Goal: Task Accomplishment & Management: Manage account settings

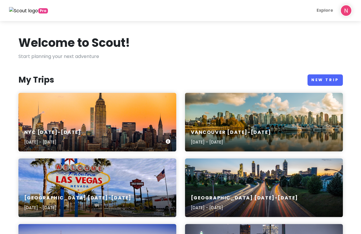
click at [118, 129] on div "NYC 1/15-1/20/26 Jan 15, 2026 - Jan 20, 2026" at bounding box center [97, 137] width 158 height 28
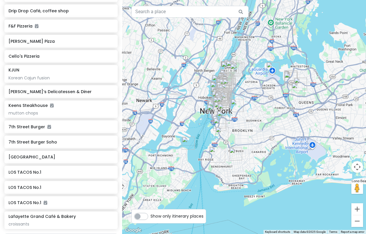
scroll to position [1346, 0]
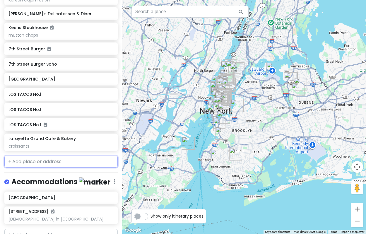
click at [50, 156] on input "text" at bounding box center [60, 162] width 113 height 12
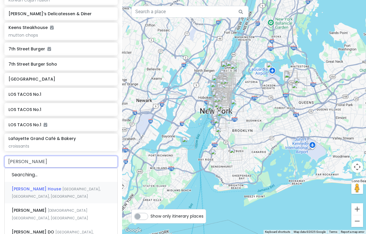
type input "zhu ji"
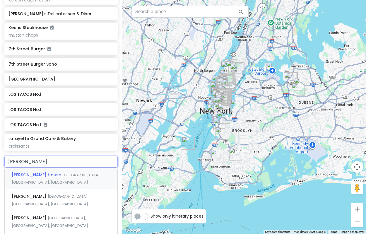
click at [75, 168] on div "Zhu Ji Dumpling House Main Street, Flushing, NY, USA" at bounding box center [61, 179] width 113 height 22
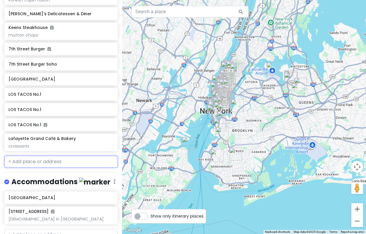
scroll to position [1361, 0]
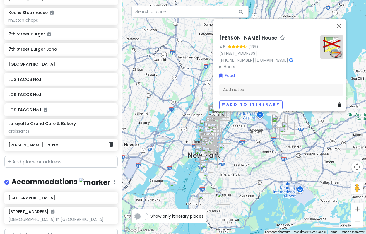
click at [74, 138] on div "[PERSON_NAME] House" at bounding box center [60, 144] width 113 height 13
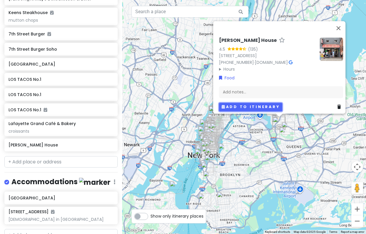
click at [227, 103] on button "Add to itinerary" at bounding box center [250, 107] width 63 height 8
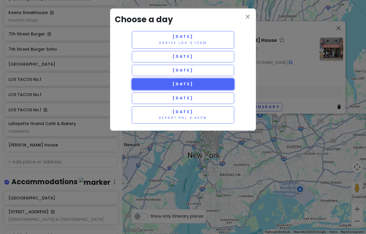
click at [208, 87] on button "Sunday 1/18" at bounding box center [183, 83] width 102 height 11
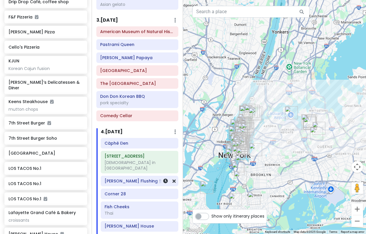
scroll to position [487, 0]
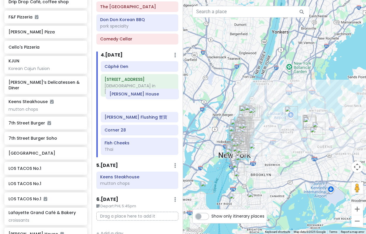
drag, startPoint x: 121, startPoint y: 142, endPoint x: 126, endPoint y: 97, distance: 45.3
click at [126, 97] on div "Càphê Đen 157-17 Rose Ave church in nyc Xie Bao Flushing 蟹寶 Corner 28 Fish Chee…" at bounding box center [139, 109] width 87 height 96
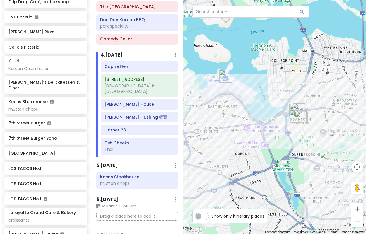
drag, startPoint x: 326, startPoint y: 124, endPoint x: 291, endPoint y: 121, distance: 34.6
click at [295, 121] on img "Zhu Ji Dumpling House" at bounding box center [301, 117] width 13 height 13
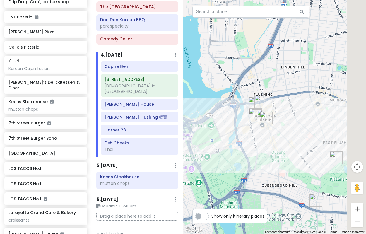
drag, startPoint x: 299, startPoint y: 113, endPoint x: 261, endPoint y: 112, distance: 38.3
click at [261, 112] on div "To navigate, press the arrow keys." at bounding box center [274, 117] width 183 height 234
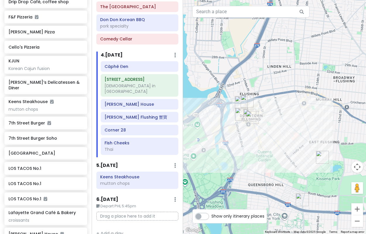
type input "taipei hong"
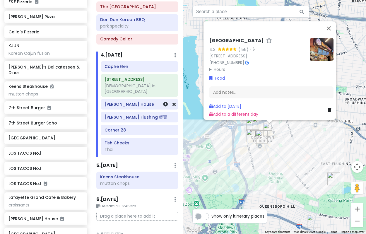
click at [145, 102] on h6 "[PERSON_NAME] House" at bounding box center [139, 104] width 70 height 5
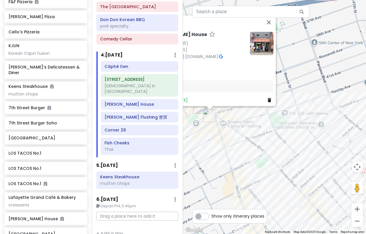
click at [237, 121] on div "Zhu Ji Dumpling House 4.5 (135) 40-52 Main St, Flushing, NY 11354, USA (718) 35…" at bounding box center [274, 117] width 183 height 234
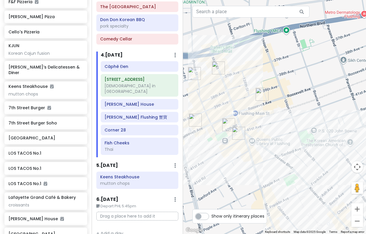
drag, startPoint x: 228, startPoint y: 151, endPoint x: 243, endPoint y: 150, distance: 15.2
click at [237, 152] on div at bounding box center [274, 117] width 183 height 234
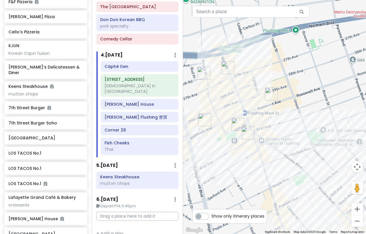
click at [234, 121] on img "Corner 28" at bounding box center [237, 124] width 13 height 13
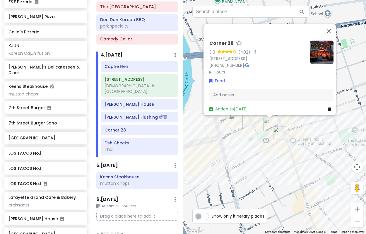
click at [279, 133] on img "Zhu Ji Dumpling House" at bounding box center [279, 132] width 13 height 13
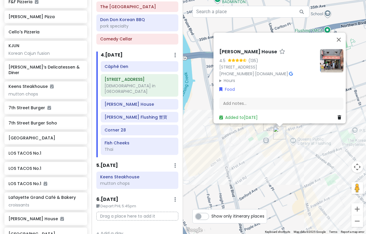
click at [327, 60] on img at bounding box center [331, 60] width 23 height 23
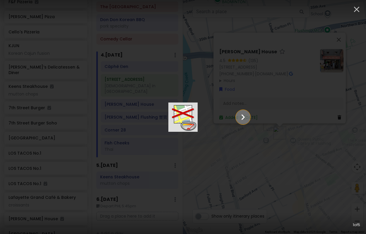
click at [248, 119] on icon "Show slide 2 of 5" at bounding box center [242, 117] width 11 height 14
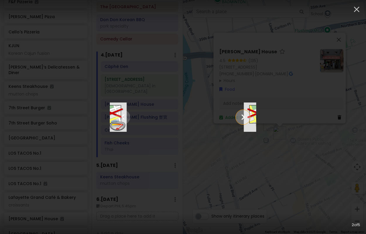
click at [248, 119] on icon "Show slide 3 of 5" at bounding box center [242, 117] width 11 height 14
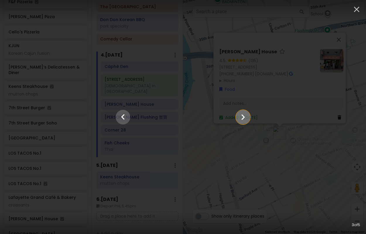
click at [248, 119] on icon "Show slide 4 of 5" at bounding box center [242, 117] width 11 height 14
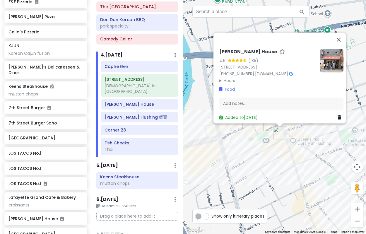
click at [262, 163] on div "Zhu Ji Dumpling House 4.5 (135) 40-52 Main St, Flushing, NY 11354, USA (718) 35…" at bounding box center [274, 117] width 183 height 234
click at [263, 140] on div "Zhu Ji Dumpling House 4.5 (135) 40-52 Main St, Flushing, NY 11354, USA (718) 35…" at bounding box center [274, 117] width 183 height 234
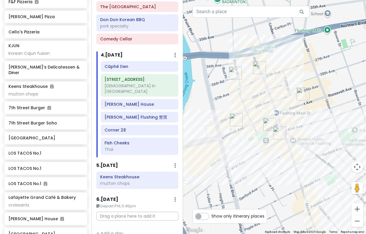
click at [266, 126] on img "Corner 28" at bounding box center [269, 124] width 13 height 13
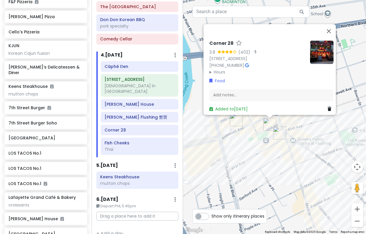
click at [233, 121] on img "Xie Bao Flushing 蟹寶" at bounding box center [236, 119] width 13 height 13
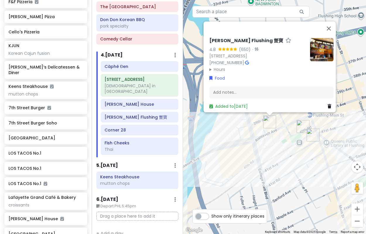
click at [316, 54] on img at bounding box center [321, 49] width 23 height 23
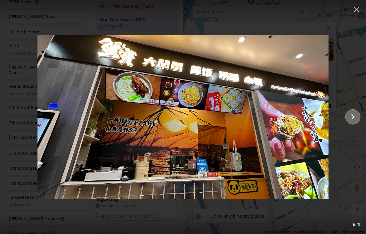
click at [353, 112] on icon "Show slide 2 of 5" at bounding box center [352, 117] width 11 height 14
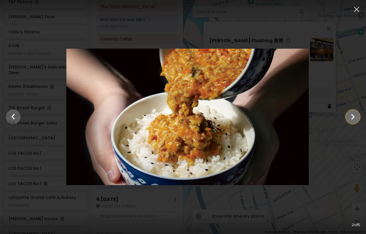
click at [353, 112] on icon "Show slide 3 of 5" at bounding box center [352, 117] width 11 height 14
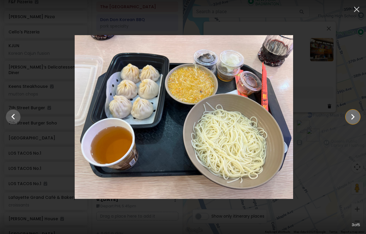
click at [353, 112] on icon "Show slide 4 of 5" at bounding box center [352, 117] width 11 height 14
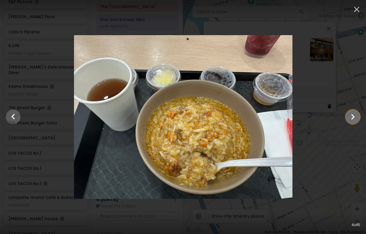
click at [353, 112] on icon "Show slide 5 of 5" at bounding box center [352, 117] width 11 height 14
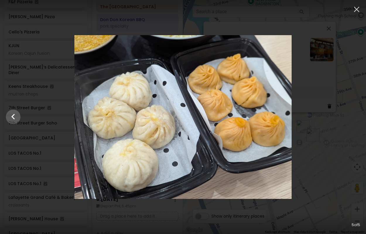
click at [305, 133] on div at bounding box center [183, 117] width 366 height 164
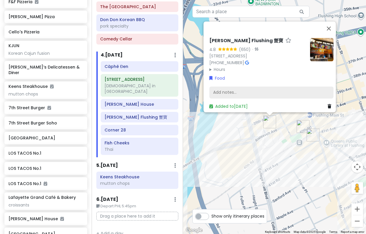
click at [248, 91] on div "Add notes..." at bounding box center [271, 92] width 124 height 12
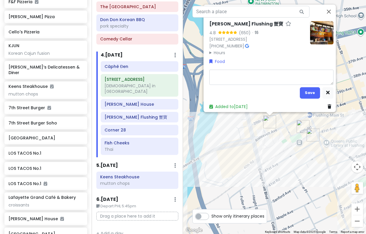
type textarea "x"
type textarea "c"
type textarea "x"
type textarea "cra"
type textarea "x"
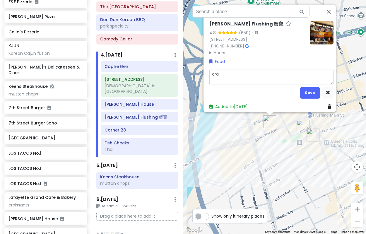
type textarea "crab"
type textarea "x"
type textarea "crab"
type textarea "x"
type textarea "crab r"
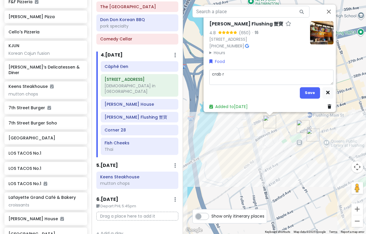
type textarea "x"
type textarea "crab ri"
type textarea "x"
type textarea "crab ric"
type textarea "x"
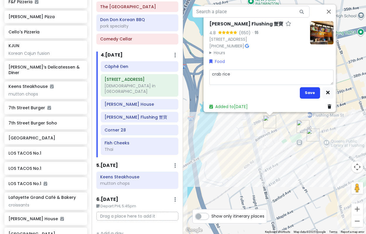
type textarea "crab rice"
click at [302, 87] on button "Save" at bounding box center [310, 92] width 20 height 11
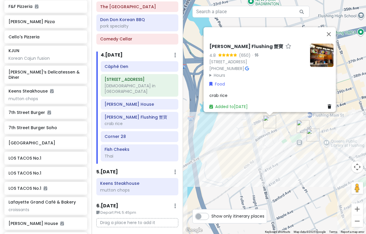
scroll to position [1381, 0]
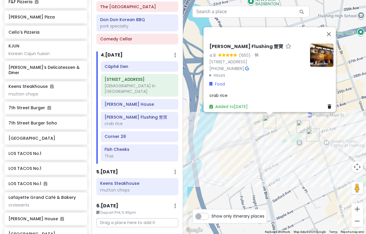
click at [288, 171] on div "Xie Bao Flushing 蟹寶 4.8 (650) · 133-35 Roosevelt Ave, Flushing, NY 11354, USA (…" at bounding box center [274, 117] width 183 height 234
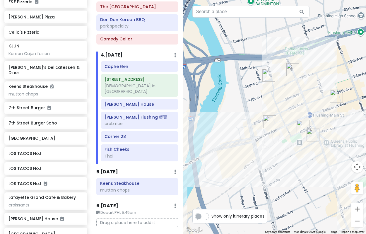
click at [293, 69] on img "HEYTEA (Flushing main st)" at bounding box center [292, 69] width 13 height 13
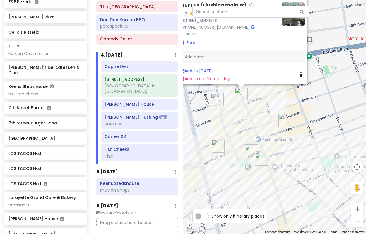
drag, startPoint x: 299, startPoint y: 147, endPoint x: 260, endPoint y: 111, distance: 53.4
click at [260, 111] on div "HEYTEA (Flushing main st) 4.7 (839) · 36-56 Main St, Flushing, NY 11354, USA (3…" at bounding box center [274, 117] width 183 height 234
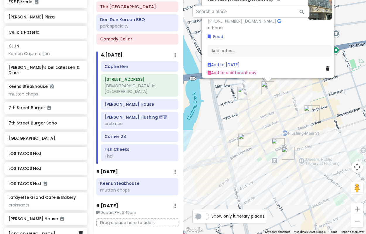
click at [50, 230] on div "[GEOGRAPHIC_DATA]" at bounding box center [43, 234] width 70 height 8
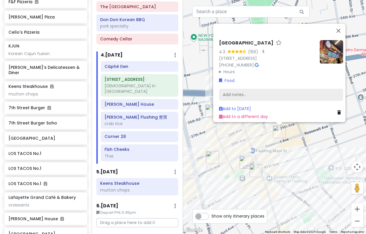
click at [271, 90] on div "Add notes..." at bounding box center [281, 94] width 124 height 12
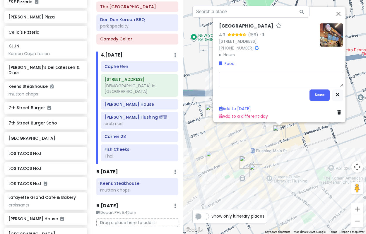
type textarea "x"
type textarea "g"
type textarea "x"
type textarea "gu"
type textarea "x"
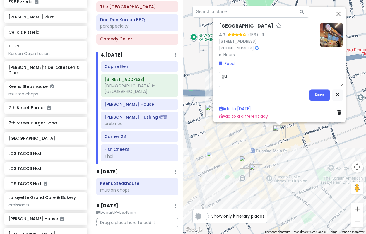
type textarea "gua"
type textarea "x"
type textarea "gua"
type textarea "x"
type textarea "gua b"
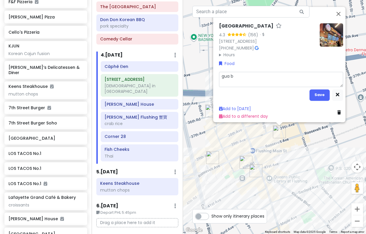
type textarea "x"
type textarea "gua ba"
type textarea "x"
type textarea "gua bao"
type textarea "x"
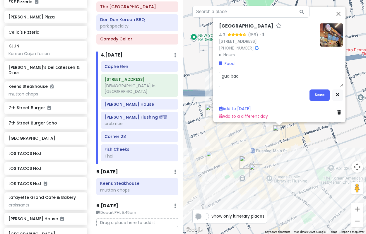
type textarea "gua ba"
type textarea "x"
type textarea "gua baa"
type textarea "x"
type textarea "gua ba"
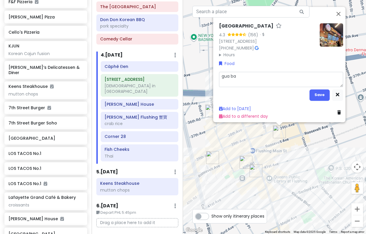
type textarea "x"
type textarea "gua bao"
click at [312, 92] on button "Save" at bounding box center [319, 94] width 20 height 11
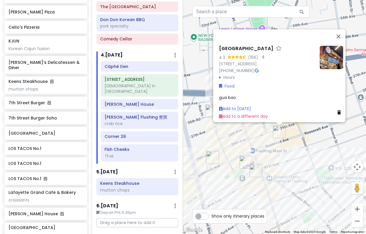
type input "guo xiao pa"
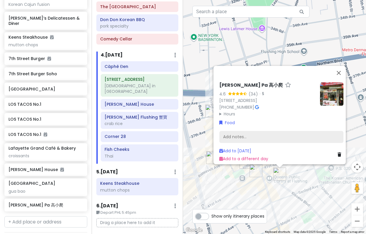
click at [263, 137] on div "Add notes..." at bounding box center [281, 136] width 124 height 12
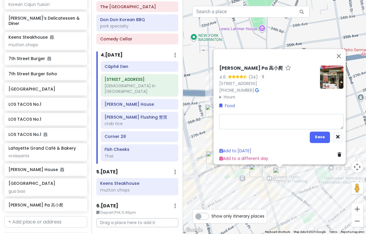
type textarea "x"
type textarea "C"
type textarea "x"
type textarea "Ch"
type textarea "x"
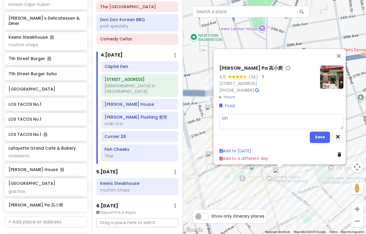
type textarea "Chi"
type textarea "x"
type textarea "Chin"
type textarea "x"
type textarea "Chine"
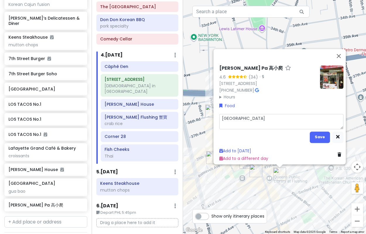
type textarea "x"
type textarea "Chines"
type textarea "x"
type textarea "Chinese"
type textarea "x"
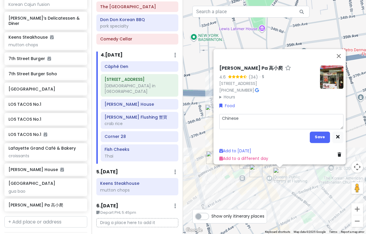
type textarea "Chinese"
type textarea "x"
type textarea "Chinese h"
type textarea "x"
type textarea "Chinese ha"
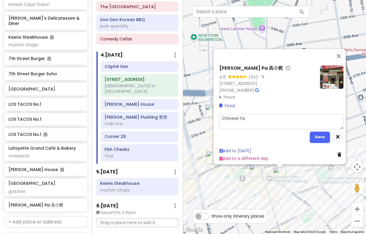
type textarea "x"
type textarea "Chinese ham"
type textarea "x"
type textarea "Chinese hamb"
type textarea "x"
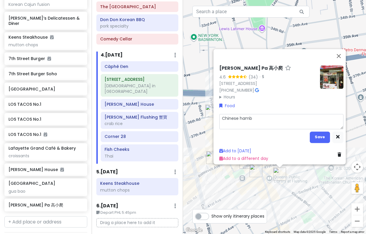
type textarea "Chinese hambu"
type textarea "x"
type textarea "Chinese hambur"
type textarea "x"
type textarea "Chinese hamburg"
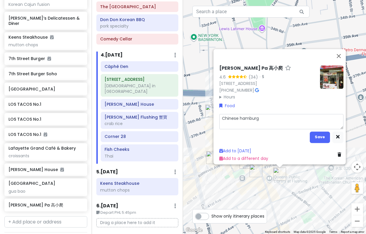
type textarea "x"
type textarea "Chinese hamburge"
type textarea "x"
type textarea "Chinese hamburger"
click at [312, 134] on button "Save" at bounding box center [320, 136] width 20 height 11
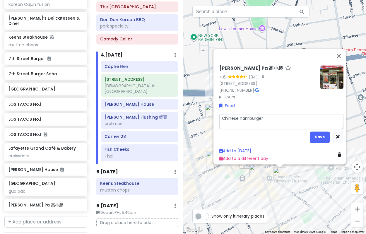
scroll to position [1435, 0]
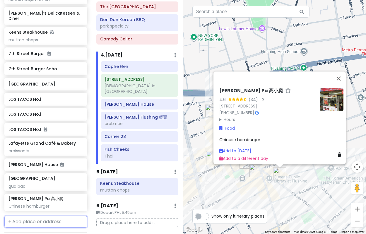
click at [26, 216] on input "text" at bounding box center [45, 222] width 83 height 12
type input "c"
type input "jue wei bbq"
click at [32, 232] on span "[PERSON_NAME] BBQ Cart" at bounding box center [40, 235] width 56 height 6
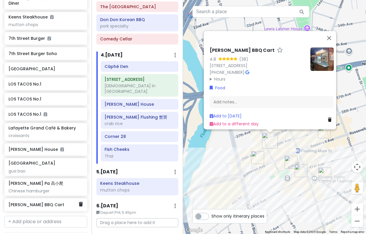
click at [22, 202] on h6 "[PERSON_NAME] BBQ Cart" at bounding box center [43, 204] width 70 height 5
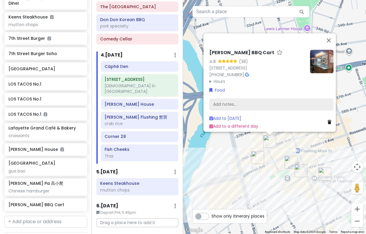
click at [246, 102] on div "Add notes..." at bounding box center [271, 104] width 124 height 12
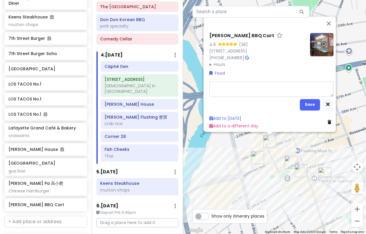
type textarea "x"
type textarea "$"
type textarea "x"
type textarea "$2"
type textarea "x"
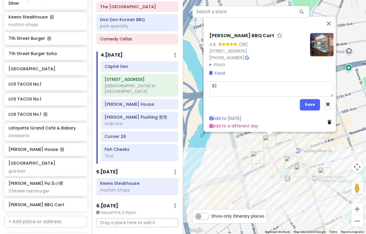
type textarea "$2"
type textarea "x"
type textarea "$2 s"
type textarea "x"
type textarea "$2 sk"
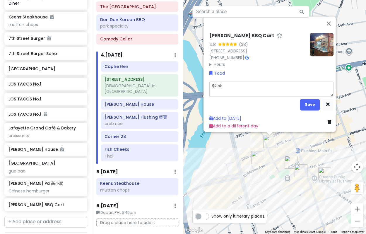
type textarea "x"
type textarea "$2 skew"
type textarea "x"
type textarea "$2 skewe"
type textarea "x"
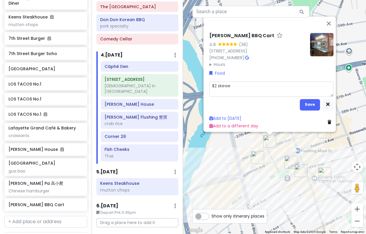
type textarea "$2 skewer"
type textarea "x"
type textarea "$2 skewers"
click at [307, 100] on button "Save" at bounding box center [310, 104] width 20 height 11
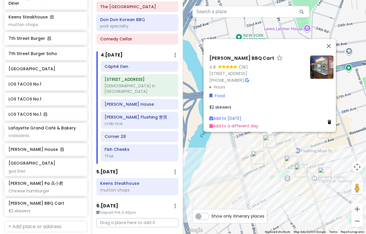
scroll to position [1455, 0]
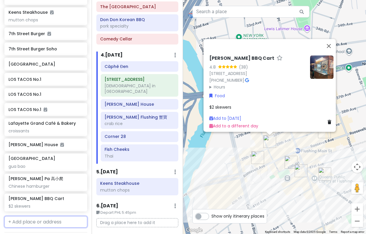
click at [37, 216] on input "text" at bounding box center [45, 222] width 83 height 12
type input "s"
click at [36, 216] on input "text" at bounding box center [45, 222] width 83 height 12
click at [25, 216] on input "text" at bounding box center [45, 222] width 83 height 12
type input "38th and prince"
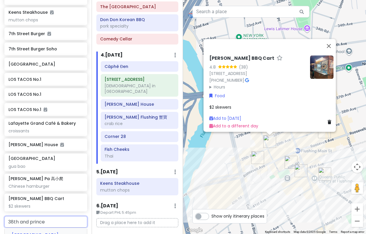
click at [28, 232] on span "[GEOGRAPHIC_DATA]" at bounding box center [35, 235] width 47 height 6
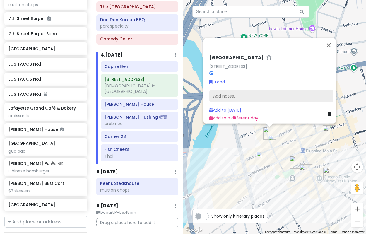
click at [270, 94] on div "Add notes..." at bounding box center [271, 96] width 124 height 12
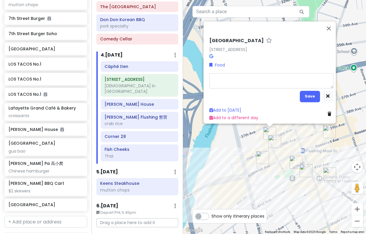
type textarea "x"
type textarea "s"
type textarea "x"
type textarea "st"
type textarea "x"
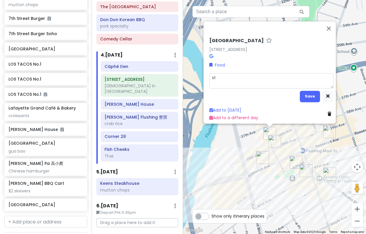
type textarea "sti"
type textarea "x"
type textarea "stin"
type textarea "x"
type textarea "stink"
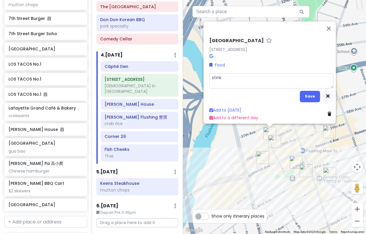
type textarea "x"
type textarea "stinky"
type textarea "x"
type textarea "stinky"
type textarea "x"
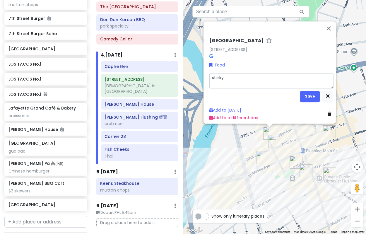
type textarea "stinky t"
type textarea "x"
type textarea "stinky to"
type textarea "x"
type textarea "stinky tof"
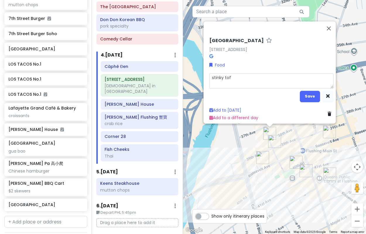
type textarea "x"
type textarea "stinky tofu"
type textarea "x"
type textarea "stinky tofu"
type textarea "x"
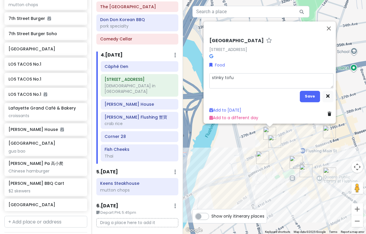
type textarea "stinky tofu c"
type textarea "x"
type textarea "stinky tofu ca"
type textarea "x"
type textarea "stinky tofu car"
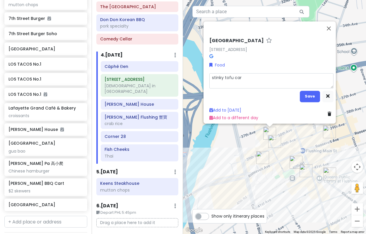
type textarea "x"
type textarea "stinky tofu cart"
click at [305, 92] on button "Save" at bounding box center [310, 95] width 20 height 11
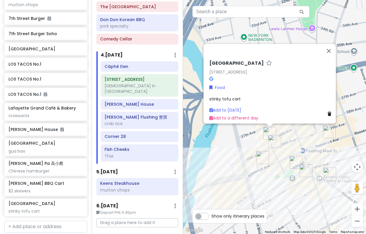
scroll to position [1475, 0]
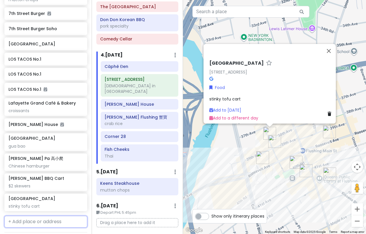
click at [33, 216] on input "text" at bounding box center [45, 222] width 83 height 12
type input "3"
click at [243, 95] on div "stinky tofu cart" at bounding box center [271, 98] width 124 height 6
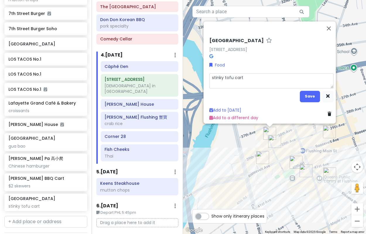
type textarea "x"
type textarea "cstinky tofu cart"
type textarea "x"
type textarea "chstinky tofu cart"
type textarea "x"
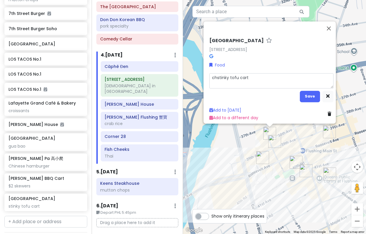
type textarea "chistinky tofu cart"
type textarea "x"
type textarea "chinstinky tofu cart"
type textarea "x"
type textarea "chinestinky tofu cart"
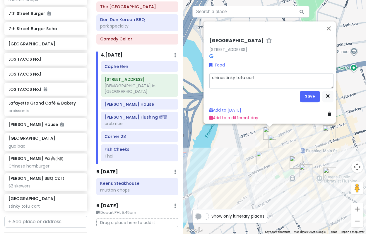
type textarea "x"
type textarea "chinesstinky tofu cart"
type textarea "x"
type textarea "chinesestinky tofu cart"
type textarea "x"
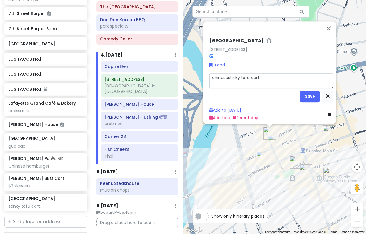
type textarea "chinese stinky tofu cart"
type textarea "x"
type textarea "chinese pstinky tofu cart"
type textarea "x"
type textarea "chinese pistinky tofu cart"
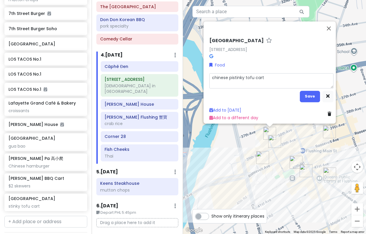
type textarea "x"
type textarea "chinese pizstinky tofu cart"
type textarea "x"
type textarea "chinese pizzstinky tofu cart"
type textarea "x"
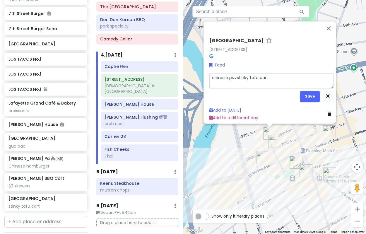
type textarea "chinese pizzastinky tofu cart"
type textarea "x"
type textarea "chinese pizza,stinky tofu cart"
type textarea "x"
type textarea "chinese pizza, stinky tofu cart"
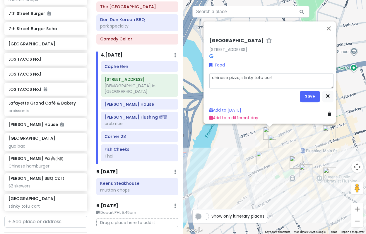
click at [265, 74] on textarea "chinese pizza, stinky tofu cart" at bounding box center [271, 80] width 124 height 15
type textarea "x"
type textarea "chinese pizza, stinky tofu"
type textarea "x"
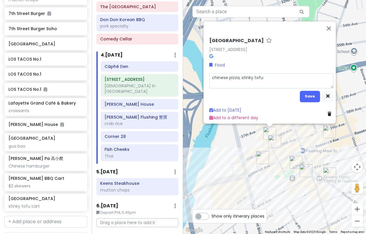
type textarea "chinese pizza, stinky tofu"
type textarea "x"
type textarea "chinese pizza, stinky tofu,"
type textarea "x"
type textarea "chinese pizza, stinky tofu,"
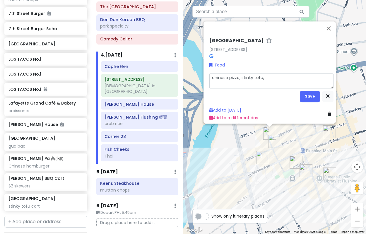
type textarea "x"
type textarea "chinese pizza, stinky tofu, m"
type textarea "x"
type textarea "chinese pizza, stinky tofu, mo"
type textarea "x"
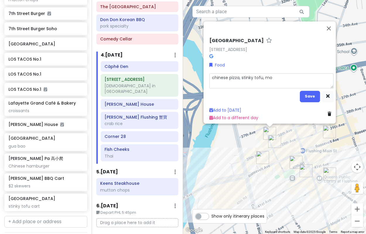
type textarea "chinese pizza, stinky tofu, moc"
type textarea "x"
type textarea "chinese pizza, stinky tofu, moch"
type textarea "x"
type textarea "chinese pizza, stinky tofu, mochi"
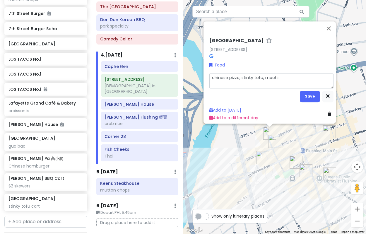
type textarea "x"
type textarea "chinese pizza, stinky tofu, mochi"
type textarea "x"
type textarea "chinese pizza, stinky tofu, mochi c"
type textarea "x"
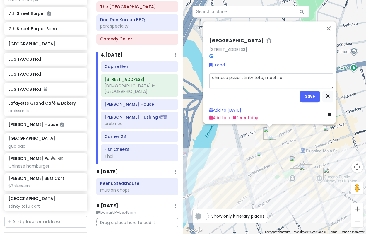
type textarea "chinese pizza, stinky tofu, mochi ca"
type textarea "x"
type textarea "chinese pizza, stinky tofu, mochi car"
type textarea "x"
type textarea "chinese pizza, stinky tofu, mochi carts"
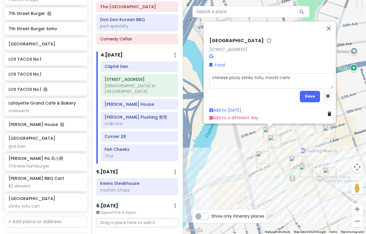
type textarea "x"
type textarea "chinese pizza, stinky tofu, mochi carts"
click at [302, 92] on button "Save" at bounding box center [310, 95] width 20 height 11
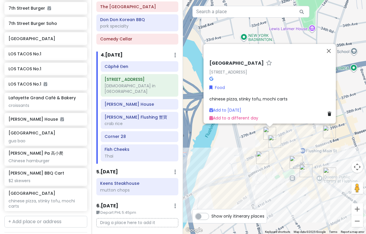
click at [243, 143] on div "38th Avenue & Prince Street 38th Ave & Prince St, Queens, NY 11354, USA Food ch…" at bounding box center [274, 117] width 183 height 234
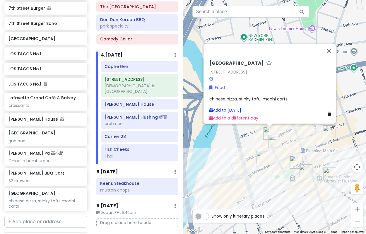
click at [236, 109] on link "Add to Sun 1/18" at bounding box center [225, 110] width 32 height 6
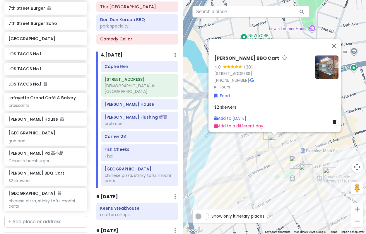
click at [235, 167] on div "Jue Wei BBQ Cart 4.8 (38) 39-07 Prince St, Flushing, NY 11354, USA (917) 302-88…" at bounding box center [274, 117] width 183 height 234
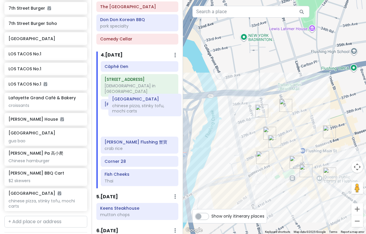
drag, startPoint x: 135, startPoint y: 167, endPoint x: 143, endPoint y: 105, distance: 62.2
click at [143, 105] on div "Càphê Đen 157-17 Rose Ave church in nyc Zhu Ji Dumpling House Xie Bao Flushing …" at bounding box center [139, 124] width 87 height 127
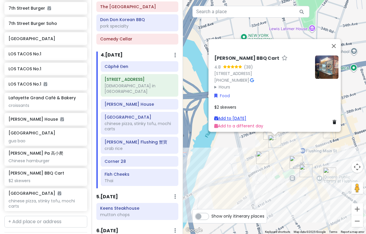
click at [229, 115] on link "Add to Sun 1/18" at bounding box center [230, 118] width 32 height 6
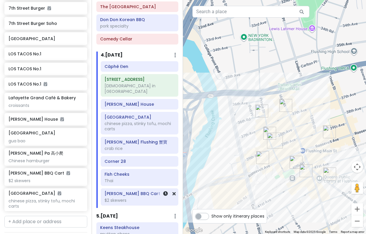
scroll to position [488, 0]
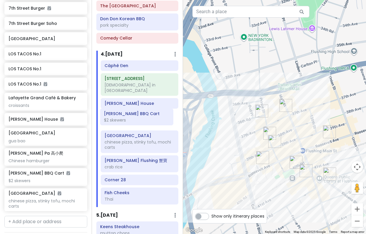
drag, startPoint x: 118, startPoint y: 193, endPoint x: 118, endPoint y: 122, distance: 70.8
click at [118, 123] on div "Càphê Đen 157-17 Rose Ave church in nyc Zhu Ji Dumpling House 38th Avenue & Pri…" at bounding box center [139, 133] width 87 height 147
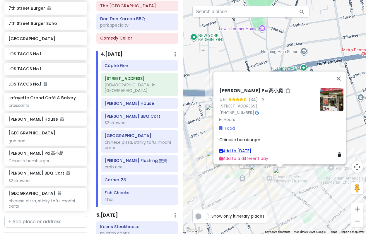
click at [243, 148] on link "Add to Sun 1/18" at bounding box center [235, 151] width 32 height 6
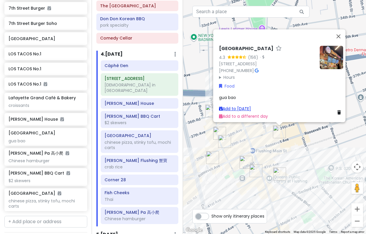
click at [244, 106] on link "Add to Sun 1/18" at bounding box center [235, 109] width 32 height 6
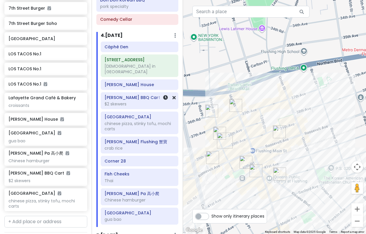
scroll to position [518, 0]
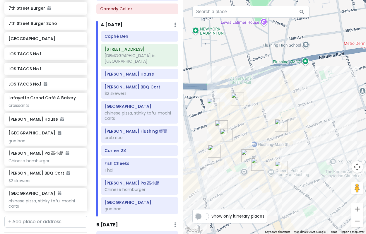
drag, startPoint x: 259, startPoint y: 105, endPoint x: 291, endPoint y: 62, distance: 53.7
click at [291, 62] on div at bounding box center [274, 117] width 183 height 234
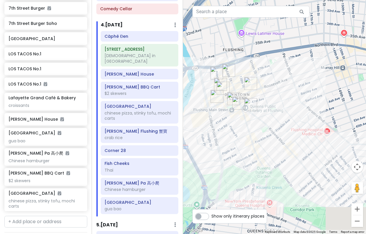
drag, startPoint x: 302, startPoint y: 141, endPoint x: 248, endPoint y: 142, distance: 54.1
click at [249, 142] on div at bounding box center [274, 117] width 183 height 234
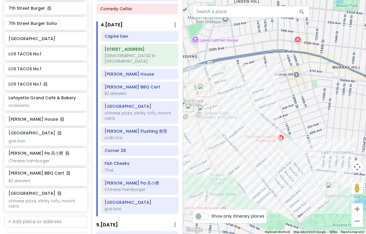
drag, startPoint x: 222, startPoint y: 166, endPoint x: 247, endPoint y: 179, distance: 28.1
click at [242, 180] on div at bounding box center [274, 117] width 183 height 234
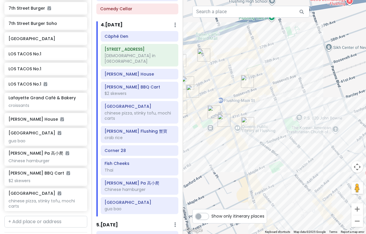
click at [245, 121] on img "Gao Xiao Pa 高小爬" at bounding box center [247, 123] width 13 height 13
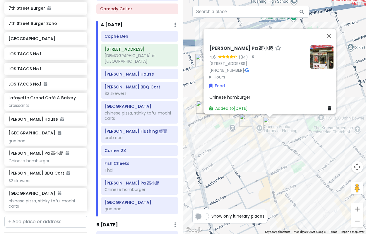
click at [242, 165] on div "[PERSON_NAME] Pa 高小爬 4.6 (34) · [STREET_ADDRESS] [PHONE_NUMBER] · Hours [DATE] …" at bounding box center [274, 117] width 183 height 234
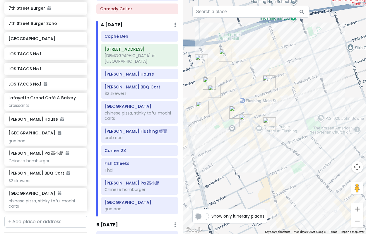
click at [269, 123] on img "Gao Xiao Pa 高小爬" at bounding box center [269, 123] width 13 height 13
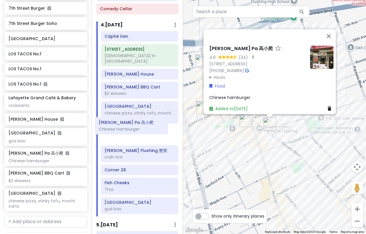
scroll to position [518, 0]
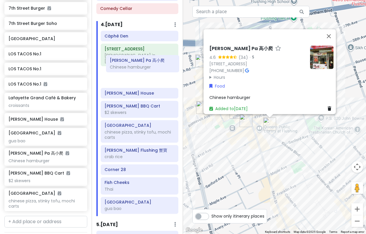
drag, startPoint x: 126, startPoint y: 175, endPoint x: 131, endPoint y: 63, distance: 111.9
click at [131, 63] on div "Càphê Đen 157-17 Rose Ave church in nyc Zhu Ji Dumpling House Jue Wei BBQ Cart …" at bounding box center [139, 123] width 87 height 185
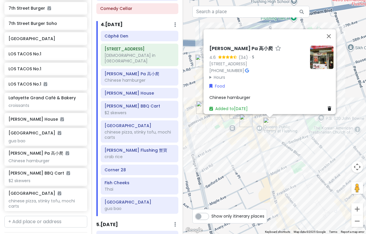
click at [254, 152] on div "[PERSON_NAME] Pa 高小爬 4.6 (34) · [STREET_ADDRESS] [PHONE_NUMBER] · Hours [DATE] …" at bounding box center [274, 117] width 183 height 234
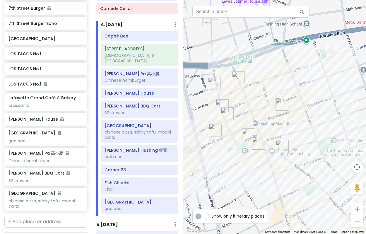
drag, startPoint x: 238, startPoint y: 154, endPoint x: 251, endPoint y: 179, distance: 28.5
click at [251, 178] on div at bounding box center [274, 117] width 183 height 234
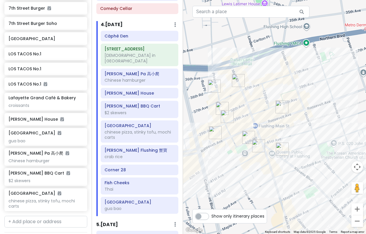
click at [214, 85] on img "Càphê Đen" at bounding box center [214, 86] width 13 height 13
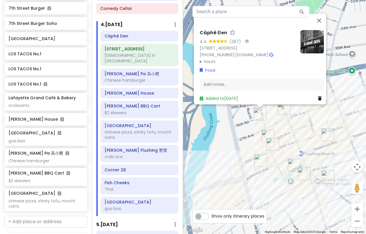
drag, startPoint x: 324, startPoint y: 142, endPoint x: 301, endPoint y: 126, distance: 27.9
click at [301, 126] on div "Càphê Đen 4.4 (287) · 134-16 36th Rd S2, Flushing, NY 11354, USA (929) 728-0547…" at bounding box center [274, 117] width 183 height 234
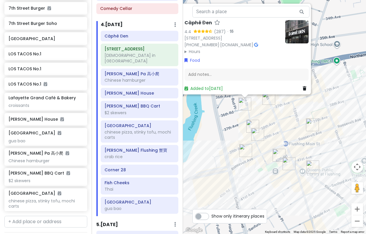
click at [311, 125] on img "Taipei Hong" at bounding box center [312, 124] width 13 height 13
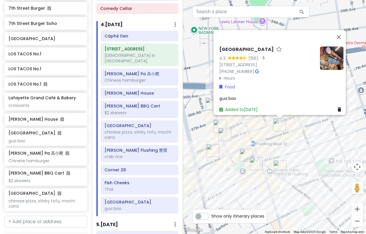
click at [247, 157] on img "Corner 28" at bounding box center [246, 155] width 13 height 13
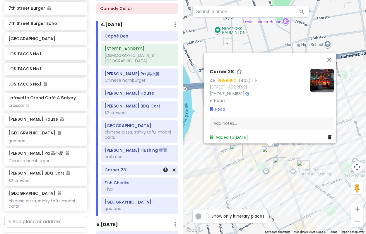
click at [136, 167] on h6 "Corner 28" at bounding box center [139, 169] width 70 height 5
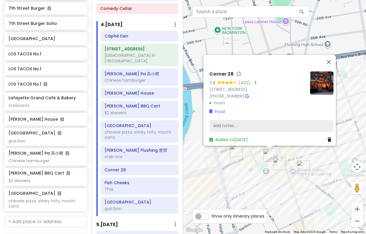
click at [278, 121] on div "Add notes..." at bounding box center [271, 126] width 124 height 12
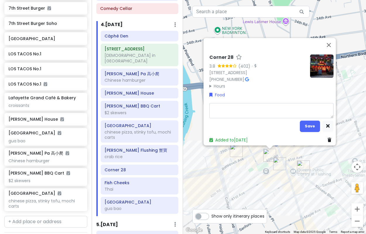
type textarea "x"
type textarea "c"
type textarea "x"
type textarea "chi"
type textarea "x"
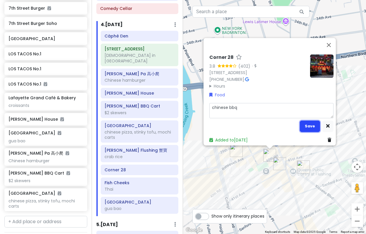
click at [302, 122] on button "Save" at bounding box center [310, 125] width 20 height 11
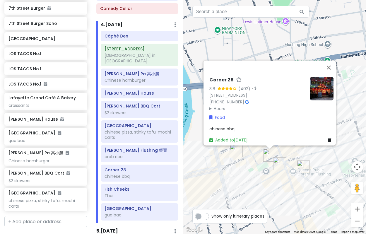
click at [267, 188] on div "Corner 28 3.8 (402) · 135-24 40th Rd, Flushing, NY 11354, USA (718) 886-6628 · …" at bounding box center [274, 117] width 183 height 234
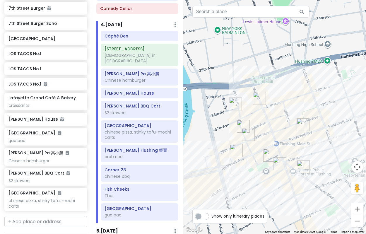
click at [270, 154] on img "Corner 28" at bounding box center [269, 155] width 13 height 13
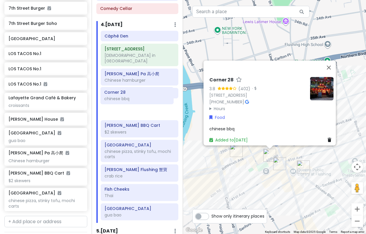
drag, startPoint x: 131, startPoint y: 165, endPoint x: 130, endPoint y: 98, distance: 66.7
click at [130, 98] on div "Càphê Đen 157-17 Rose Ave church in nyc Gao Xiao Pa 高小爬 Chinese hamburger Zhu J…" at bounding box center [139, 127] width 87 height 192
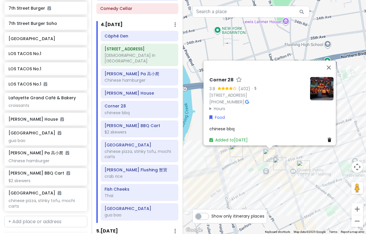
click at [253, 188] on div "Corner 28 3.8 (402) · 135-24 40th Rd, Flushing, NY 11354, USA (718) 886-6628 · …" at bounding box center [274, 117] width 183 height 234
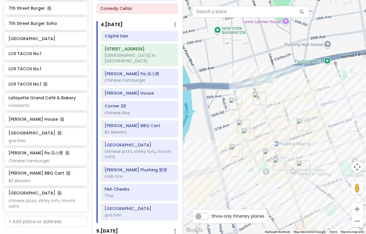
click at [237, 154] on img "Xie Bao Flushing 蟹寶" at bounding box center [236, 150] width 13 height 13
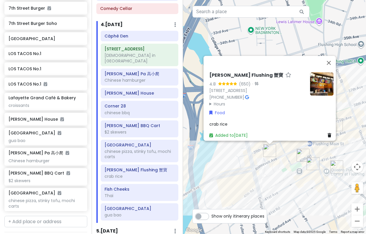
click at [282, 176] on div "Xie Bao Flushing 蟹寶 4.8 (650) · 133-35 Roosevelt Ave, Flushing, NY 11354, USA (…" at bounding box center [274, 117] width 183 height 234
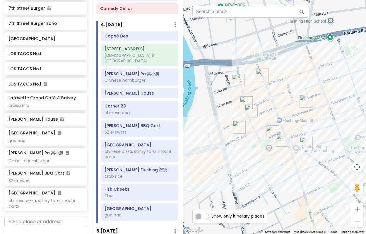
drag, startPoint x: 278, startPoint y: 168, endPoint x: 248, endPoint y: 145, distance: 38.4
click at [248, 145] on div at bounding box center [274, 117] width 183 height 234
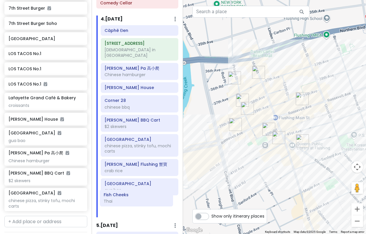
drag, startPoint x: 145, startPoint y: 182, endPoint x: 145, endPoint y: 198, distance: 16.4
click at [145, 198] on div "Càphê Đen 157-17 Rose Ave church in nyc Gao Xiao Pa 高小爬 Chinese hamburger Zhu J…" at bounding box center [139, 121] width 87 height 192
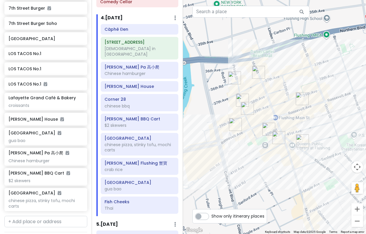
click at [234, 124] on img "Xie Bao Flushing 蟹寶" at bounding box center [235, 124] width 13 height 13
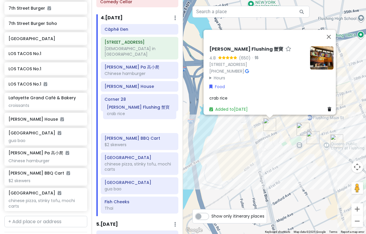
drag, startPoint x: 124, startPoint y: 157, endPoint x: 126, endPoint y: 111, distance: 45.1
click at [126, 111] on div "Càphê Đen 157-17 Rose Ave church in nyc Gao Xiao Pa 高小爬 Chinese hamburger Zhu J…" at bounding box center [139, 120] width 87 height 192
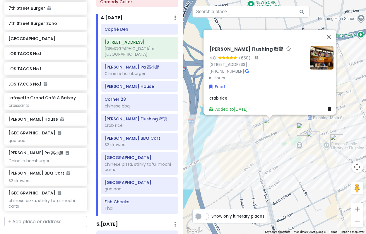
click at [264, 155] on div "Xie Bao Flushing 蟹寶 4.8 (650) · 133-35 Roosevelt Ave, Flushing, NY 11354, USA (…" at bounding box center [274, 117] width 183 height 234
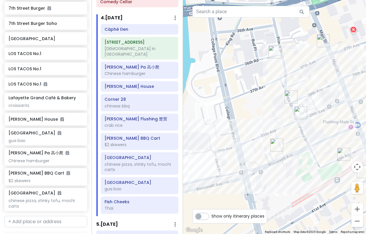
click at [276, 142] on img "Xie Bao Flushing 蟹寶" at bounding box center [276, 144] width 13 height 13
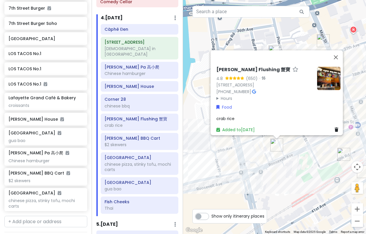
click at [279, 173] on div "Xie Bao Flushing 蟹寶 4.8 (650) · 133-35 Roosevelt Ave, Flushing, NY 11354, USA (…" at bounding box center [274, 117] width 183 height 234
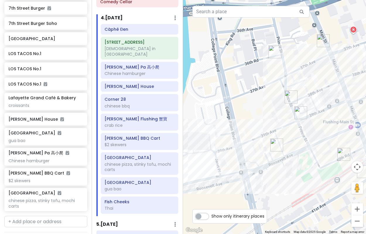
click at [301, 114] on img "Jue Wei BBQ Cart" at bounding box center [300, 112] width 13 height 13
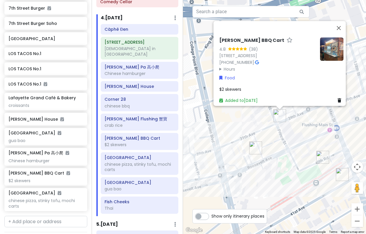
drag, startPoint x: 258, startPoint y: 131, endPoint x: 273, endPoint y: 113, distance: 23.9
click at [258, 130] on div "Jue Wei BBQ Cart 4.8 (38) 39-07 Prince St, Flushing, NY 11354, USA (917) 302-88…" at bounding box center [274, 117] width 183 height 234
click at [261, 115] on div "Jue Wei BBQ Cart 4.8 (38) 39-07 Prince St, Flushing, NY 11354, USA (917) 302-88…" at bounding box center [274, 117] width 183 height 234
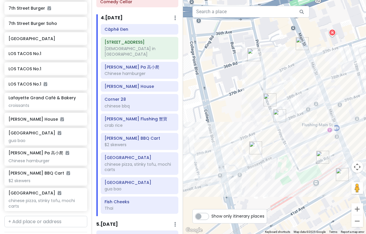
click at [268, 101] on img "38th Avenue & Prince Street" at bounding box center [269, 99] width 13 height 13
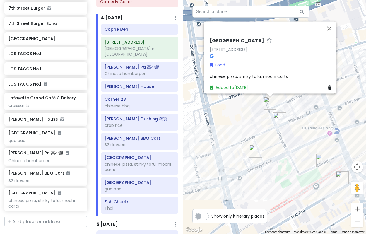
click at [255, 135] on div "38th Avenue & Prince Street 38th Ave & Prince St, Queens, NY 11354, USA Food ch…" at bounding box center [274, 117] width 183 height 234
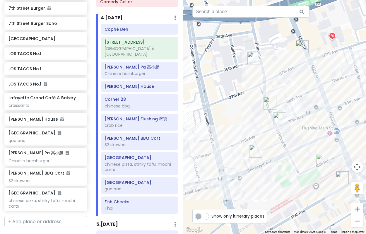
drag, startPoint x: 266, startPoint y: 132, endPoint x: 208, endPoint y: 132, distance: 57.9
click at [208, 132] on div at bounding box center [274, 117] width 183 height 234
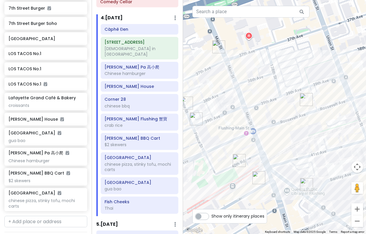
click at [303, 97] on img "Taipei Hong" at bounding box center [306, 99] width 13 height 13
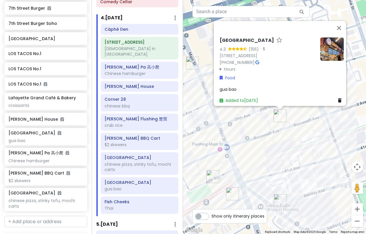
click at [300, 138] on div "Taipei Hong 4.3 (156) · 136-55 Roosevelt Ave, Flushing, NY 11354, USA (718) 813…" at bounding box center [274, 117] width 183 height 234
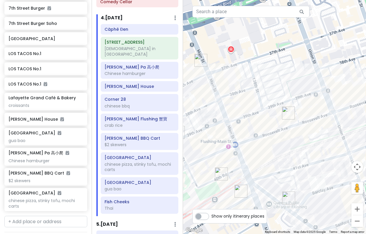
drag, startPoint x: 219, startPoint y: 100, endPoint x: 259, endPoint y: 77, distance: 45.8
click at [259, 77] on div at bounding box center [274, 117] width 183 height 234
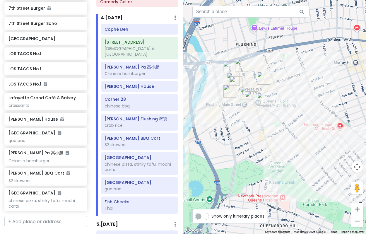
drag, startPoint x: 250, startPoint y: 174, endPoint x: 248, endPoint y: 141, distance: 33.4
click at [248, 141] on div at bounding box center [274, 117] width 183 height 234
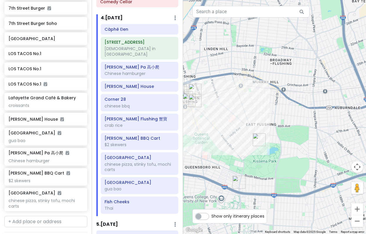
drag, startPoint x: 314, startPoint y: 138, endPoint x: 228, endPoint y: 133, distance: 86.5
click at [228, 133] on div at bounding box center [274, 117] width 183 height 234
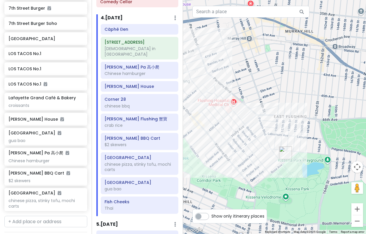
click at [284, 152] on img "157-17 Rose Ave" at bounding box center [285, 152] width 13 height 13
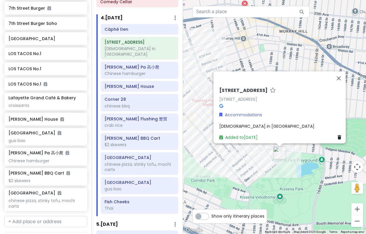
click at [245, 88] on h6 "[STREET_ADDRESS]" at bounding box center [243, 90] width 48 height 6
click at [243, 85] on input "[STREET_ADDRESS]" at bounding box center [281, 89] width 124 height 9
click at [240, 55] on div "157-17 Rose Ave 157-17 Rose Ave, Flushing, NY 11355, USA Accommodations church …" at bounding box center [274, 117] width 183 height 234
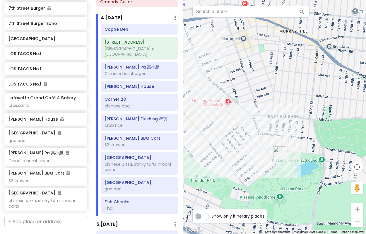
click at [279, 154] on img "157-17 Rose Ave" at bounding box center [279, 152] width 13 height 13
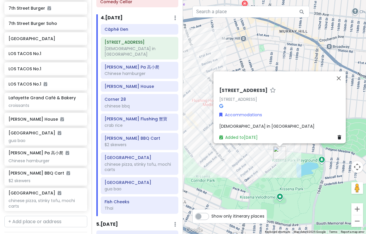
drag, startPoint x: 214, startPoint y: 103, endPoint x: 217, endPoint y: 101, distance: 3.9
click at [214, 102] on div "157-17 Rose Ave 157-17 Rose Ave, Flushing, NY 11355, USA Accommodations church …" at bounding box center [279, 107] width 132 height 72
click at [219, 104] on icon at bounding box center [221, 106] width 4 height 4
click at [250, 169] on div "157-17 Rose Ave 157-17 Rose Ave, Flushing, NY 11355, USA Accommodations church …" at bounding box center [274, 117] width 183 height 234
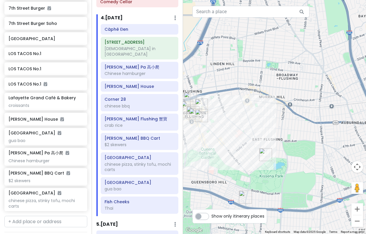
drag, startPoint x: 231, startPoint y: 120, endPoint x: 274, endPoint y: 117, distance: 42.5
click at [274, 117] on div at bounding box center [274, 117] width 183 height 234
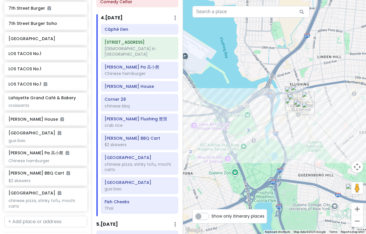
drag, startPoint x: 278, startPoint y: 128, endPoint x: 265, endPoint y: 133, distance: 14.0
click at [265, 133] on div at bounding box center [274, 117] width 183 height 234
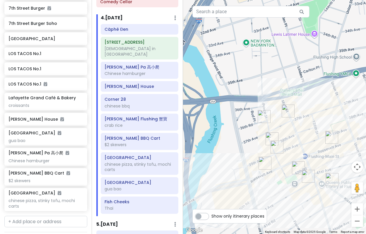
drag, startPoint x: 303, startPoint y: 113, endPoint x: 262, endPoint y: 103, distance: 42.7
click at [262, 103] on div at bounding box center [274, 117] width 183 height 234
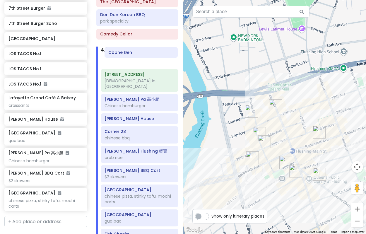
scroll to position [492, 0]
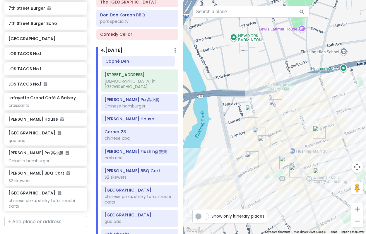
drag, startPoint x: 135, startPoint y: 26, endPoint x: 136, endPoint y: 63, distance: 37.2
click at [136, 63] on div "Càphê Đen 157-17 Rose Ave church in nyc Gao Xiao Pa 高小爬 Chinese hamburger Zhu J…" at bounding box center [139, 152] width 87 height 192
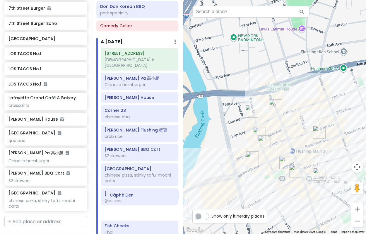
scroll to position [517, 0]
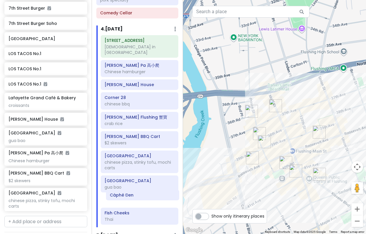
drag, startPoint x: 139, startPoint y: 57, endPoint x: 144, endPoint y: 195, distance: 138.5
click at [144, 195] on div "Càphê Đen 157-17 Rose Ave church in nyc Gao Xiao Pa 高小爬 Chinese hamburger Zhu J…" at bounding box center [139, 131] width 87 height 192
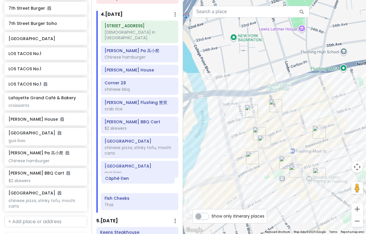
drag, startPoint x: 139, startPoint y: 205, endPoint x: 139, endPoint y: 178, distance: 27.2
click at [139, 178] on div "157-17 Rose Ave church in nyc Gao Xiao Pa 高小爬 Chinese hamburger Zhu Ji Dumpling…" at bounding box center [139, 116] width 87 height 192
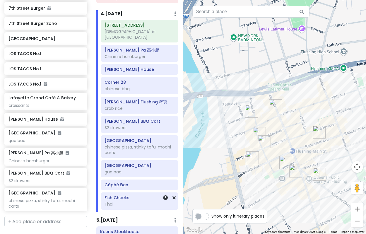
scroll to position [530, 0]
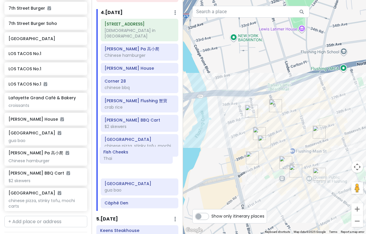
drag, startPoint x: 140, startPoint y: 191, endPoint x: 139, endPoint y: 154, distance: 37.2
click at [139, 154] on div "157-17 Rose Ave church in nyc Gao Xiao Pa 高小爬 Chinese hamburger Zhu Ji Dumpling…" at bounding box center [139, 115] width 87 height 192
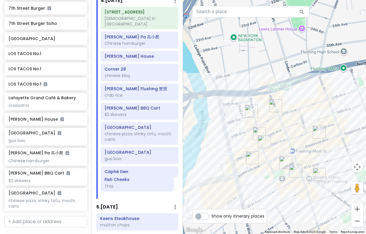
drag, startPoint x: 142, startPoint y: 160, endPoint x: 143, endPoint y: 182, distance: 21.9
click at [142, 183] on div "157-17 Rose Ave church in nyc Gao Xiao Pa 高小爬 Chinese hamburger Zhu Ji Dumpling…" at bounding box center [139, 103] width 87 height 192
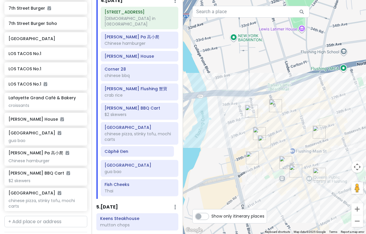
drag, startPoint x: 140, startPoint y: 162, endPoint x: 139, endPoint y: 146, distance: 16.1
click at [139, 146] on div "157-17 Rose Ave church in nyc Gao Xiao Pa 高小爬 Chinese hamburger Zhu Ji Dumpling…" at bounding box center [139, 103] width 87 height 192
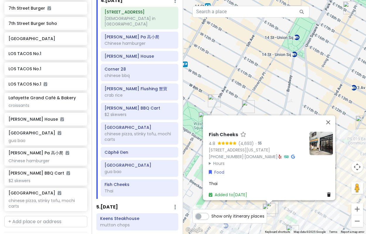
click at [264, 92] on div "Fish Cheeks 4.8 (4,693) · [STREET_ADDRESS][US_STATE] [PHONE_NUMBER] · [DOMAIN_N…" at bounding box center [274, 117] width 183 height 234
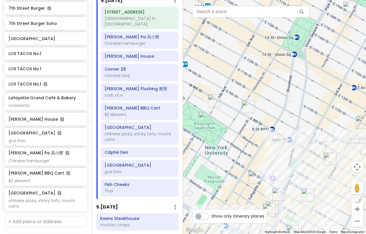
drag, startPoint x: 266, startPoint y: 101, endPoint x: 251, endPoint y: 28, distance: 74.4
click at [255, 47] on div at bounding box center [274, 117] width 183 height 234
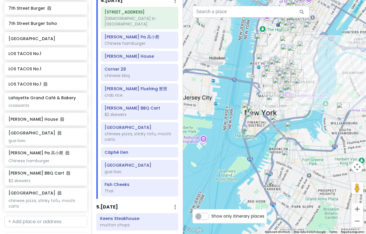
drag, startPoint x: 344, startPoint y: 89, endPoint x: 269, endPoint y: 107, distance: 76.7
click at [269, 107] on div at bounding box center [274, 117] width 183 height 234
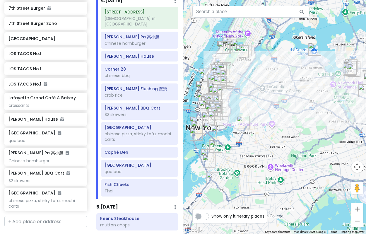
drag, startPoint x: 316, startPoint y: 102, endPoint x: 300, endPoint y: 108, distance: 17.5
click at [300, 108] on div at bounding box center [274, 117] width 183 height 234
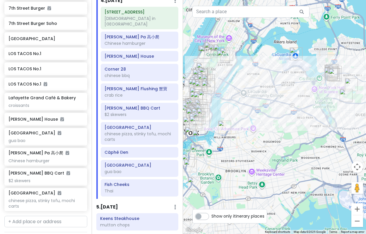
drag, startPoint x: 299, startPoint y: 102, endPoint x: 293, endPoint y: 104, distance: 5.8
click at [293, 104] on div at bounding box center [274, 117] width 183 height 234
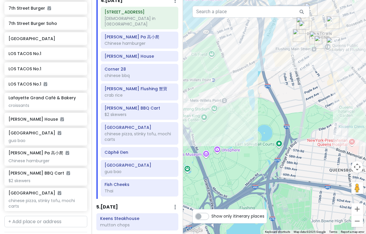
drag, startPoint x: 302, startPoint y: 84, endPoint x: 276, endPoint y: 126, distance: 49.3
click at [276, 126] on div at bounding box center [274, 117] width 183 height 234
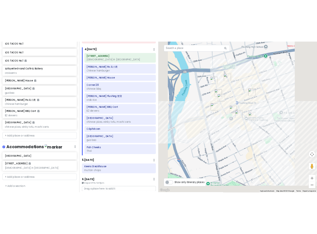
scroll to position [1411, 0]
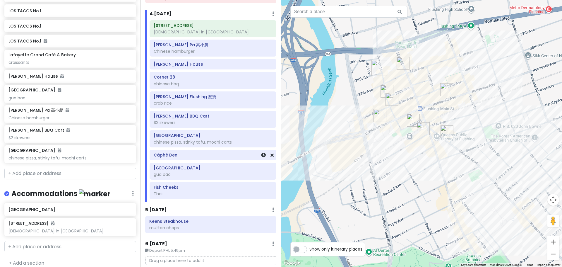
click at [181, 158] on div "Càphê Đen" at bounding box center [213, 155] width 118 height 8
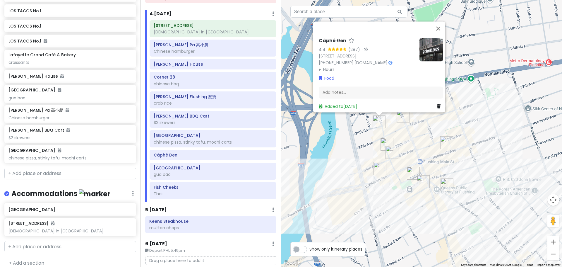
click at [361, 42] on img at bounding box center [430, 49] width 23 height 23
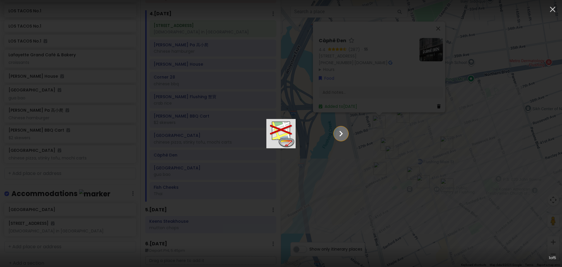
click at [346, 132] on icon "Show slide 2 of 5" at bounding box center [340, 133] width 11 height 14
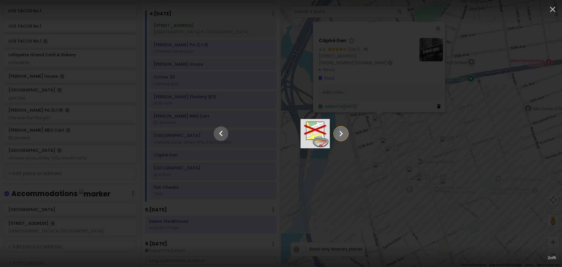
click at [346, 132] on icon "Show slide 3 of 5" at bounding box center [340, 133] width 11 height 14
click at [346, 132] on icon "Show slide 4 of 5" at bounding box center [340, 133] width 11 height 14
click at [346, 132] on icon "Show slide 5 of 5" at bounding box center [340, 133] width 11 height 14
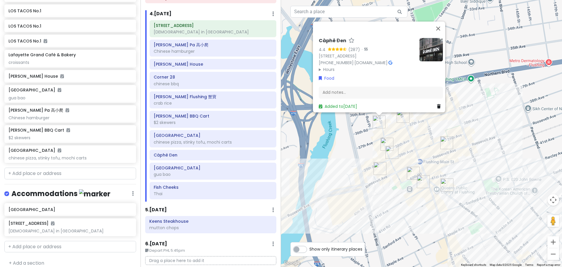
click at [361, 149] on div "Càphê Đen 4.4 (287) · 134-16 36th Rd S2, Flushing, NY 11354, USA (929) 728-0547…" at bounding box center [421, 133] width 281 height 267
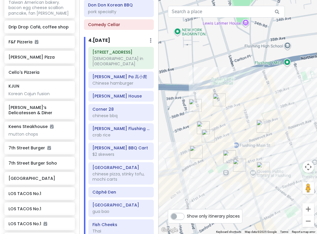
scroll to position [502, 0]
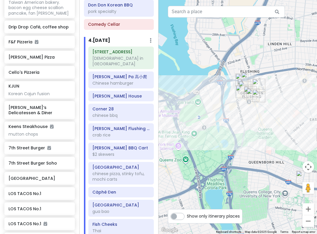
drag, startPoint x: 214, startPoint y: 127, endPoint x: 259, endPoint y: 113, distance: 47.6
click at [259, 113] on div at bounding box center [238, 117] width 159 height 234
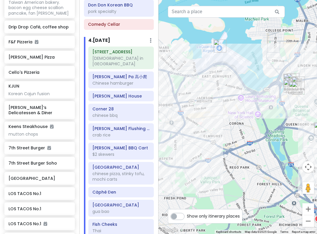
drag, startPoint x: 221, startPoint y: 96, endPoint x: 239, endPoint y: 85, distance: 20.5
click at [237, 86] on div at bounding box center [238, 117] width 159 height 234
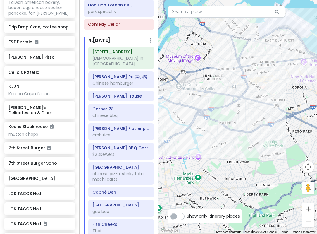
drag, startPoint x: 206, startPoint y: 76, endPoint x: 226, endPoint y: 68, distance: 21.4
click at [225, 68] on div at bounding box center [238, 117] width 159 height 234
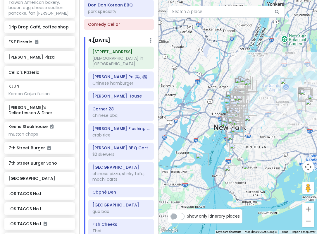
drag, startPoint x: 272, startPoint y: 128, endPoint x: 261, endPoint y: 133, distance: 12.0
click at [261, 133] on div at bounding box center [238, 117] width 159 height 234
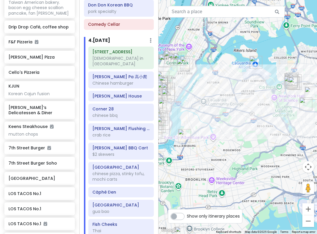
drag, startPoint x: 273, startPoint y: 117, endPoint x: 250, endPoint y: 126, distance: 25.3
click at [250, 126] on div at bounding box center [238, 117] width 159 height 234
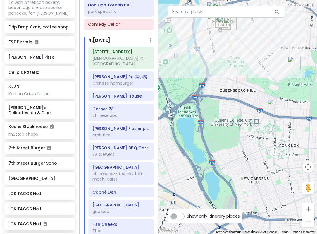
click at [271, 104] on img "Kissena Cafe" at bounding box center [274, 105] width 13 height 13
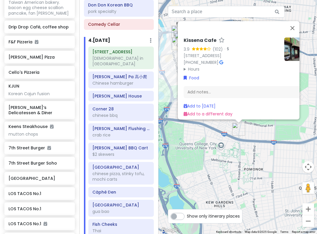
click at [288, 47] on img at bounding box center [295, 48] width 23 height 23
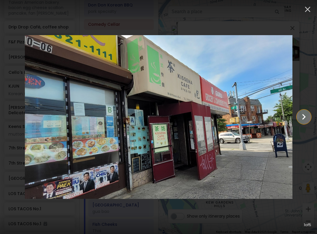
click at [301, 118] on icon "Show slide 2 of 5" at bounding box center [303, 117] width 11 height 14
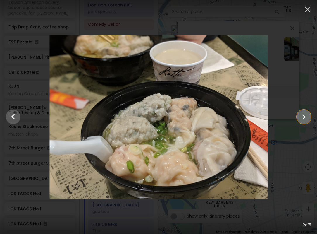
click at [301, 118] on icon "Show slide 3 of 5" at bounding box center [303, 117] width 11 height 14
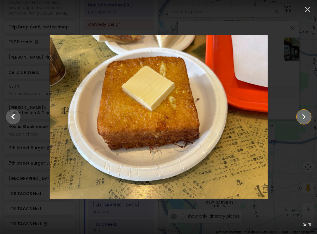
click at [301, 118] on icon "Show slide 4 of 5" at bounding box center [303, 117] width 11 height 14
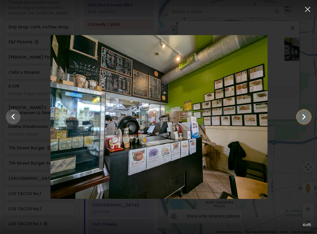
click at [301, 118] on icon "Show slide 5 of 5" at bounding box center [303, 117] width 11 height 14
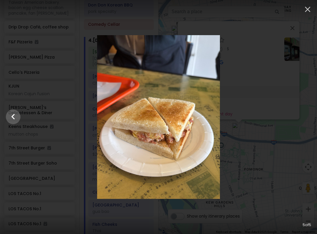
click at [252, 153] on div at bounding box center [158, 117] width 317 height 164
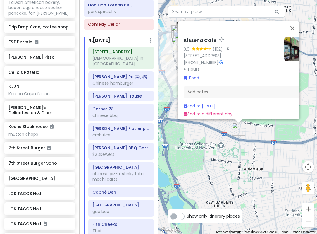
click at [195, 169] on div "Kissena Cafe 3.9 (102) · 60-04 Kissena Blvd, Flushing, NY 11355, USA (718) 886-…" at bounding box center [238, 117] width 159 height 234
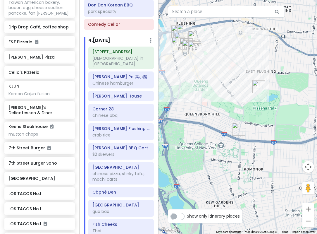
click at [251, 88] on div at bounding box center [238, 117] width 159 height 234
click at [256, 87] on img "157-17 Rose Ave" at bounding box center [258, 86] width 13 height 13
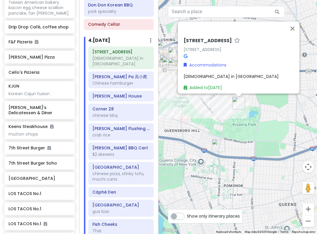
click at [188, 54] on div "157-17 Rose Ave 157-17 Rose Ave, Flushing, NY 11355, USA" at bounding box center [246, 49] width 124 height 22
click at [185, 54] on icon at bounding box center [186, 56] width 4 height 4
click at [219, 146] on img "Kissena Cafe" at bounding box center [218, 145] width 13 height 13
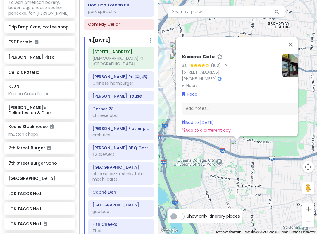
click at [216, 174] on div "Kissena Cafe 3.9 (102) · 60-04 Kissena Blvd, Flushing, NY 11355, USA (718) 886-…" at bounding box center [238, 117] width 159 height 234
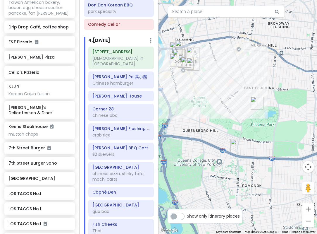
click at [235, 149] on img "Kissena Cafe" at bounding box center [237, 145] width 13 height 13
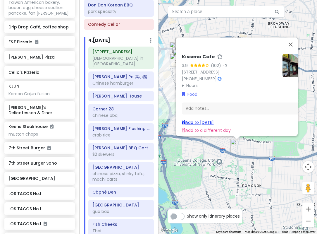
click at [207, 119] on link "Add to Sun 1/18" at bounding box center [198, 122] width 32 height 6
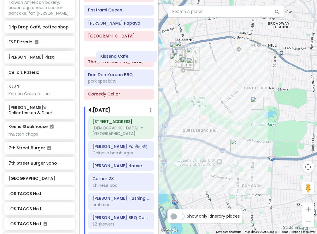
scroll to position [444, 0]
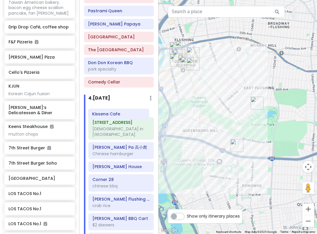
drag, startPoint x: 119, startPoint y: 137, endPoint x: 118, endPoint y: 112, distance: 24.6
click at [118, 112] on div "157-17 Rose Ave church in nyc Gao Xiao Pa 高小爬 Chinese hamburger Zhu Ji Dumpling…" at bounding box center [121, 206] width 74 height 205
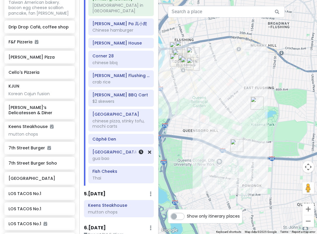
scroll to position [601, 0]
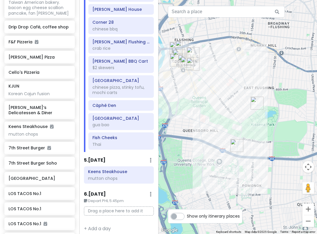
click at [212, 130] on div "To navigate, press the arrow keys." at bounding box center [238, 117] width 159 height 234
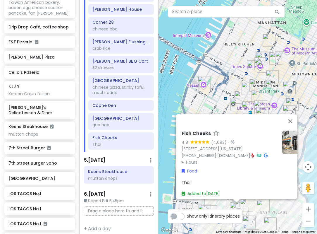
click at [193, 160] on summary "Hours" at bounding box center [230, 162] width 96 height 6
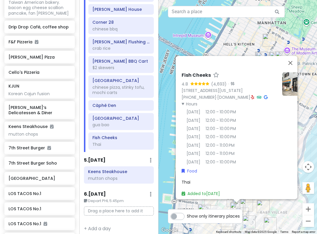
click at [163, 154] on div "Fish Cheeks 4.8 (4,693) · 55 Bond St, New York, NY 10012, USA (212) 677-2223 · …" at bounding box center [238, 117] width 159 height 234
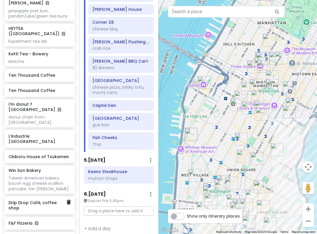
scroll to position [1118, 0]
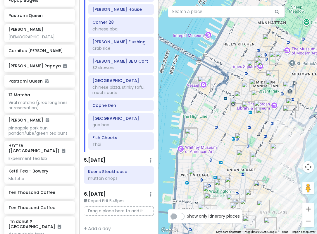
click at [257, 128] on div at bounding box center [238, 117] width 159 height 234
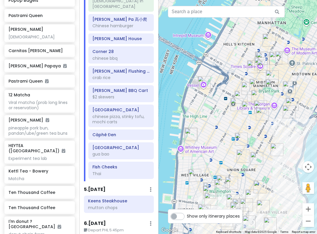
scroll to position [601, 0]
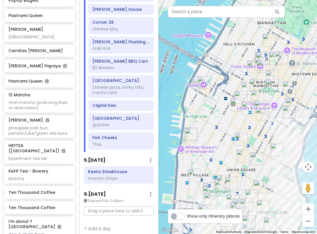
drag, startPoint x: 257, startPoint y: 142, endPoint x: 240, endPoint y: 108, distance: 37.5
click at [240, 109] on div at bounding box center [238, 117] width 159 height 234
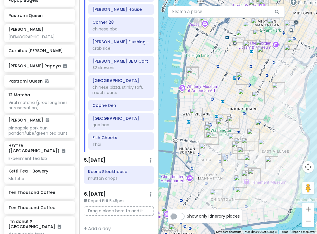
drag, startPoint x: 221, startPoint y: 150, endPoint x: 222, endPoint y: 82, distance: 67.6
click at [222, 82] on div at bounding box center [238, 117] width 159 height 234
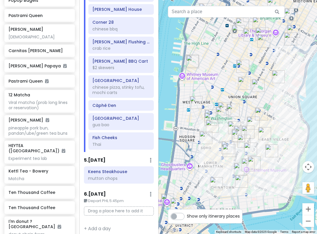
click at [228, 121] on div at bounding box center [238, 117] width 159 height 234
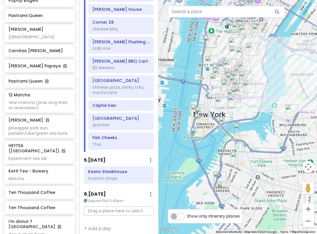
drag, startPoint x: 261, startPoint y: 180, endPoint x: 233, endPoint y: 123, distance: 63.5
click at [233, 124] on div at bounding box center [238, 117] width 159 height 234
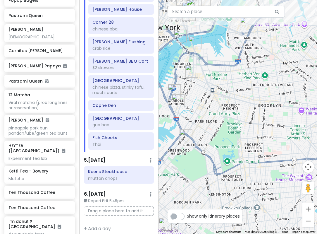
drag, startPoint x: 222, startPoint y: 145, endPoint x: 222, endPoint y: 153, distance: 7.6
click at [222, 153] on div at bounding box center [238, 117] width 159 height 234
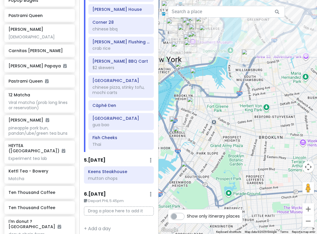
drag, startPoint x: 190, startPoint y: 147, endPoint x: 214, endPoint y: 141, distance: 24.1
click at [214, 141] on div at bounding box center [238, 117] width 159 height 234
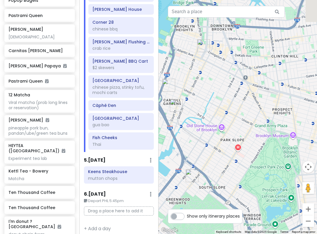
drag, startPoint x: 221, startPoint y: 96, endPoint x: 214, endPoint y: 155, distance: 59.5
click at [214, 155] on div at bounding box center [238, 117] width 159 height 234
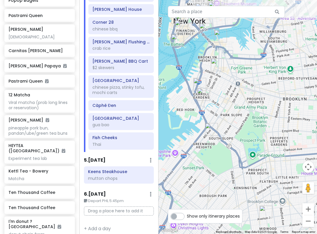
click at [202, 91] on img "F&F Pizzeria" at bounding box center [203, 94] width 13 height 13
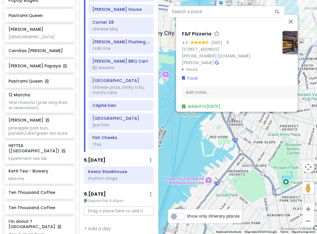
click at [204, 140] on div "F&F Pizzeria 4.5 (560) · 459 Court St, Brooklyn, NY 11231, USA (718) 407-6575 ·…" at bounding box center [238, 117] width 159 height 234
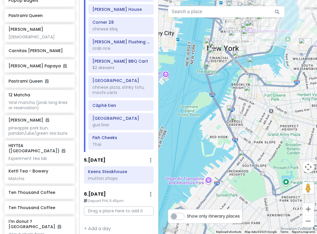
drag, startPoint x: 251, startPoint y: 106, endPoint x: 230, endPoint y: 113, distance: 21.9
click at [224, 115] on div at bounding box center [238, 117] width 159 height 234
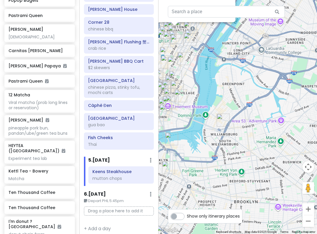
drag, startPoint x: 259, startPoint y: 154, endPoint x: 206, endPoint y: 77, distance: 93.5
click at [206, 77] on div "Keens Steakhouse 4.6 (9,065) · 72 W 36th St., New York, NY 10018, USA (212) 947…" at bounding box center [238, 117] width 159 height 234
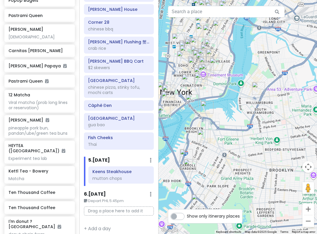
drag, startPoint x: 210, startPoint y: 120, endPoint x: 246, endPoint y: 88, distance: 48.7
click at [246, 88] on div "Keens Steakhouse 4.6 (9,065) · 72 W 36th St., New York, NY 10018, USA (212) 947…" at bounding box center [238, 117] width 159 height 234
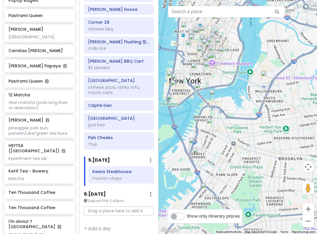
click at [193, 140] on img "Lucali" at bounding box center [195, 143] width 13 height 13
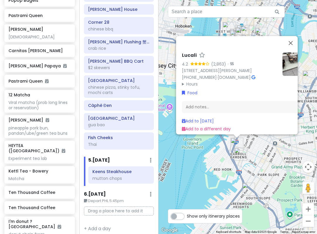
click at [195, 80] on summary "Hours" at bounding box center [230, 83] width 96 height 6
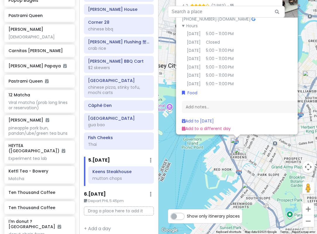
click at [240, 150] on img "F&F Pizzeria" at bounding box center [240, 153] width 13 height 13
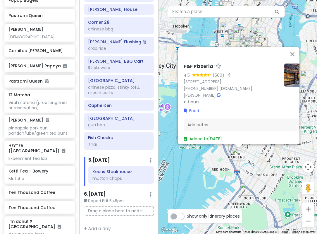
click at [190, 98] on summary "Hours" at bounding box center [232, 101] width 96 height 6
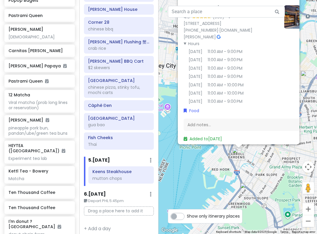
click at [247, 188] on img "Luigi's Pizza" at bounding box center [246, 189] width 13 height 13
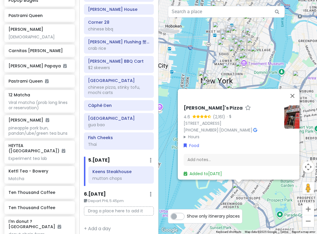
click at [198, 133] on summary "Hours" at bounding box center [232, 136] width 96 height 6
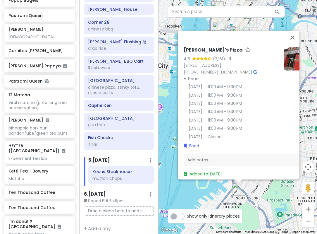
click at [264, 195] on div "Luigi's Pizza 4.6 (2,161) · 686 5th Ave, Brooklyn, NY 11215, USA (718) 499-3857…" at bounding box center [238, 117] width 159 height 234
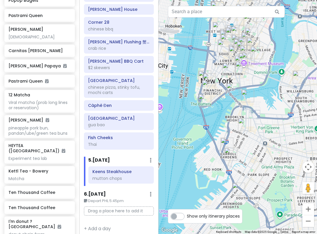
click at [301, 80] on img "L'Industrie Pizzeria" at bounding box center [299, 77] width 13 height 13
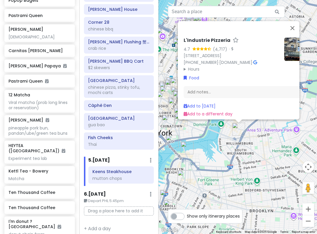
click at [194, 68] on summary "Hours" at bounding box center [232, 69] width 96 height 6
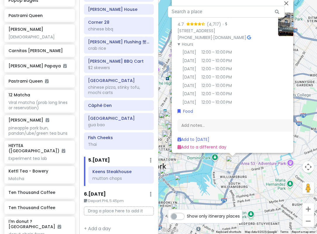
drag, startPoint x: 231, startPoint y: 157, endPoint x: 224, endPoint y: 188, distance: 31.0
click at [224, 188] on div "L'Industrie Pizzeria 4.7 (4,717) · 254 S 2nd St, Brooklyn, NY 11211, USA (718) …" at bounding box center [238, 117] width 159 height 234
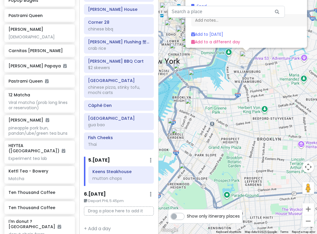
drag, startPoint x: 221, startPoint y: 200, endPoint x: 235, endPoint y: 89, distance: 111.4
click at [235, 89] on div "L'Industrie Pizzeria 4.7 (4,717) · 254 S 2nd St, Brooklyn, NY 11211, USA (718) …" at bounding box center [238, 117] width 159 height 234
click at [249, 124] on div "L'Industrie Pizzeria 4.7 (4,717) · 254 S 2nd St, Brooklyn, NY 11211, USA (718) …" at bounding box center [238, 117] width 159 height 234
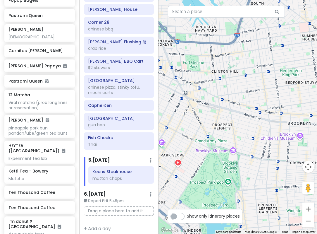
click at [234, 170] on div at bounding box center [238, 117] width 159 height 234
click at [228, 184] on div at bounding box center [238, 117] width 159 height 234
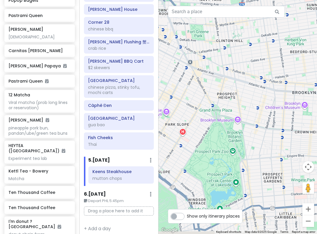
drag, startPoint x: 234, startPoint y: 146, endPoint x: 235, endPoint y: 137, distance: 8.9
click at [235, 137] on div at bounding box center [238, 117] width 159 height 234
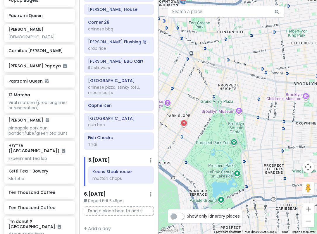
click at [224, 170] on div at bounding box center [238, 117] width 159 height 234
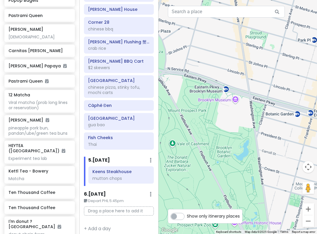
click at [223, 152] on div at bounding box center [238, 117] width 159 height 234
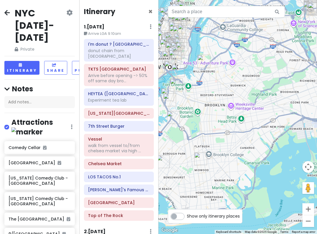
scroll to position [601, 0]
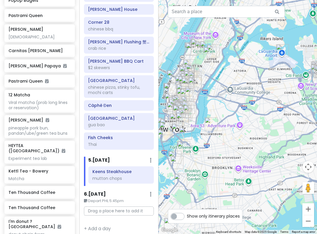
drag, startPoint x: 223, startPoint y: 43, endPoint x: 231, endPoint y: 130, distance: 87.5
click at [231, 121] on div at bounding box center [238, 117] width 159 height 234
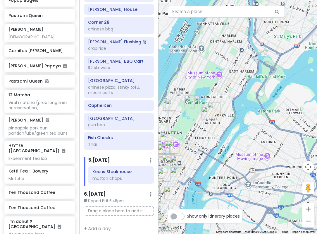
click at [196, 98] on img "Belvedere Castle" at bounding box center [191, 101] width 13 height 13
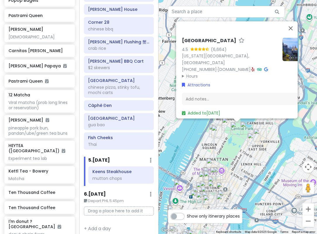
click at [185, 73] on summary "Hours" at bounding box center [230, 76] width 96 height 6
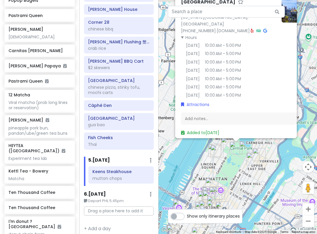
drag, startPoint x: 241, startPoint y: 165, endPoint x: 240, endPoint y: 178, distance: 13.0
click at [240, 178] on div "Belvedere Castle 4.5 (6,664) New York, NY 10024, USA (332) 213-3947 · www.centr…" at bounding box center [238, 117] width 159 height 234
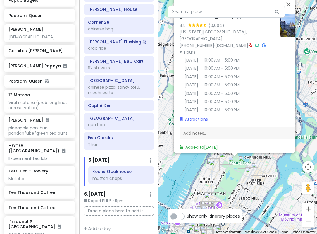
click at [243, 162] on img "The Metropolitan Museum of Art" at bounding box center [244, 162] width 13 height 13
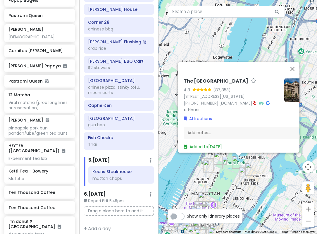
click at [187, 106] on summary "Hours" at bounding box center [232, 109] width 96 height 6
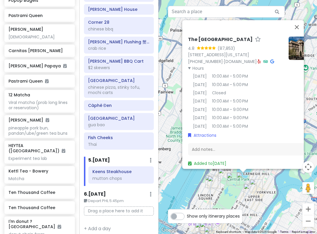
drag, startPoint x: 176, startPoint y: 176, endPoint x: 181, endPoint y: 184, distance: 9.6
click at [181, 184] on div "The Metropolitan Museum of Art 4.8 (87,853) 1000 5th Ave, New York, NY 10028, U…" at bounding box center [238, 117] width 159 height 234
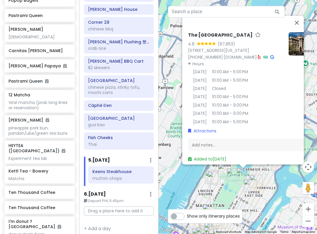
drag, startPoint x: 181, startPoint y: 184, endPoint x: 189, endPoint y: 180, distance: 8.9
click at [181, 184] on div "The Metropolitan Museum of Art 4.8 (87,853) 1000 5th Ave, New York, NY 10028, U…" at bounding box center [238, 117] width 159 height 234
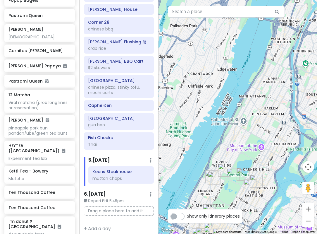
click at [220, 167] on img "American Museum of Natural History" at bounding box center [224, 170] width 13 height 13
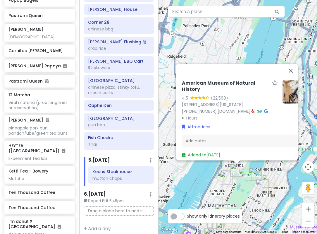
click at [191, 116] on summary "Hours" at bounding box center [230, 117] width 96 height 6
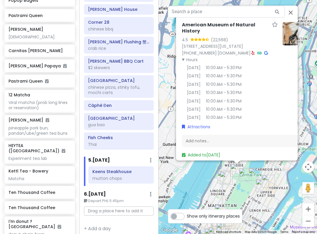
click at [193, 176] on div "American Museum of Natural History 4.5 (22,568) 200 Central Prk W, New York, NY…" at bounding box center [238, 117] width 159 height 234
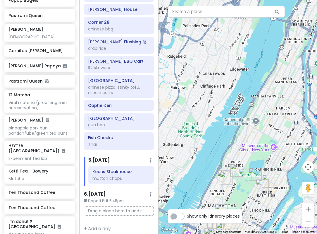
click at [274, 148] on div at bounding box center [238, 117] width 159 height 234
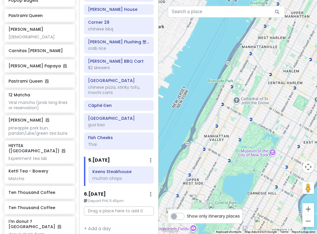
click at [274, 153] on div at bounding box center [238, 117] width 159 height 234
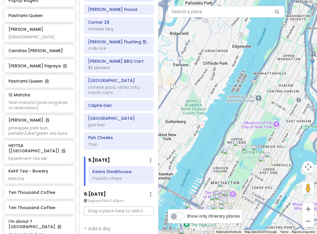
drag, startPoint x: 267, startPoint y: 185, endPoint x: 274, endPoint y: 136, distance: 49.6
click at [274, 136] on div at bounding box center [238, 117] width 159 height 234
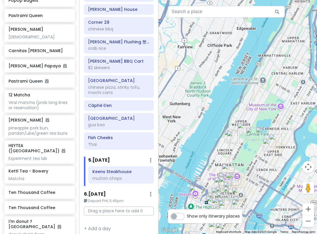
click at [275, 137] on img "PopUp Bagels" at bounding box center [275, 140] width 13 height 13
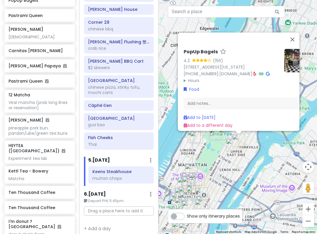
click at [195, 77] on summary "Hours" at bounding box center [232, 80] width 96 height 6
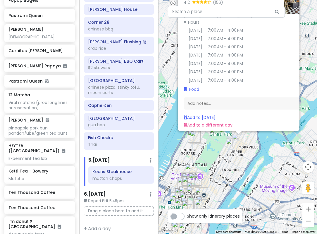
click at [231, 143] on img "Pastrami Queen" at bounding box center [232, 144] width 13 height 13
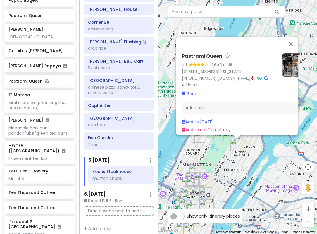
click at [197, 81] on summary "Hours" at bounding box center [230, 84] width 96 height 6
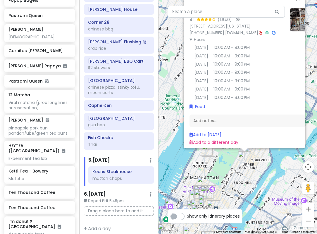
drag, startPoint x: 239, startPoint y: 169, endPoint x: 243, endPoint y: 174, distance: 6.0
click at [243, 174] on div "Pastrami Queen 4.1 (1,640) · 1125 Lexington Ave # 2, New York, NY 10075, USA (2…" at bounding box center [238, 117] width 159 height 234
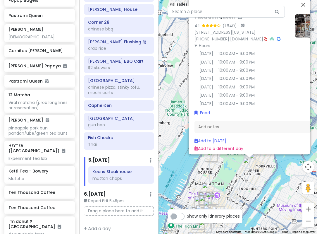
click at [207, 172] on div "Pastrami Queen 4.1 (1,640) · 1125 Lexington Ave # 2, New York, NY 10075, USA (2…" at bounding box center [238, 117] width 159 height 234
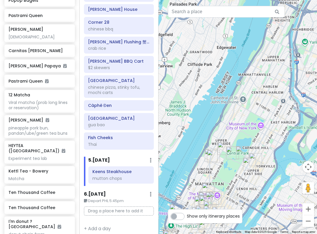
click at [214, 157] on img "Pastrami Queen" at bounding box center [213, 156] width 13 height 13
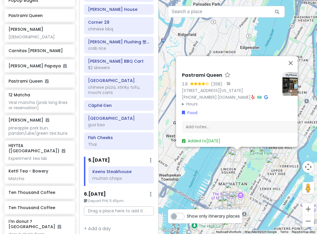
click at [190, 101] on summary "Hours" at bounding box center [230, 104] width 96 height 6
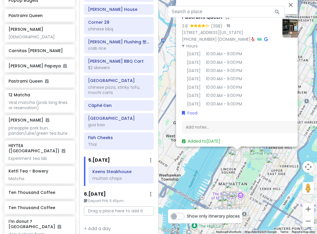
click at [205, 166] on div "Pastrami Queen 3.8 (398) · 138 W 72nd St, New York, NY 10023, USA (212) 877-287…" at bounding box center [238, 117] width 159 height 234
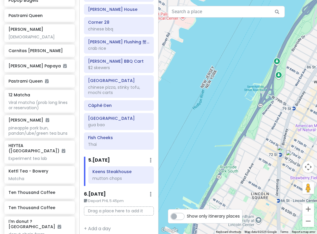
click at [282, 150] on img "Gray's Papaya" at bounding box center [283, 151] width 13 height 13
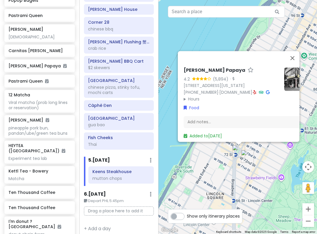
click at [192, 96] on summary "Hours" at bounding box center [232, 99] width 96 height 6
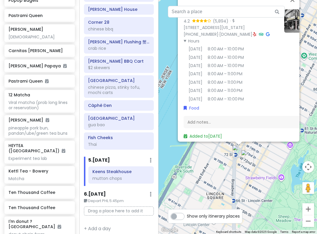
click at [207, 170] on div "Gray's Papaya 4.2 (5,894) · 2090 Broadway, New York, NY 10023, USA (212) 799-02…" at bounding box center [238, 117] width 159 height 234
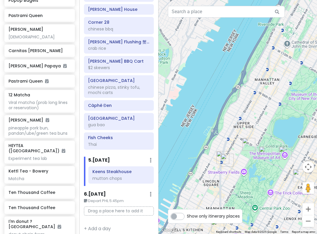
drag, startPoint x: 230, startPoint y: 190, endPoint x: 228, endPoint y: 122, distance: 67.6
click at [228, 124] on div at bounding box center [238, 117] width 159 height 234
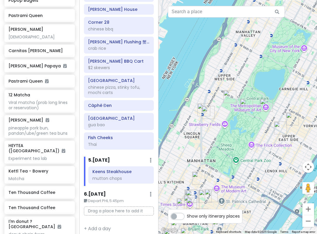
drag, startPoint x: 269, startPoint y: 32, endPoint x: 252, endPoint y: 106, distance: 76.2
click at [252, 106] on img "Belvedere Castle" at bounding box center [246, 105] width 13 height 13
click at [265, 103] on img "The Metropolitan Museum of Art" at bounding box center [266, 105] width 13 height 13
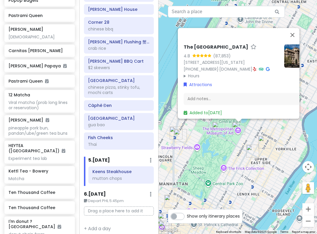
click at [195, 73] on summary "Hours" at bounding box center [232, 76] width 96 height 6
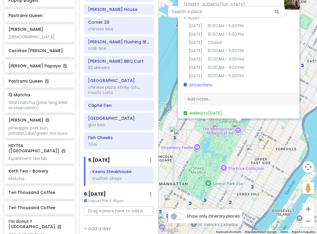
click at [206, 144] on div "The Metropolitan Museum of Art 4.8 (87,853) 1000 5th Ave, New York, NY 10028, U…" at bounding box center [238, 117] width 159 height 234
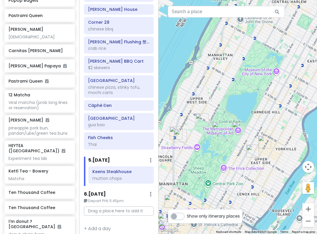
click at [221, 126] on img "Belvedere Castle" at bounding box center [218, 128] width 13 height 13
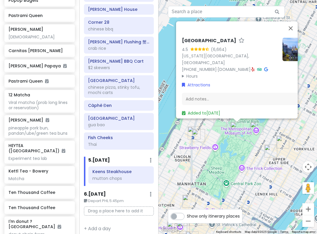
click at [197, 73] on summary "Hours" at bounding box center [230, 76] width 96 height 6
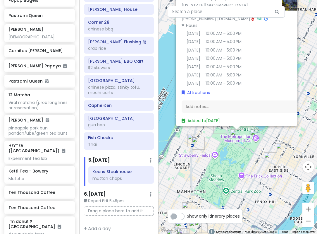
drag, startPoint x: 208, startPoint y: 157, endPoint x: 208, endPoint y: 166, distance: 9.1
click at [208, 166] on div "Belvedere Castle 4.5 (6,664) New York, NY 10024, USA (332) 213-3947 · www.centr…" at bounding box center [238, 117] width 159 height 234
click at [218, 128] on img "American Museum of Natural History" at bounding box center [220, 127] width 13 height 13
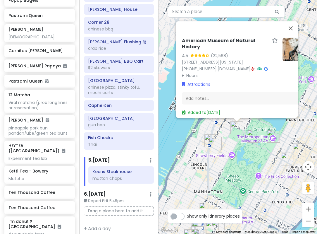
click at [197, 72] on summary "Hours" at bounding box center [230, 75] width 96 height 6
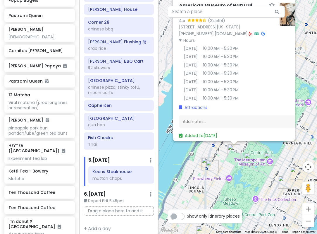
drag, startPoint x: 222, startPoint y: 157, endPoint x: 219, endPoint y: 181, distance: 24.0
click at [219, 181] on div "American Museum of Natural History 4.5 (22,568) 200 Central Prk W, New York, NY…" at bounding box center [238, 117] width 159 height 234
click at [233, 31] on link "www.amnh.org" at bounding box center [230, 34] width 33 height 6
click at [267, 153] on img "The Metropolitan Museum of Art" at bounding box center [270, 159] width 13 height 13
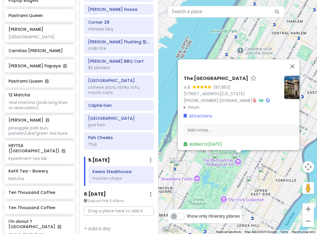
click at [197, 104] on summary "Hours" at bounding box center [232, 107] width 96 height 6
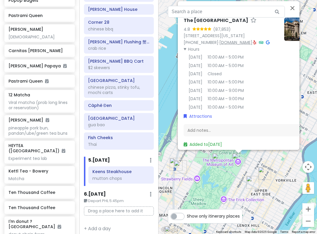
click at [248, 39] on link "www.metmuseum.org" at bounding box center [235, 42] width 33 height 6
click at [236, 185] on div "The Metropolitan Museum of Art 4.8 (87,853) 1000 5th Ave, New York, NY 10028, U…" at bounding box center [238, 117] width 159 height 234
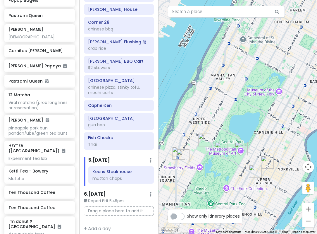
drag, startPoint x: 238, startPoint y: 173, endPoint x: 242, endPoint y: 160, distance: 12.7
click at [242, 160] on div at bounding box center [238, 117] width 159 height 234
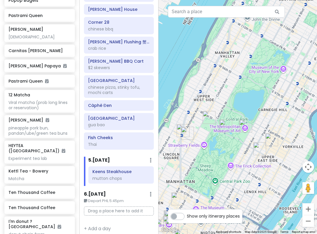
drag, startPoint x: 235, startPoint y: 164, endPoint x: 239, endPoint y: 135, distance: 29.2
click at [239, 135] on div at bounding box center [238, 117] width 159 height 234
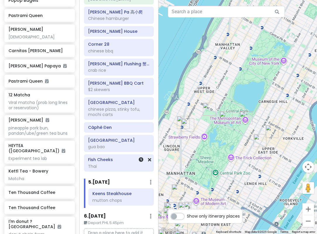
scroll to position [543, 0]
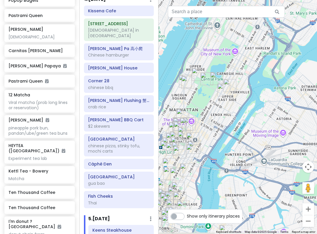
drag, startPoint x: 262, startPoint y: 188, endPoint x: 213, endPoint y: 80, distance: 118.6
click at [213, 80] on div at bounding box center [238, 117] width 159 height 234
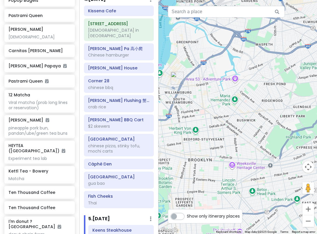
drag, startPoint x: 231, startPoint y: 92, endPoint x: 257, endPoint y: 103, distance: 27.9
click at [257, 103] on div at bounding box center [238, 117] width 159 height 234
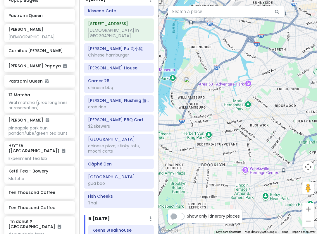
click at [186, 82] on img "L'Industrie Pizzeria" at bounding box center [190, 83] width 13 height 13
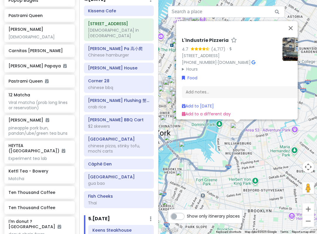
drag, startPoint x: 232, startPoint y: 168, endPoint x: 266, endPoint y: 138, distance: 45.4
click at [266, 138] on div "L'Industrie Pizzeria 4.7 (4,717) · 254 S 2nd St, Brooklyn, NY 11211, USA (718) …" at bounding box center [238, 117] width 159 height 234
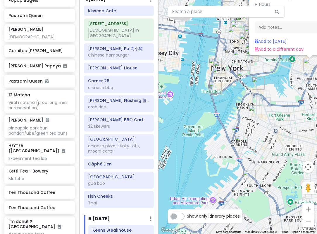
click at [254, 111] on img "New York Transit Museum" at bounding box center [255, 111] width 13 height 13
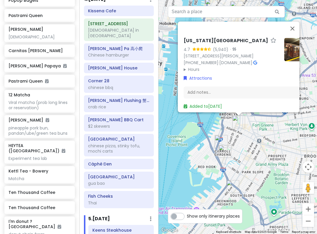
click at [196, 66] on summary "Hours" at bounding box center [232, 69] width 96 height 6
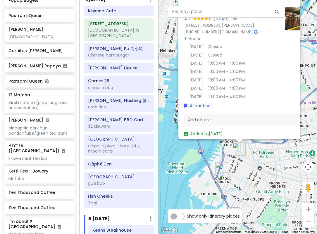
drag, startPoint x: 242, startPoint y: 152, endPoint x: 242, endPoint y: 168, distance: 15.5
click at [242, 168] on div "New York Transit Museum 4.7 (5,940) · 99 Schermerhorn St, Brooklyn, NY 11201, U…" at bounding box center [238, 117] width 159 height 234
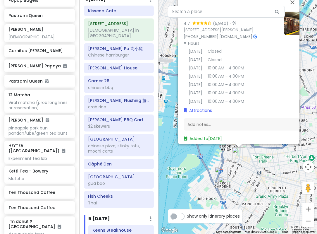
click at [258, 177] on div "New York Transit Museum 4.7 (5,940) · 99 Schermerhorn St, Brooklyn, NY 11201, U…" at bounding box center [238, 117] width 159 height 234
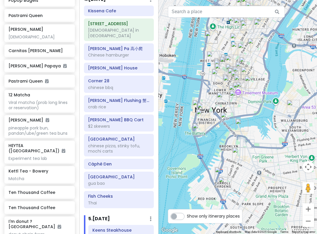
click at [235, 153] on img "New York Transit Museum" at bounding box center [238, 153] width 13 height 13
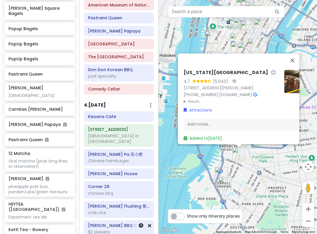
scroll to position [426, 0]
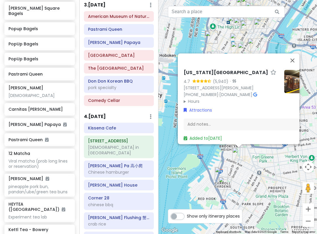
click at [193, 98] on summary "Hours" at bounding box center [232, 101] width 96 height 6
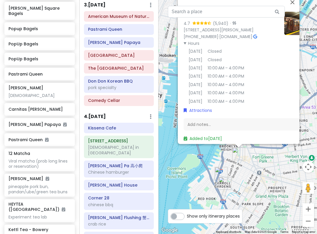
click at [256, 182] on div "New York Transit Museum 4.7 (5,940) · 99 Schermerhorn St, Brooklyn, NY 11201, U…" at bounding box center [238, 117] width 159 height 234
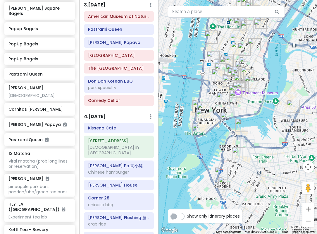
click at [225, 170] on img "Lucali" at bounding box center [221, 173] width 13 height 13
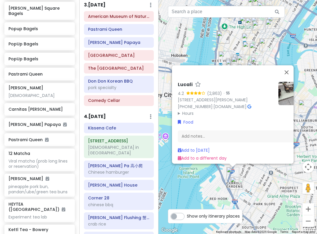
click at [220, 171] on div "Lucali 4.2 (2,863) · 575 Henry St, Brooklyn, NY 11231, USA (718) 858-4086 · www…" at bounding box center [238, 117] width 159 height 234
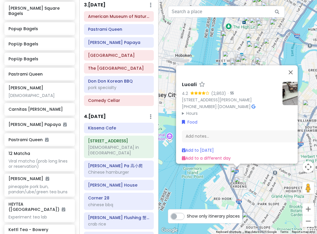
click at [194, 110] on summary "Hours" at bounding box center [230, 113] width 96 height 6
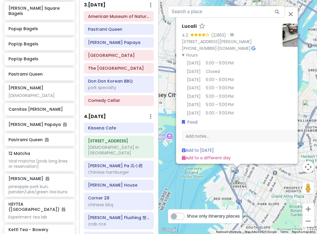
click at [238, 179] on img "F&F Pizzeria" at bounding box center [240, 183] width 13 height 13
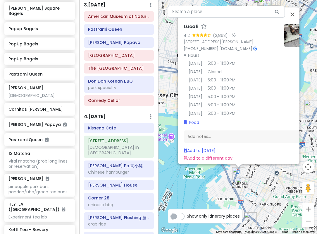
click at [243, 183] on img "F&F Pizzeria" at bounding box center [242, 183] width 13 height 13
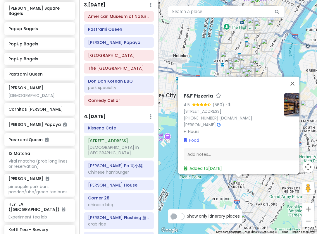
click at [192, 128] on summary "Hours" at bounding box center [232, 131] width 96 height 6
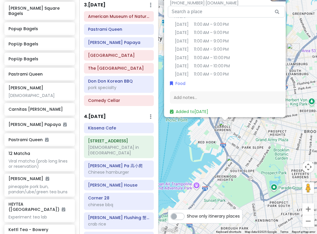
drag, startPoint x: 257, startPoint y: 197, endPoint x: 240, endPoint y: 152, distance: 47.8
click at [241, 140] on div "F&F Pizzeria 4.5 (560) · 459 Court St, Brooklyn, NY 11231, USA (718) 407-6575 ·…" at bounding box center [238, 117] width 159 height 234
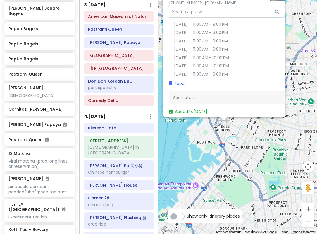
click at [231, 163] on img "Luigi's Pizza" at bounding box center [232, 161] width 13 height 13
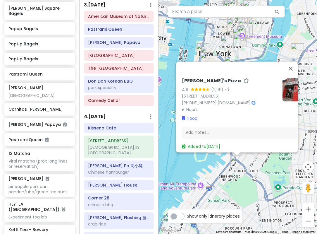
click at [188, 106] on summary "Hours" at bounding box center [230, 109] width 96 height 6
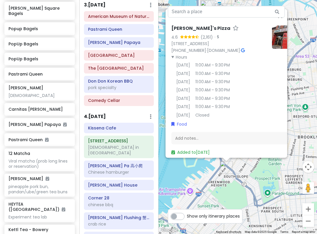
drag, startPoint x: 259, startPoint y: 166, endPoint x: 239, endPoint y: 176, distance: 21.7
click at [239, 176] on div "Luigi's Pizza 4.6 (2,161) · 686 5th Ave, Brooklyn, NY 11215, USA (718) 499-3857…" at bounding box center [238, 117] width 159 height 234
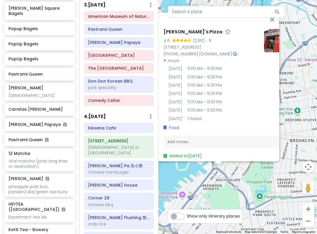
click at [239, 176] on div "Luigi's Pizza 4.6 (2,161) · 686 5th Ave, Brooklyn, NY 11215, USA (718) 499-3857…" at bounding box center [238, 117] width 159 height 234
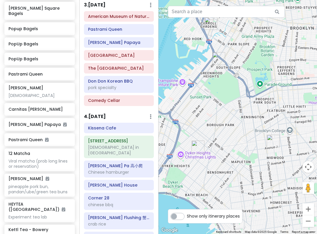
drag, startPoint x: 239, startPoint y: 169, endPoint x: 221, endPoint y: 119, distance: 53.0
click at [239, 63] on div at bounding box center [238, 117] width 159 height 234
click at [199, 149] on img "Krispy Pizza- Brooklyn, NY" at bounding box center [197, 146] width 13 height 13
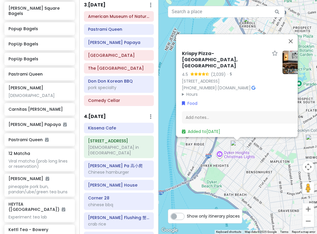
click at [195, 92] on summary "Hours" at bounding box center [230, 94] width 96 height 6
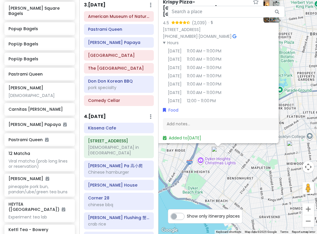
drag, startPoint x: 267, startPoint y: 151, endPoint x: 247, endPoint y: 157, distance: 21.3
click at [247, 157] on div "Krispy Pizza- Brooklyn, NY 4.5 (2,039) · 7112 13th Ave, Brooklyn, NY 11228, USA…" at bounding box center [238, 117] width 159 height 234
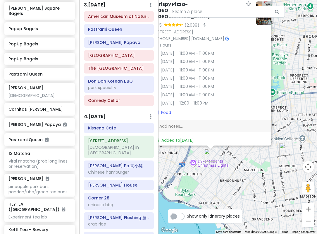
click at [285, 151] on img "Di Fara Pizza" at bounding box center [285, 149] width 13 height 13
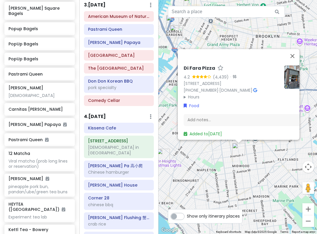
click at [199, 94] on summary "Hours" at bounding box center [232, 97] width 96 height 6
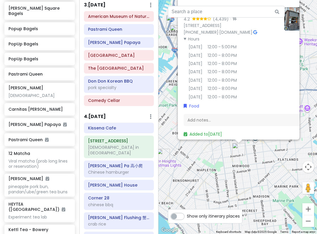
click at [211, 154] on div "Di Fara Pizza 4.2 (4,439) · 1424 Avenue J, Brooklyn, NY 11230, USA (718) 258-13…" at bounding box center [238, 117] width 159 height 234
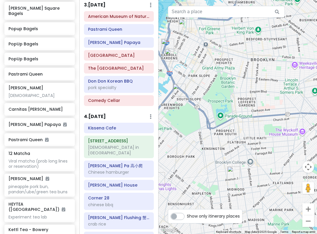
drag, startPoint x: 239, startPoint y: 64, endPoint x: 230, endPoint y: 112, distance: 48.8
click at [230, 112] on div at bounding box center [238, 117] width 159 height 234
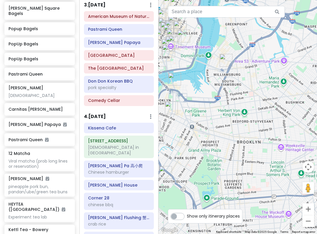
click at [227, 58] on img "L'Industrie Pizzeria" at bounding box center [226, 60] width 13 height 13
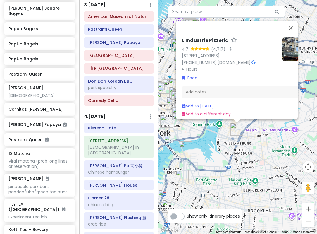
click at [195, 68] on summary "Hours" at bounding box center [230, 69] width 96 height 6
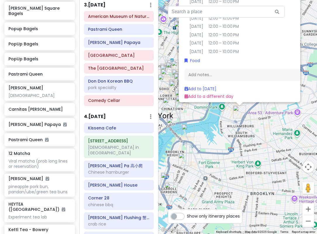
drag, startPoint x: 219, startPoint y: 148, endPoint x: 224, endPoint y: 124, distance: 24.6
click at [224, 124] on div "L'Industrie Pizzeria 4.7 (4,717) · 254 S 2nd St, Brooklyn, NY 11211, USA (718) …" at bounding box center [238, 117] width 159 height 234
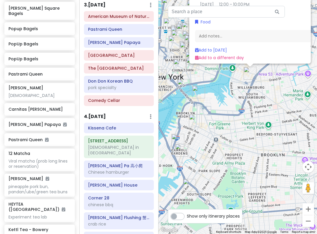
click at [217, 147] on div "L'Industrie Pizzeria 4.7 (4,717) · 254 S 2nd St, Brooklyn, NY 11211, USA (718) …" at bounding box center [238, 117] width 159 height 234
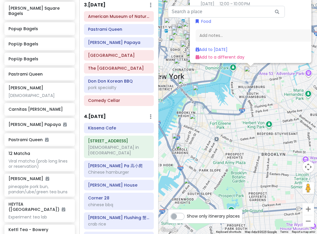
click at [214, 147] on div "L'Industrie Pizzeria 4.7 (4,717) · 254 S 2nd St, Brooklyn, NY 11211, USA (718) …" at bounding box center [238, 117] width 159 height 234
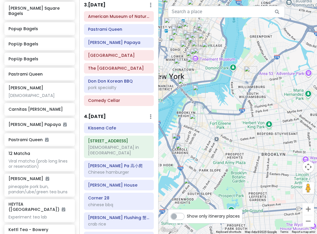
click at [181, 151] on img "F&F Pizzeria" at bounding box center [182, 149] width 13 height 13
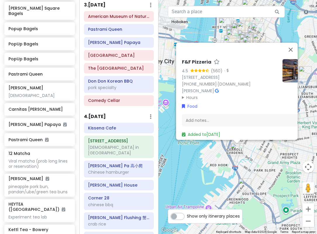
click at [245, 181] on img "Luigi's Pizza" at bounding box center [244, 184] width 13 height 13
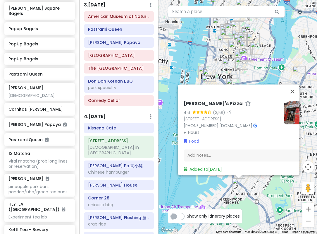
drag, startPoint x: 207, startPoint y: 192, endPoint x: 211, endPoint y: 187, distance: 6.4
click at [207, 192] on div "Luigi's Pizza 4.6 (2,161) · 686 5th Ave, Brooklyn, NY 11215, USA (718) 499-3857…" at bounding box center [238, 117] width 159 height 234
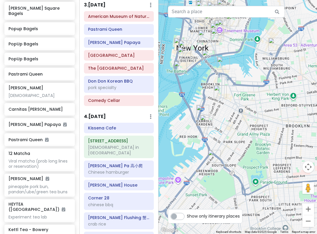
drag, startPoint x: 250, startPoint y: 157, endPoint x: 232, endPoint y: 122, distance: 39.1
click at [225, 125] on div at bounding box center [238, 117] width 159 height 234
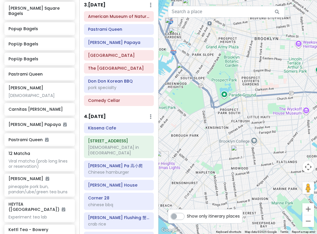
drag, startPoint x: 258, startPoint y: 194, endPoint x: 243, endPoint y: 80, distance: 115.1
click at [243, 80] on div at bounding box center [238, 117] width 159 height 234
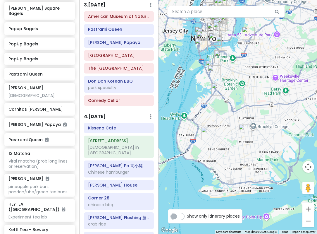
drag, startPoint x: 232, startPoint y: 91, endPoint x: 240, endPoint y: 127, distance: 37.1
click at [240, 127] on img "Di Fara Pizza" at bounding box center [245, 130] width 13 height 13
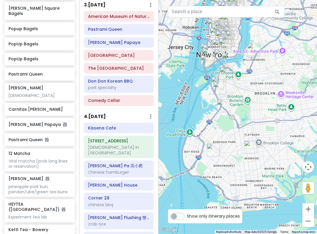
click at [247, 148] on img "Di Fara Pizza" at bounding box center [250, 146] width 13 height 13
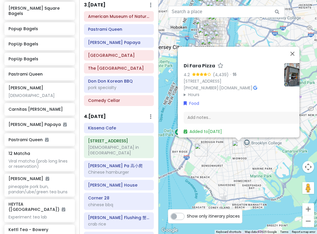
click at [257, 86] on icon at bounding box center [255, 88] width 4 height 4
click at [202, 151] on img "Krispy Pizza- Brooklyn, NY" at bounding box center [201, 149] width 13 height 13
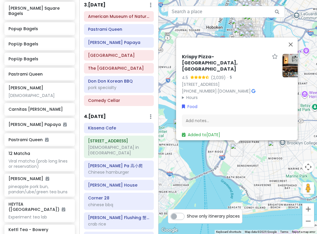
click at [249, 173] on div "Krispy Pizza- Brooklyn, NY 4.5 (2,039) · 7112 13th Ave, Brooklyn, NY 11228, USA…" at bounding box center [238, 117] width 159 height 234
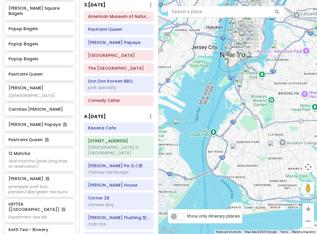
click at [263, 147] on div at bounding box center [238, 117] width 159 height 234
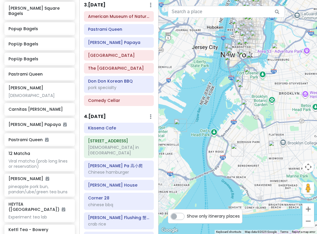
click at [278, 149] on img "Di Fara Pizza" at bounding box center [275, 146] width 13 height 13
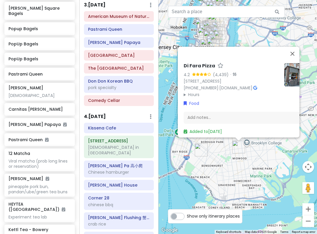
click at [255, 154] on div "Di Fara Pizza 4.2 (4,439) · 1424 Avenue J, Brooklyn, NY 11230, USA (718) 258-13…" at bounding box center [238, 117] width 159 height 234
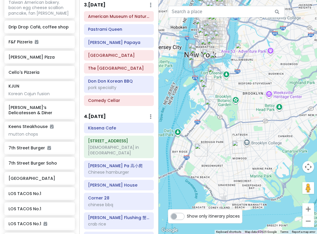
scroll to position [1592, 0]
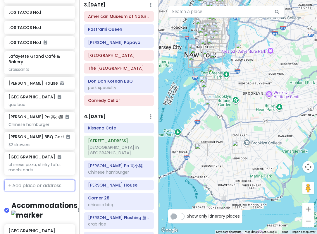
click at [43, 179] on input "text" at bounding box center [39, 185] width 71 height 12
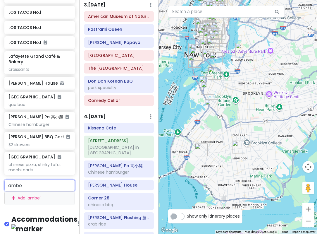
type input "amber"
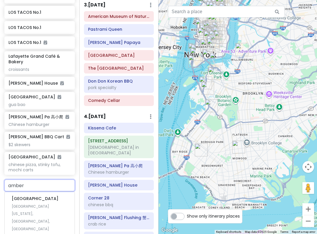
click at [40, 195] on span "Amber Steak House" at bounding box center [35, 198] width 47 height 6
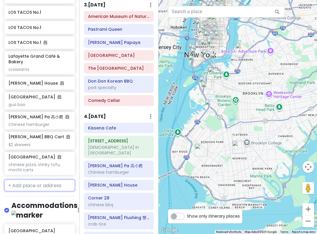
scroll to position [1607, 0]
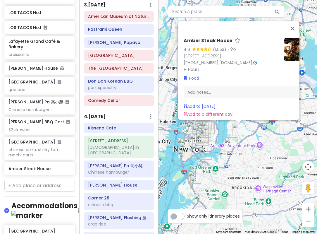
click at [245, 135] on img "Amber Steak House" at bounding box center [238, 129] width 13 height 13
click at [245, 130] on img "Amber Steak House" at bounding box center [238, 129] width 13 height 13
click at [244, 157] on div "To navigate, press the arrow keys. Amber Steak House 4.6 (1,053) · 119 Nassau A…" at bounding box center [238, 117] width 159 height 234
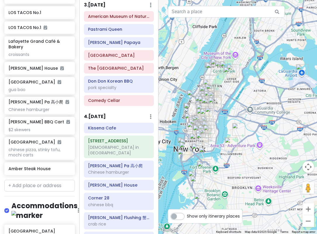
click at [230, 136] on div at bounding box center [238, 117] width 159 height 234
click at [229, 144] on img "L'Industrie Pizzeria" at bounding box center [231, 143] width 13 height 13
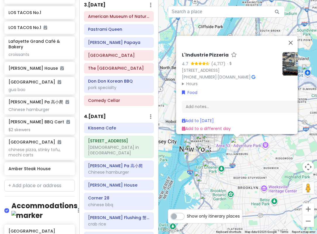
click at [257, 168] on div "L'Industrie Pizzeria 4.7 (4,717) · 254 S 2nd St, Brooklyn, NY 11211, USA (718) …" at bounding box center [238, 117] width 159 height 234
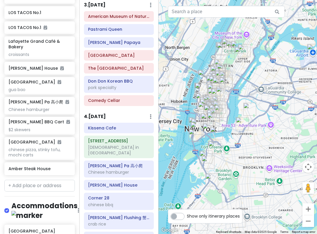
drag, startPoint x: 239, startPoint y: 154, endPoint x: 242, endPoint y: 140, distance: 14.5
click at [242, 140] on div at bounding box center [238, 117] width 159 height 234
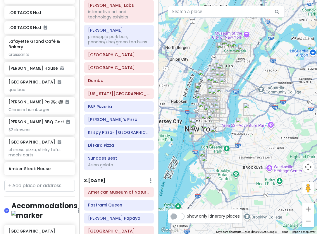
scroll to position [163, 0]
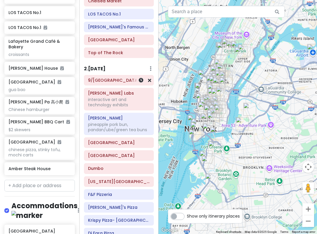
click at [123, 78] on h6 "9/[GEOGRAPHIC_DATA]" at bounding box center [119, 80] width 62 height 5
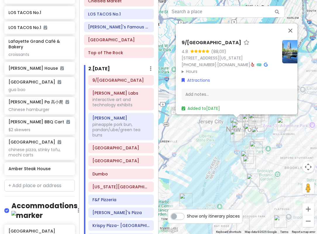
click at [190, 68] on summary "Hours" at bounding box center [230, 71] width 96 height 6
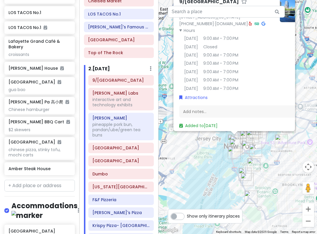
drag, startPoint x: 197, startPoint y: 135, endPoint x: 195, endPoint y: 153, distance: 17.7
click at [195, 153] on div "9/11 Memorial & Museum 4.8 (88,011) 180 Greenwich St, New York, NY 10007, USA (…" at bounding box center [238, 117] width 159 height 234
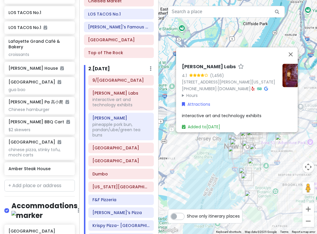
click at [193, 92] on summary "Hours" at bounding box center [230, 95] width 96 height 6
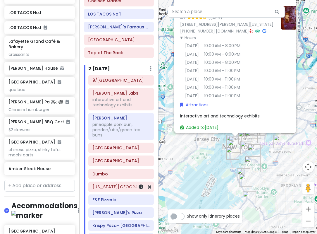
scroll to position [221, 0]
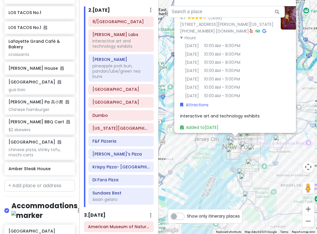
click at [216, 163] on div "Mercer Labs 4.1 (1,456) 21 Dey St, New York, NY 10007, USA (212) 600-9009 · mer…" at bounding box center [238, 117] width 159 height 234
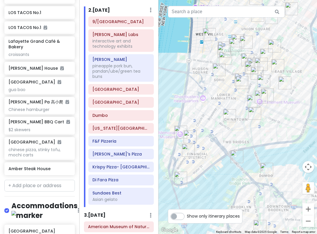
drag, startPoint x: 281, startPoint y: 157, endPoint x: 266, endPoint y: 136, distance: 25.7
click at [266, 136] on div at bounding box center [238, 117] width 159 height 234
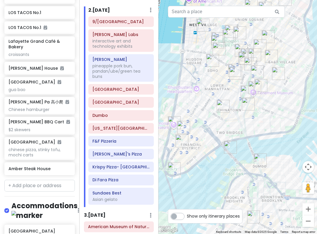
click at [181, 127] on img "Mercer Labs" at bounding box center [183, 127] width 13 height 13
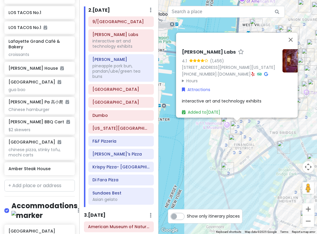
click at [195, 77] on summary "Hours" at bounding box center [230, 80] width 96 height 6
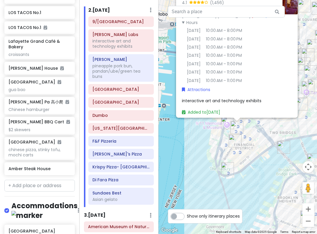
click at [226, 125] on img "9/11 Memorial & Museum" at bounding box center [227, 122] width 13 height 13
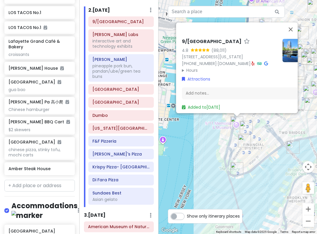
click at [193, 67] on summary "Hours" at bounding box center [230, 70] width 96 height 6
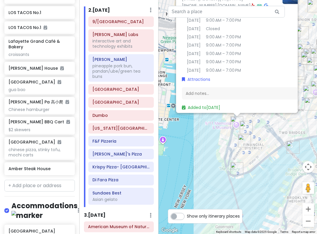
click at [204, 155] on div "9/11 Memorial & Museum 4.8 (88,011) 180 Greenwich St, New York, NY 10007, USA (…" at bounding box center [238, 117] width 159 height 234
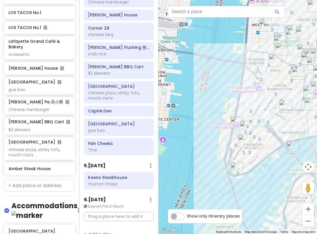
scroll to position [601, 0]
click at [119, 203] on small "Depart PHL 5:45pm" at bounding box center [119, 206] width 70 height 6
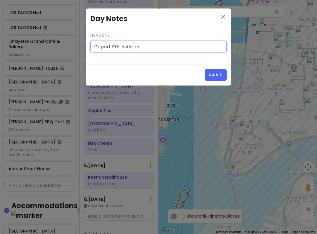
drag, startPoint x: 146, startPoint y: 46, endPoint x: 113, endPoint y: 46, distance: 32.5
click at [113, 46] on input "Depart PHL 5:45pm" at bounding box center [158, 47] width 136 height 12
type input "Depart LGA 12pm"
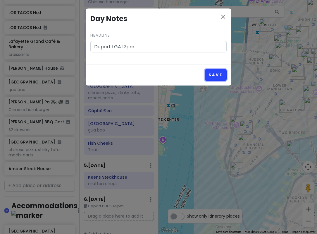
click at [213, 73] on button "Save" at bounding box center [216, 74] width 22 height 11
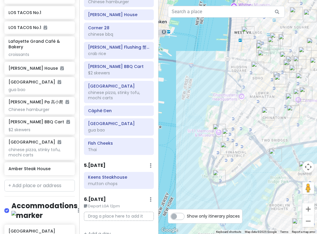
drag, startPoint x: 264, startPoint y: 101, endPoint x: 222, endPoint y: 123, distance: 47.6
click at [222, 123] on div at bounding box center [238, 117] width 159 height 234
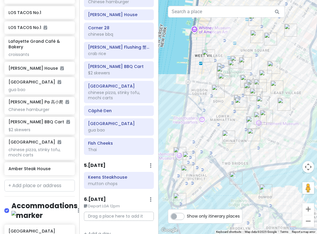
drag, startPoint x: 284, startPoint y: 37, endPoint x: 257, endPoint y: 74, distance: 45.9
click at [261, 66] on div at bounding box center [238, 117] width 159 height 234
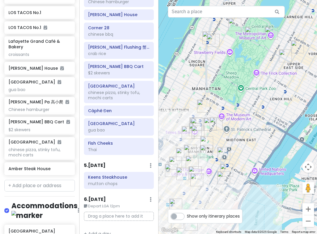
drag, startPoint x: 255, startPoint y: 55, endPoint x: 226, endPoint y: 166, distance: 114.4
click at [226, 175] on img "Sarge’s Delicatessen & Diner" at bounding box center [223, 177] width 13 height 13
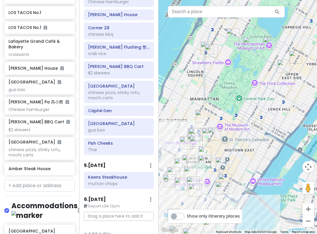
drag, startPoint x: 200, startPoint y: 148, endPoint x: 242, endPoint y: 120, distance: 50.6
click at [241, 122] on div "To navigate, press the arrow keys." at bounding box center [238, 117] width 159 height 234
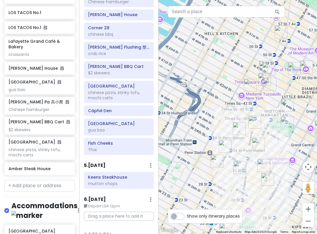
click at [252, 120] on img "Ten Thousand Coffee" at bounding box center [254, 122] width 13 height 13
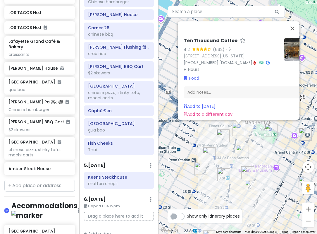
click at [271, 132] on img "New York Public Library - Stephen A. Schwarzman Building" at bounding box center [271, 129] width 13 height 13
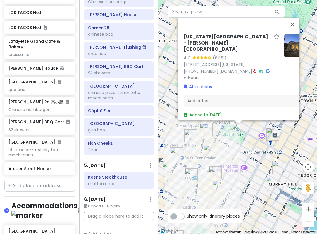
click at [240, 155] on div "[US_STATE][GEOGRAPHIC_DATA] - [PERSON_NAME][GEOGRAPHIC_DATA] 4.7 (6,561) [STREE…" at bounding box center [238, 117] width 159 height 234
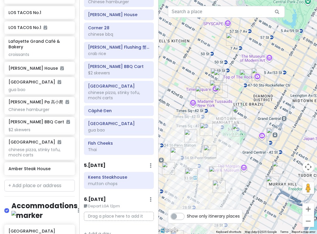
click at [213, 169] on img "Empire State Building" at bounding box center [215, 172] width 13 height 13
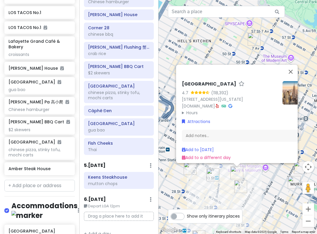
click at [223, 185] on div "Empire State Building 4.7 (118,392) 20 W 34th St., New York, NY 10001, USA www.…" at bounding box center [238, 117] width 159 height 234
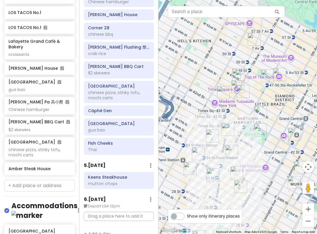
click at [241, 74] on img "TKTS Times Square" at bounding box center [241, 76] width 13 height 13
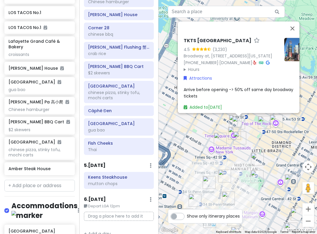
click at [273, 117] on img "Top of The Rock" at bounding box center [276, 120] width 13 height 13
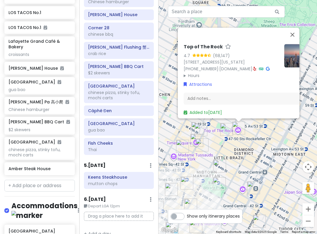
click at [193, 138] on img "Times Square" at bounding box center [196, 140] width 13 height 13
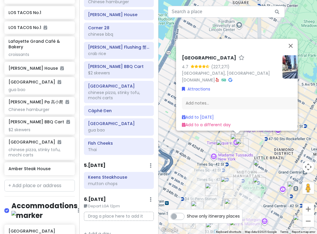
click at [256, 159] on img "Don Don Korean BBQ" at bounding box center [259, 165] width 13 height 13
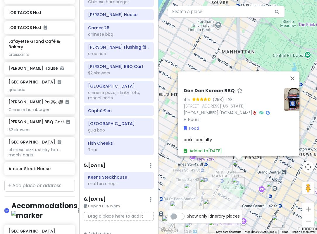
click at [243, 164] on img "Don Don Korean BBQ" at bounding box center [238, 165] width 13 height 13
click at [250, 163] on div "To navigate, press the arrow keys. Don Don Korean BBQ 4.5 (258) · 37 W 43rd St,…" at bounding box center [238, 117] width 159 height 234
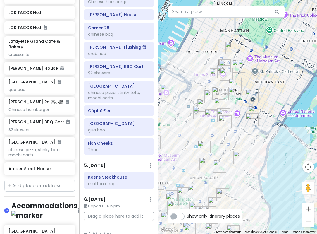
drag, startPoint x: 263, startPoint y: 152, endPoint x: 254, endPoint y: 73, distance: 79.3
click at [254, 73] on div at bounding box center [238, 117] width 159 height 234
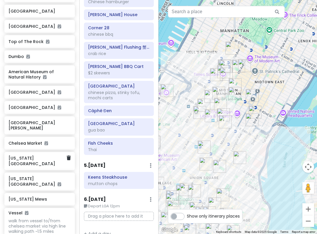
scroll to position [259, 0]
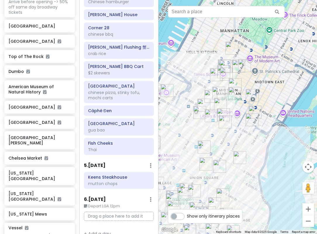
click at [200, 83] on div at bounding box center [238, 117] width 159 height 234
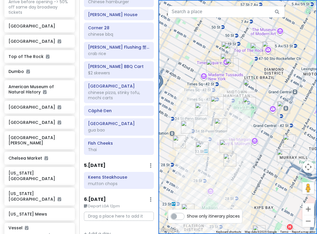
click at [252, 102] on img "New York Public Library - Stephen A. Schwarzman Building" at bounding box center [249, 103] width 13 height 13
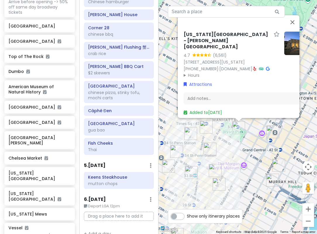
click at [253, 130] on div "[US_STATE][GEOGRAPHIC_DATA] - [PERSON_NAME][GEOGRAPHIC_DATA] 4.7 (6,561) [STREE…" at bounding box center [238, 117] width 159 height 234
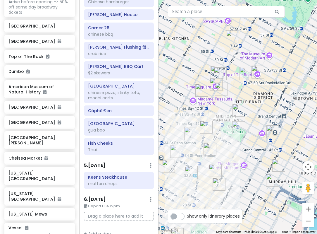
click at [273, 130] on img "Grand Central Terminal" at bounding box center [273, 131] width 13 height 13
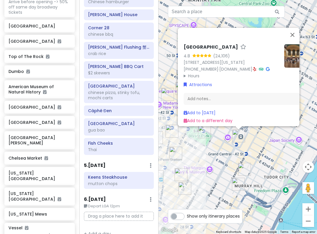
click at [214, 155] on div "Grand Central Terminal 4.8 (24,106) 89 E 42nd St, New York, NY 10017, USA (212)…" at bounding box center [238, 117] width 159 height 234
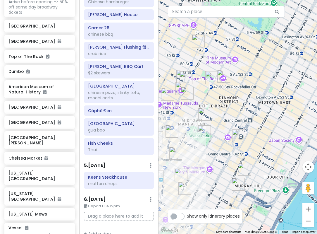
click at [190, 79] on img "TKTS Times Square" at bounding box center [186, 77] width 13 height 13
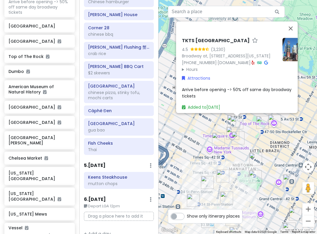
click at [229, 130] on img "Times Square" at bounding box center [232, 133] width 13 height 13
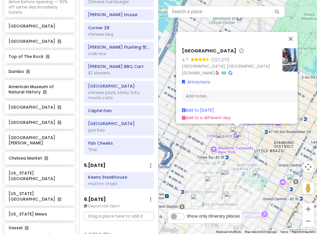
click at [264, 141] on div "Times Square 4.7 (227,271) Manhattan, NY 10036, USA www.timessquarenyc.org · At…" at bounding box center [238, 117] width 159 height 234
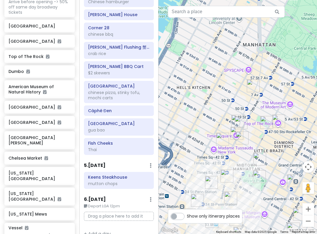
click at [274, 121] on img "Top of The Rock" at bounding box center [278, 120] width 13 height 13
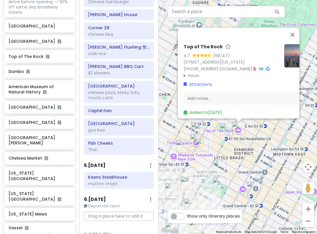
click at [221, 146] on div "Top of The Rock 4.7 (68,147) 30 Rockefeller Plaza, New York, NY 10112, USA (212…" at bounding box center [238, 117] width 159 height 234
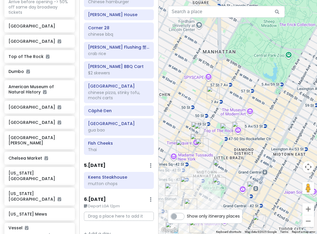
click at [212, 91] on img "Broadway Theatre" at bounding box center [213, 92] width 13 height 13
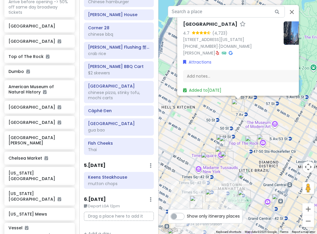
drag, startPoint x: 218, startPoint y: 146, endPoint x: 225, endPoint y: 105, distance: 41.0
click at [224, 106] on div "Broadway Theatre 4.7 (4,723) 1681 Broadway, New York, NY 10019, USA (212) 239-6…" at bounding box center [238, 117] width 159 height 234
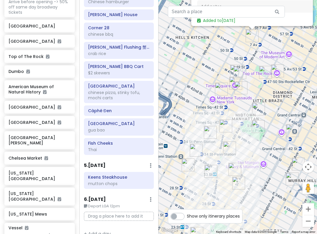
drag, startPoint x: 232, startPoint y: 153, endPoint x: 247, endPoint y: 105, distance: 50.2
click at [247, 105] on div "To navigate, press the arrow keys. Broadway Theatre 4.7 (4,723) 1681 Broadway, …" at bounding box center [238, 117] width 159 height 234
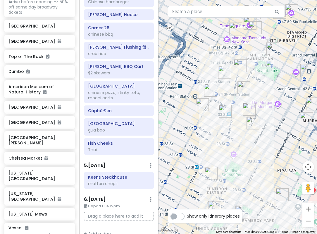
click at [247, 109] on img "Empire State Building" at bounding box center [249, 109] width 13 height 13
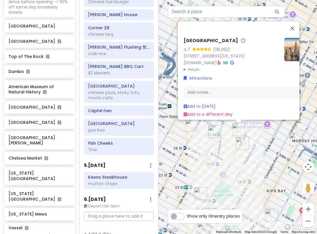
click at [251, 140] on div "Empire State Building 4.7 (118,392) 20 W 34th St., New York, NY 10001, USA www.…" at bounding box center [238, 117] width 159 height 234
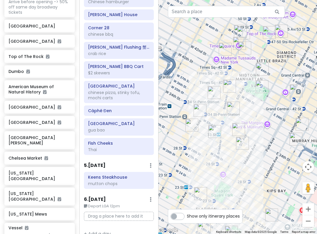
click at [233, 110] on img "Keens Steakhouse" at bounding box center [233, 108] width 13 height 13
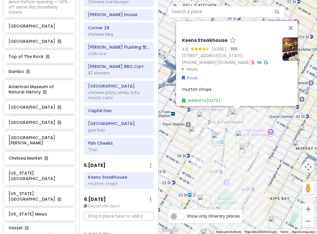
click at [221, 130] on div "Keens Steakhouse 4.6 (9,065) · 72 W 36th St., New York, NY 10018, USA (212) 947…" at bounding box center [238, 117] width 159 height 234
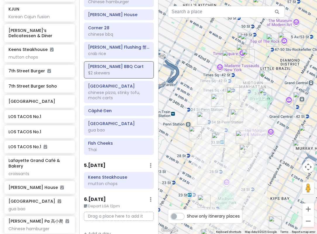
scroll to position [1607, 0]
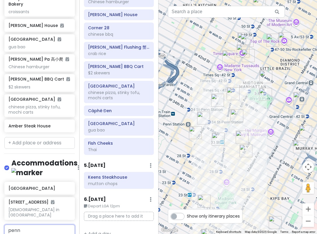
scroll to position [1665, 0]
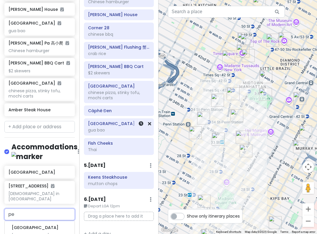
type input "p"
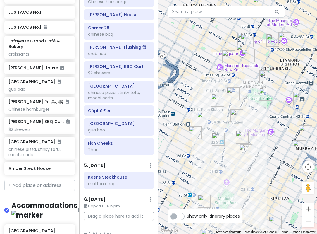
click at [231, 150] on div at bounding box center [238, 117] width 159 height 234
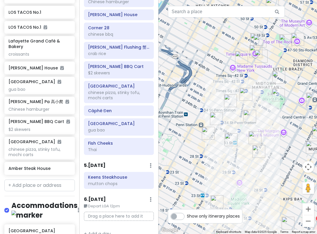
click at [247, 114] on img "Keens Steakhouse" at bounding box center [249, 116] width 13 height 13
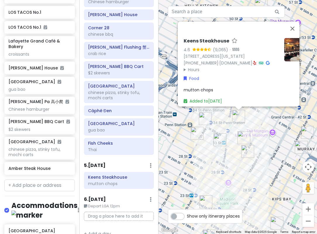
click at [223, 121] on div "Keens Steakhouse 4.6 (9,065) · 72 W 36th St., New York, NY 10018, USA (212) 947…" at bounding box center [238, 117] width 159 height 234
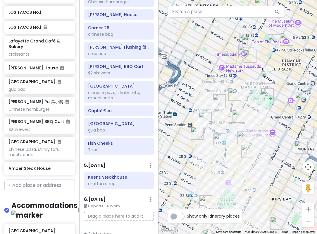
click at [221, 100] on img "7th Street Burger" at bounding box center [219, 100] width 13 height 13
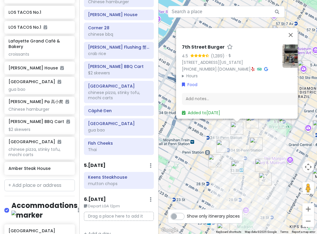
click at [220, 146] on img "LOS TACOS No.1" at bounding box center [222, 146] width 13 height 13
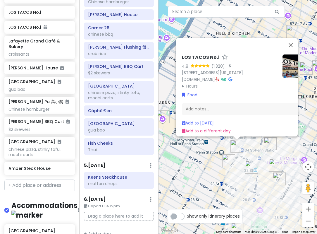
click at [220, 158] on div "LOS TACOS No.1 4.8 (1,320) · 201 W 33rd St, New York, NY 10119, USA www.lostaco…" at bounding box center [238, 117] width 159 height 234
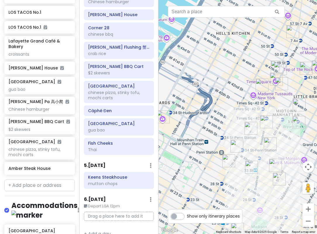
click at [231, 160] on img "PopUp Bagels" at bounding box center [228, 160] width 13 height 13
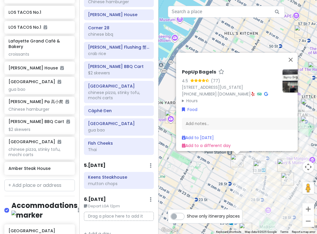
click at [258, 167] on img "FIFTYLAN KOREATOWN" at bounding box center [259, 167] width 13 height 13
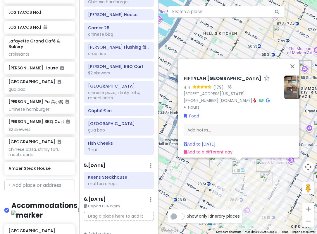
click at [240, 180] on div "FIFTYLAN KOREATOWN 4.4 (179) · 875 6th Ave, New York, NY 10001, USA (646) 861-0…" at bounding box center [238, 117] width 159 height 234
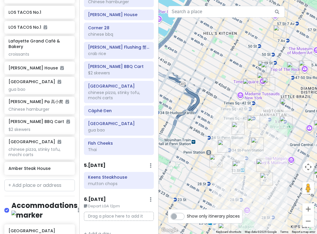
click at [253, 119] on img "Ten Thousand Coffee" at bounding box center [253, 121] width 13 height 13
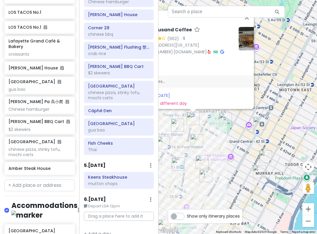
drag, startPoint x: 268, startPoint y: 142, endPoint x: 245, endPoint y: 142, distance: 23.1
click at [221, 130] on div "Ten Thousand Coffee 4.2 (662) · 1410 Broadway Unit 105, New York, NY 10018, USA…" at bounding box center [238, 117] width 159 height 234
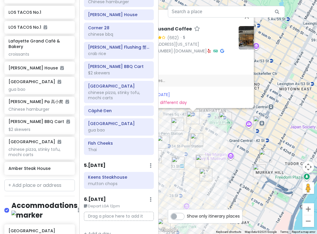
click at [264, 155] on img "KJUN" at bounding box center [265, 155] width 13 height 13
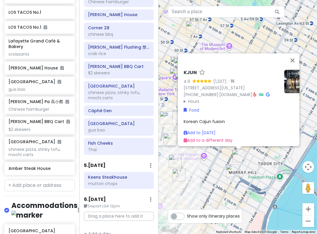
click at [236, 171] on img "Sarge’s Delicatessen & Diner" at bounding box center [232, 170] width 13 height 13
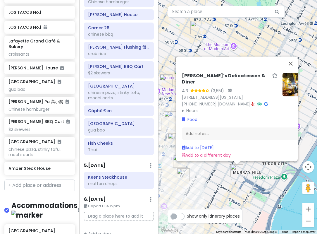
click at [195, 107] on summary "Hours" at bounding box center [230, 110] width 96 height 6
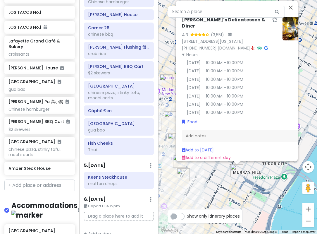
click at [226, 186] on div "Sarge’s Delicatessen & Diner 4.3 (3,551) · 548 3rd Ave, New York, NY 10016, USA…" at bounding box center [238, 117] width 159 height 234
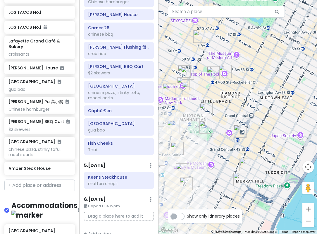
drag, startPoint x: 228, startPoint y: 104, endPoint x: 236, endPoint y: 127, distance: 24.7
click at [236, 127] on div at bounding box center [238, 117] width 159 height 234
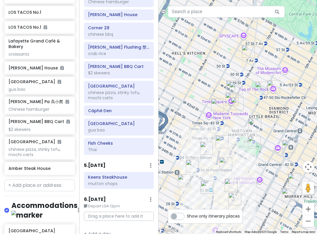
drag, startPoint x: 220, startPoint y: 133, endPoint x: 243, endPoint y: 124, distance: 24.9
click at [243, 124] on div at bounding box center [238, 117] width 159 height 234
click at [250, 126] on img "Don Don Korean BBQ" at bounding box center [254, 124] width 13 height 13
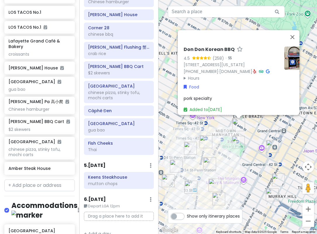
drag, startPoint x: 257, startPoint y: 133, endPoint x: 256, endPoint y: 126, distance: 6.5
click at [256, 126] on div "Don Don Korean BBQ 4.5 (258) · [STREET_ADDRESS][US_STATE] [PHONE_NUMBER] · [DOM…" at bounding box center [238, 117] width 159 height 234
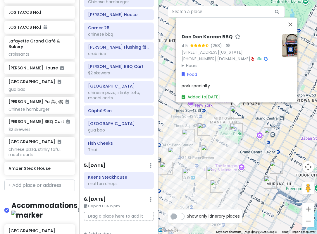
click at [256, 126] on div "Don Don Korean BBQ 4.5 (258) · [STREET_ADDRESS][US_STATE] [PHONE_NUMBER] · [DOM…" at bounding box center [238, 117] width 159 height 234
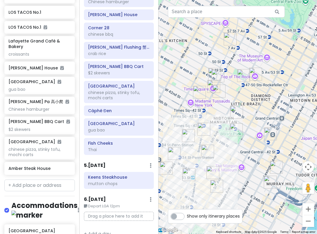
click at [240, 71] on img "Adel's Famous Halal Food" at bounding box center [243, 75] width 13 height 13
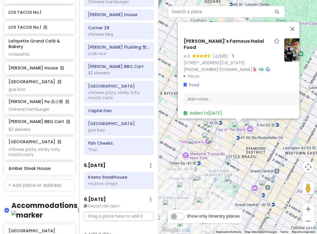
click at [214, 144] on img "I'm donut ? times square" at bounding box center [214, 143] width 13 height 13
click at [262, 140] on div "To navigate, press the arrow keys. Adel's Famous Halal Food 4.3 (4,636) · 1221 …" at bounding box center [238, 117] width 159 height 234
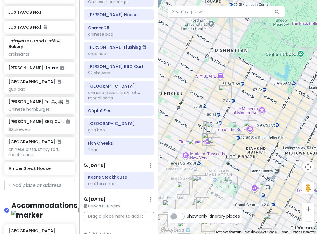
click at [237, 128] on img "Adel's Famous Halal Food" at bounding box center [238, 128] width 13 height 13
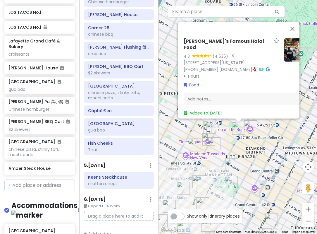
drag, startPoint x: 238, startPoint y: 149, endPoint x: 246, endPoint y: 114, distance: 36.3
click at [248, 113] on div "Adel's Famous Halal Food 4.3 (4,636) · 1221 6th Ave, New York, NY 10020, USA (8…" at bounding box center [238, 117] width 159 height 234
click at [229, 162] on img "Don Don Korean BBQ" at bounding box center [231, 164] width 13 height 13
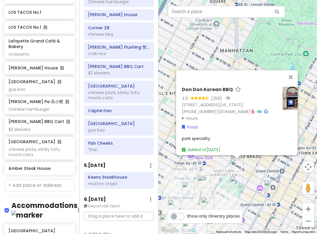
click at [254, 172] on div "Don Don Korean BBQ 4.5 (258) · [STREET_ADDRESS][US_STATE] [PHONE_NUMBER] · [DOM…" at bounding box center [238, 117] width 159 height 234
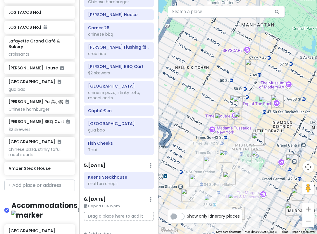
drag, startPoint x: 222, startPoint y: 169, endPoint x: 243, endPoint y: 144, distance: 32.8
click at [243, 144] on div at bounding box center [238, 117] width 159 height 234
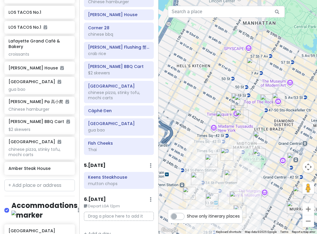
click at [221, 121] on img "LOS TACOS No.1" at bounding box center [222, 117] width 13 height 13
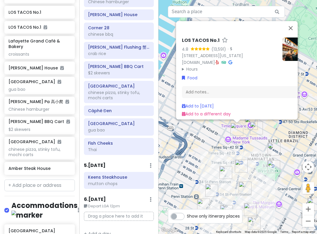
click at [257, 126] on img "I'm donut ? times square" at bounding box center [256, 127] width 13 height 13
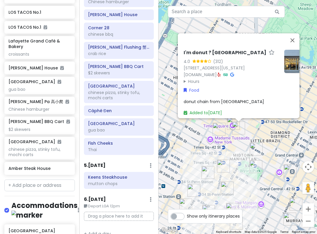
click at [252, 129] on div "I'm donut ? times square 4.0 (312) 154 W 45th St, New York, NY 10036, USA www.i…" at bounding box center [238, 117] width 159 height 234
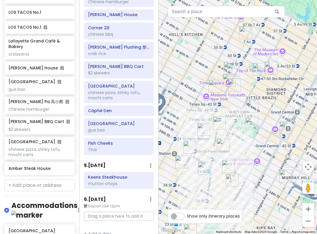
drag, startPoint x: 245, startPoint y: 131, endPoint x: 241, endPoint y: 88, distance: 43.2
click at [241, 88] on div at bounding box center [238, 117] width 159 height 234
click at [221, 121] on img "Ten Thousand Coffee" at bounding box center [219, 122] width 13 height 13
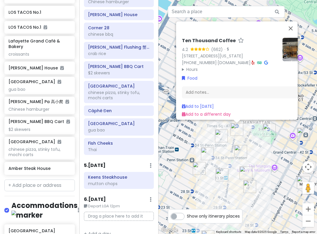
click at [221, 137] on img "7th Street Burger" at bounding box center [221, 135] width 13 height 13
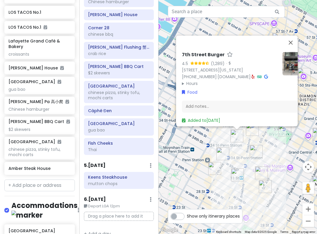
click at [253, 153] on img "Keens Steakhouse" at bounding box center [256, 151] width 13 height 13
click at [256, 149] on img "Keens Steakhouse" at bounding box center [256, 151] width 13 height 13
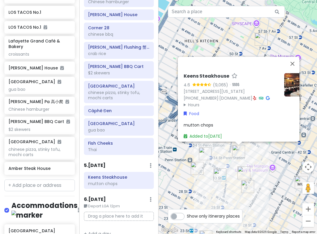
click at [219, 177] on img "FIFTYLAN KOREATOWN" at bounding box center [220, 174] width 13 height 13
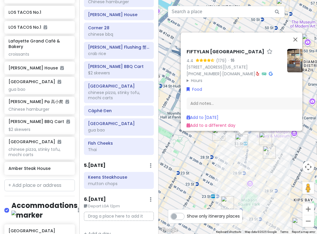
drag, startPoint x: 218, startPoint y: 189, endPoint x: 225, endPoint y: 139, distance: 50.5
click at [225, 139] on div "FIFTYLAN KOREATOWN 4.4 (179) · 875 6th Ave, New York, NY 10001, USA (646) 861-0…" at bounding box center [238, 117] width 159 height 234
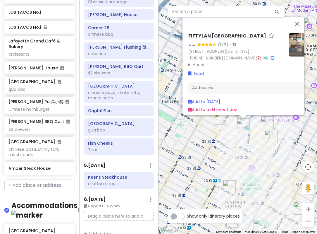
click at [225, 121] on img "PopUp Bagels" at bounding box center [220, 118] width 13 height 13
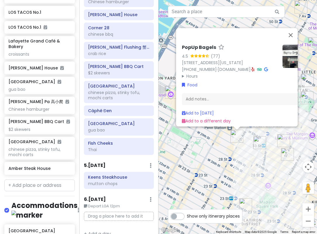
click at [244, 203] on img "COTE Korean Steakhouse" at bounding box center [245, 204] width 13 height 13
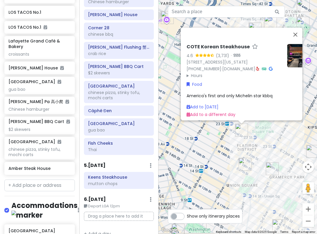
drag, startPoint x: 255, startPoint y: 208, endPoint x: 258, endPoint y: 128, distance: 79.6
click at [258, 128] on div "COTE Korean Steakhouse 4.6 (3,731) · 16 W 22nd St, New York, NY 10010, USA (212…" at bounding box center [238, 117] width 159 height 234
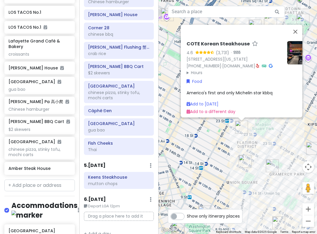
click at [242, 161] on img "Tompkins Square Bagels" at bounding box center [245, 161] width 13 height 13
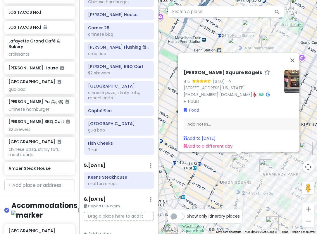
click at [267, 165] on img "Caffè Panna" at bounding box center [265, 165] width 13 height 13
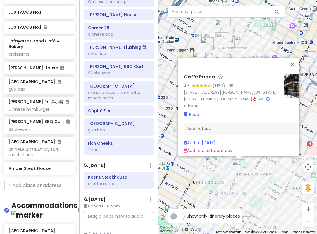
click at [288, 87] on img at bounding box center [295, 85] width 23 height 23
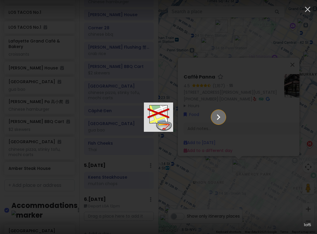
click at [224, 118] on icon "Show slide 2 of 5" at bounding box center [218, 117] width 11 height 14
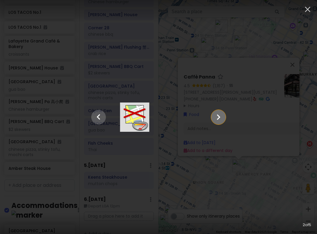
click at [224, 118] on icon "Show slide 3 of 5" at bounding box center [218, 117] width 11 height 14
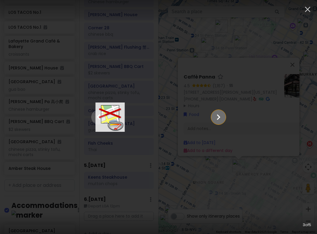
click at [224, 118] on icon "Show slide 4 of 5" at bounding box center [218, 117] width 11 height 14
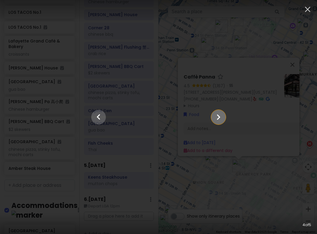
click at [224, 118] on icon "Show slide 5 of 5" at bounding box center [218, 117] width 11 height 14
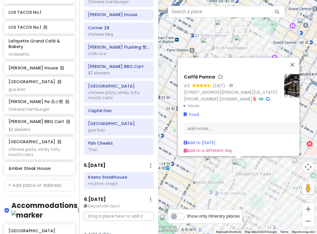
click at [257, 97] on icon at bounding box center [254, 99] width 3 height 4
click at [226, 127] on div "Add notes..." at bounding box center [246, 128] width 124 height 12
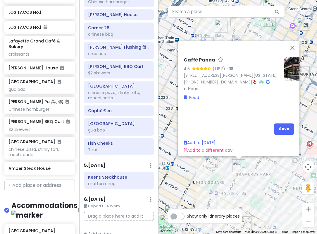
type textarea "x"
type textarea "I"
type textarea "x"
type textarea "It"
type textarea "x"
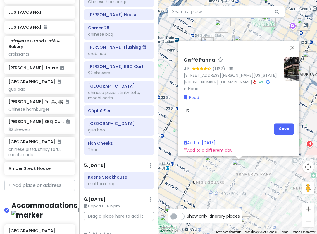
type textarea "Ita"
type textarea "x"
type textarea "Ital"
type textarea "x"
type textarea "Itali"
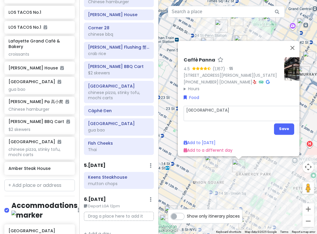
type textarea "x"
type textarea "Italia"
type textarea "x"
type textarea "Italian"
type textarea "x"
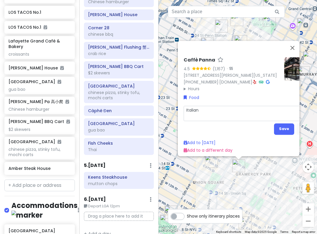
type textarea "Italian"
type textarea "x"
type textarea "Italian i"
type textarea "x"
type textarea "Italian in"
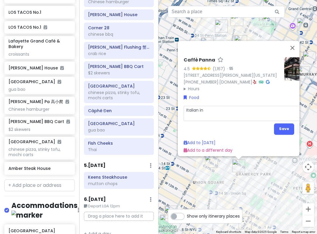
type textarea "x"
type textarea "Italian ins"
type textarea "x"
type textarea "Italian insp"
type textarea "x"
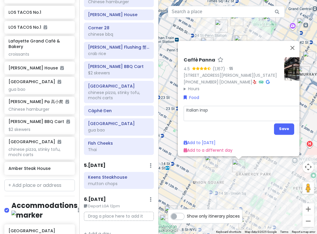
type textarea "Italian inspi"
type textarea "x"
type textarea "Italian inspire"
type textarea "x"
type textarea "Italian inspired"
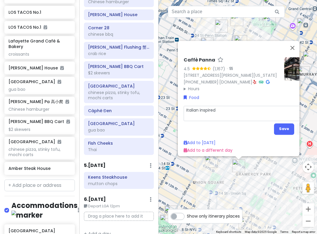
type textarea "x"
type textarea "Italian inspired"
type textarea "x"
type textarea "Italian inspired i"
type textarea "x"
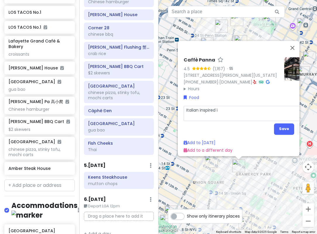
type textarea "Italian inspired ic"
type textarea "x"
type textarea "Italian inspired ice"
type textarea "x"
type textarea "Italian inspired ice"
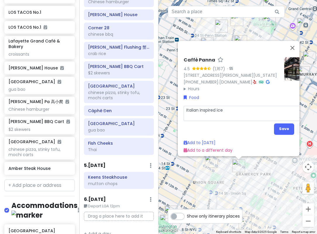
type textarea "x"
type textarea "Italian inspired ice c"
type textarea "x"
type textarea "Italian inspired ice cr"
type textarea "x"
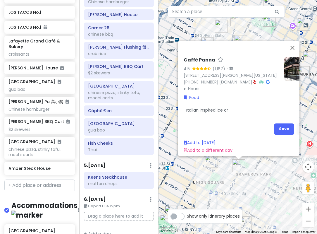
type textarea "Italian inspired ice cre"
type textarea "x"
type textarea "Italian inspired ice crea"
type textarea "x"
type textarea "Italian inspired ice cream"
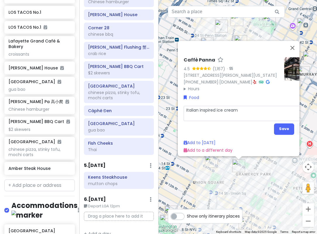
type textarea "x"
type textarea "Italian inspired ice cream"
type textarea "x"
type textarea "Italian inspired ice cream &"
type textarea "x"
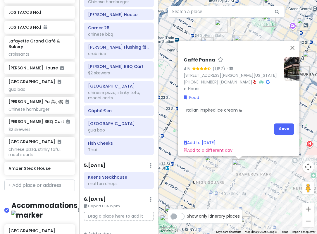
type textarea "Italian inspired ice cream &"
type textarea "x"
type textarea "Italian inspired ice cream & g"
type textarea "x"
type textarea "Italian inspired ice cream & ge"
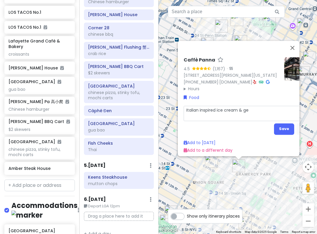
type textarea "x"
type textarea "Italian inspired ice cream & gel"
type textarea "x"
type textarea "Italian inspired ice cream & gela"
type textarea "x"
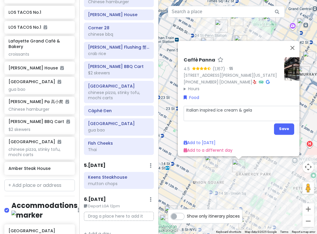
type textarea "Italian inspired ice cream & gelat"
type textarea "x"
type textarea "Italian inspired ice cream & gelato"
type textarea "x"
type textarea "Italian inspired ice cream & gelat"
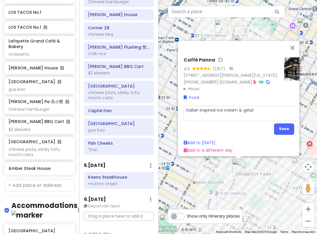
type textarea "x"
type textarea "Italian inspired ice cream & gela"
type textarea "x"
type textarea "Italian inspired ice cream & gel"
type textarea "x"
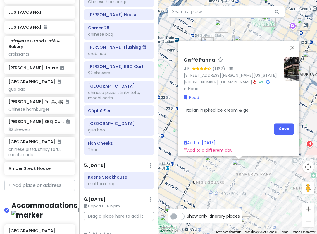
type textarea "Italian inspired ice cream & ge"
type textarea "x"
type textarea "Italian inspired ice cream & g"
type textarea "x"
type textarea "Italian inspired ice cream &"
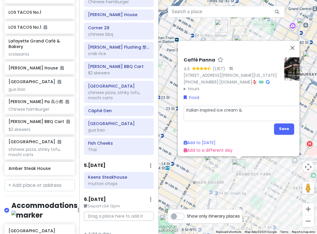
type textarea "x"
type textarea "Italian inspired ice cream & c"
type textarea "x"
type textarea "Italian inspired ice cream & co"
type textarea "x"
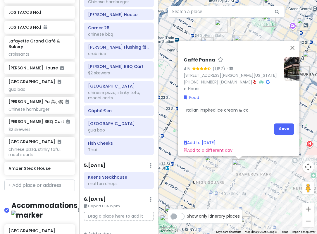
type textarea "Italian inspired ice cream & cof"
type textarea "x"
type textarea "Italian inspired ice cream & coff"
type textarea "x"
type textarea "Italian inspired ice cream & coffe"
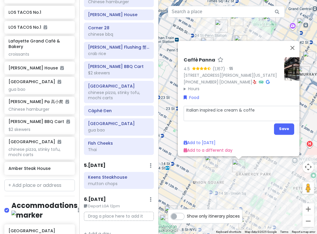
type textarea "x"
type textarea "Italian inspired ice cream & coffee"
click at [278, 125] on button "Save" at bounding box center [284, 128] width 20 height 11
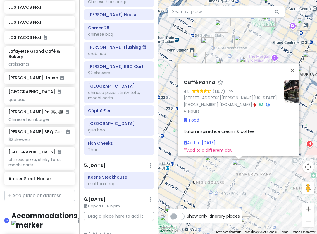
scroll to position [1617, 0]
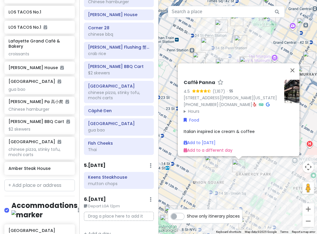
click at [173, 135] on div "Caffè Panna 4.5 (1,167) · 77 Irving Pl, New York, NY 10003, USA (917) 475-1162 …" at bounding box center [238, 117] width 159 height 234
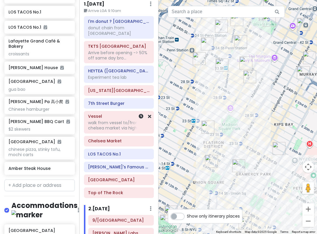
scroll to position [0, 0]
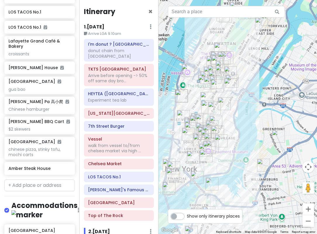
drag, startPoint x: 254, startPoint y: 49, endPoint x: 236, endPoint y: 95, distance: 49.7
click at [236, 95] on div at bounding box center [238, 117] width 159 height 234
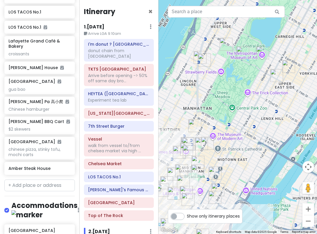
drag, startPoint x: 262, startPoint y: 190, endPoint x: 231, endPoint y: 94, distance: 101.0
click at [231, 95] on div at bounding box center [238, 117] width 159 height 234
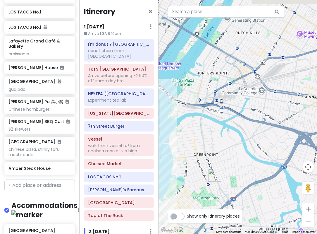
drag, startPoint x: 245, startPoint y: 126, endPoint x: 231, endPoint y: 247, distance: 122.4
click at [231, 233] on html "NYC 1/15-1/20/26 Private Change Dates Make a Copy Delete Trip Give Feedback 💡 S…" at bounding box center [158, 117] width 317 height 234
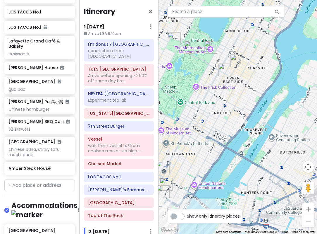
drag, startPoint x: 194, startPoint y: 82, endPoint x: 235, endPoint y: 167, distance: 94.7
click at [231, 168] on div at bounding box center [238, 117] width 159 height 234
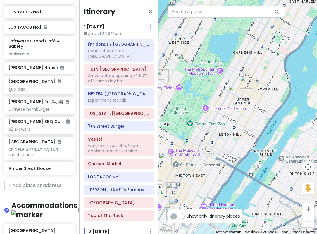
click at [216, 65] on img "The Metropolitan Museum of Art" at bounding box center [220, 68] width 13 height 13
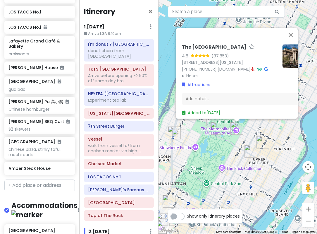
click at [198, 73] on summary "Hours" at bounding box center [230, 76] width 96 height 6
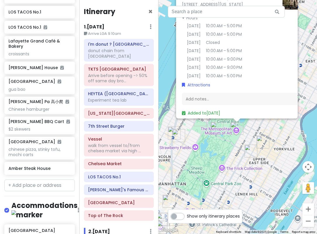
click at [214, 127] on img "Belvedere Castle" at bounding box center [217, 128] width 13 height 13
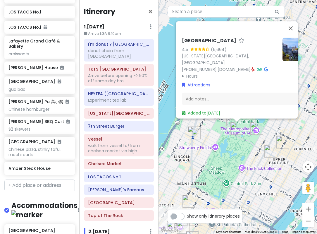
click at [192, 73] on summary "Hours" at bounding box center [230, 76] width 96 height 6
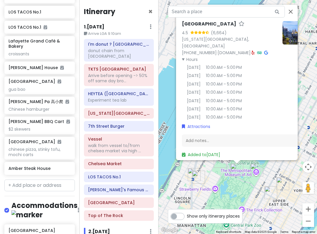
drag, startPoint x: 214, startPoint y: 147, endPoint x: 217, endPoint y: 182, distance: 34.9
click at [215, 188] on div "Belvedere Castle 4.5 (6,664) New York, NY 10024, USA (332) 213-3947 · www.centr…" at bounding box center [238, 117] width 159 height 234
click at [217, 161] on img "American Museum of Natural History" at bounding box center [220, 160] width 13 height 13
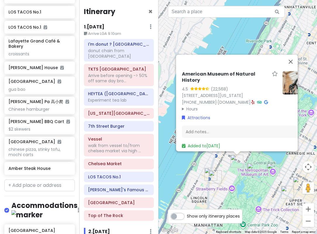
click at [196, 108] on summary "Hours" at bounding box center [230, 108] width 96 height 6
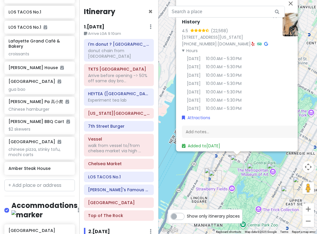
click at [250, 195] on div "American Museum of Natural History 4.5 (22,568) 200 Central Prk W, New York, NY…" at bounding box center [238, 117] width 159 height 234
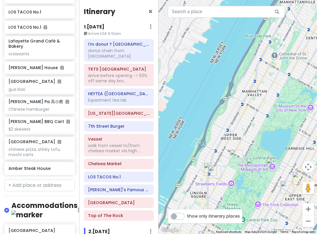
drag, startPoint x: 254, startPoint y: 194, endPoint x: 231, endPoint y: 64, distance: 132.1
click at [236, 83] on div at bounding box center [238, 117] width 159 height 234
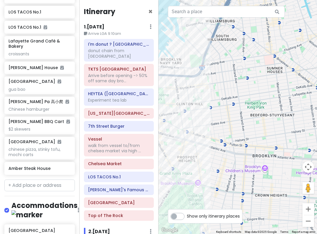
drag, startPoint x: 233, startPoint y: 126, endPoint x: 241, endPoint y: 100, distance: 26.9
click at [240, 102] on div at bounding box center [238, 117] width 159 height 234
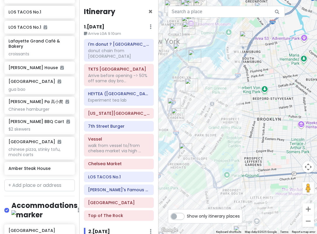
drag, startPoint x: 230, startPoint y: 63, endPoint x: 240, endPoint y: 140, distance: 77.7
click at [240, 141] on div at bounding box center [238, 117] width 159 height 234
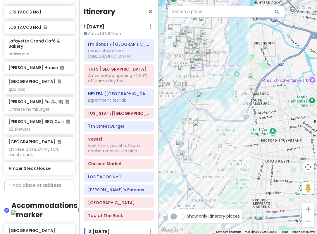
click at [253, 80] on img "L'Industrie Pizzeria" at bounding box center [254, 79] width 13 height 13
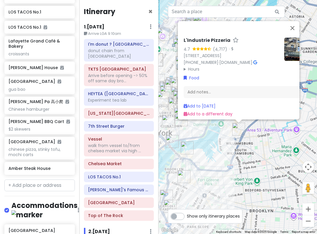
click at [198, 66] on summary "Hours" at bounding box center [232, 69] width 96 height 6
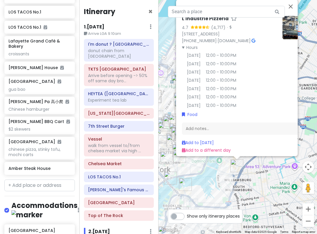
drag, startPoint x: 242, startPoint y: 156, endPoint x: 240, endPoint y: 190, distance: 34.0
click at [240, 190] on div "L'Industrie Pizzeria 4.7 (4,717) · 254 S 2nd St, Brooklyn, NY 11211, USA (718) …" at bounding box center [238, 117] width 159 height 234
click at [253, 186] on div "L'Industrie Pizzeria 4.7 (4,717) · 254 S 2nd St, Brooklyn, NY 11211, USA (718) …" at bounding box center [238, 117] width 159 height 234
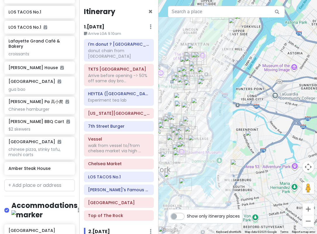
drag, startPoint x: 250, startPoint y: 128, endPoint x: 251, endPoint y: 134, distance: 5.9
click at [250, 129] on div at bounding box center [238, 117] width 159 height 234
click at [251, 134] on img "Amber Steak House" at bounding box center [251, 136] width 13 height 13
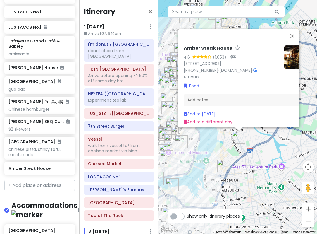
click at [188, 74] on summary "Hours" at bounding box center [232, 76] width 96 height 6
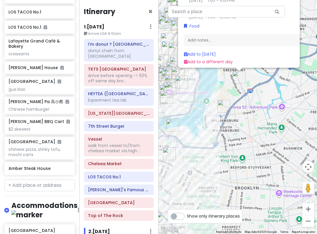
drag, startPoint x: 239, startPoint y: 160, endPoint x: 242, endPoint y: 64, distance: 96.3
click at [241, 77] on div "Amber Steak House 4.6 (1,053) · 119 Nassau Ave, Brooklyn, NY 11222, USA (718) 3…" at bounding box center [238, 117] width 159 height 234
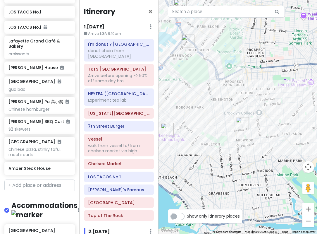
drag, startPoint x: 214, startPoint y: 146, endPoint x: 242, endPoint y: 123, distance: 36.4
click at [234, 121] on div "Amber Steak House 4.6 (1,053) · 119 Nassau Ave, Brooklyn, NY 11222, USA (718) 3…" at bounding box center [238, 117] width 159 height 234
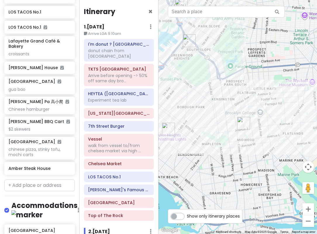
click at [242, 123] on img "Di Fara Pizza" at bounding box center [243, 123] width 13 height 13
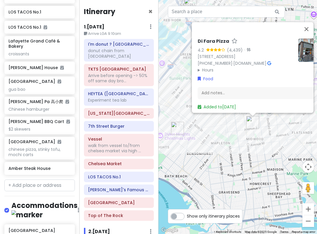
drag, startPoint x: 208, startPoint y: 144, endPoint x: 224, endPoint y: 143, distance: 16.1
click at [225, 145] on div "Di Fara Pizza 4.2 (4,439) · 1424 Avenue J, Brooklyn, NY 11230, USA (718) 258-13…" at bounding box center [238, 117] width 159 height 234
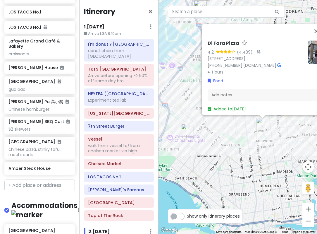
click at [183, 130] on img "Krispy Pizza- Brooklyn, NY" at bounding box center [187, 130] width 13 height 13
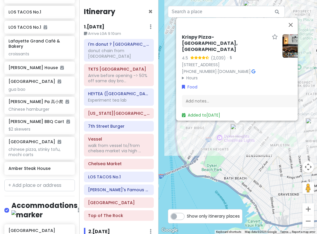
click at [188, 75] on summary "Hours" at bounding box center [230, 78] width 96 height 6
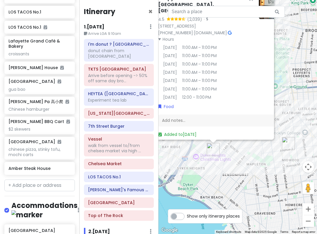
drag, startPoint x: 224, startPoint y: 161, endPoint x: 204, endPoint y: 173, distance: 22.5
click at [204, 173] on div "Krispy Pizza- Brooklyn, NY 4.5 (2,039) · 7112 13th Ave, Brooklyn, NY 11228, USA…" at bounding box center [238, 117] width 159 height 234
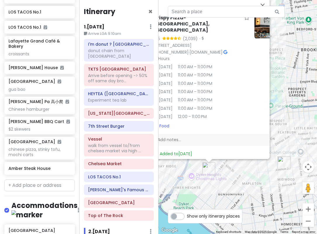
drag, startPoint x: 243, startPoint y: 173, endPoint x: 250, endPoint y: 188, distance: 16.0
click at [250, 188] on div "Krispy Pizza- Brooklyn, NY 4.5 (2,039) · 7112 13th Ave, Brooklyn, NY 11228, USA…" at bounding box center [238, 117] width 159 height 234
click at [284, 163] on img "Di Fara Pizza" at bounding box center [284, 162] width 13 height 13
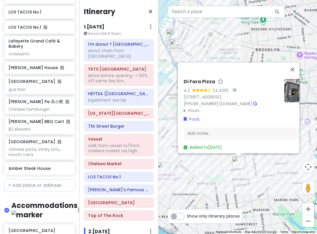
click at [194, 107] on summary "Hours" at bounding box center [232, 110] width 96 height 6
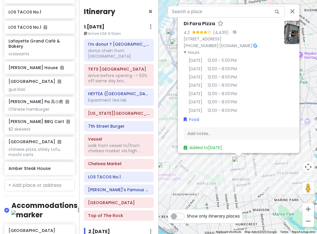
click at [212, 166] on div "Di Fara Pizza 4.2 (4,439) · 1424 Avenue J, Brooklyn, NY 11230, USA (718) 258-13…" at bounding box center [238, 117] width 159 height 234
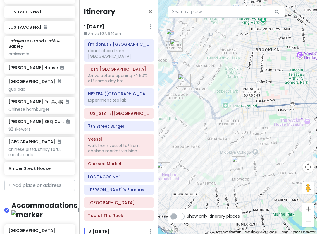
click at [183, 80] on img "Luigi's Pizza" at bounding box center [184, 80] width 13 height 13
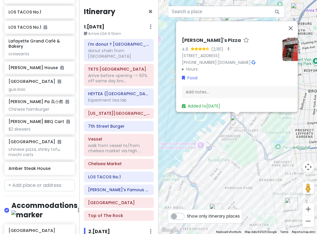
click at [191, 66] on summary "Hours" at bounding box center [230, 69] width 96 height 6
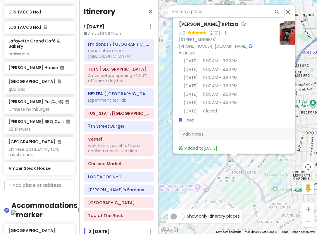
drag, startPoint x: 247, startPoint y: 136, endPoint x: 245, endPoint y: 181, distance: 44.8
click at [245, 181] on div "Luigi's Pizza 4.6 (2,161) · 686 5th Ave, Brooklyn, NY 11215, USA (718) 499-3857…" at bounding box center [238, 117] width 159 height 234
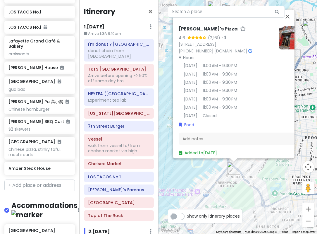
click at [254, 184] on div "Luigi's Pizza 4.6 (2,161) · 686 5th Ave, Brooklyn, NY 11215, USA (718) 499-3857…" at bounding box center [238, 117] width 159 height 234
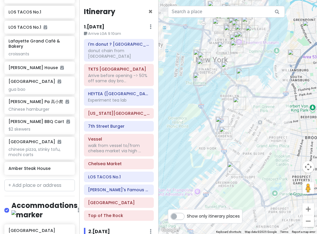
click at [229, 165] on img "Luigi's Pizza" at bounding box center [233, 167] width 13 height 13
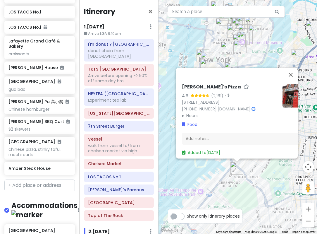
click at [196, 112] on summary "Hours" at bounding box center [230, 115] width 96 height 6
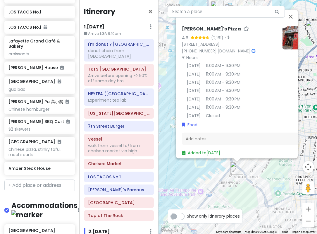
click at [263, 192] on div "Luigi's Pizza 4.6 (2,161) · 686 5th Ave, Brooklyn, NY 11215, USA (718) 499-3857…" at bounding box center [238, 117] width 159 height 234
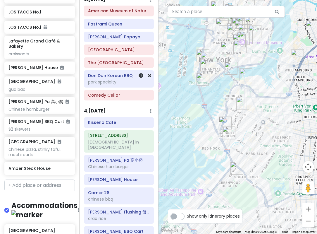
scroll to position [439, 0]
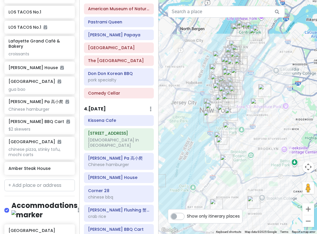
drag, startPoint x: 248, startPoint y: 32, endPoint x: 250, endPoint y: 111, distance: 78.4
click at [250, 111] on div at bounding box center [238, 117] width 159 height 234
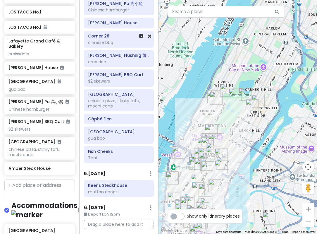
scroll to position [601, 0]
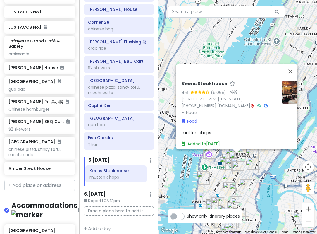
drag, startPoint x: 145, startPoint y: 166, endPoint x: 142, endPoint y: 168, distance: 3.3
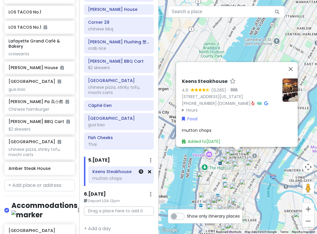
click at [148, 169] on icon at bounding box center [149, 171] width 3 height 5
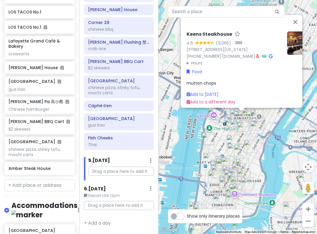
drag, startPoint x: 243, startPoint y: 158, endPoint x: 245, endPoint y: 136, distance: 21.7
click at [245, 136] on div "Keens Steakhouse 4.6 (9,065) · 72 W 36th St., New York, NY 10018, USA (212) 947…" at bounding box center [238, 117] width 159 height 234
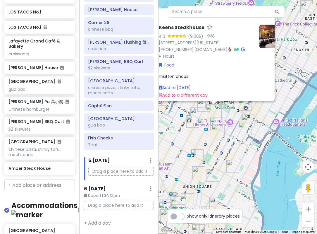
drag, startPoint x: 238, startPoint y: 137, endPoint x: 218, endPoint y: 141, distance: 20.6
click at [218, 141] on div "Keens Steakhouse 4.6 (9,065) · 72 W 36th St., New York, NY 10018, USA (212) 947…" at bounding box center [238, 117] width 159 height 234
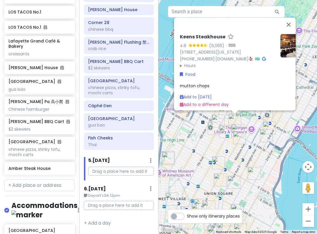
drag, startPoint x: 264, startPoint y: 159, endPoint x: 252, endPoint y: 152, distance: 14.4
click at [252, 152] on div "Keens Steakhouse 4.6 (9,065) · 72 W 36th St., New York, NY 10018, USA (212) 947…" at bounding box center [238, 117] width 159 height 234
drag, startPoint x: 265, startPoint y: 159, endPoint x: 230, endPoint y: 93, distance: 75.1
click at [234, 98] on div "Keens Steakhouse 4.6 (9,065) · 72 W 36th St., New York, NY 10018, USA (212) 947…" at bounding box center [238, 117] width 159 height 234
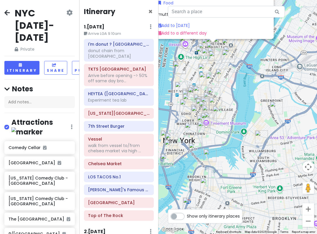
scroll to position [601, 0]
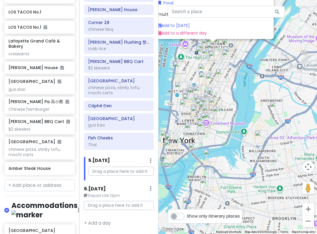
drag, startPoint x: 246, startPoint y: 155, endPoint x: 255, endPoint y: 103, distance: 52.5
click at [255, 104] on div "Keens Steakhouse 4.6 (9,065) · 72 W 36th St., New York, NY 10018, USA (212) 947…" at bounding box center [238, 117] width 159 height 234
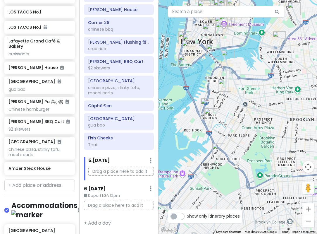
click at [209, 102] on img "Lucali" at bounding box center [207, 104] width 13 height 13
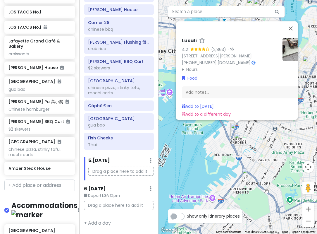
click at [251, 135] on div "Lucali 4.2 (2,863) · 575 Henry St, Brooklyn, NY 11231, USA (718) 858-4086 · www…" at bounding box center [238, 117] width 159 height 234
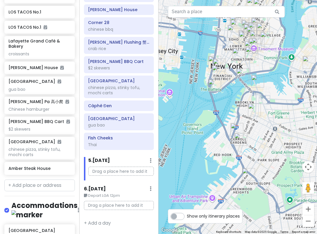
click at [238, 138] on img "F&F Pizzeria" at bounding box center [240, 139] width 13 height 13
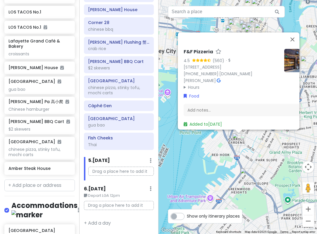
click at [201, 84] on summary "Hours" at bounding box center [232, 87] width 96 height 6
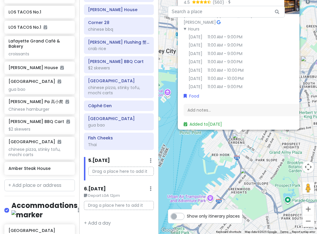
click at [250, 142] on div "F&F Pizzeria 4.5 (560) · 459 Court St, Brooklyn, NY 11231, USA (718) 407-6575 ·…" at bounding box center [238, 117] width 159 height 234
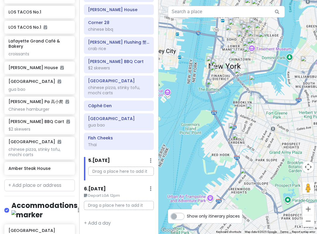
scroll to position [602, 0]
click at [252, 111] on img "New York Transit Museum" at bounding box center [252, 109] width 13 height 13
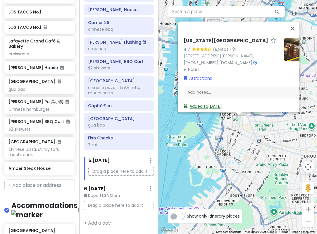
click at [193, 103] on link "Added to Fri 1/16" at bounding box center [203, 106] width 38 height 6
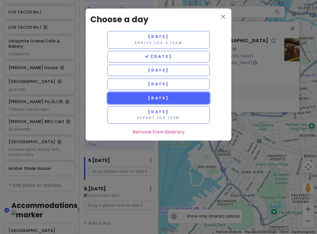
click at [155, 96] on span "Monday 1/19" at bounding box center [158, 97] width 21 height 5
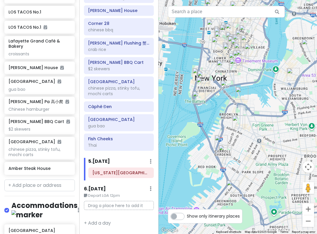
scroll to position [582, 0]
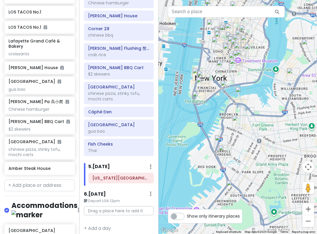
click at [240, 94] on img "Dumbo" at bounding box center [241, 93] width 13 height 13
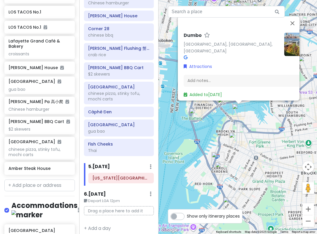
click at [258, 147] on div "Dumbo Dumbo, Brooklyn, NY 11201, USA Attractions Add notes... Added to Fri 1/16" at bounding box center [238, 117] width 159 height 234
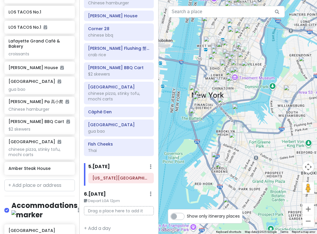
click at [214, 155] on img "Lucali" at bounding box center [218, 158] width 13 height 13
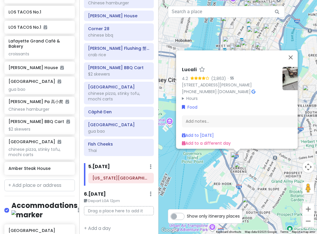
click at [235, 167] on img "F&F Pizzeria" at bounding box center [240, 168] width 13 height 13
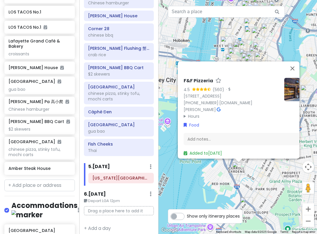
click at [289, 99] on img at bounding box center [295, 89] width 23 height 23
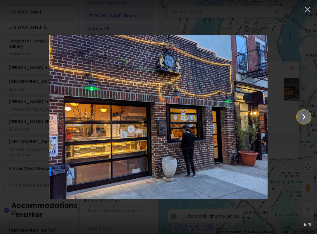
click at [308, 123] on icon "Show slide 2 of 5" at bounding box center [303, 117] width 11 height 14
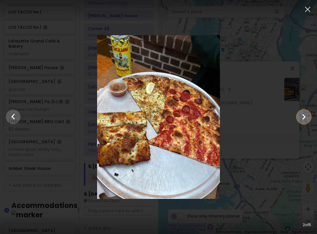
click at [308, 121] on icon "Show slide 3 of 5" at bounding box center [303, 117] width 11 height 14
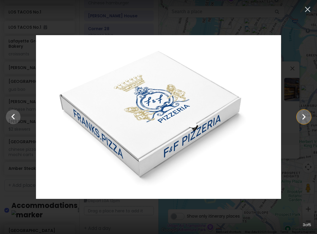
click at [308, 121] on icon "Show slide 4 of 5" at bounding box center [303, 117] width 11 height 14
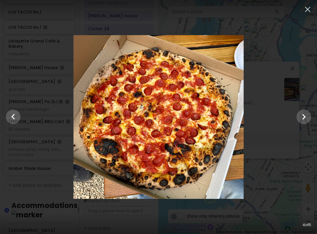
click at [288, 129] on div at bounding box center [158, 117] width 317 height 164
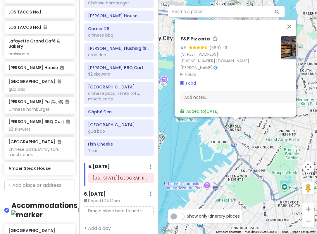
drag, startPoint x: 250, startPoint y: 189, endPoint x: 246, endPoint y: 145, distance: 43.5
click at [246, 145] on div "F&F Pizzeria 4.5 (560) · 459 Court St, Brooklyn, NY 11231, USA (718) 407-6575 ·…" at bounding box center [238, 117] width 159 height 234
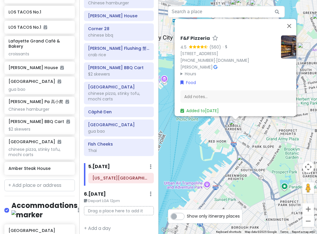
click at [242, 158] on img "Luigi's Pizza" at bounding box center [243, 160] width 13 height 13
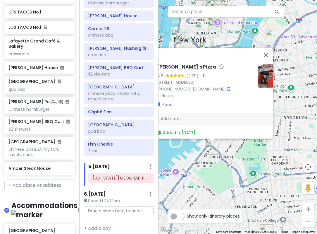
drag, startPoint x: 255, startPoint y: 162, endPoint x: 227, endPoint y: 148, distance: 30.9
click at [227, 148] on div "Luigi's Pizza 4.6 (2,161) · 686 5th Ave, Brooklyn, NY 11215, USA (718) 499-3857…" at bounding box center [238, 117] width 159 height 234
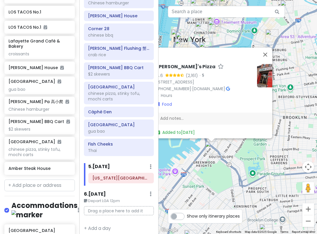
click at [170, 94] on summary "Hours" at bounding box center [205, 95] width 96 height 6
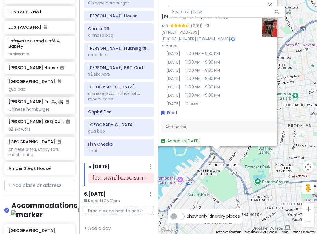
drag, startPoint x: 233, startPoint y: 180, endPoint x: 235, endPoint y: 183, distance: 3.2
click at [235, 183] on div "Luigi's Pizza 4.6 (2,161) · 686 5th Ave, Brooklyn, NY 11215, USA (718) 499-3857…" at bounding box center [238, 117] width 159 height 234
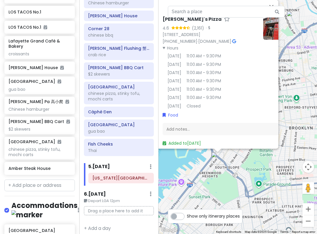
click at [235, 180] on div "Luigi's Pizza 4.6 (2,161) · 686 5th Ave, Brooklyn, NY 11215, USA (718) 499-3857…" at bounding box center [238, 117] width 159 height 234
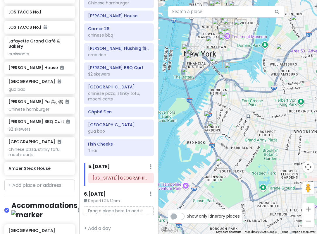
drag, startPoint x: 235, startPoint y: 162, endPoint x: 242, endPoint y: 167, distance: 8.8
click at [242, 167] on div at bounding box center [238, 117] width 159 height 234
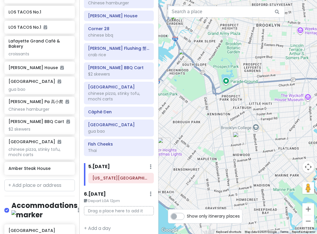
drag, startPoint x: 258, startPoint y: 148, endPoint x: 218, endPoint y: 50, distance: 106.4
click at [218, 50] on div at bounding box center [238, 117] width 159 height 234
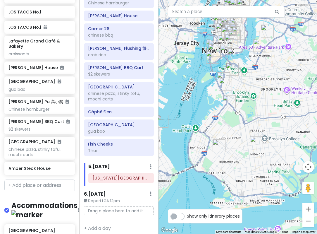
drag, startPoint x: 221, startPoint y: 120, endPoint x: 251, endPoint y: 178, distance: 65.2
click at [251, 178] on div at bounding box center [238, 117] width 159 height 234
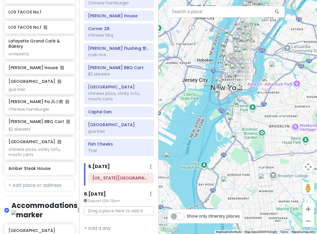
click at [231, 112] on img "Lucali" at bounding box center [232, 115] width 13 height 13
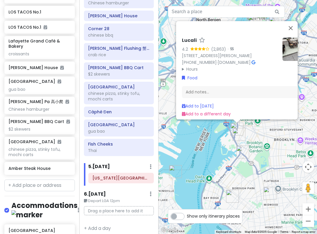
click at [245, 165] on div "Lucali 4.2 (2,863) · 575 Henry St, Brooklyn, NY 11231, USA (718) 858-4086 · www…" at bounding box center [238, 117] width 159 height 234
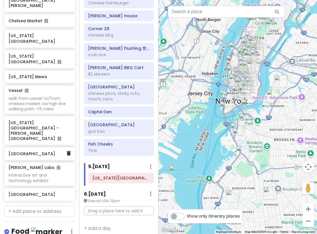
scroll to position [407, 0]
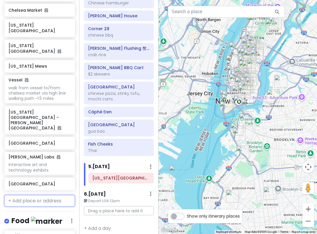
click at [35, 195] on input "text" at bounding box center [39, 201] width 71 height 12
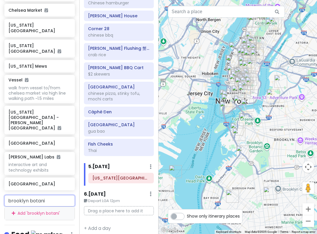
type input "brooklyn botanic"
click at [41, 211] on span "[GEOGRAPHIC_DATA]" at bounding box center [35, 214] width 47 height 6
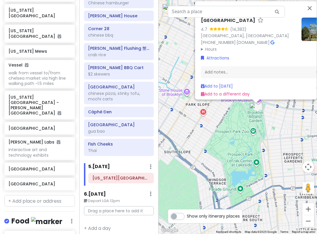
drag, startPoint x: 238, startPoint y: 151, endPoint x: 247, endPoint y: 147, distance: 8.9
click at [247, 147] on div "Brooklyn Botanic Garden 4.7 (14,382) Brooklyn, NY 11238, USA (718) 623-7200 · b…" at bounding box center [238, 117] width 159 height 234
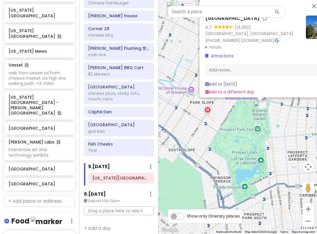
click at [248, 142] on div "Brooklyn Botanic Garden 4.7 (14,382) Brooklyn, NY 11238, USA (718) 623-7200 · b…" at bounding box center [238, 117] width 159 height 234
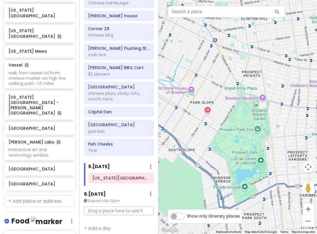
click at [260, 104] on img "Brooklyn Botanic Garden" at bounding box center [260, 107] width 13 height 13
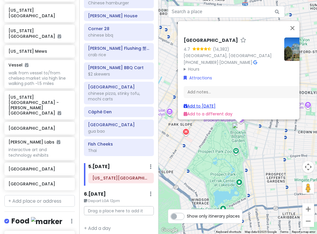
click at [203, 104] on link "Add to Mon 1/19" at bounding box center [200, 106] width 32 height 6
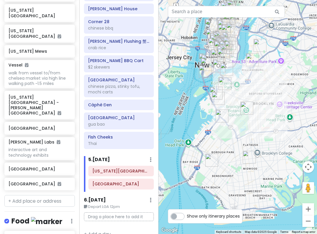
drag, startPoint x: 224, startPoint y: 171, endPoint x: 239, endPoint y: 143, distance: 32.5
click at [239, 143] on div at bounding box center [238, 117] width 159 height 234
click at [245, 103] on img "Brooklyn Botanic Garden" at bounding box center [246, 108] width 13 height 13
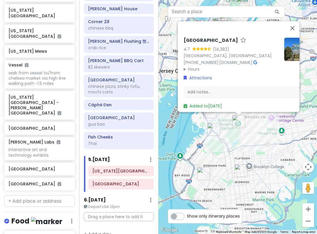
click at [199, 67] on summary "Hours" at bounding box center [232, 69] width 96 height 6
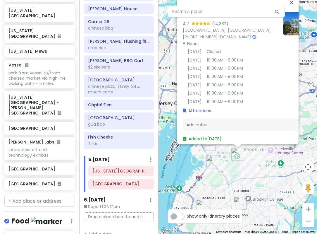
drag, startPoint x: 203, startPoint y: 129, endPoint x: 202, endPoint y: 164, distance: 34.8
click at [202, 164] on div "Brooklyn Botanic Garden 4.7 (14,382) Brooklyn, NY 11238, USA (718) 623-7200 · b…" at bounding box center [238, 117] width 159 height 234
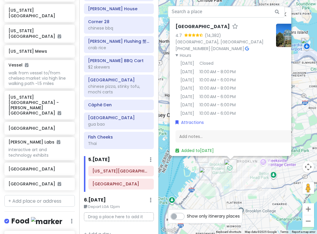
drag, startPoint x: 232, startPoint y: 183, endPoint x: 225, endPoint y: 196, distance: 14.2
click at [225, 196] on div "Brooklyn Botanic Garden 4.7 (14,382) Brooklyn, NY 11238, USA (718) 623-7200 · b…" at bounding box center [238, 117] width 159 height 234
click at [226, 196] on div "Brooklyn Botanic Garden 4.7 (14,382) Brooklyn, NY 11238, USA (718) 623-7200 · b…" at bounding box center [238, 117] width 159 height 234
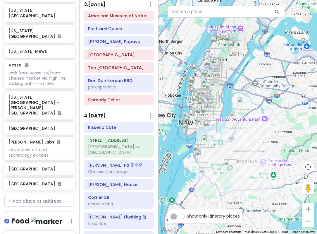
scroll to position [595, 0]
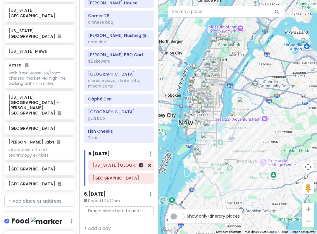
click at [116, 162] on h6 "[US_STATE][GEOGRAPHIC_DATA]" at bounding box center [120, 164] width 57 height 5
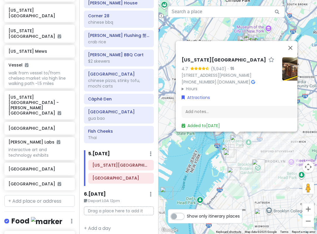
click at [191, 85] on summary "Hours" at bounding box center [230, 88] width 96 height 6
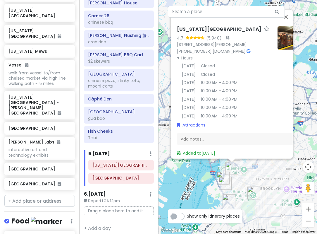
drag, startPoint x: 201, startPoint y: 186, endPoint x: 199, endPoint y: 193, distance: 7.3
click at [199, 193] on div "New York Transit Museum 4.7 (5,940) · 99 Schermerhorn St, Brooklyn, NY 11201, U…" at bounding box center [238, 117] width 159 height 234
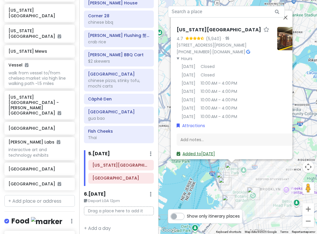
click at [195, 150] on link "Added to Mon 1/19" at bounding box center [196, 153] width 38 height 6
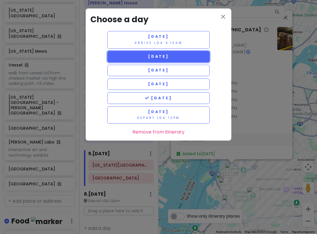
click at [174, 60] on button "Friday 1/16" at bounding box center [158, 56] width 102 height 11
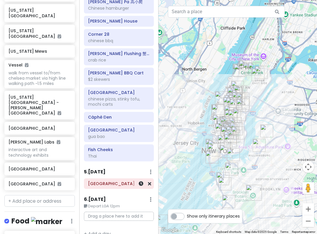
click at [111, 181] on h6 "[GEOGRAPHIC_DATA]" at bounding box center [119, 183] width 62 height 5
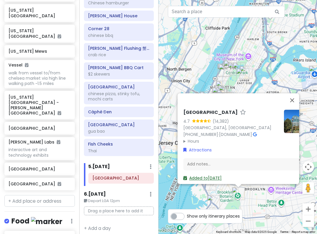
click at [199, 177] on link "Added to Mon 1/19" at bounding box center [202, 178] width 38 height 6
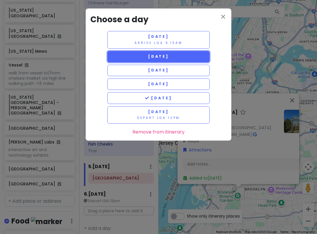
click at [174, 61] on button "Friday 1/16" at bounding box center [158, 56] width 102 height 11
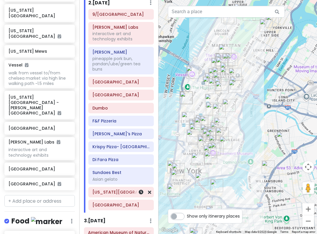
scroll to position [230, 0]
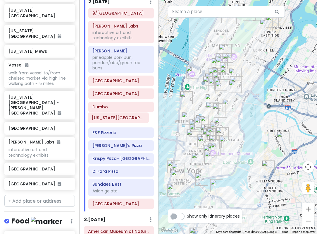
drag, startPoint x: 118, startPoint y: 189, endPoint x: 119, endPoint y: 118, distance: 70.8
click at [119, 118] on div "9/11 Memorial & Museum Mercer Labs interactive art and technology exhibits Mei …" at bounding box center [121, 109] width 74 height 203
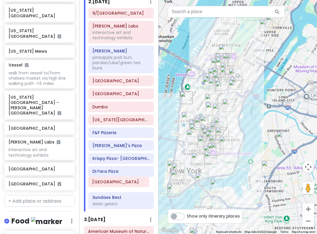
scroll to position [231, 0]
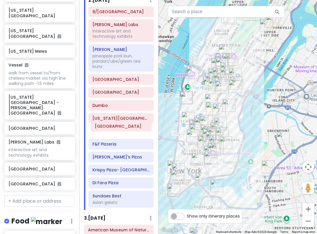
drag, startPoint x: 115, startPoint y: 200, endPoint x: 118, endPoint y: 128, distance: 72.6
click at [118, 128] on div "9/11 Memorial & Museum Mercer Labs interactive art and technology exhibits Mei …" at bounding box center [121, 107] width 74 height 203
click at [118, 128] on h6 "[GEOGRAPHIC_DATA]" at bounding box center [120, 130] width 57 height 5
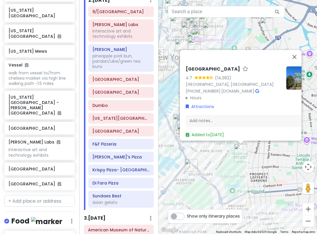
drag, startPoint x: 262, startPoint y: 202, endPoint x: 263, endPoint y: 151, distance: 50.6
click at [263, 151] on div "Brooklyn Botanic Garden 4.7 (14,382) Brooklyn, NY 11238, USA (718) 623-7200 · b…" at bounding box center [238, 117] width 159 height 234
click at [252, 160] on div "Brooklyn Botanic Garden 4.7 (14,382) Brooklyn, NY 11238, USA (718) 623-7200 · b…" at bounding box center [238, 117] width 159 height 234
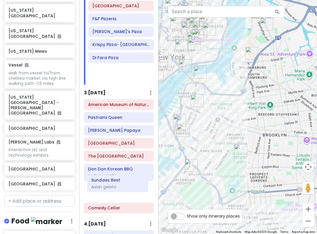
scroll to position [360, 0]
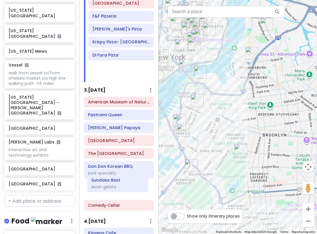
drag, startPoint x: 114, startPoint y: 78, endPoint x: 113, endPoint y: 184, distance: 106.5
click at [113, 184] on div "Itinerary × 1 . Thu 1/15 Edit Day Notes Delete Day Arrive LGA 9:10am I'm donut …" at bounding box center [118, 117] width 79 height 234
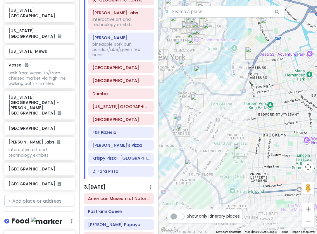
scroll to position [243, 0]
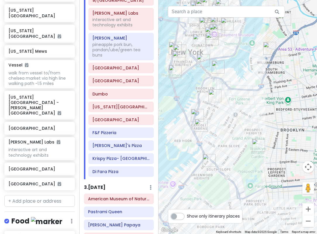
drag, startPoint x: 208, startPoint y: 127, endPoint x: 240, endPoint y: 119, distance: 32.6
click at [240, 119] on div at bounding box center [238, 117] width 159 height 234
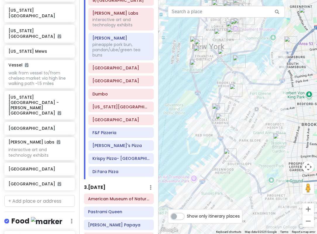
click at [217, 105] on img "Lucali" at bounding box center [218, 109] width 13 height 13
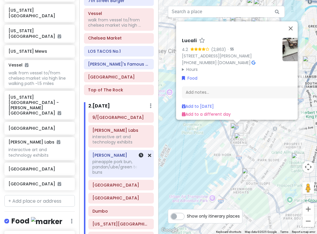
scroll to position [96, 0]
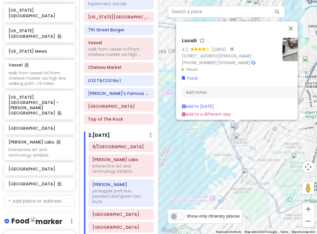
click at [254, 132] on div "Lucali 4.2 (2,863) · 575 Henry St, Brooklyn, NY 11231, USA (718) 858-4086 · www…" at bounding box center [238, 117] width 159 height 234
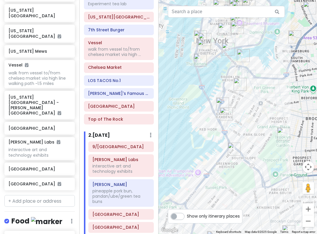
drag, startPoint x: 295, startPoint y: 150, endPoint x: 282, endPoint y: 153, distance: 13.5
click at [282, 153] on div at bounding box center [238, 117] width 159 height 234
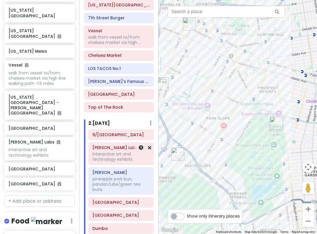
scroll to position [184, 0]
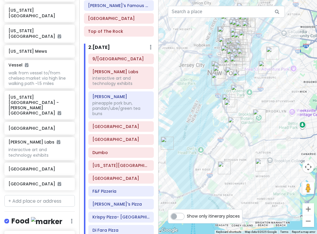
drag, startPoint x: 238, startPoint y: 172, endPoint x: 247, endPoint y: 145, distance: 28.4
click at [247, 145] on div at bounding box center [238, 117] width 159 height 234
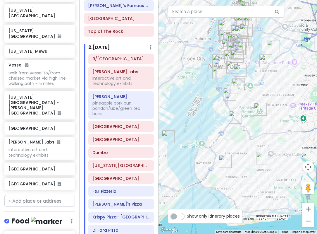
click at [226, 161] on img "Krispy Pizza- Brooklyn, NY" at bounding box center [225, 161] width 13 height 13
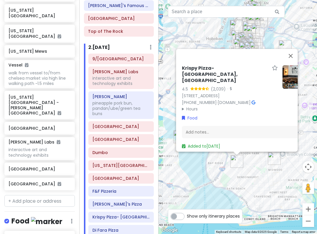
click at [240, 180] on div "Krispy Pizza- Brooklyn, NY 4.5 (2,039) · 7112 13th Ave, Brooklyn, NY 11228, USA…" at bounding box center [238, 117] width 159 height 234
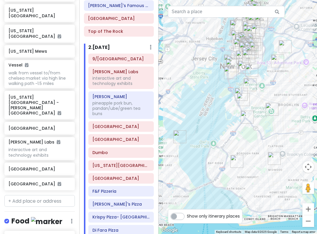
click at [248, 120] on img "Luigi's Pizza" at bounding box center [247, 117] width 13 height 13
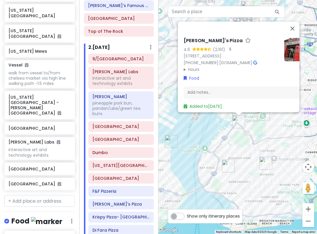
click at [255, 145] on div "Luigi's Pizza 4.6 (2,161) · 686 5th Ave, Brooklyn, NY 11215, USA (718) 499-3857…" at bounding box center [238, 117] width 159 height 234
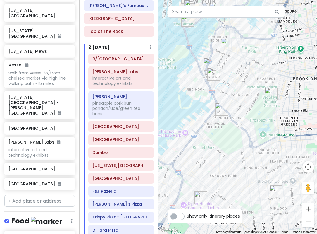
click at [214, 75] on img "F&F Pizzeria" at bounding box center [213, 74] width 13 height 13
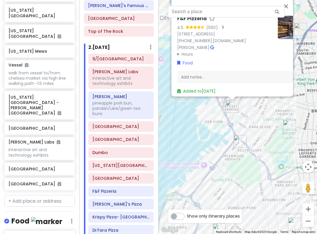
drag, startPoint x: 273, startPoint y: 171, endPoint x: 243, endPoint y: 105, distance: 71.7
click at [245, 104] on div "F&F Pizzeria 4.5 (560) · 459 Court St, Brooklyn, NY 11231, USA (718) 407-6575 ·…" at bounding box center [238, 117] width 159 height 234
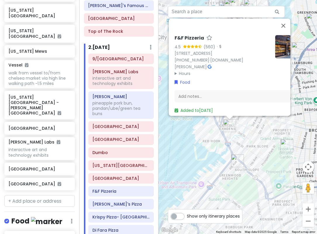
drag, startPoint x: 235, startPoint y: 136, endPoint x: 258, endPoint y: 206, distance: 73.6
click at [257, 206] on div "F&F Pizzeria 4.5 (560) · 459 Court St, Brooklyn, NY 11231, USA (718) 407-6575 ·…" at bounding box center [238, 117] width 159 height 234
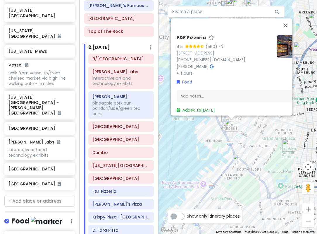
click at [237, 158] on img "Luigi's Pizza" at bounding box center [239, 160] width 13 height 13
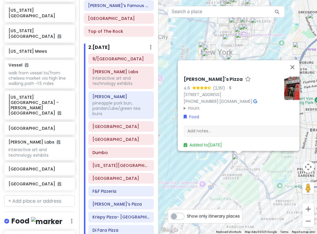
click at [267, 176] on div "Luigi's Pizza 4.6 (2,161) · 686 5th Ave, Brooklyn, NY 11215, USA (718) 499-3857…" at bounding box center [238, 117] width 159 height 234
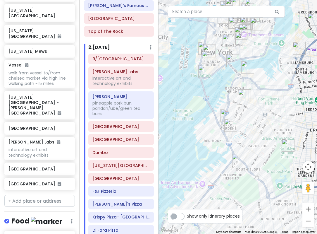
click at [243, 93] on img "New York Transit Museum" at bounding box center [244, 95] width 13 height 13
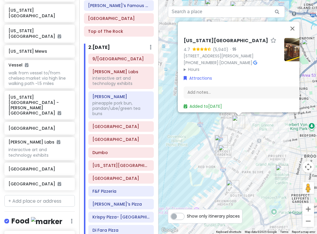
click at [249, 149] on div "New York Transit Museum 4.7 (5,940) · 99 Schermerhorn St, Brooklyn, NY 11201, U…" at bounding box center [238, 117] width 159 height 234
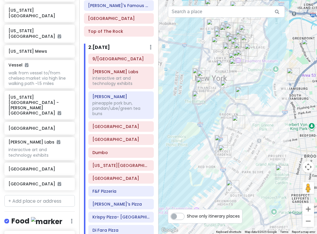
click at [239, 88] on img "Dumbo" at bounding box center [241, 93] width 13 height 13
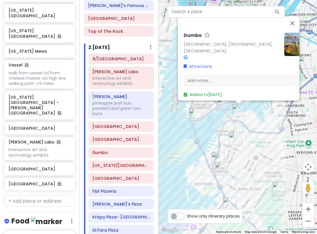
click at [219, 166] on img "F&F Pizzeria" at bounding box center [221, 168] width 13 height 13
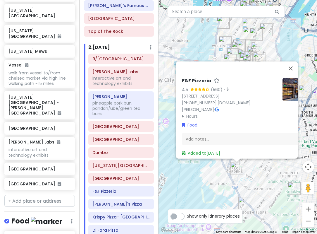
click at [207, 180] on div "F&F Pizzeria 4.5 (560) · 459 Court St, Brooklyn, NY 11231, USA (718) 407-6575 ·…" at bounding box center [238, 117] width 159 height 234
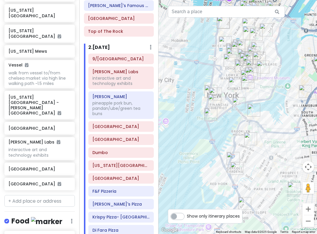
click at [243, 205] on img "Luigi's Pizza" at bounding box center [244, 203] width 13 height 13
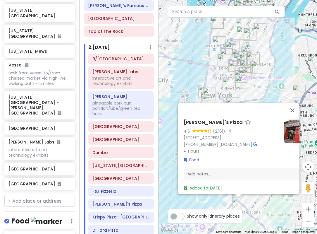
click at [224, 206] on div "Luigi's Pizza 4.6 (2,161) · 686 5th Ave, Brooklyn, NY 11215, USA (718) 499-3857…" at bounding box center [238, 117] width 159 height 234
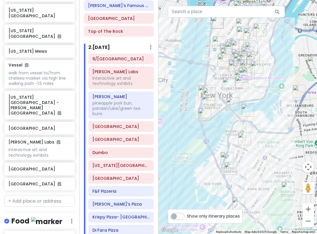
click at [227, 156] on img "Lucali" at bounding box center [227, 158] width 13 height 13
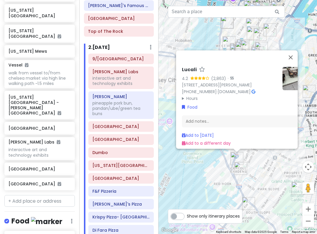
click at [202, 175] on div "Lucali 4.2 (2,863) · 575 Henry St, Brooklyn, NY 11231, USA (718) 858-4086 · www…" at bounding box center [238, 117] width 159 height 234
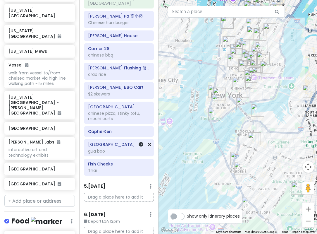
scroll to position [609, 0]
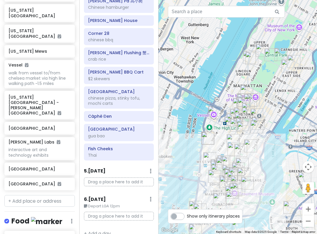
drag, startPoint x: 241, startPoint y: 75, endPoint x: 224, endPoint y: 183, distance: 109.1
click at [224, 183] on img "FifthSip." at bounding box center [226, 182] width 13 height 13
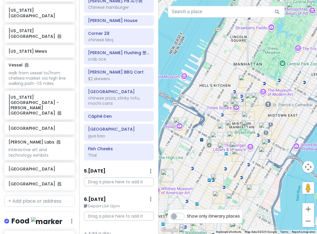
click at [252, 98] on img "Adel's Famous Halal Food" at bounding box center [251, 99] width 13 height 13
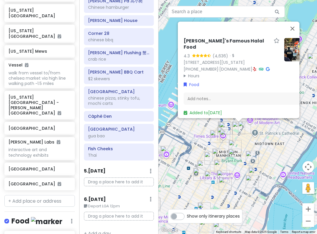
click at [228, 135] on img "I'm donut ? times square" at bounding box center [226, 135] width 13 height 13
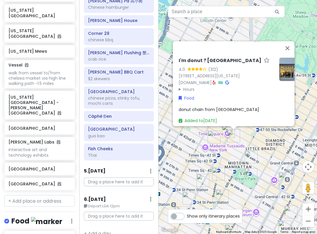
click at [252, 158] on img "Don Don Korean BBQ" at bounding box center [251, 156] width 13 height 13
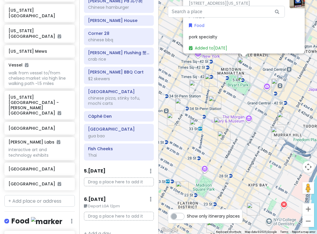
drag, startPoint x: 253, startPoint y: 168, endPoint x: 258, endPoint y: 77, distance: 90.5
click at [258, 77] on div "Don Don Korean BBQ 4.5 (258) · [STREET_ADDRESS][US_STATE] [PHONE_NUMBER] · [DOM…" at bounding box center [238, 117] width 159 height 234
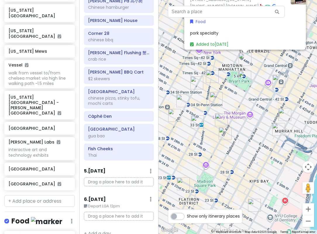
click at [286, 114] on img "KJUN" at bounding box center [284, 114] width 13 height 13
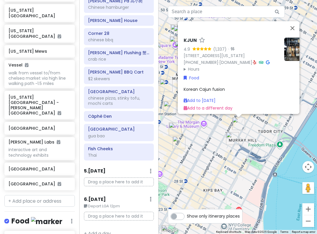
click at [232, 138] on img "Sarge’s Delicatessen & Diner" at bounding box center [232, 138] width 13 height 13
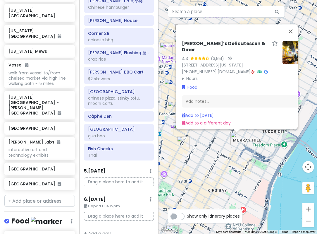
click at [222, 145] on div "Sarge’s Delicatessen & Diner 4.3 (3,551) · 548 3rd Ave, New York, NY 10016, USA…" at bounding box center [238, 117] width 159 height 234
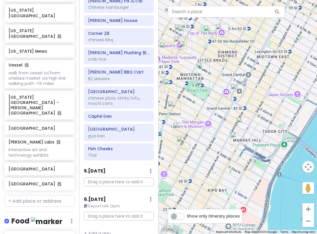
click at [245, 120] on img "KJUN" at bounding box center [243, 123] width 13 height 13
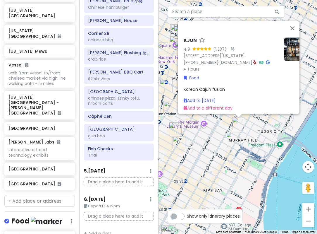
click at [177, 143] on img "Sundaes Best" at bounding box center [179, 142] width 13 height 13
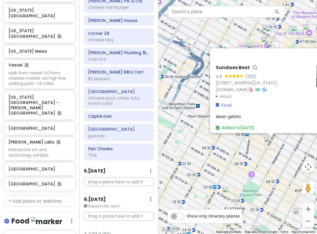
drag, startPoint x: 183, startPoint y: 153, endPoint x: 223, endPoint y: 153, distance: 39.8
click at [223, 153] on div "Sundaes Best 4.6 (332) 4 E 32nd St Store 5, New York, NY 10016, USA sundaesbest…" at bounding box center [238, 117] width 159 height 234
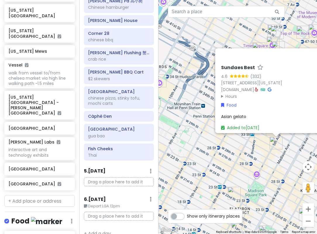
click at [223, 153] on div "Sundaes Best 4.6 (332) 4 E 32nd St Store 5, New York, NY 10016, USA sundaesbest…" at bounding box center [238, 117] width 159 height 234
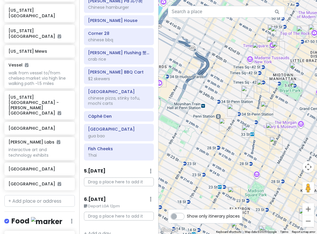
click at [246, 127] on img "FIFTYLAN KOREATOWN" at bounding box center [248, 131] width 13 height 13
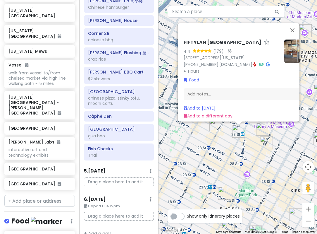
click at [227, 132] on div "FIFTYLAN KOREATOWN 4.4 (179) · 875 6th Ave, New York, NY 10001, USA (646) 861-0…" at bounding box center [238, 117] width 159 height 234
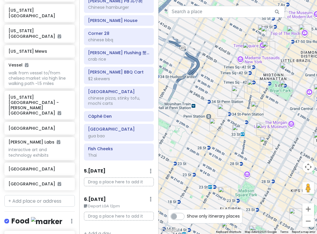
click at [216, 126] on img "PopUp Bagels" at bounding box center [215, 124] width 13 height 13
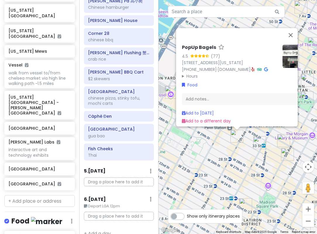
click at [241, 151] on div "PopUp Bagels 4.5 (77) 370 7th Ave, New York, NY 10001, USA (203) 297-8819 · www…" at bounding box center [238, 117] width 159 height 234
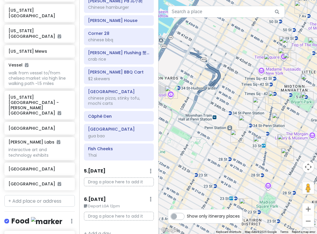
click at [242, 122] on img "LOS TACOS No.1" at bounding box center [245, 121] width 13 height 13
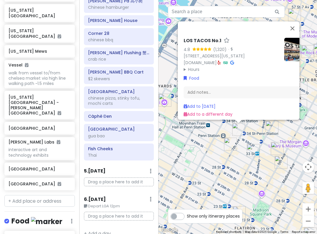
click at [268, 126] on img "Keens Steakhouse" at bounding box center [272, 127] width 13 height 13
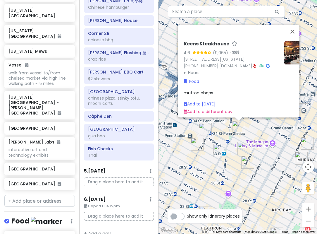
click at [232, 135] on div "Keens Steakhouse 4.6 (9,065) · 72 W 36th St., New York, NY 10018, USA (212) 947…" at bounding box center [238, 117] width 159 height 234
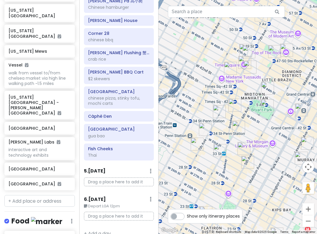
click at [218, 110] on img "7th Street Burger" at bounding box center [219, 111] width 13 height 13
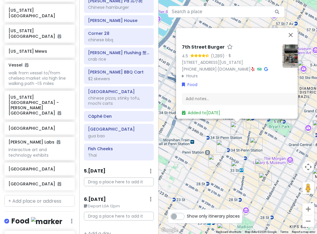
click at [255, 123] on img "Ten Thousand Coffee" at bounding box center [252, 121] width 13 height 13
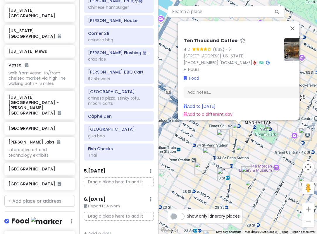
click at [200, 165] on img "PopUp Bagels" at bounding box center [201, 168] width 13 height 13
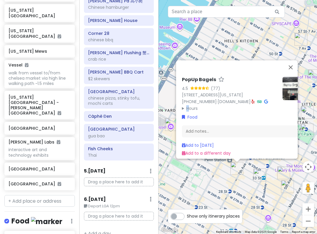
click at [188, 106] on summary "Hours" at bounding box center [230, 108] width 96 height 6
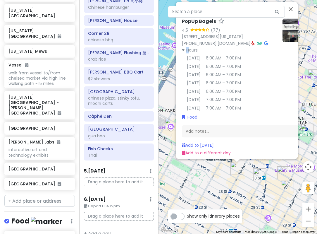
click at [208, 176] on div "PopUp Bagels 4.5 (77) 370 7th Ave, New York, NY 10001, USA (203) 297-8819 · www…" at bounding box center [238, 117] width 159 height 234
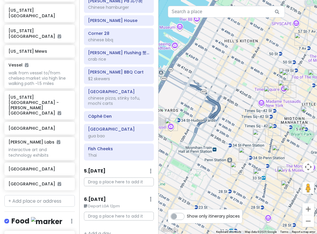
click at [235, 168] on img "PopUp Bagels" at bounding box center [237, 168] width 13 height 13
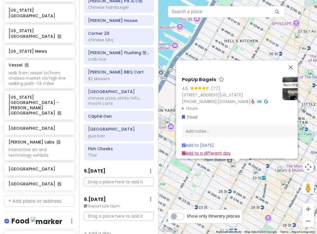
click at [195, 150] on link "Add to a different day" at bounding box center [206, 153] width 49 height 6
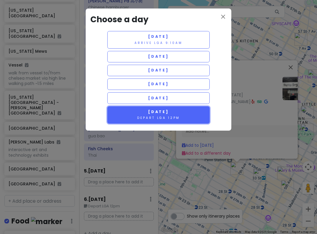
click at [165, 120] on small "Depart LGA 12pm" at bounding box center [158, 118] width 43 height 4
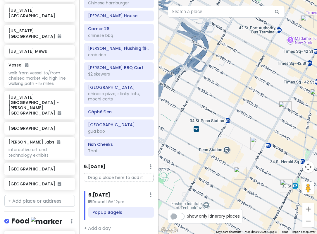
click at [256, 142] on img "LOS TACOS No.1" at bounding box center [256, 143] width 13 height 13
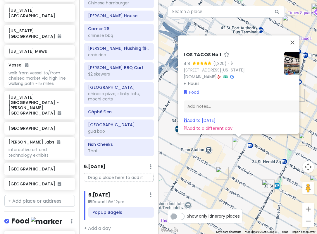
click at [250, 164] on div "LOS TACOS No.1 4.8 (1,320) · 201 W 33rd St, New York, NY 10119, USA www.lostaco…" at bounding box center [238, 117] width 159 height 234
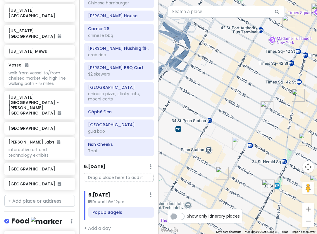
click at [268, 142] on div at bounding box center [238, 117] width 159 height 234
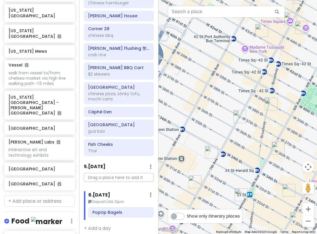
drag, startPoint x: 256, startPoint y: 129, endPoint x: 238, endPoint y: 131, distance: 18.0
click at [239, 131] on div at bounding box center [238, 117] width 159 height 234
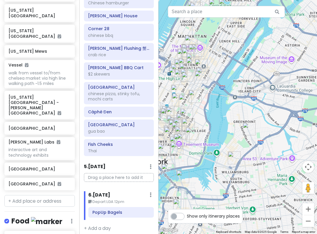
drag, startPoint x: 247, startPoint y: 187, endPoint x: 211, endPoint y: 101, distance: 93.5
click at [211, 101] on div at bounding box center [238, 117] width 159 height 234
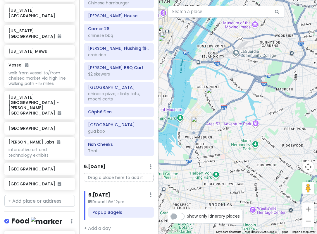
drag, startPoint x: 276, startPoint y: 148, endPoint x: 240, endPoint y: 116, distance: 48.7
click at [240, 116] on div at bounding box center [238, 117] width 159 height 234
click at [212, 97] on img "Amber Steak House" at bounding box center [212, 93] width 13 height 13
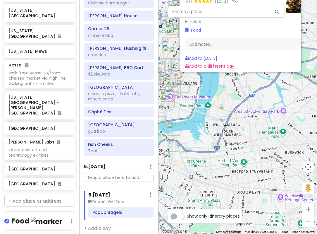
drag, startPoint x: 232, startPoint y: 153, endPoint x: 263, endPoint y: 88, distance: 72.2
click at [262, 92] on div "Amber Steak House 4.6 (1,053) · 119 Nassau Ave, Brooklyn, NY 11222, USA (718) 3…" at bounding box center [238, 117] width 159 height 234
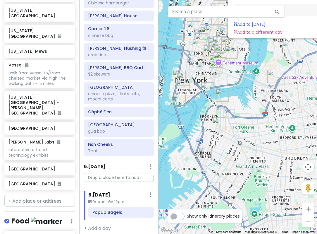
click at [260, 172] on img "Brooklyn Botanic Garden" at bounding box center [262, 173] width 13 height 13
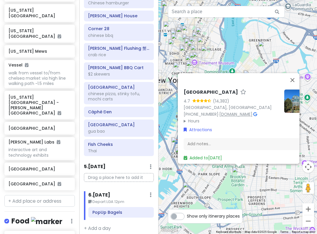
click at [221, 111] on link "bbg.org" at bounding box center [235, 114] width 33 height 6
click at [252, 55] on div "Brooklyn Botanic Garden 4.7 (14,382) Brooklyn, NY 11238, USA (718) 623-7200 · b…" at bounding box center [238, 117] width 159 height 234
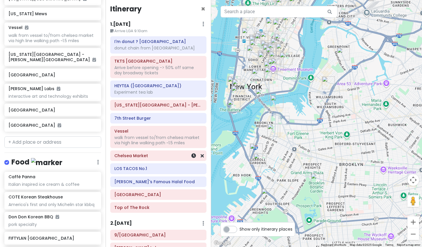
scroll to position [0, 0]
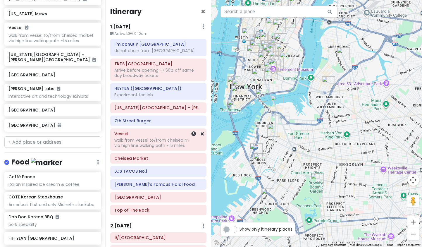
click at [158, 78] on div "walk from vessel to/from chelsea market via high line walking path ~1.5 miles" at bounding box center [158, 73] width 88 height 11
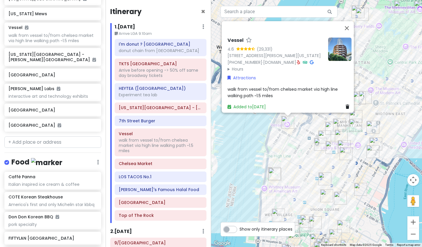
click at [275, 171] on img "LOS TACOS No.1" at bounding box center [275, 174] width 13 height 13
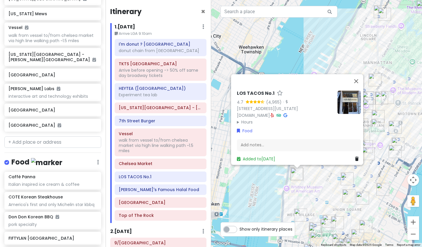
click at [317, 174] on div "LOS TACOS No.1 4.7 (4,965) · 75 9th Ave, New York, NY 10011, USA www.lostacos1.…" at bounding box center [316, 123] width 211 height 247
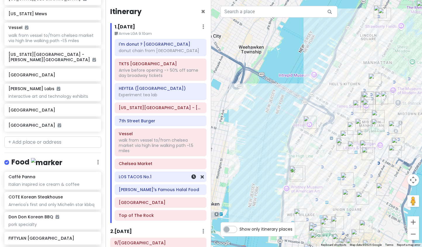
click at [141, 180] on div "LOS TACOS No.1" at bounding box center [161, 177] width 84 height 8
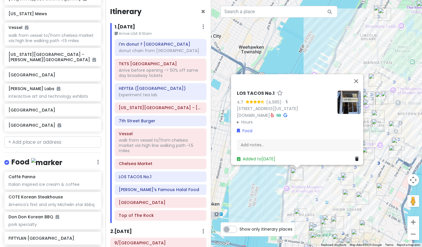
click at [314, 176] on div "LOS TACOS No.1 4.7 (4,965) · 75 9th Ave, New York, NY 10011, USA www.lostacos1.…" at bounding box center [316, 123] width 211 height 247
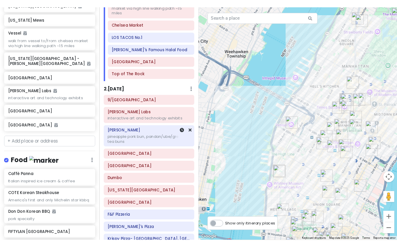
scroll to position [146, 0]
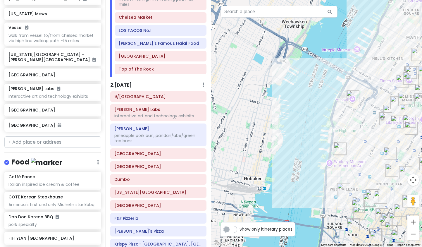
drag, startPoint x: 246, startPoint y: 163, endPoint x: 291, endPoint y: 136, distance: 52.1
click at [291, 136] on div at bounding box center [316, 123] width 211 height 247
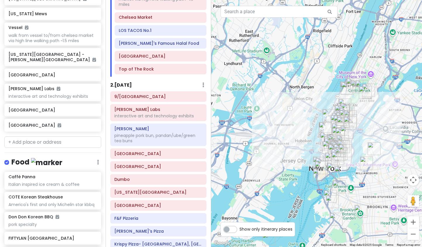
drag, startPoint x: 226, startPoint y: 128, endPoint x: 287, endPoint y: 110, distance: 62.9
click at [284, 111] on div at bounding box center [316, 123] width 211 height 247
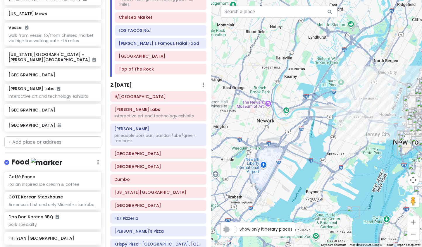
drag, startPoint x: 340, startPoint y: 121, endPoint x: 257, endPoint y: 112, distance: 83.4
click at [257, 112] on div at bounding box center [316, 123] width 211 height 247
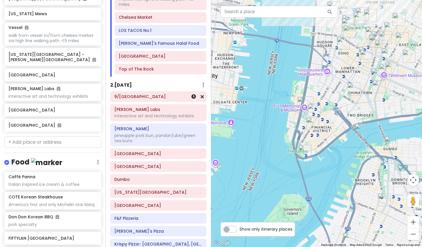
click at [157, 99] on h6 "9/[GEOGRAPHIC_DATA]" at bounding box center [158, 96] width 88 height 5
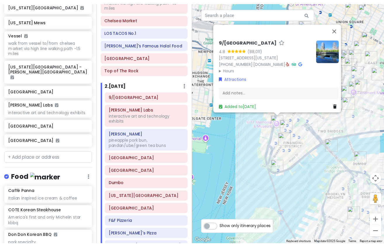
scroll to position [427, 0]
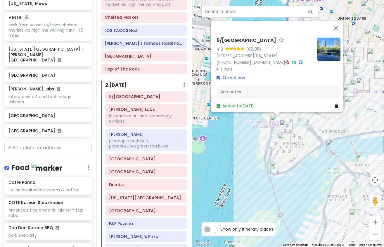
click at [257, 148] on div "9/11 Memorial & Museum 4.8 (88,011) 180 Greenwich St, New York, NY 10007, USA (…" at bounding box center [288, 123] width 192 height 247
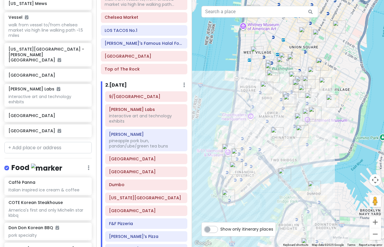
drag, startPoint x: 345, startPoint y: 112, endPoint x: 297, endPoint y: 141, distance: 56.1
click at [297, 141] on div at bounding box center [288, 123] width 192 height 247
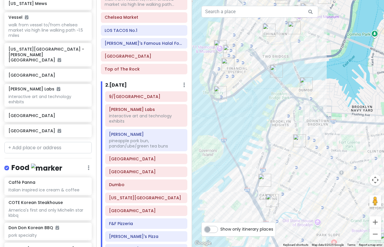
drag, startPoint x: 306, startPoint y: 168, endPoint x: 300, endPoint y: 80, distance: 87.7
click at [300, 80] on div at bounding box center [288, 123] width 192 height 247
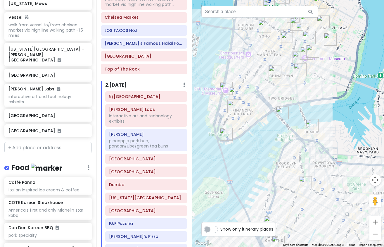
drag, startPoint x: 288, startPoint y: 116, endPoint x: 293, endPoint y: 159, distance: 43.3
click at [293, 159] on div at bounding box center [288, 123] width 192 height 247
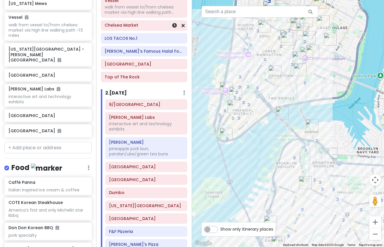
scroll to position [146, 0]
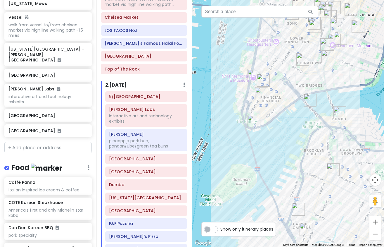
drag, startPoint x: 255, startPoint y: 144, endPoint x: 275, endPoint y: 133, distance: 22.4
click at [275, 133] on div at bounding box center [288, 123] width 192 height 247
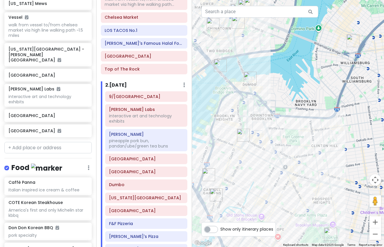
drag, startPoint x: 320, startPoint y: 171, endPoint x: 224, endPoint y: 134, distance: 103.4
click at [224, 134] on div at bounding box center [288, 123] width 192 height 247
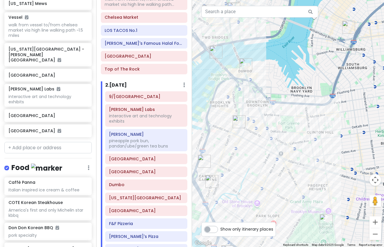
drag, startPoint x: 233, startPoint y: 154, endPoint x: 234, endPoint y: 141, distance: 13.8
click at [234, 141] on div at bounding box center [288, 123] width 192 height 247
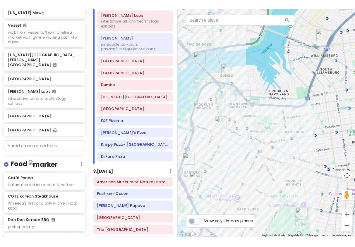
scroll to position [263, 0]
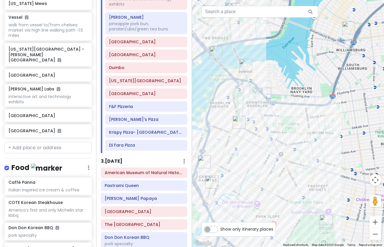
click at [214, 121] on div at bounding box center [288, 123] width 192 height 247
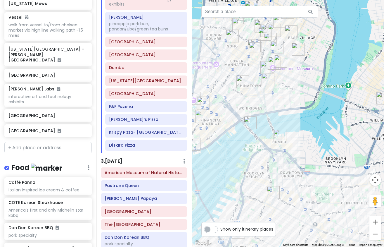
drag, startPoint x: 214, startPoint y: 95, endPoint x: 252, endPoint y: 153, distance: 69.6
click at [252, 153] on div at bounding box center [288, 123] width 192 height 247
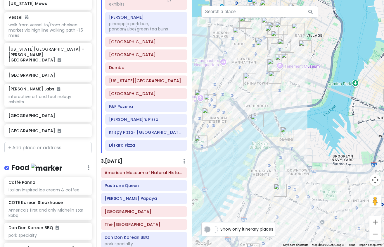
click at [281, 190] on img "New York Transit Museum" at bounding box center [280, 190] width 13 height 13
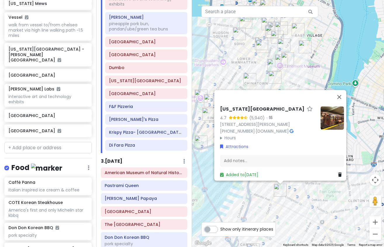
click at [262, 196] on div "New York Transit Museum 4.7 (5,940) · 99 Schermerhorn St, Brooklyn, NY 11201, U…" at bounding box center [288, 123] width 192 height 247
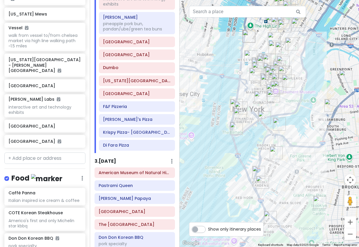
click at [255, 171] on img "Lucali" at bounding box center [258, 172] width 13 height 13
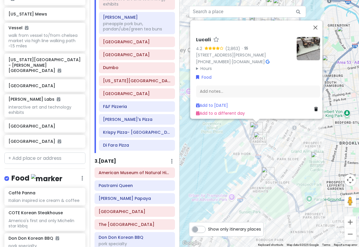
drag, startPoint x: 255, startPoint y: 171, endPoint x: 245, endPoint y: 125, distance: 46.8
click at [245, 125] on div "Lucali 4.2 (2,863) · 575 Henry St, Brooklyn, NY 11231, USA (718) 858-4086 · www…" at bounding box center [270, 123] width 180 height 247
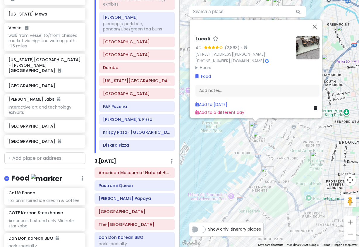
click at [223, 137] on div "Lucali 4.2 (2,863) · 575 Henry St, Brooklyn, NY 11231, USA (718) 858-4086 · www…" at bounding box center [270, 123] width 180 height 247
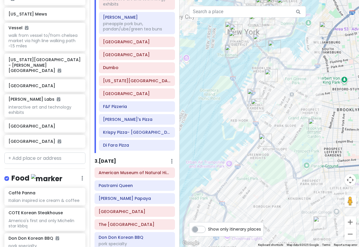
drag, startPoint x: 298, startPoint y: 196, endPoint x: 294, endPoint y: 159, distance: 37.0
click at [294, 159] on div at bounding box center [270, 123] width 180 height 247
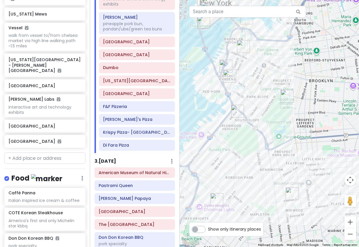
drag, startPoint x: 303, startPoint y: 170, endPoint x: 278, endPoint y: 145, distance: 35.6
click at [278, 145] on div at bounding box center [270, 123] width 180 height 247
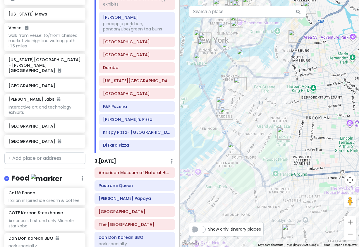
drag, startPoint x: 258, startPoint y: 143, endPoint x: 258, endPoint y: 139, distance: 4.4
click at [258, 152] on div at bounding box center [270, 123] width 180 height 247
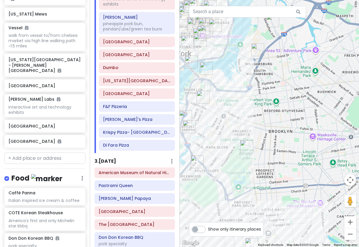
drag, startPoint x: 252, startPoint y: 86, endPoint x: 209, endPoint y: 100, distance: 45.4
click at [209, 100] on div at bounding box center [270, 123] width 180 height 247
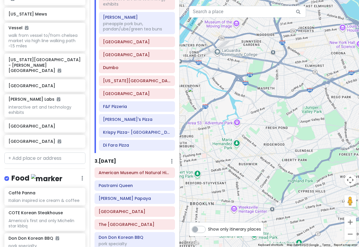
drag, startPoint x: 337, startPoint y: 68, endPoint x: 259, endPoint y: 154, distance: 116.2
click at [259, 154] on div at bounding box center [270, 123] width 180 height 247
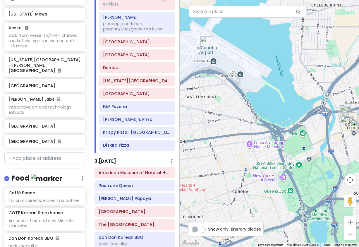
drag, startPoint x: 292, startPoint y: 97, endPoint x: 226, endPoint y: 95, distance: 65.9
click at [230, 98] on div at bounding box center [270, 123] width 180 height 247
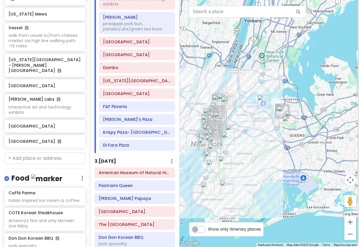
drag, startPoint x: 259, startPoint y: 129, endPoint x: 251, endPoint y: 145, distance: 18.2
click at [251, 145] on div at bounding box center [270, 123] width 180 height 247
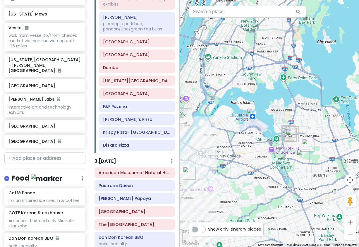
click at [308, 142] on img "157-17 Rose Ave" at bounding box center [308, 145] width 13 height 13
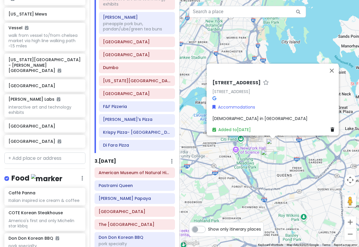
click at [237, 166] on div "157-17 Rose Ave 157-17 Rose Ave, Flushing, NY 11355, USA Accommodations church …" at bounding box center [270, 123] width 180 height 247
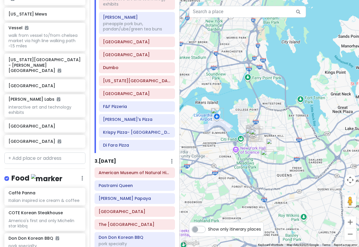
drag, startPoint x: 212, startPoint y: 164, endPoint x: 243, endPoint y: 150, distance: 34.0
click at [239, 152] on div at bounding box center [270, 123] width 180 height 247
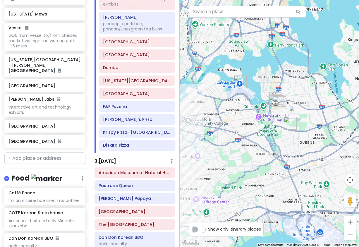
drag, startPoint x: 249, startPoint y: 144, endPoint x: 199, endPoint y: 144, distance: 50.0
click at [199, 144] on div at bounding box center [270, 123] width 180 height 247
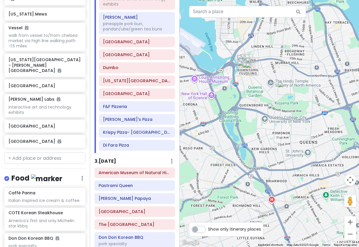
click at [283, 82] on div at bounding box center [270, 123] width 180 height 247
click at [283, 92] on img "157-17 Rose Ave" at bounding box center [284, 88] width 13 height 13
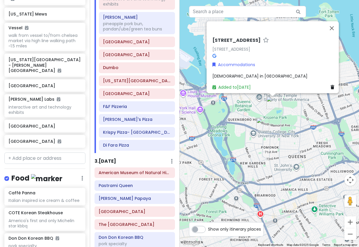
click at [291, 134] on div "157-17 Rose Ave 157-17 Rose Ave, Flushing, NY 11355, USA Accommodations church …" at bounding box center [270, 123] width 180 height 247
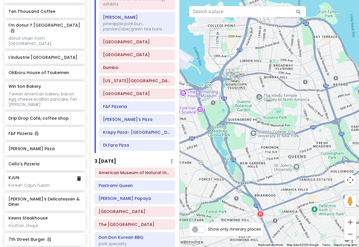
scroll to position [1566, 0]
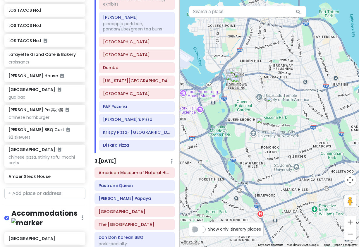
paste input "446 West 34th Street New York"
type input "446 West 34th Street New York"
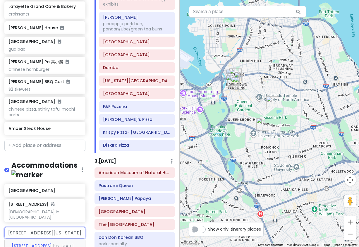
scroll to position [1624, 0]
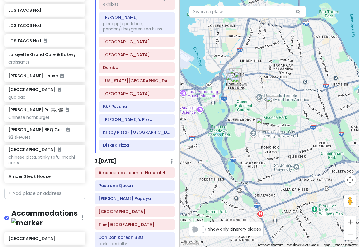
scroll to position [1581, 0]
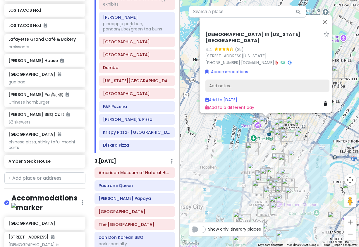
click at [243, 83] on div "Add notes..." at bounding box center [267, 86] width 124 height 12
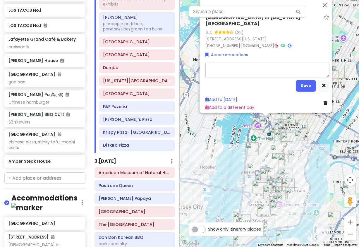
type textarea "x"
type textarea "ha"
type textarea "x"
type textarea "hal"
type textarea "x"
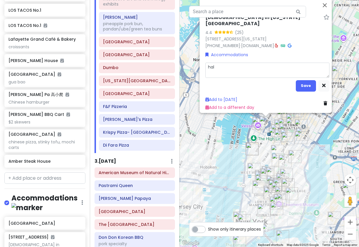
type textarea "hall"
type textarea "x"
type textarea "hall"
type textarea "x"
type textarea "hall 2"
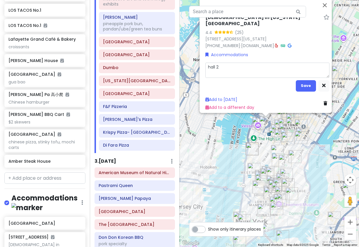
type textarea "x"
type textarea "hall 2."
type textarea "x"
type textarea "hall 2."
type textarea "x"
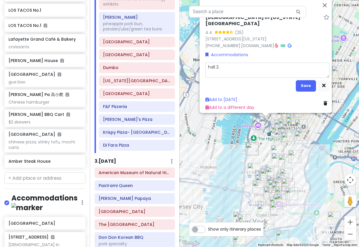
type textarea "hall 2. S"
type textarea "x"
type textarea "hall 2. Sa"
type textarea "x"
type textarea "hall 2. Sam"
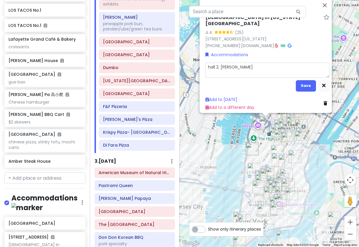
type textarea "x"
type textarea "hall 2. Sam"
type textarea "x"
type textarea "hall 2. Sam &"
type textarea "x"
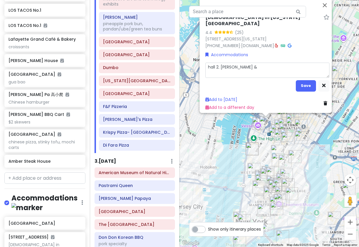
type textarea "hall 2. Sam &"
type textarea "x"
type textarea "hall 2. Sam & W"
type textarea "x"
type textarea "hall 2. Sam & Wi"
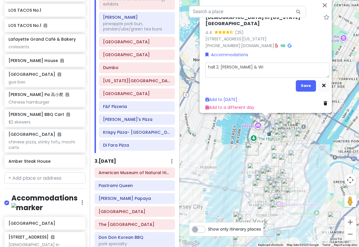
type textarea "x"
type textarea "hall 2. Sam & Win"
type textarea "x"
type textarea "hall 2. Sam & Winn"
type textarea "x"
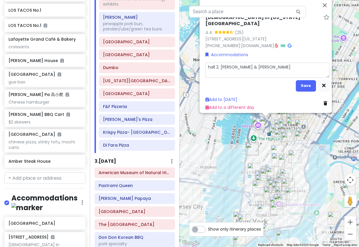
type textarea "hall 2. Sam & Winni"
type textarea "x"
type textarea "hall 2. [PERSON_NAME] & [PERSON_NAME]"
click at [296, 82] on button "Save" at bounding box center [306, 85] width 20 height 11
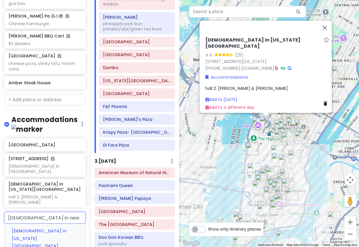
scroll to position [1698, 0]
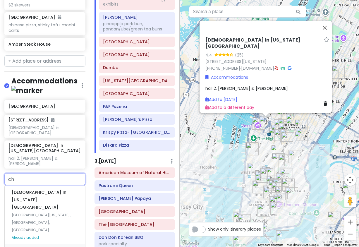
type input "c"
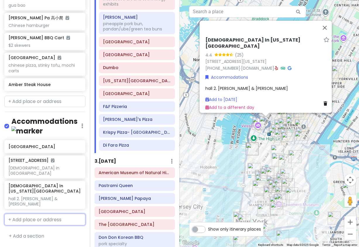
scroll to position [1586, 0]
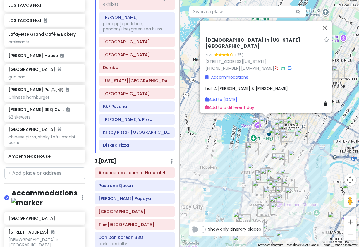
click at [44, 223] on div "NYC 1/15-1/20/26 Private Change Dates Make a Copy Delete Trip Give Feedback 💡 S…" at bounding box center [45, 123] width 90 height 247
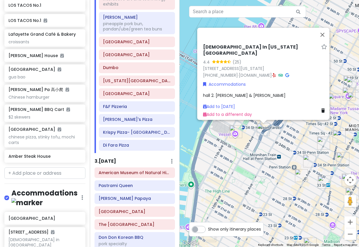
click at [266, 135] on img "Church In New York City" at bounding box center [263, 129] width 13 height 13
click at [262, 144] on div "To navigate, press the arrow keys. Church In New York City 4.4 (25) 446 W 34th …" at bounding box center [270, 123] width 180 height 247
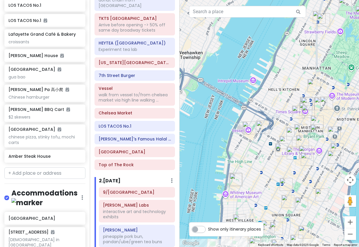
scroll to position [29, 0]
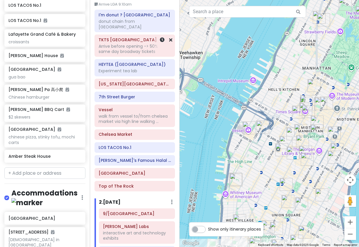
click at [130, 44] on div "Arrive before opening -> 50% off same day broadway tickets" at bounding box center [135, 49] width 72 height 11
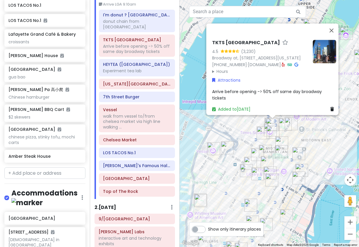
click at [316, 142] on div "TKTS Times Square 4.5 (3,230) Broadway at, W 47th St, New York, NY 10036, USA (…" at bounding box center [270, 123] width 180 height 247
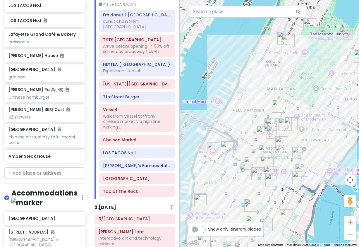
click at [227, 151] on img "Church In New York City" at bounding box center [227, 147] width 13 height 13
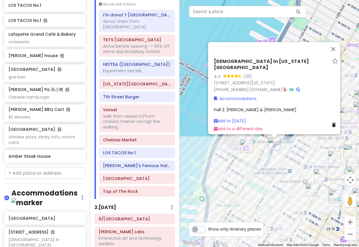
click at [279, 149] on img "Church In New York City" at bounding box center [274, 143] width 13 height 13
click at [244, 149] on img "Vessel" at bounding box center [246, 146] width 13 height 13
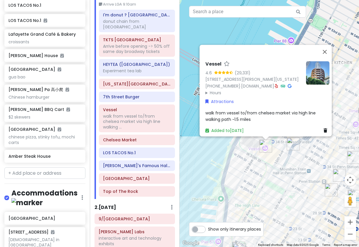
click at [317, 185] on div "Vessel 4.6 (29,331) 20 Hudson Yards, New York, NY 10001, USA (332) 204-8500 · w…" at bounding box center [270, 123] width 180 height 247
click at [303, 169] on div "Vessel 4.6 (29,331) 20 Hudson Yards, New York, NY 10001, USA (332) 204-8500 · w…" at bounding box center [270, 123] width 180 height 247
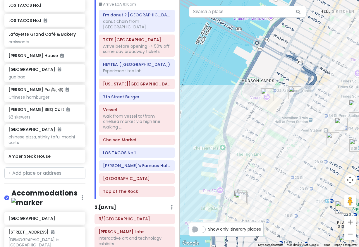
drag, startPoint x: 284, startPoint y: 123, endPoint x: 282, endPoint y: 120, distance: 4.1
click at [282, 120] on div at bounding box center [270, 123] width 180 height 247
drag, startPoint x: 292, startPoint y: 120, endPoint x: 259, endPoint y: 125, distance: 33.8
click at [259, 125] on div at bounding box center [270, 123] width 180 height 247
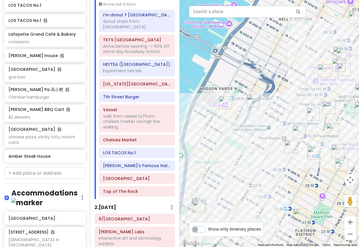
click at [311, 114] on img "7th Street Burger" at bounding box center [313, 114] width 13 height 13
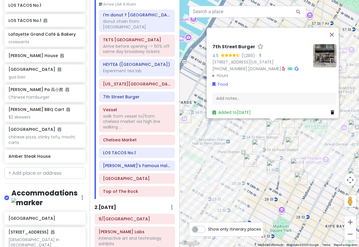
click at [306, 143] on div "7th Street Burger 4.5 (1,289) · 485 7th Ave, New York, NY 10018, USA (877) 245-…" at bounding box center [270, 123] width 180 height 247
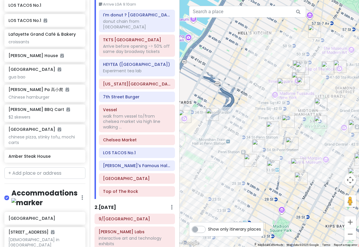
click at [290, 147] on img "Keens Steakhouse" at bounding box center [292, 143] width 13 height 13
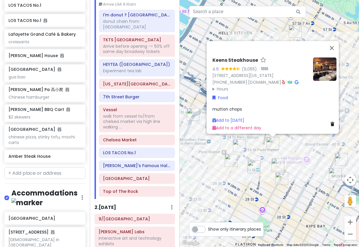
click at [236, 144] on img "LOS TACOS No.1" at bounding box center [239, 145] width 13 height 13
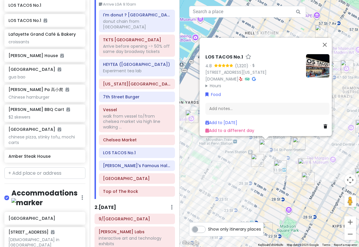
click at [215, 156] on div "LOS TACOS No.1 4.8 (1,320) · 201 W 33rd St, New York, NY 10119, USA www.lostaco…" at bounding box center [270, 123] width 180 height 247
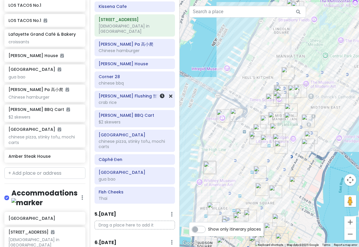
scroll to position [536, 0]
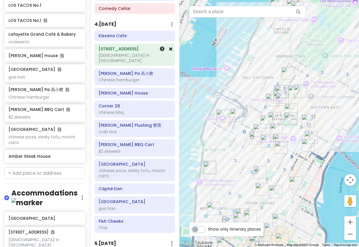
click at [169, 47] on icon at bounding box center [170, 49] width 3 height 5
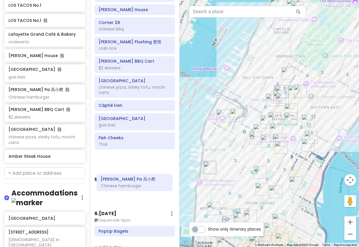
scroll to position [575, 0]
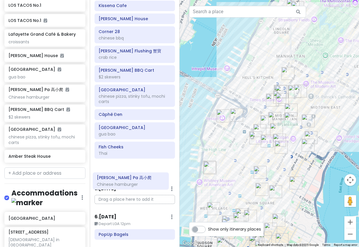
click at [129, 184] on div "Itinerary × 1 . [DATE] Edit Day Notes Delete Day Arrive LGA 9:10am I'm donut ? …" at bounding box center [135, 123] width 90 height 247
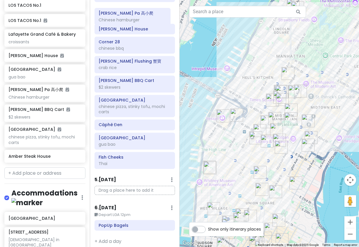
drag, startPoint x: 130, startPoint y: 49, endPoint x: 130, endPoint y: 183, distance: 133.7
click at [130, 186] on p "Drag a place here to add it" at bounding box center [134, 190] width 80 height 9
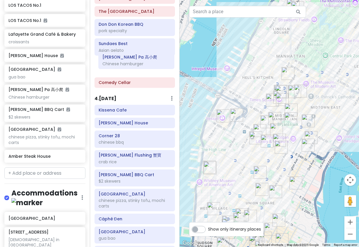
scroll to position [482, 0]
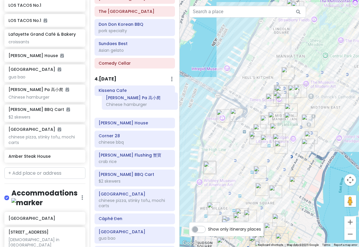
drag, startPoint x: 127, startPoint y: 68, endPoint x: 133, endPoint y: 104, distance: 36.8
click at [133, 104] on div "Kissena Cafe [PERSON_NAME] Pa 高小爬 Chinese hamburger Zhu Ji Dumpling House Corne…" at bounding box center [134, 175] width 89 height 180
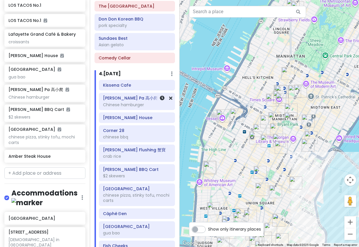
scroll to position [476, 0]
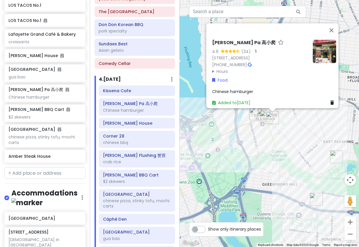
click at [222, 68] on summary "Hours" at bounding box center [260, 71] width 96 height 6
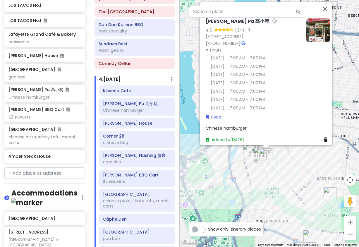
drag, startPoint x: 243, startPoint y: 153, endPoint x: 237, endPoint y: 191, distance: 38.3
click at [237, 191] on div "[PERSON_NAME] Pa 高小爬 4.6 (34) · [STREET_ADDRESS] [PHONE_NUMBER] · Hours [DATE] …" at bounding box center [270, 123] width 180 height 247
click at [119, 121] on h6 "[PERSON_NAME] House" at bounding box center [137, 123] width 68 height 5
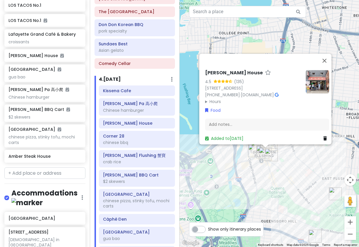
click at [211, 98] on summary "Hours" at bounding box center [253, 101] width 96 height 6
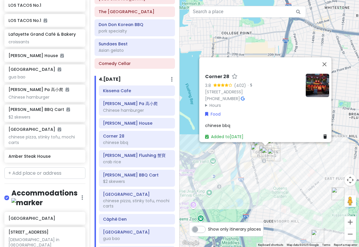
click at [214, 102] on summary "Hours" at bounding box center [253, 105] width 96 height 6
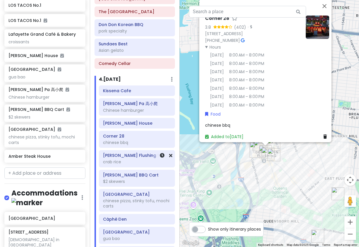
click at [116, 153] on h6 "[PERSON_NAME] Flushing 蟹寶" at bounding box center [137, 155] width 68 height 5
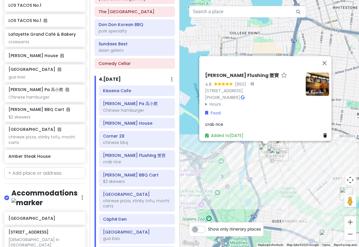
click at [217, 101] on summary "Hours" at bounding box center [253, 104] width 96 height 6
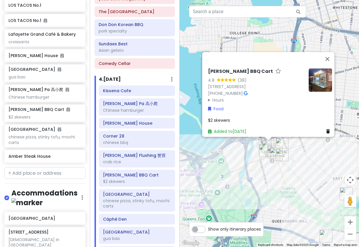
click at [219, 97] on summary "Hours" at bounding box center [256, 100] width 96 height 6
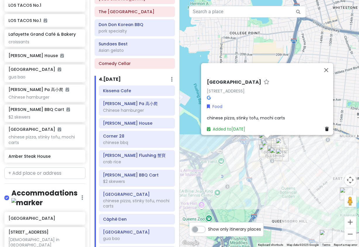
click at [119, 219] on div "Kissena Cafe [PERSON_NAME] Pa 高小爬 Chinese hamburger Zhu Ji Dumpling House Corne…" at bounding box center [136, 175] width 85 height 180
click at [122, 216] on h6 "Càphê Đen" at bounding box center [137, 218] width 68 height 5
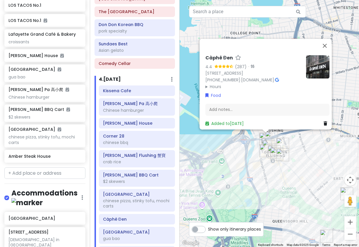
click at [205, 83] on summary "Hours" at bounding box center [253, 86] width 96 height 6
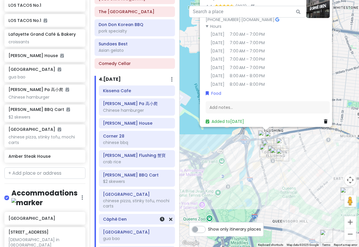
click at [123, 216] on h6 "Càphê Đen" at bounding box center [137, 218] width 68 height 5
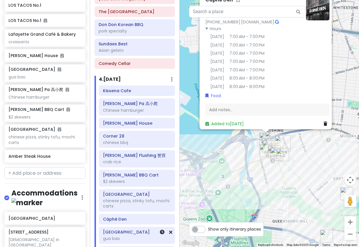
click at [124, 229] on h6 "[GEOGRAPHIC_DATA]" at bounding box center [137, 231] width 68 height 5
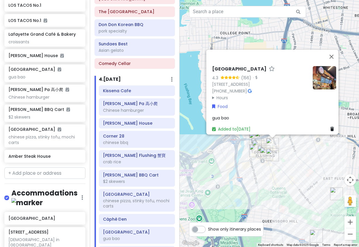
click at [223, 94] on summary "Hours" at bounding box center [260, 97] width 96 height 6
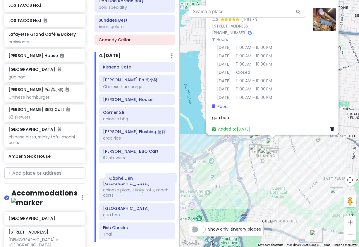
scroll to position [500, 0]
drag, startPoint x: 131, startPoint y: 206, endPoint x: 128, endPoint y: 157, distance: 49.3
click at [128, 157] on div "Kissena Cafe [PERSON_NAME] Pa 高小爬 Chinese hamburger Zhu Ji Dumpling House Corne…" at bounding box center [136, 152] width 85 height 180
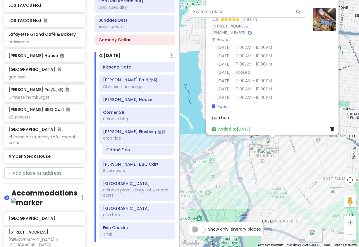
drag, startPoint x: 116, startPoint y: 167, endPoint x: 119, endPoint y: 151, distance: 16.1
click at [119, 151] on div "Kissena Cafe [PERSON_NAME] Pa 高小爬 Chinese hamburger Zhu Ji Dumpling House Corne…" at bounding box center [136, 152] width 85 height 180
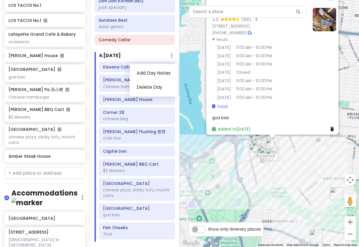
click at [171, 53] on link at bounding box center [172, 55] width 2 height 7
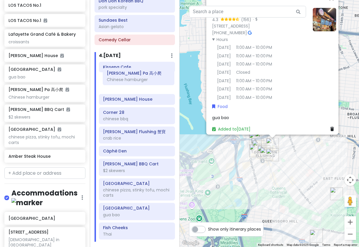
drag, startPoint x: 95, startPoint y: 80, endPoint x: 99, endPoint y: 79, distance: 4.1
click at [99, 79] on div "Kissena Cafe [PERSON_NAME] Pa 高小爬 Chinese hamburger Zhu Ji Dumpling House Corne…" at bounding box center [136, 152] width 85 height 180
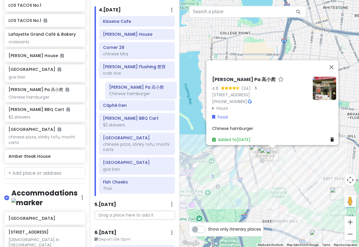
scroll to position [545, 0]
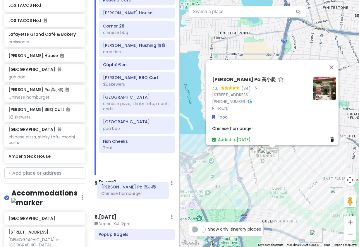
drag, startPoint x: 132, startPoint y: 24, endPoint x: 131, endPoint y: 192, distance: 168.5
click at [131, 193] on div "Itinerary × 1 . [DATE] Edit Day Notes Delete Day Arrive LGA 9:10am I'm donut ? …" at bounding box center [135, 123] width 90 height 247
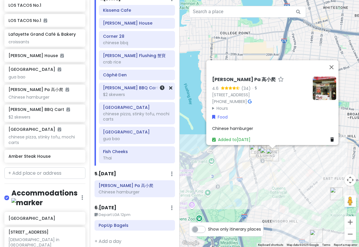
scroll to position [527, 0]
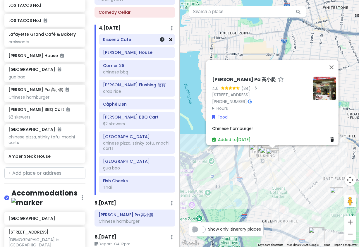
click at [169, 37] on icon at bounding box center [170, 39] width 3 height 5
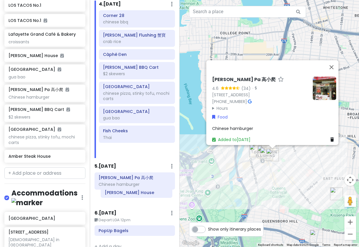
scroll to position [554, 0]
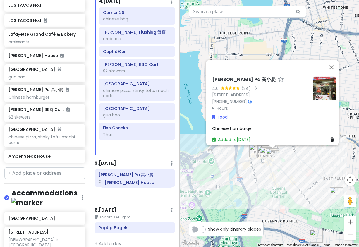
drag, startPoint x: 127, startPoint y: 34, endPoint x: 129, endPoint y: 182, distance: 148.3
click at [129, 182] on div "Itinerary × 1 . [DATE] Edit Day Notes Delete Day Arrive LGA 9:10am I'm donut ? …" at bounding box center [135, 123] width 90 height 247
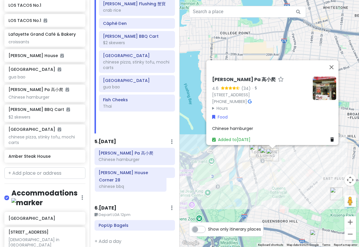
drag, startPoint x: 131, startPoint y: 51, endPoint x: 127, endPoint y: 184, distance: 132.6
click at [127, 184] on div "Itinerary × 1 . [DATE] Edit Day Notes Delete Day Arrive LGA 9:10am I'm donut ? …" at bounding box center [135, 123] width 90 height 247
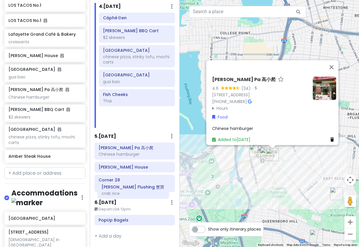
scroll to position [562, 0]
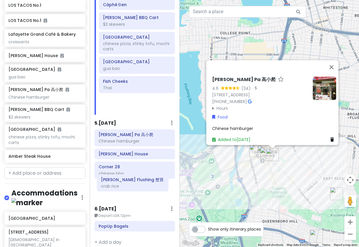
drag, startPoint x: 123, startPoint y: 51, endPoint x: 121, endPoint y: 183, distance: 132.2
click at [121, 183] on div "Itinerary × 1 . [DATE] Edit Day Notes Delete Day Arrive LGA 9:10am I'm donut ? …" at bounding box center [135, 123] width 90 height 247
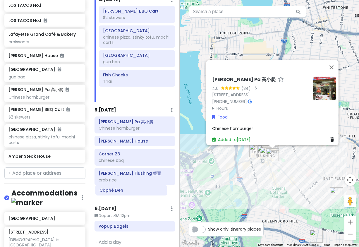
drag, startPoint x: 126, startPoint y: 46, endPoint x: 123, endPoint y: 187, distance: 141.6
click at [123, 188] on div "Itinerary × 1 . [DATE] Edit Day Notes Delete Day Arrive LGA 9:10am I'm donut ? …" at bounding box center [135, 123] width 90 height 247
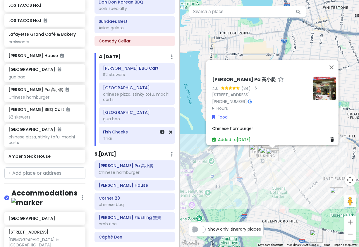
scroll to position [487, 0]
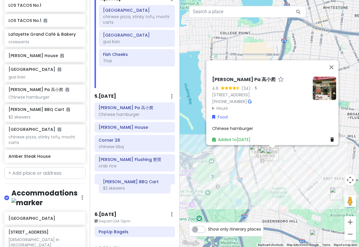
drag, startPoint x: 129, startPoint y: 84, endPoint x: 129, endPoint y: 191, distance: 107.1
click at [129, 191] on div "Itinerary × 1 . [DATE] Edit Day Notes Delete Day Arrive LGA 9:10am I'm donut ? …" at bounding box center [135, 123] width 90 height 247
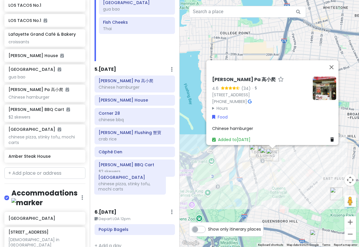
drag, startPoint x: 132, startPoint y: 53, endPoint x: 127, endPoint y: 187, distance: 134.1
click at [127, 187] on div "Itinerary × 1 . [DATE] Edit Day Notes Delete Day Arrive LGA 9:10am I'm donut ? …" at bounding box center [135, 123] width 90 height 247
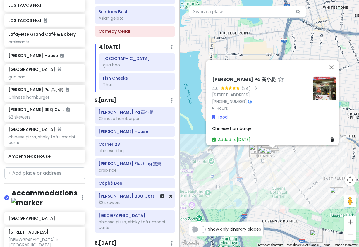
scroll to position [498, 0]
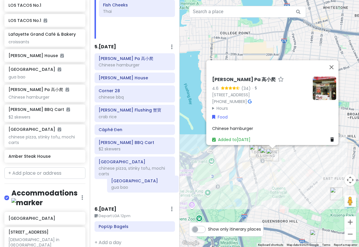
drag, startPoint x: 118, startPoint y: 65, endPoint x: 122, endPoint y: 182, distance: 117.1
click at [122, 182] on div "Itinerary × 1 . [DATE] Edit Day Notes Delete Day Arrive LGA 9:10am I'm donut ? …" at bounding box center [135, 123] width 90 height 247
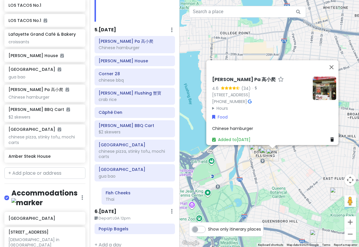
scroll to position [561, 0]
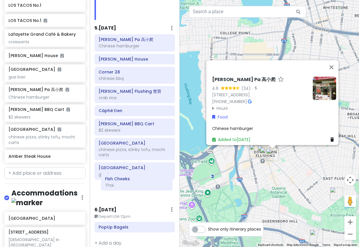
drag, startPoint x: 137, startPoint y: 47, endPoint x: 139, endPoint y: 185, distance: 137.5
click at [139, 185] on div "Itinerary × 1 . [DATE] Edit Day Notes Delete Day Arrive LGA 9:10am I'm donut ? …" at bounding box center [135, 123] width 90 height 247
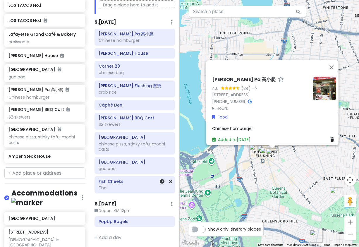
click at [123, 186] on div "Fish Cheeks Thai" at bounding box center [135, 184] width 72 height 15
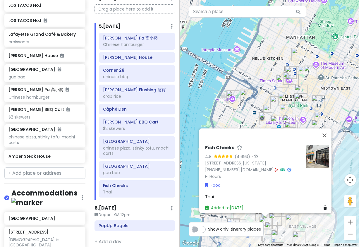
click at [208, 173] on summary "Hours" at bounding box center [253, 176] width 96 height 6
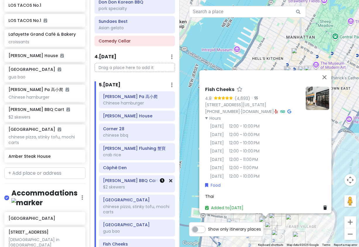
scroll to position [528, 0]
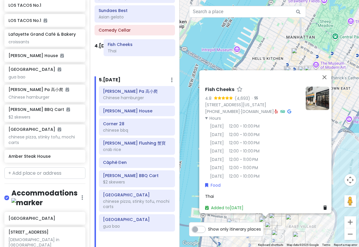
click at [131, 52] on div "Itinerary × 1 . [DATE] Edit Day Notes Delete Day Arrive LGA 9:10am I'm donut ? …" at bounding box center [135, 123] width 90 height 247
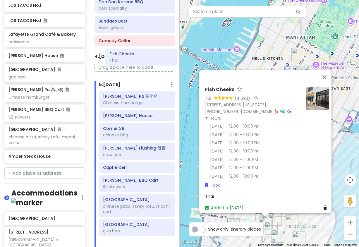
scroll to position [496, 0]
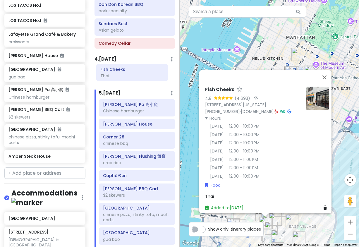
drag, startPoint x: 122, startPoint y: 236, endPoint x: 119, endPoint y: 74, distance: 162.1
click at [119, 74] on div "Itinerary × 1 . [DATE] Edit Day Notes Delete Day Arrive LGA 9:10am I'm donut ? …" at bounding box center [135, 123] width 90 height 247
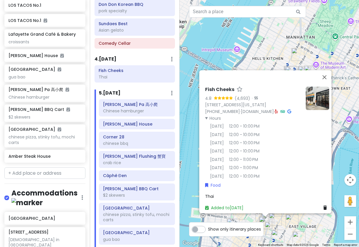
click at [318, 222] on div "Fish Cheeks 4.8 (4,693) · [STREET_ADDRESS][US_STATE] [PHONE_NUMBER] · [DOMAIN_N…" at bounding box center [270, 123] width 180 height 247
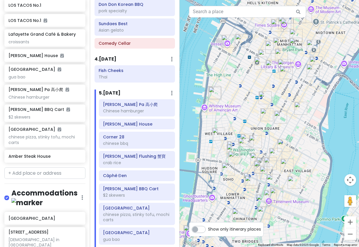
drag, startPoint x: 318, startPoint y: 222, endPoint x: 313, endPoint y: 164, distance: 58.1
click at [313, 164] on div at bounding box center [270, 123] width 180 height 247
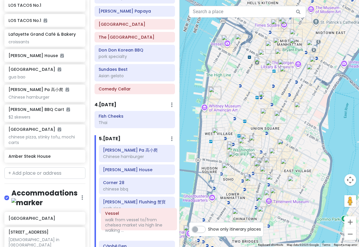
scroll to position [465, 0]
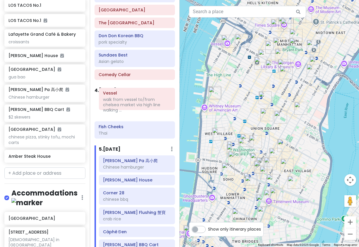
drag, startPoint x: 133, startPoint y: 52, endPoint x: 138, endPoint y: 98, distance: 46.1
click at [138, 98] on div "Itinerary × 1 . [DATE] Edit Day Notes Delete Day Arrive LGA 9:10am I'm donut ? …" at bounding box center [135, 123] width 90 height 247
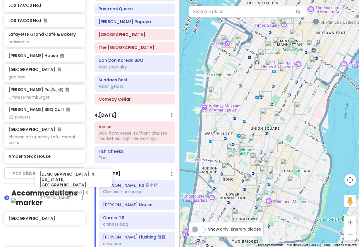
scroll to position [1586, 13]
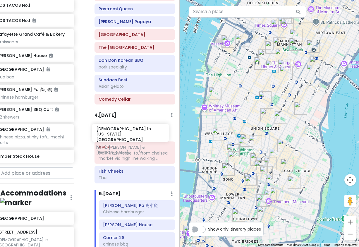
drag, startPoint x: 37, startPoint y: 197, endPoint x: 127, endPoint y: 131, distance: 112.0
click at [127, 131] on div "NYC [DATE]-[DATE] Private Change Dates Make a Copy Delete Trip Give Feedback 💡 …" at bounding box center [179, 123] width 359 height 247
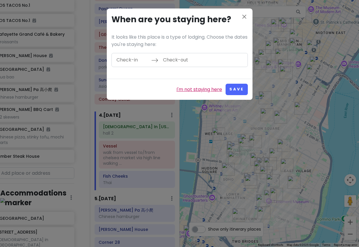
click at [206, 87] on link "I'm not staying here" at bounding box center [199, 90] width 46 height 8
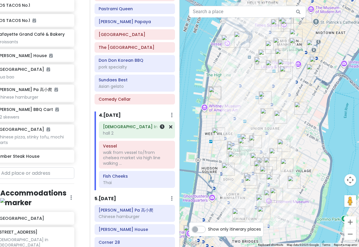
click at [123, 125] on div "[DEMOGRAPHIC_DATA] In [US_STATE][GEOGRAPHIC_DATA] 2" at bounding box center [137, 130] width 68 height 15
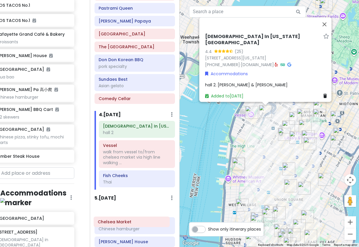
scroll to position [418, 0]
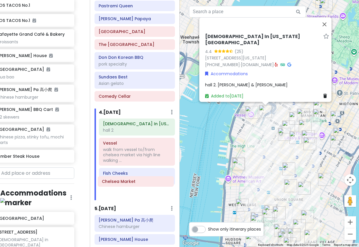
drag, startPoint x: 129, startPoint y: 102, endPoint x: 133, endPoint y: 185, distance: 82.9
click at [133, 185] on div "Itinerary × 1 . [DATE] Edit Day Notes Delete Day Arrive LGA 9:10am I'm donut ? …" at bounding box center [135, 123] width 90 height 247
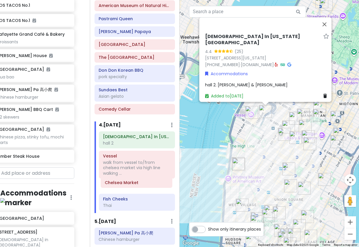
scroll to position [394, 0]
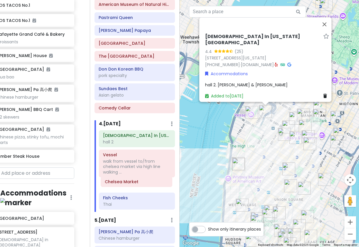
drag, startPoint x: 128, startPoint y: 202, endPoint x: 129, endPoint y: 184, distance: 18.5
click at [129, 184] on div "[DEMOGRAPHIC_DATA] In [US_STATE][GEOGRAPHIC_DATA] 2 Vessel walk from vessel to/…" at bounding box center [136, 171] width 85 height 82
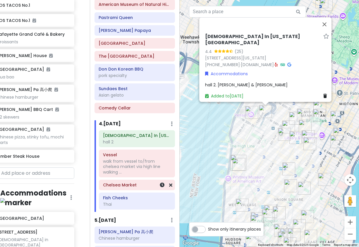
click at [131, 182] on h6 "Chelsea Market" at bounding box center [137, 184] width 68 height 5
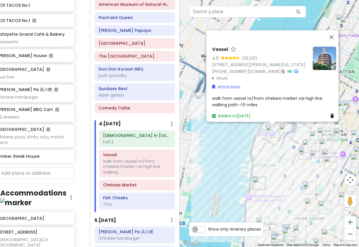
click at [224, 75] on summary "Hours" at bounding box center [260, 78] width 96 height 6
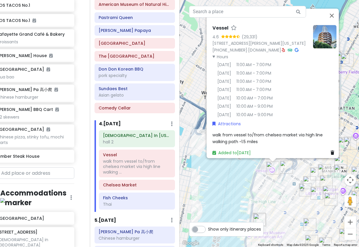
drag, startPoint x: 222, startPoint y: 159, endPoint x: 223, endPoint y: 196, distance: 37.2
click at [223, 196] on div "Vessel 4.6 (29,331) [STREET_ADDRESS][PERSON_NAME][US_STATE] [PHONE_NUMBER] · [D…" at bounding box center [270, 123] width 180 height 247
click at [119, 182] on h6 "Chelsea Market" at bounding box center [137, 184] width 68 height 5
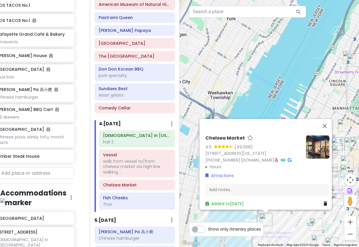
click at [216, 164] on summary "Hours" at bounding box center [253, 167] width 96 height 6
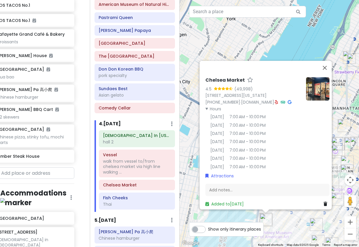
click at [187, 166] on div "Chelsea Market 4.5 (49,998) [STREET_ADDRESS][US_STATE] [PHONE_NUMBER] · [DOMAIN…" at bounding box center [270, 123] width 180 height 247
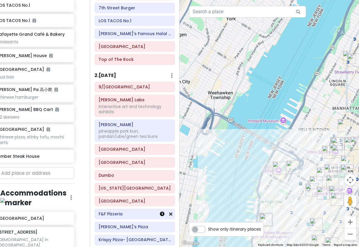
scroll to position [0, 0]
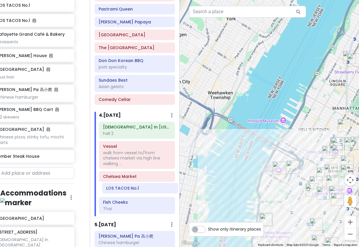
drag, startPoint x: 126, startPoint y: 135, endPoint x: 135, endPoint y: 186, distance: 52.3
click at [133, 189] on div "Itinerary × 1 . [DATE] Edit Day Notes Delete Day Arrive LGA 9:10am I'm donut ? …" at bounding box center [135, 123] width 90 height 247
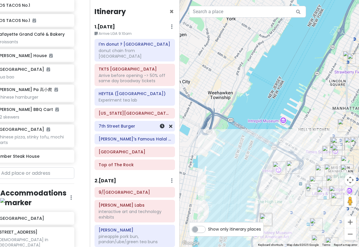
click at [129, 123] on div "7th Street Burger" at bounding box center [135, 126] width 72 height 8
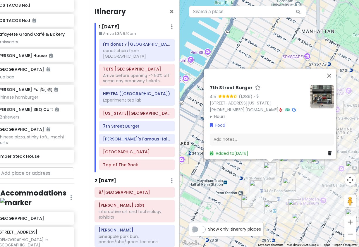
click at [265, 175] on img "7th Street Burger" at bounding box center [270, 168] width 13 height 13
click at [259, 175] on div "To navigate, press the arrow keys. 7th Street Burger 4.5 (1,289) · [STREET_ADDR…" at bounding box center [270, 123] width 180 height 247
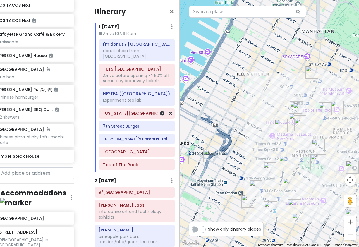
click at [127, 111] on h6 "[US_STATE][GEOGRAPHIC_DATA] - [PERSON_NAME][GEOGRAPHIC_DATA]" at bounding box center [137, 113] width 68 height 5
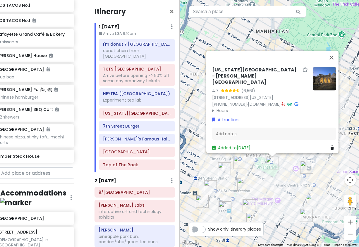
click at [268, 181] on div "[US_STATE][GEOGRAPHIC_DATA] - [PERSON_NAME][GEOGRAPHIC_DATA] 4.7 (6,561) [STREE…" at bounding box center [270, 123] width 180 height 247
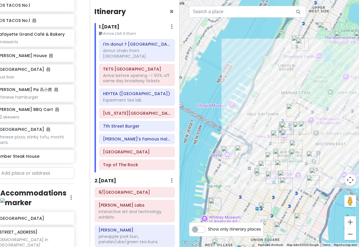
drag, startPoint x: 252, startPoint y: 185, endPoint x: 286, endPoint y: 170, distance: 36.9
click at [286, 170] on img "Keens Steakhouse" at bounding box center [281, 166] width 13 height 13
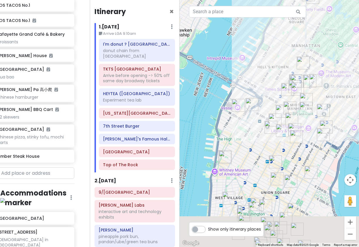
drag, startPoint x: 278, startPoint y: 188, endPoint x: 288, endPoint y: 135, distance: 53.5
click at [288, 135] on div at bounding box center [270, 123] width 180 height 247
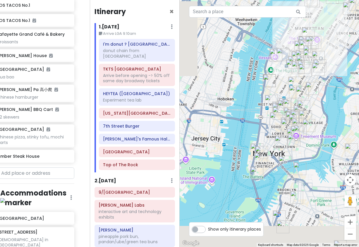
drag, startPoint x: 267, startPoint y: 188, endPoint x: 292, endPoint y: 95, distance: 95.3
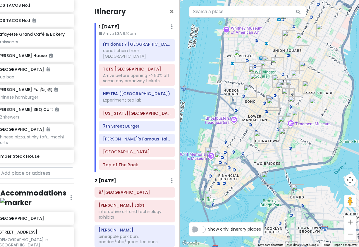
drag, startPoint x: 322, startPoint y: 93, endPoint x: 275, endPoint y: 99, distance: 46.9
click at [275, 99] on div "To navigate, press the arrow keys." at bounding box center [270, 123] width 180 height 247
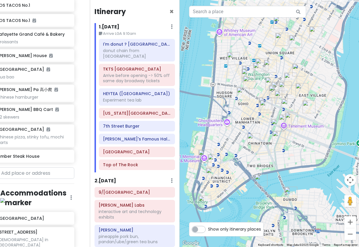
click at [284, 85] on img "Kettl Tea - Bowery" at bounding box center [277, 88] width 13 height 13
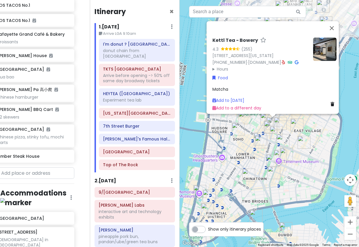
click at [282, 121] on img "New York Comedy Club - East Village" at bounding box center [280, 123] width 13 height 13
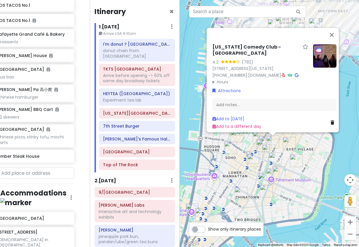
click at [236, 163] on div "[US_STATE] Comedy Club - [GEOGRAPHIC_DATA] 4.2 (782) [STREET_ADDRESS][US_STATE]…" at bounding box center [270, 123] width 180 height 247
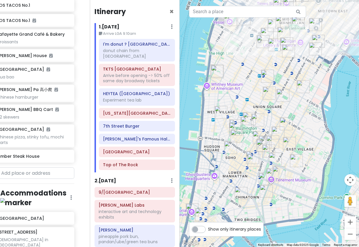
click at [298, 88] on img "New York Comedy Club - Midtown" at bounding box center [303, 86] width 13 height 13
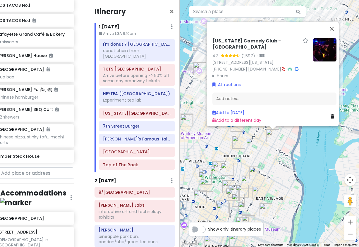
click at [276, 160] on div "[US_STATE] Comedy Club - [GEOGRAPHIC_DATA] 4.3 (1,597) · [STREET_ADDRESS][US_ST…" at bounding box center [270, 123] width 180 height 247
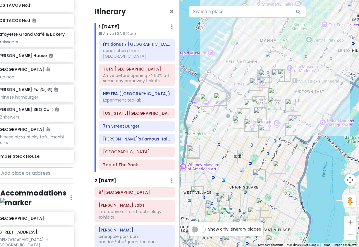
drag, startPoint x: 258, startPoint y: 102, endPoint x: 270, endPoint y: 135, distance: 35.4
click at [267, 138] on img "Sundaes Best" at bounding box center [264, 131] width 13 height 13
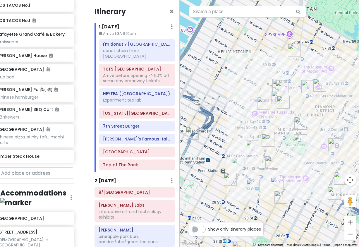
click at [274, 187] on img "Empire State Building" at bounding box center [277, 183] width 13 height 13
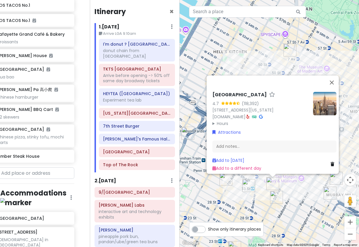
click at [290, 197] on div "[GEOGRAPHIC_DATA] 4.7 (118,392) [STREET_ADDRESS][US_STATE] [DOMAIN_NAME] · Hour…" at bounding box center [270, 123] width 180 height 247
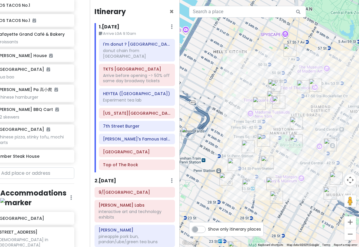
click at [297, 140] on img "New York Public Library - Stephen A. Schwarzman Building" at bounding box center [296, 140] width 13 height 13
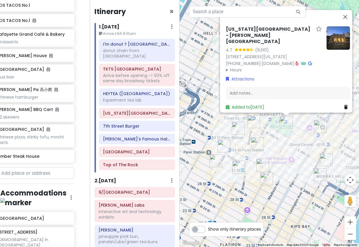
drag, startPoint x: 262, startPoint y: 168, endPoint x: 275, endPoint y: 148, distance: 23.8
click at [275, 148] on div "[US_STATE][GEOGRAPHIC_DATA] - [PERSON_NAME][GEOGRAPHIC_DATA] 4.7 (6,561) [STREE…" at bounding box center [270, 123] width 180 height 247
click at [257, 142] on img "Keens Steakhouse" at bounding box center [257, 143] width 13 height 13
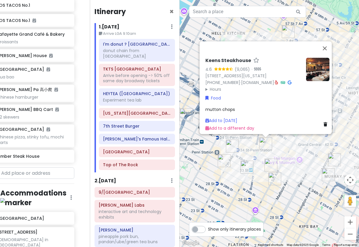
click at [253, 168] on img "FIFTYLAN KOREATOWN" at bounding box center [246, 167] width 13 height 13
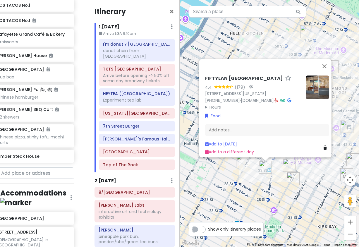
click at [241, 183] on div "FIFTYLAN KOREATOWN 4.4 (179) · [STREET_ADDRESS][US_STATE] [PHONE_NUMBER] · [DOM…" at bounding box center [270, 123] width 180 height 247
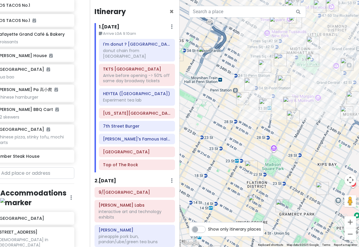
drag, startPoint x: 299, startPoint y: 152, endPoint x: 305, endPoint y: 71, distance: 81.0
click at [304, 75] on div at bounding box center [270, 123] width 180 height 247
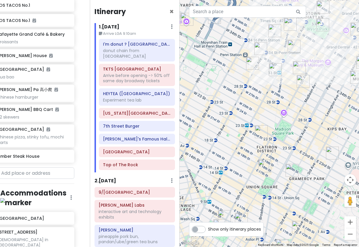
drag, startPoint x: 290, startPoint y: 134, endPoint x: 290, endPoint y: 97, distance: 36.6
click at [290, 97] on div at bounding box center [270, 123] width 180 height 247
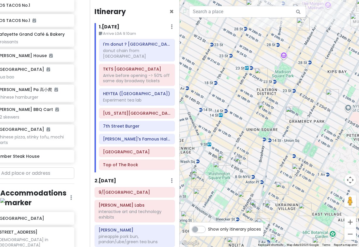
drag, startPoint x: 337, startPoint y: 89, endPoint x: 334, endPoint y: 92, distance: 3.9
click at [336, 89] on div at bounding box center [270, 123] width 180 height 247
click at [334, 93] on img "New York Comedy Club - Midtown" at bounding box center [332, 95] width 13 height 13
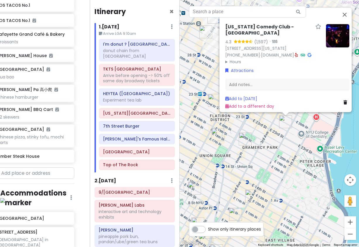
drag, startPoint x: 224, startPoint y: 166, endPoint x: 264, endPoint y: 129, distance: 54.2
click at [263, 130] on div "[US_STATE] Comedy Club - [GEOGRAPHIC_DATA] 4.3 (1,597) · [STREET_ADDRESS][US_ST…" at bounding box center [270, 123] width 180 height 247
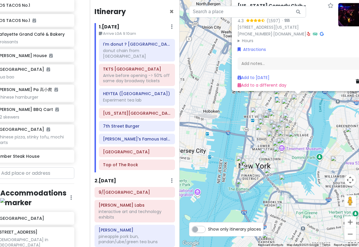
drag, startPoint x: 254, startPoint y: 124, endPoint x: 263, endPoint y: 125, distance: 9.1
click at [256, 125] on div "[US_STATE] Comedy Club - [GEOGRAPHIC_DATA] 4.3 (1,597) · [STREET_ADDRESS][US_ST…" at bounding box center [270, 123] width 180 height 247
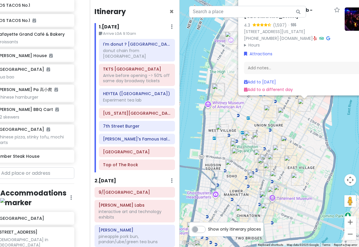
drag, startPoint x: 236, startPoint y: 97, endPoint x: 229, endPoint y: 133, distance: 36.7
click at [230, 136] on div "[US_STATE] Comedy Club - [GEOGRAPHIC_DATA] 4.3 (1,597) · [STREET_ADDRESS][US_ST…" at bounding box center [270, 123] width 180 height 247
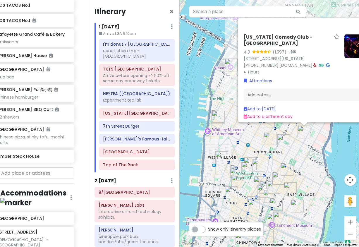
click at [216, 118] on img "LOS TACOS No.1" at bounding box center [218, 117] width 13 height 13
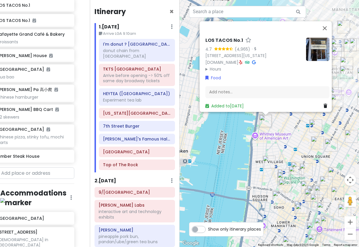
click at [280, 130] on div "LOS TACOS No.1 4.7 (4,965) · [STREET_ADDRESS][US_STATE] [DOMAIN_NAME] · Hours […" at bounding box center [270, 123] width 180 height 247
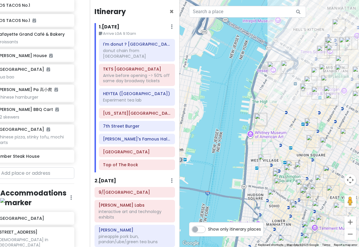
drag, startPoint x: 292, startPoint y: 171, endPoint x: 281, endPoint y: 167, distance: 12.2
click at [281, 122] on div at bounding box center [354, 122] width 180 height 0
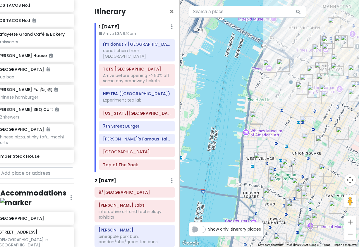
click at [284, 164] on img "Washington Square Park" at bounding box center [286, 169] width 13 height 13
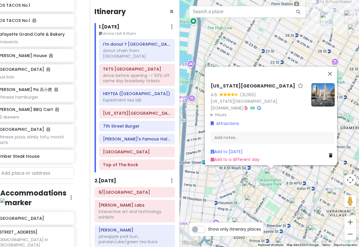
click at [277, 166] on img "Washington Mews" at bounding box center [275, 165] width 13 height 13
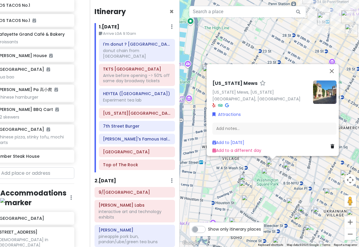
click at [246, 177] on img "Comedy Cellar" at bounding box center [246, 180] width 13 height 13
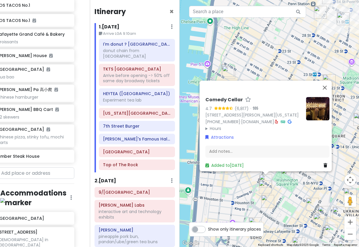
click at [288, 175] on img "Washington Square Park" at bounding box center [287, 174] width 13 height 13
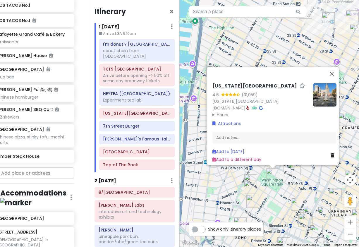
click at [324, 206] on div "[US_STATE][GEOGRAPHIC_DATA] 4.6 (31,059) [US_STATE][GEOGRAPHIC_DATA] [DOMAIN_NA…" at bounding box center [270, 123] width 180 height 247
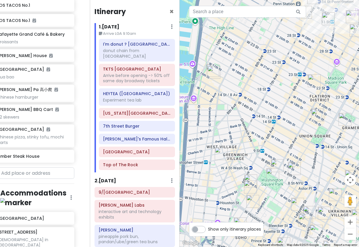
click at [325, 214] on img "New York Comedy Club - East Village" at bounding box center [324, 213] width 13 height 13
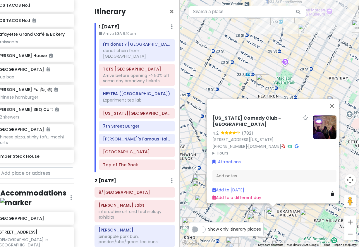
click at [281, 216] on div "[US_STATE] Comedy Club - [GEOGRAPHIC_DATA] 4.2 (782) [STREET_ADDRESS][US_STATE]…" at bounding box center [270, 123] width 180 height 247
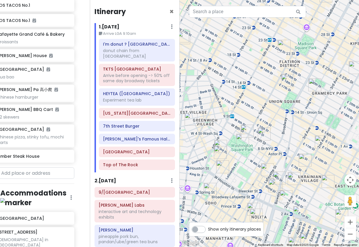
drag, startPoint x: 283, startPoint y: 211, endPoint x: 305, endPoint y: 173, distance: 44.0
click at [305, 173] on div at bounding box center [270, 123] width 180 height 247
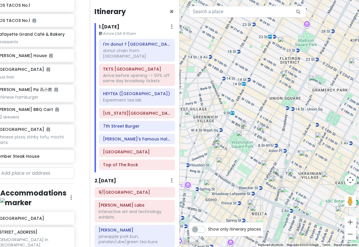
click at [243, 137] on img "Washington Square Park" at bounding box center [242, 136] width 13 height 13
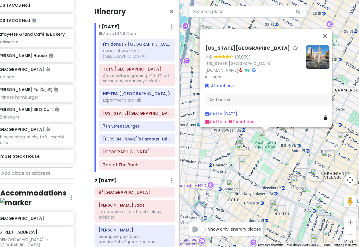
click at [270, 136] on img "Washington Square Park" at bounding box center [265, 136] width 13 height 13
click at [268, 156] on div "To navigate, press the arrow keys. [US_STATE][GEOGRAPHIC_DATA] 4.6 (31,059) [US…" at bounding box center [270, 123] width 180 height 247
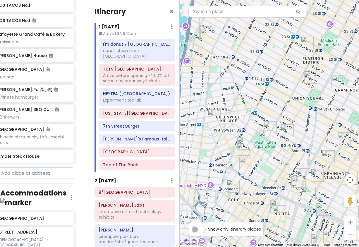
click at [271, 126] on img "Washington Mews" at bounding box center [270, 127] width 13 height 13
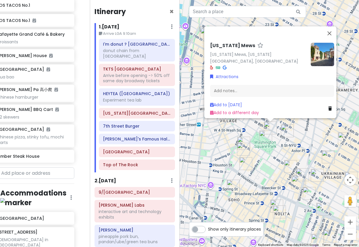
click at [321, 52] on img at bounding box center [322, 54] width 23 height 23
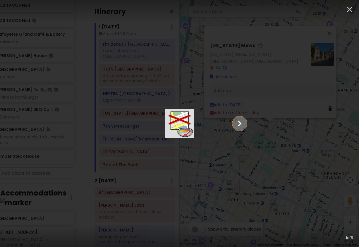
click at [245, 123] on icon "Show slide 2 of 5" at bounding box center [239, 123] width 11 height 14
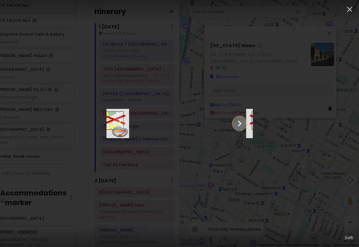
click at [245, 123] on icon "Show slide 3 of 5" at bounding box center [239, 123] width 11 height 14
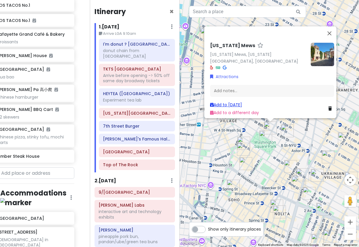
click at [229, 102] on link "Add to [DATE]" at bounding box center [226, 105] width 32 height 6
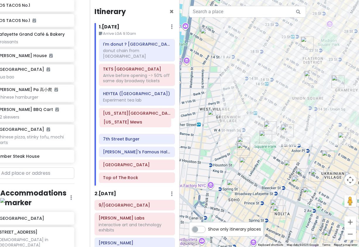
drag, startPoint x: 132, startPoint y: 176, endPoint x: 132, endPoint y: 125, distance: 50.3
click at [132, 125] on div "I'm donut ? times square donut chain from [GEOGRAPHIC_DATA] TKTS Times Square A…" at bounding box center [136, 112] width 85 height 146
click at [264, 140] on img "Washington Square Park" at bounding box center [265, 136] width 13 height 13
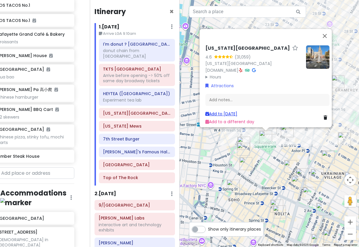
click at [224, 111] on link "Add to [DATE]" at bounding box center [221, 114] width 32 height 6
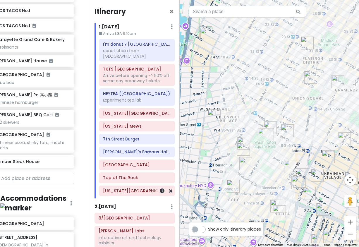
scroll to position [1, 0]
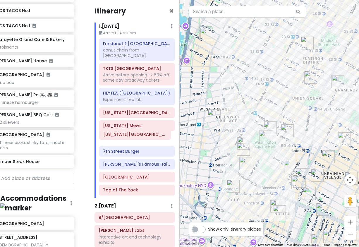
drag, startPoint x: 133, startPoint y: 188, endPoint x: 133, endPoint y: 137, distance: 50.9
click at [133, 137] on div "I'm donut ? times square donut chain from [GEOGRAPHIC_DATA] [GEOGRAPHIC_DATA] A…" at bounding box center [136, 117] width 85 height 159
click at [246, 140] on img "Comedy Cellar" at bounding box center [243, 143] width 13 height 13
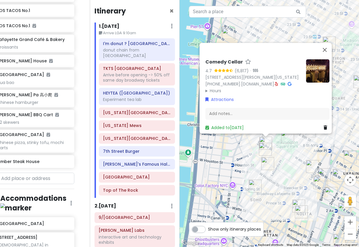
click at [293, 162] on div "Comedy Cellar 4.7 (6,817) · [STREET_ADDRESS][PERSON_NAME][US_STATE] [PHONE_NUMB…" at bounding box center [270, 123] width 180 height 247
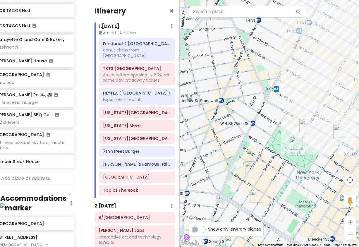
click at [195, 106] on img "L’industrie Pizzeria West Village" at bounding box center [193, 100] width 13 height 13
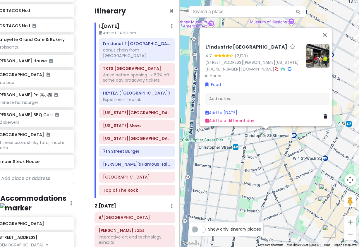
click at [281, 174] on div "L’industrie [GEOGRAPHIC_DATA] 4.7 (2,120) [STREET_ADDRESS][PERSON_NAME][US_STAT…" at bounding box center [270, 123] width 180 height 247
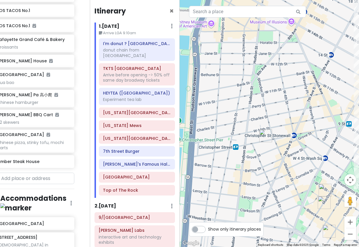
click at [281, 174] on div at bounding box center [270, 123] width 180 height 247
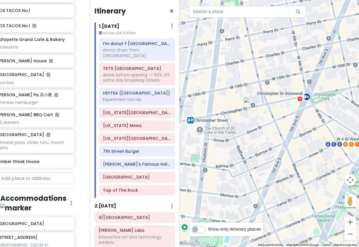
click at [249, 100] on img "L’industrie Pizzeria West Village" at bounding box center [250, 103] width 13 height 13
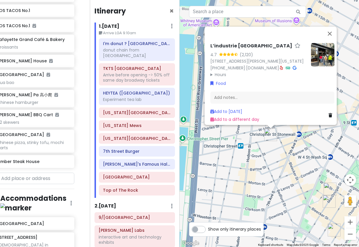
click at [316, 43] on img at bounding box center [322, 54] width 23 height 23
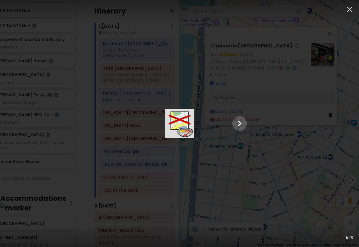
click at [253, 138] on div at bounding box center [179, 123] width 146 height 29
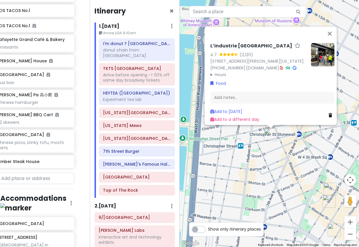
click at [279, 170] on div "L’industrie [GEOGRAPHIC_DATA] 4.7 (2,120) [STREET_ADDRESS][PERSON_NAME][US_STAT…" at bounding box center [270, 123] width 180 height 247
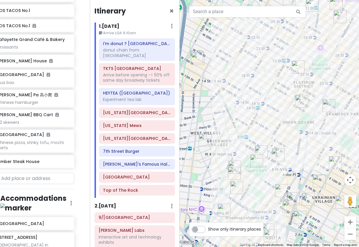
drag, startPoint x: 283, startPoint y: 177, endPoint x: 220, endPoint y: 166, distance: 63.6
click at [217, 168] on div at bounding box center [270, 123] width 180 height 247
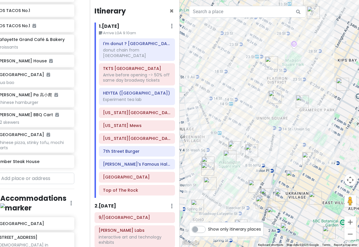
click at [274, 98] on img "Tompkins Square Bagels" at bounding box center [275, 97] width 13 height 13
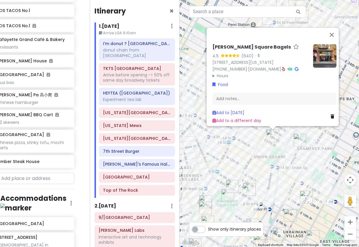
click at [243, 158] on div "[PERSON_NAME] Square Bagels 4.5 (640) · [STREET_ADDRESS][US_STATE] [PHONE_NUMBE…" at bounding box center [270, 123] width 180 height 247
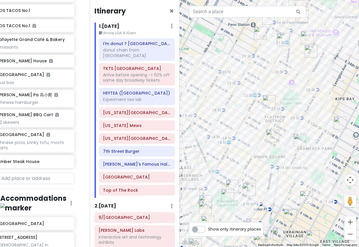
click at [270, 102] on img "COTE Korean Steakhouse" at bounding box center [269, 101] width 13 height 13
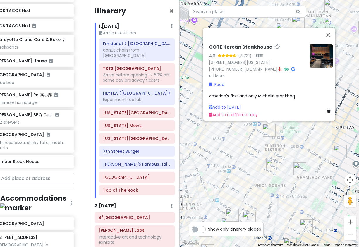
click at [274, 164] on img "Tompkins Square Bagels" at bounding box center [272, 164] width 13 height 13
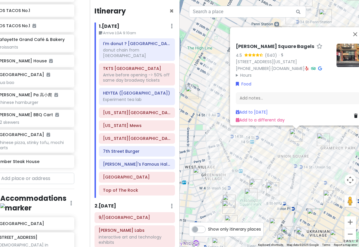
drag, startPoint x: 250, startPoint y: 197, endPoint x: 276, endPoint y: 165, distance: 41.7
click at [276, 165] on div "[PERSON_NAME] Square Bagels 4.5 (640) · [STREET_ADDRESS][US_STATE] [PHONE_NUMBE…" at bounding box center [270, 123] width 180 height 247
click at [272, 187] on img "Wanpo Tea Shop" at bounding box center [273, 188] width 13 height 13
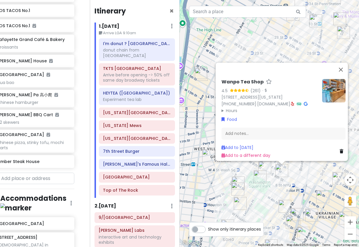
drag, startPoint x: 286, startPoint y: 193, endPoint x: 295, endPoint y: 175, distance: 20.0
click at [295, 175] on div "Wanpo Tea Shop 4.5 (261) · [STREET_ADDRESS][US_STATE] [PHONE_NUMBER] · [DOMAIN_…" at bounding box center [270, 123] width 180 height 247
click at [271, 179] on div "Wanpo Tea Shop 4.5 (261) · [STREET_ADDRESS][US_STATE] [PHONE_NUMBER] · [DOMAIN_…" at bounding box center [270, 123] width 180 height 247
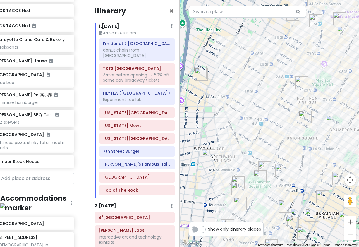
click at [282, 171] on img "Wanpo Tea Shop" at bounding box center [281, 170] width 13 height 13
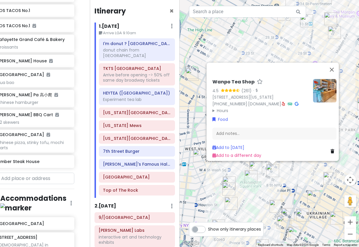
click at [269, 185] on div "Wanpo Tea Shop 4.5 (261) · [STREET_ADDRESS][US_STATE] [PHONE_NUMBER] · [DOMAIN_…" at bounding box center [270, 123] width 180 height 247
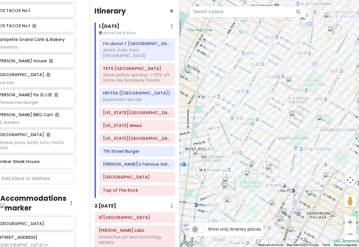
click at [224, 186] on img "7th Street Burger West Village" at bounding box center [228, 189] width 13 height 13
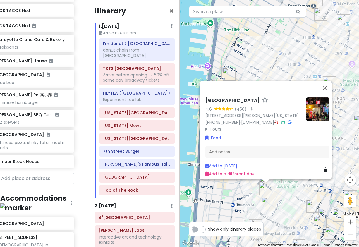
click at [267, 203] on img "Popup Bagels" at bounding box center [268, 203] width 13 height 13
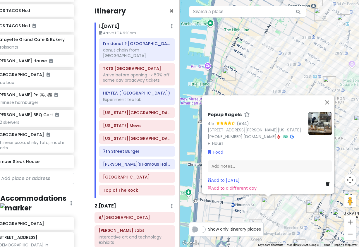
click at [279, 204] on div "Popup Bagels 4.5 (884) [STREET_ADDRESS][PERSON_NAME][US_STATE] [PHONE_NUMBER] ·…" at bounding box center [270, 123] width 180 height 247
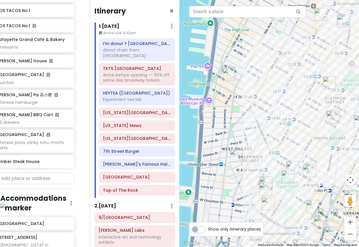
click at [262, 191] on img "7th Street Burger West Village" at bounding box center [265, 189] width 13 height 13
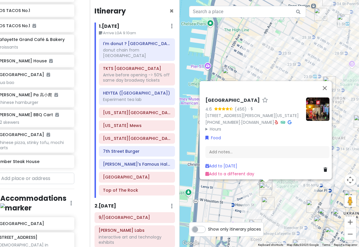
click at [268, 199] on img "Popup Bagels" at bounding box center [268, 203] width 13 height 13
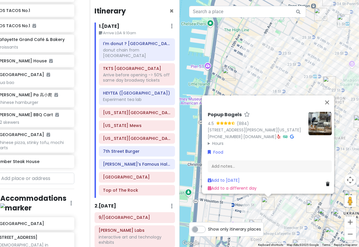
click at [280, 203] on div "Popup Bagels 4.5 (884) [STREET_ADDRESS][PERSON_NAME][US_STATE] [PHONE_NUMBER] ·…" at bounding box center [270, 123] width 180 height 247
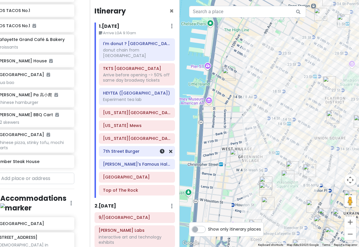
click at [135, 149] on h6 "7th Street Burger" at bounding box center [137, 151] width 68 height 5
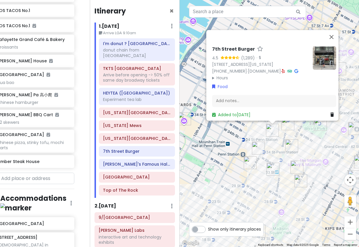
click at [281, 149] on div "7th Street Burger 4.5 (1,289) · [STREET_ADDRESS][US_STATE] [PHONE_NUMBER] · [DO…" at bounding box center [270, 123] width 180 height 247
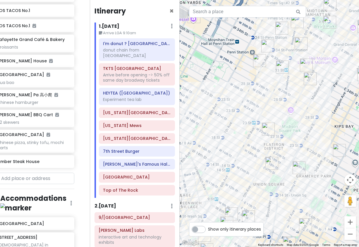
drag, startPoint x: 274, startPoint y: 130, endPoint x: 281, endPoint y: 41, distance: 89.5
click at [283, 27] on img "7th Street Burger" at bounding box center [281, 28] width 13 height 13
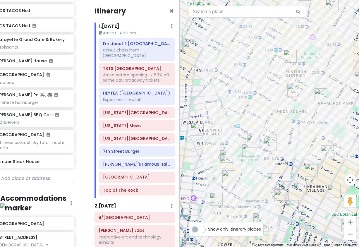
drag, startPoint x: 221, startPoint y: 217, endPoint x: 240, endPoint y: 154, distance: 66.4
click at [242, 154] on div at bounding box center [270, 123] width 180 height 247
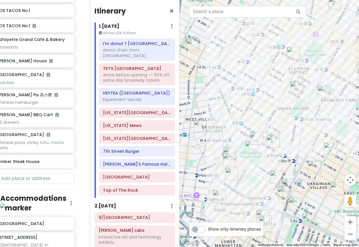
click at [230, 158] on img "7th Street Burger West Village" at bounding box center [229, 159] width 13 height 13
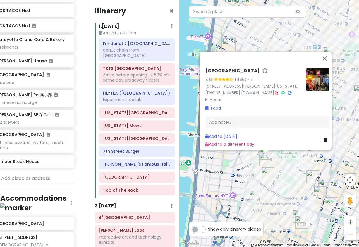
click at [264, 175] on img "Popup Bagels" at bounding box center [268, 173] width 13 height 13
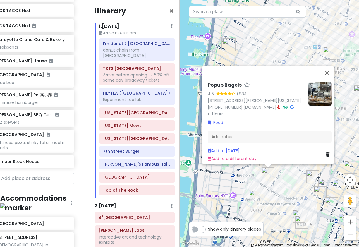
click at [280, 178] on div "Popup Bagels 4.5 (884) [STREET_ADDRESS][PERSON_NAME][US_STATE] [PHONE_NUMBER] ·…" at bounding box center [270, 123] width 180 height 247
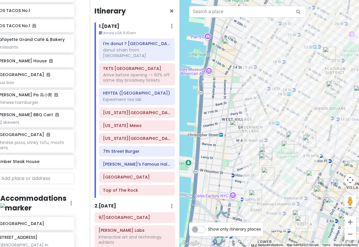
click at [265, 150] on img "Comedy Cellar" at bounding box center [265, 153] width 13 height 13
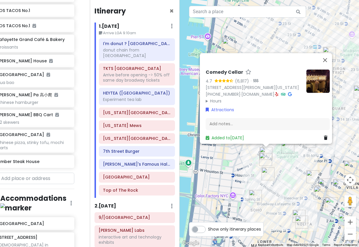
click at [265, 162] on img "7th Street Burger West Village" at bounding box center [265, 159] width 13 height 13
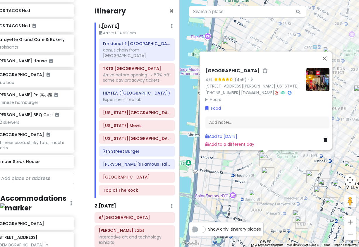
click at [268, 173] on img "Popup Bagels" at bounding box center [268, 173] width 13 height 13
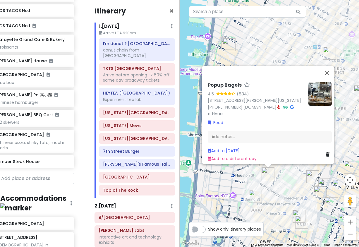
click at [310, 176] on img "Lafayette Grand Café & Bakery" at bounding box center [312, 176] width 13 height 13
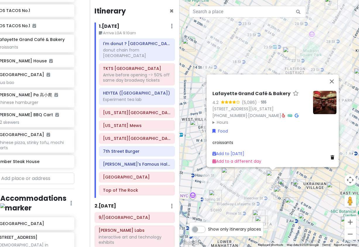
click at [262, 187] on div "Lafayette Grand Café & Bakery 4.2 (5,086) · [STREET_ADDRESS][US_STATE] [PHONE_N…" at bounding box center [270, 123] width 180 height 247
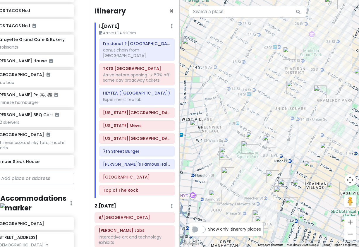
click at [302, 185] on img "New York Comedy Club - East Village" at bounding box center [299, 185] width 13 height 13
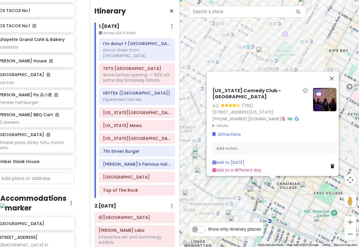
click at [225, 195] on div "[US_STATE] Comedy Club - [GEOGRAPHIC_DATA] 4.2 (782) [STREET_ADDRESS][US_STATE]…" at bounding box center [270, 123] width 180 height 247
click at [221, 189] on div "[US_STATE] Comedy Club - [GEOGRAPHIC_DATA] 4.2 (782) [STREET_ADDRESS][US_STATE]…" at bounding box center [270, 123] width 180 height 247
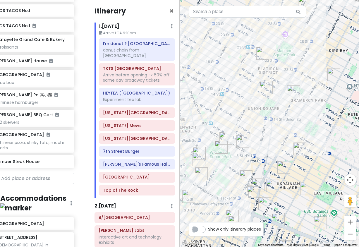
drag, startPoint x: 217, startPoint y: 190, endPoint x: 241, endPoint y: 171, distance: 30.3
click at [241, 171] on div at bounding box center [270, 123] width 180 height 247
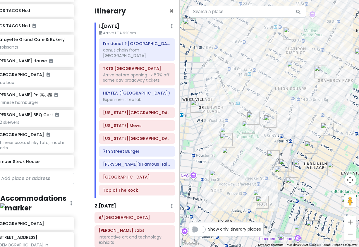
drag, startPoint x: 223, startPoint y: 178, endPoint x: 241, endPoint y: 159, distance: 26.5
click at [248, 158] on div at bounding box center [270, 123] width 180 height 247
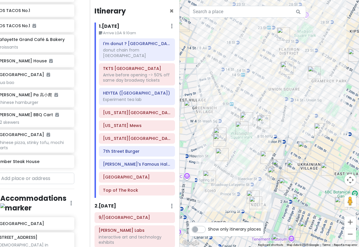
click at [221, 156] on img "Popup Bagels" at bounding box center [222, 154] width 13 height 13
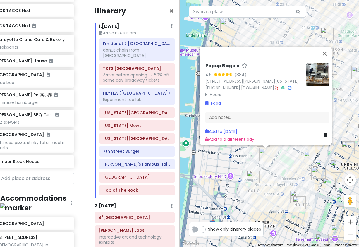
click at [298, 161] on div "Popup Bagels 4.5 (884) [STREET_ADDRESS][PERSON_NAME][US_STATE] [PHONE_NUMBER] ·…" at bounding box center [270, 123] width 180 height 247
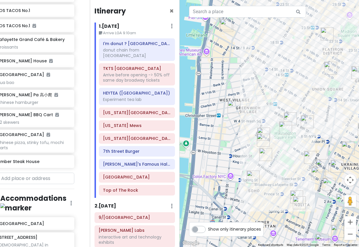
click at [309, 158] on img "Lafayette Grand Café & Bakery" at bounding box center [310, 157] width 13 height 13
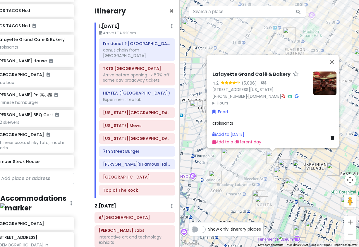
click at [254, 172] on div "Lafayette Grand Café & Bakery 4.2 (5,086) · [STREET_ADDRESS][US_STATE] [PHONE_N…" at bounding box center [270, 123] width 180 height 247
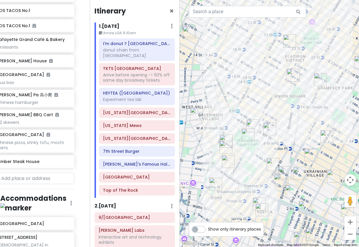
drag, startPoint x: 235, startPoint y: 150, endPoint x: 235, endPoint y: 161, distance: 11.1
click at [235, 161] on div at bounding box center [270, 123] width 180 height 247
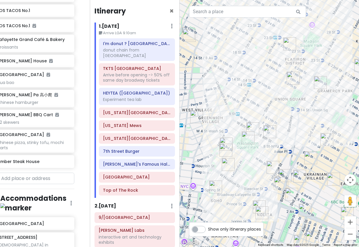
click at [228, 151] on img "7th Street Burger West Village" at bounding box center [225, 150] width 13 height 13
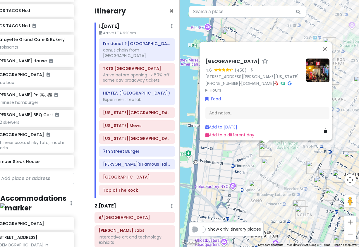
click at [264, 162] on img "Popup Bagels" at bounding box center [268, 164] width 13 height 13
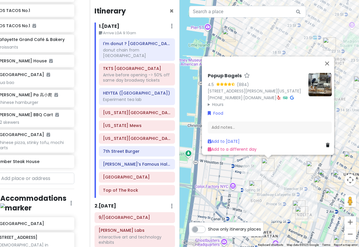
click at [295, 170] on div "Popup Bagels 4.5 (884) [STREET_ADDRESS][PERSON_NAME][US_STATE] [PHONE_NUMBER] ·…" at bounding box center [270, 123] width 180 height 247
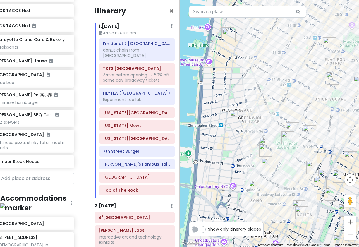
click at [310, 166] on img "Lafayette Grand Café & Bakery" at bounding box center [312, 167] width 13 height 13
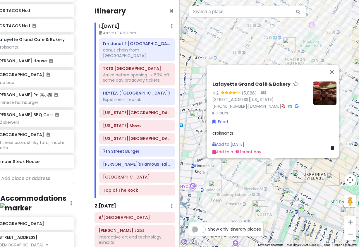
click at [225, 110] on summary "Hours" at bounding box center [260, 113] width 96 height 6
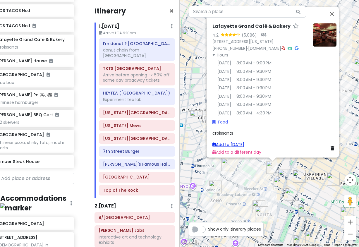
click at [229, 141] on link "Add to [DATE]" at bounding box center [228, 144] width 32 height 6
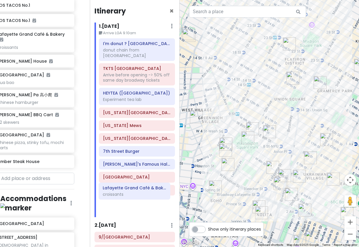
scroll to position [2, 0]
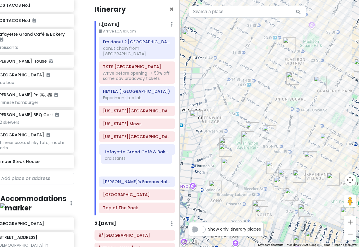
drag, startPoint x: 128, startPoint y: 203, endPoint x: 129, endPoint y: 157, distance: 46.0
click at [129, 157] on div "I'm donut ? times square donut chain from [GEOGRAPHIC_DATA] TKTS Times Square A…" at bounding box center [136, 126] width 85 height 179
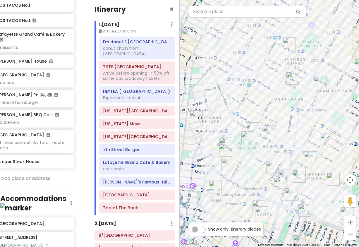
click at [267, 130] on img "Wanpo Tea Shop" at bounding box center [269, 131] width 13 height 13
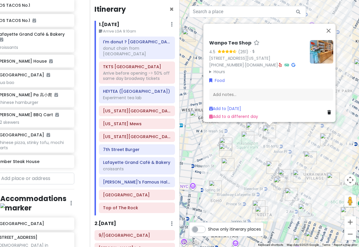
click at [272, 165] on img "Lafayette Grand Café & Bakery" at bounding box center [272, 167] width 13 height 13
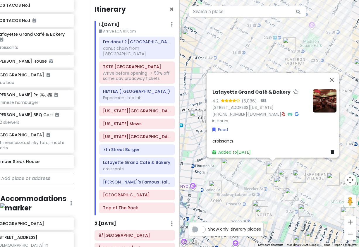
click at [250, 171] on div "Lafayette Grand Café & Bakery 4.2 (5,086) · [STREET_ADDRESS][US_STATE] [PHONE_N…" at bounding box center [270, 123] width 180 height 247
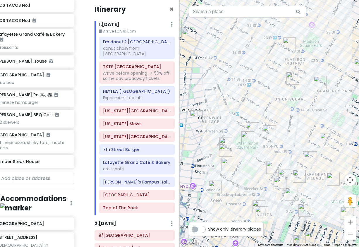
click at [268, 132] on img "Wanpo Tea Shop" at bounding box center [269, 131] width 13 height 13
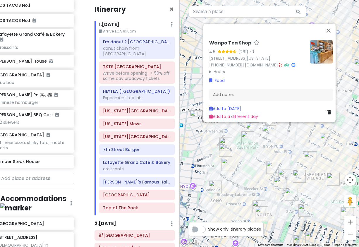
click at [250, 157] on div "Wanpo Tea Shop 4.5 (261) · [STREET_ADDRESS][US_STATE] [PHONE_NUMBER] · [DOMAIN_…" at bounding box center [270, 123] width 180 height 247
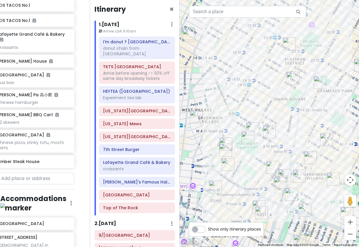
click at [269, 133] on img "Wanpo Tea Shop" at bounding box center [269, 131] width 13 height 13
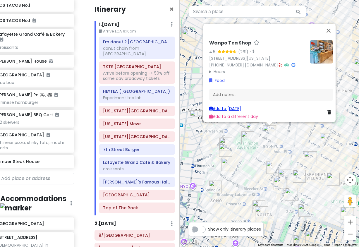
click at [228, 106] on link "Add to [DATE]" at bounding box center [225, 109] width 32 height 6
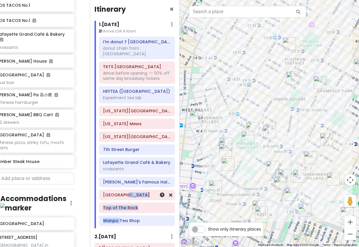
drag, startPoint x: 119, startPoint y: 221, endPoint x: 126, endPoint y: 211, distance: 11.9
click at [125, 194] on div "I'm donut ? times square donut chain from [GEOGRAPHIC_DATA] TKTS Times Square A…" at bounding box center [136, 133] width 85 height 192
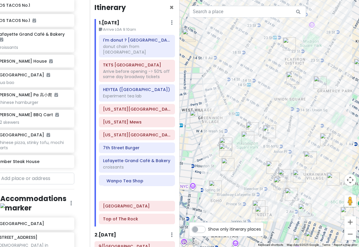
scroll to position [4, 0]
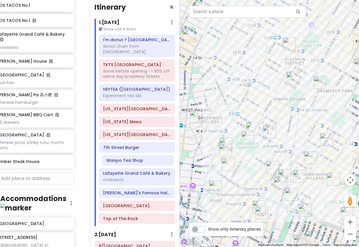
drag, startPoint x: 123, startPoint y: 216, endPoint x: 126, endPoint y: 161, distance: 55.1
click at [126, 161] on div "I'm donut ? times square donut chain from [GEOGRAPHIC_DATA] TKTS Times Square A…" at bounding box center [136, 131] width 85 height 192
click at [127, 134] on div "[US_STATE][GEOGRAPHIC_DATA]" at bounding box center [136, 135] width 75 height 10
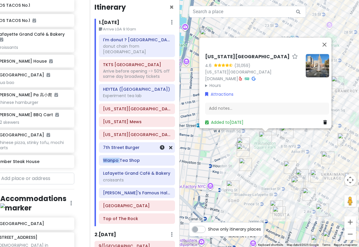
click at [124, 145] on h6 "7th Street Burger" at bounding box center [137, 147] width 68 height 5
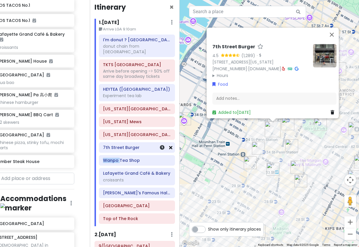
click at [169, 145] on icon at bounding box center [170, 147] width 3 height 5
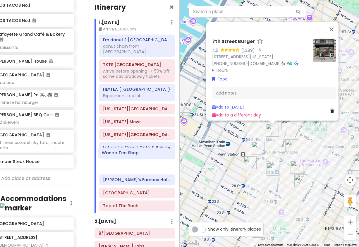
drag, startPoint x: 134, startPoint y: 146, endPoint x: 133, endPoint y: 158, distance: 11.5
click at [133, 158] on div "I'm donut ? times square donut chain from [GEOGRAPHIC_DATA] TKTS Times Square A…" at bounding box center [136, 124] width 85 height 179
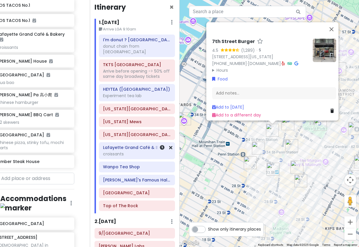
click at [136, 54] on div "croissants" at bounding box center [137, 49] width 68 height 11
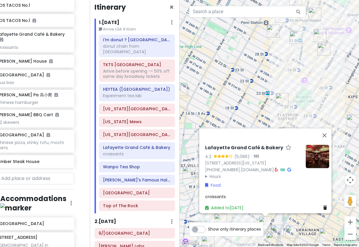
click at [275, 223] on div "Lafayette Grand Café & Bakery 4.2 (5,086) · [STREET_ADDRESS][US_STATE] [PHONE_N…" at bounding box center [270, 123] width 180 height 247
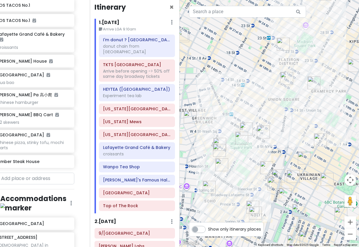
drag, startPoint x: 275, startPoint y: 223, endPoint x: 276, endPoint y: 166, distance: 56.5
click at [276, 166] on div at bounding box center [270, 123] width 180 height 247
click at [218, 140] on img "Comedy Cellar" at bounding box center [219, 143] width 13 height 13
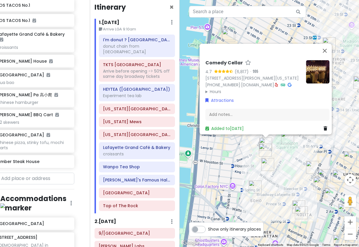
click at [263, 150] on img "7th Street Burger West Village" at bounding box center [265, 150] width 13 height 13
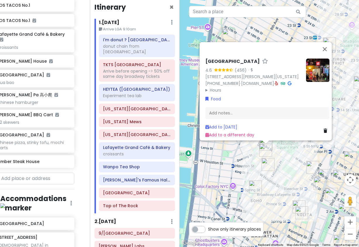
click at [267, 163] on img "Popup Bagels" at bounding box center [268, 164] width 13 height 13
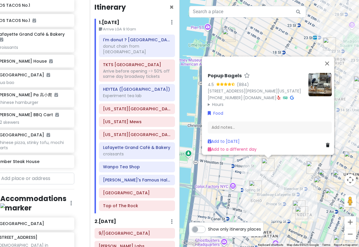
click at [290, 165] on div "Popup Bagels 4.5 (884) [STREET_ADDRESS][PERSON_NAME][US_STATE] [PHONE_NUMBER] ·…" at bounding box center [270, 123] width 180 height 247
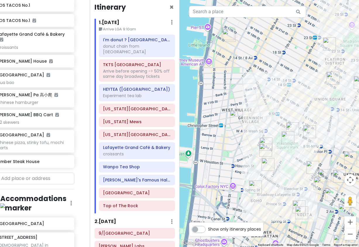
click at [263, 150] on img "7th Street Burger West Village" at bounding box center [265, 150] width 13 height 13
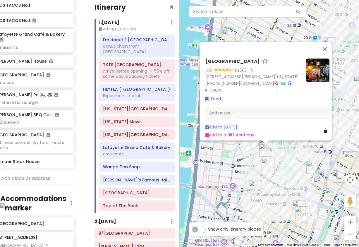
click at [214, 87] on summary "Hours" at bounding box center [253, 90] width 96 height 6
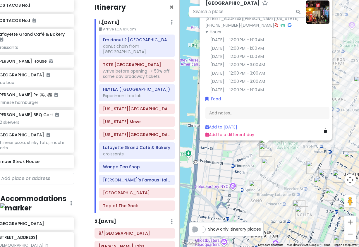
click at [280, 169] on div "[GEOGRAPHIC_DATA] 4.6 (456) · [STREET_ADDRESS][PERSON_NAME][US_STATE] [PHONE_NU…" at bounding box center [270, 123] width 180 height 247
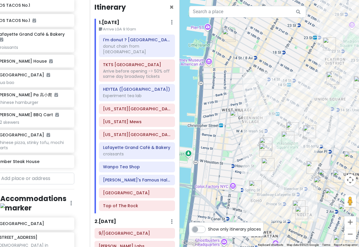
drag, startPoint x: 324, startPoint y: 96, endPoint x: 256, endPoint y: 133, distance: 77.9
click at [257, 132] on div at bounding box center [270, 123] width 180 height 247
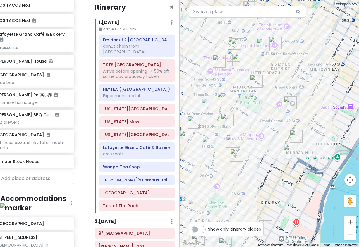
drag, startPoint x: 275, startPoint y: 94, endPoint x: 281, endPoint y: 177, distance: 82.7
click at [281, 177] on div at bounding box center [270, 123] width 180 height 247
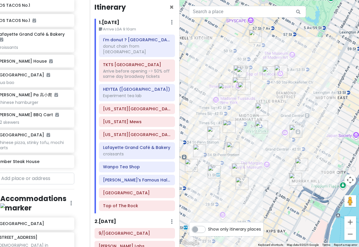
click at [262, 105] on img "Don Don Korean BBQ" at bounding box center [261, 109] width 13 height 13
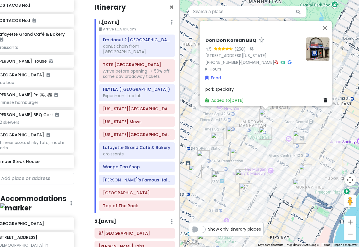
click at [274, 126] on div "Don Don Korean BBQ 4.5 (258) · [STREET_ADDRESS][US_STATE] [PHONE_NUMBER] · [DOM…" at bounding box center [270, 123] width 180 height 247
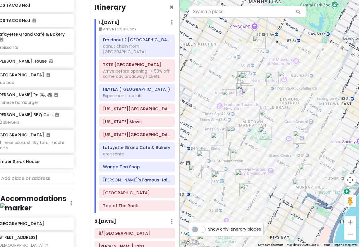
click at [229, 92] on img "LOS TACOS No.1" at bounding box center [228, 95] width 13 height 13
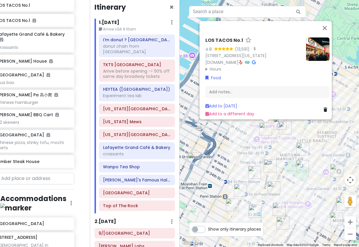
click at [303, 148] on img "Don Don Korean BBQ" at bounding box center [302, 148] width 13 height 13
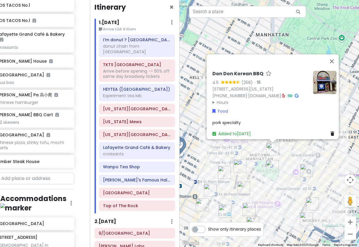
drag, startPoint x: 294, startPoint y: 159, endPoint x: 295, endPoint y: 151, distance: 7.5
click at [295, 151] on div "Don Don Korean BBQ 4.5 (258) · [STREET_ADDRESS][US_STATE] [PHONE_NUMBER] · [DOM…" at bounding box center [270, 123] width 180 height 247
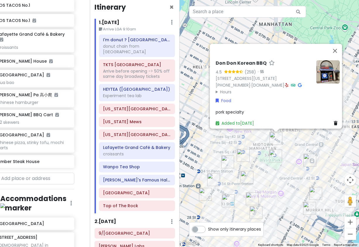
click at [295, 151] on div "Don Don Korean BBQ 4.5 (258) · [STREET_ADDRESS][US_STATE] [PHONE_NUMBER] · [DOM…" at bounding box center [270, 123] width 180 height 247
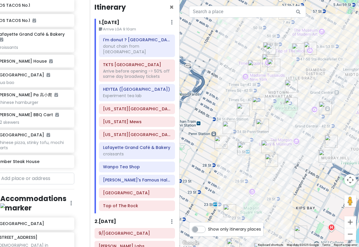
drag, startPoint x: 294, startPoint y: 118, endPoint x: 308, endPoint y: 74, distance: 47.1
click at [308, 74] on div at bounding box center [270, 123] width 180 height 247
click at [242, 111] on img "7th Street Burger" at bounding box center [243, 109] width 13 height 13
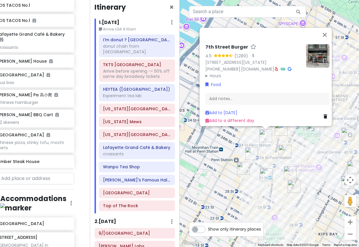
click at [286, 148] on img "Keens Steakhouse" at bounding box center [284, 151] width 13 height 13
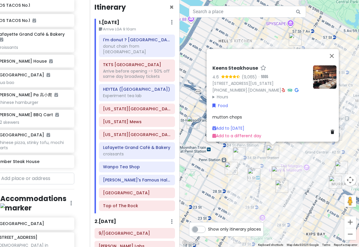
click at [305, 196] on div "Keens Steakhouse 4.6 (9,065) · [STREET_ADDRESS][US_STATE] [PHONE_NUMBER] · [DOM…" at bounding box center [270, 123] width 180 height 247
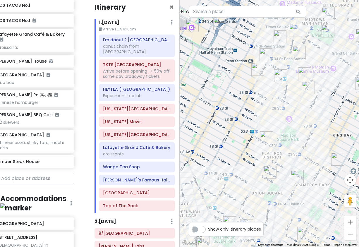
drag, startPoint x: 297, startPoint y: 211, endPoint x: 325, endPoint y: 104, distance: 110.3
click at [325, 104] on div at bounding box center [270, 123] width 180 height 247
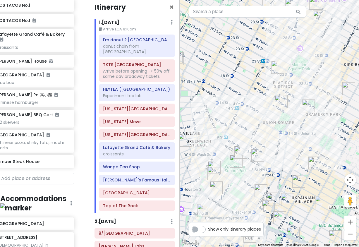
click at [258, 187] on img "Lafayette Grand Café & Bakery" at bounding box center [261, 190] width 13 height 13
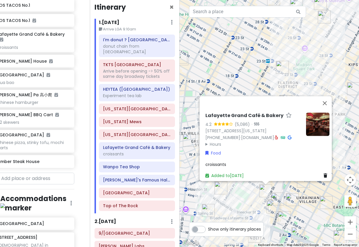
click at [246, 191] on div "Lafayette Grand Café & Bakery 4.2 (5,086) · [STREET_ADDRESS][US_STATE] [PHONE_N…" at bounding box center [270, 123] width 180 height 247
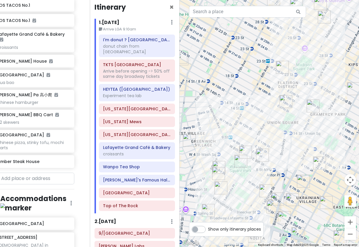
click at [214, 174] on img "7th Street Burger West Village" at bounding box center [218, 173] width 13 height 13
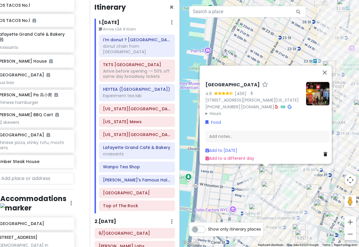
click at [289, 186] on div "[GEOGRAPHIC_DATA] 4.6 (456) · [STREET_ADDRESS][PERSON_NAME][US_STATE] [PHONE_NU…" at bounding box center [270, 123] width 180 height 247
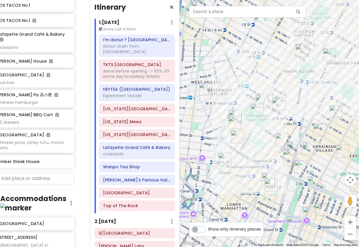
drag, startPoint x: 286, startPoint y: 187, endPoint x: 275, endPoint y: 135, distance: 52.7
click at [275, 135] on div at bounding box center [270, 123] width 180 height 247
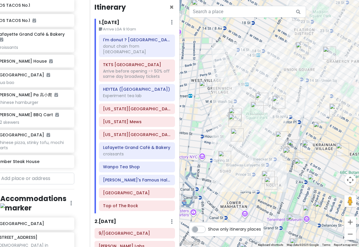
click at [286, 151] on img "Fish Cheeks" at bounding box center [289, 153] width 13 height 13
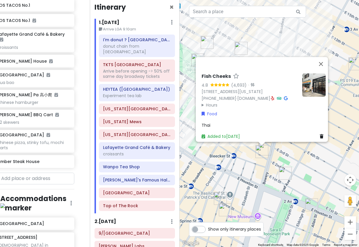
click at [268, 146] on img "12 Matcha" at bounding box center [264, 148] width 13 height 13
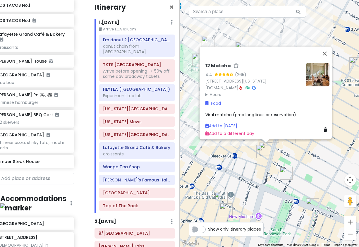
click at [238, 155] on div "12 Matcha 4.4 (265) [STREET_ADDRESS][US_STATE] [DOMAIN_NAME] · Hours [DATE] 8:3…" at bounding box center [270, 123] width 180 height 247
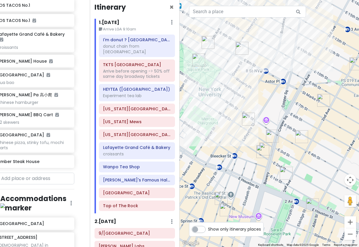
click at [326, 97] on img "Cello's Pizzeria" at bounding box center [323, 100] width 13 height 13
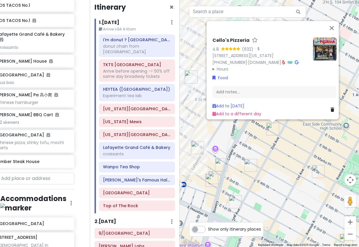
click at [293, 154] on div "Cello's Pizzeria 4.8 (632) · [STREET_ADDRESS][US_STATE] [PHONE_NUMBER] · [DOMAI…" at bounding box center [270, 123] width 180 height 247
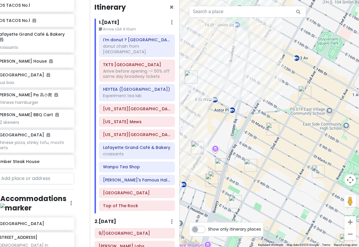
click at [306, 92] on img "Tompkins Square Bagels" at bounding box center [304, 92] width 13 height 13
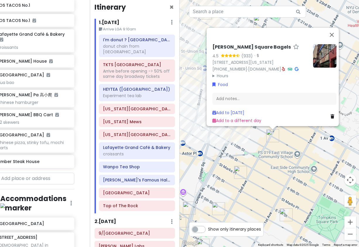
click at [241, 172] on img "Cello's Pizzeria" at bounding box center [240, 172] width 13 height 13
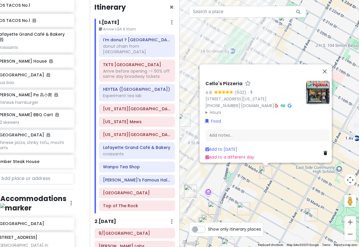
click at [319, 81] on img at bounding box center [317, 92] width 23 height 23
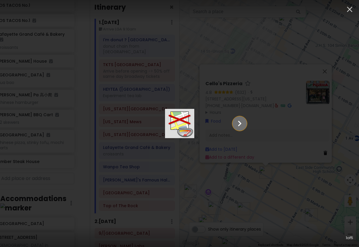
click at [245, 126] on icon "Show slide 2 of 5" at bounding box center [239, 123] width 11 height 14
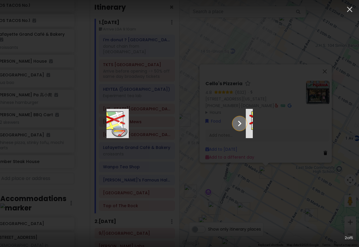
click at [245, 126] on icon "Show slide 3 of 5" at bounding box center [239, 123] width 11 height 14
click at [245, 126] on icon "Show slide 4 of 5" at bounding box center [239, 123] width 11 height 14
click at [245, 126] on icon "Show slide 5 of 5" at bounding box center [239, 123] width 11 height 14
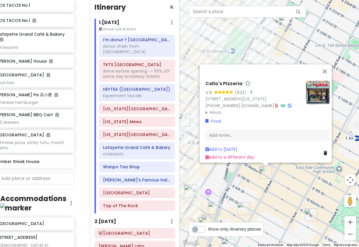
click at [278, 207] on div "Cello's Pizzeria 4.8 (632) · [STREET_ADDRESS][US_STATE] [PHONE_NUMBER] · [DOMAI…" at bounding box center [270, 123] width 180 height 247
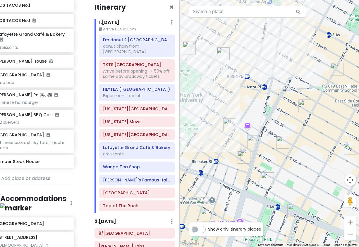
drag, startPoint x: 239, startPoint y: 195, endPoint x: 281, endPoint y: 123, distance: 84.0
click at [281, 123] on div at bounding box center [270, 123] width 180 height 247
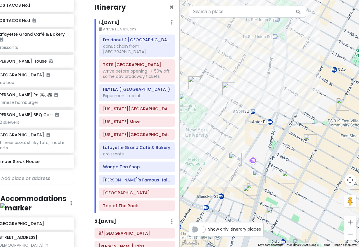
drag, startPoint x: 235, startPoint y: 129, endPoint x: 236, endPoint y: 171, distance: 41.6
click at [236, 171] on div at bounding box center [270, 123] width 180 height 247
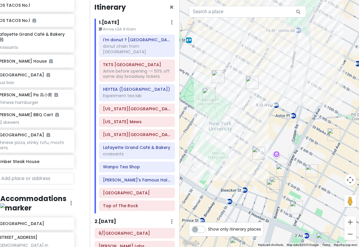
drag, startPoint x: 222, startPoint y: 164, endPoint x: 257, endPoint y: 154, distance: 36.0
click at [251, 156] on div at bounding box center [270, 123] width 180 height 247
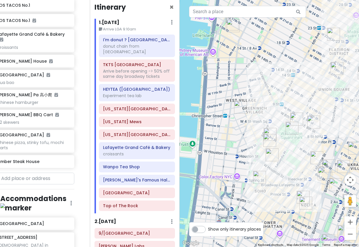
drag, startPoint x: 218, startPoint y: 141, endPoint x: 279, endPoint y: 152, distance: 62.3
click at [279, 152] on div "To navigate, press the arrow keys." at bounding box center [270, 123] width 180 height 247
click at [272, 152] on img "Popup Bagels" at bounding box center [272, 154] width 13 height 13
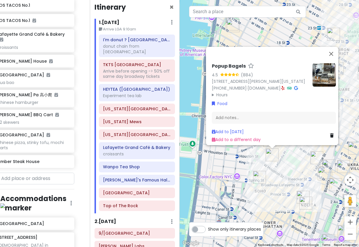
click at [259, 180] on img "Drip Drop Café, coffee shop" at bounding box center [259, 177] width 13 height 13
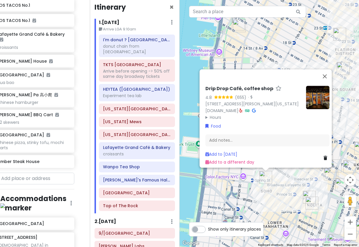
click at [324, 87] on img at bounding box center [317, 97] width 23 height 23
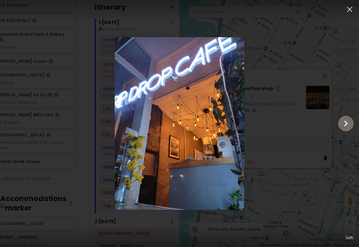
click at [348, 124] on icon "Show slide 2 of 5" at bounding box center [345, 123] width 11 height 14
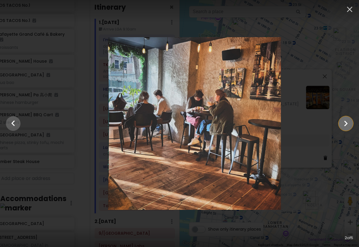
click at [347, 125] on icon "Show slide 3 of 5" at bounding box center [345, 123] width 11 height 14
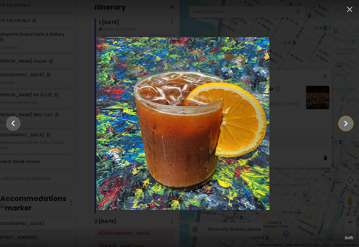
click at [347, 125] on icon "Show slide 4 of 5" at bounding box center [345, 123] width 11 height 14
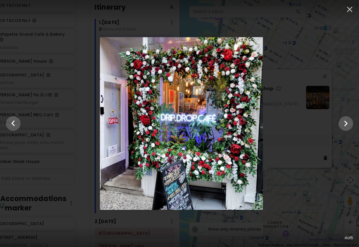
click at [304, 124] on div at bounding box center [181, 123] width 359 height 173
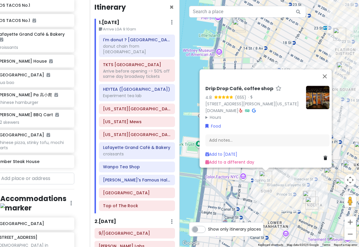
click at [243, 109] on icon at bounding box center [240, 111] width 3 height 4
click at [283, 180] on div "Drip Drop Café, coffee shop 4.8 (655) · [STREET_ADDRESS][PERSON_NAME][US_STATE]…" at bounding box center [270, 123] width 180 height 247
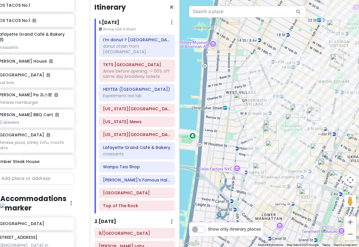
drag, startPoint x: 281, startPoint y: 162, endPoint x: 258, endPoint y: 144, distance: 29.4
click at [259, 144] on div at bounding box center [270, 123] width 180 height 247
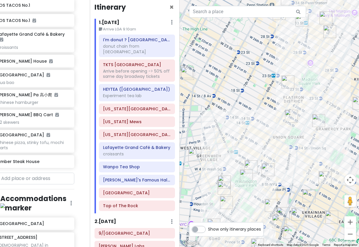
drag, startPoint x: 291, startPoint y: 87, endPoint x: 288, endPoint y: 164, distance: 77.3
click at [289, 163] on div at bounding box center [270, 123] width 180 height 247
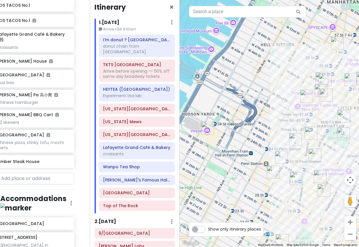
click at [307, 98] on img "LOS TACOS No.1" at bounding box center [306, 96] width 13 height 13
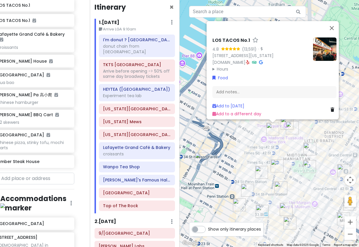
click at [294, 152] on div "LOS TACOS No.1 4.8 (13,591) · [STREET_ADDRESS][US_STATE] [DOMAIN_NAME] · Hours …" at bounding box center [270, 123] width 180 height 247
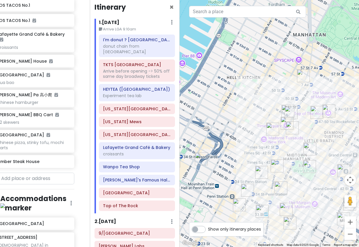
click at [304, 148] on img "Don Don Korean BBQ" at bounding box center [309, 148] width 13 height 13
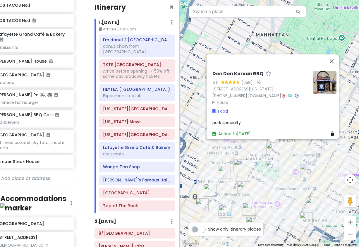
click at [240, 164] on img "Ten Thousand Coffee" at bounding box center [239, 165] width 13 height 13
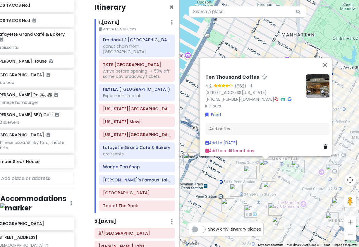
click at [237, 170] on div "Ten Thousand Coffee 4.2 (662) · [STREET_ADDRESS][US_STATE] [PHONE_NUMBER] · [DO…" at bounding box center [270, 123] width 180 height 247
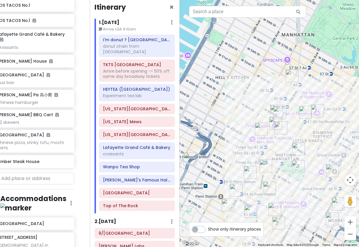
click at [250, 173] on img "7th Street Burger" at bounding box center [250, 172] width 13 height 13
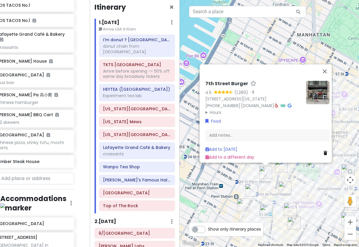
click at [283, 183] on img "Keens Steakhouse" at bounding box center [284, 187] width 13 height 13
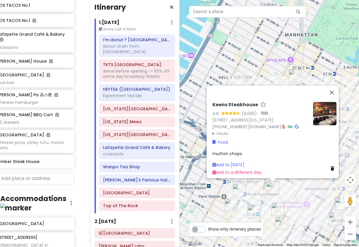
click at [313, 190] on div "Keens Steakhouse 4.6 (9,065) · [STREET_ADDRESS][US_STATE] [PHONE_NUMBER] · [DOM…" at bounding box center [270, 123] width 180 height 247
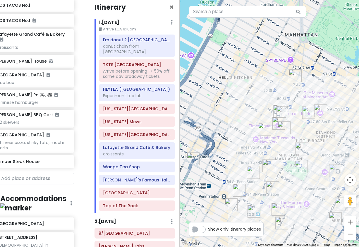
click at [302, 159] on div at bounding box center [270, 123] width 180 height 247
click at [300, 168] on img "New York Public Library - Stephen A. Schwarzman Building" at bounding box center [301, 166] width 13 height 13
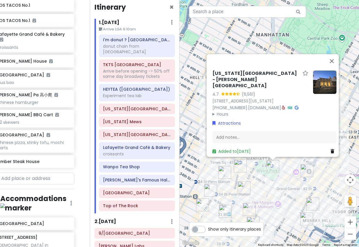
click at [290, 177] on div "[US_STATE][GEOGRAPHIC_DATA] - [PERSON_NAME][GEOGRAPHIC_DATA] 4.7 (6,561) [STREE…" at bounding box center [270, 123] width 180 height 247
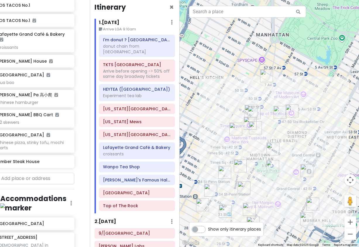
click at [229, 176] on img "7th Street Burger" at bounding box center [224, 172] width 13 height 13
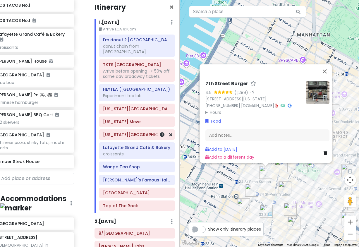
click at [126, 132] on h6 "[US_STATE][GEOGRAPHIC_DATA]" at bounding box center [137, 134] width 68 height 5
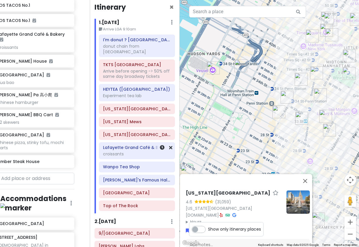
click at [133, 145] on h6 "Lafayette Grand Café & Bakery" at bounding box center [137, 147] width 68 height 5
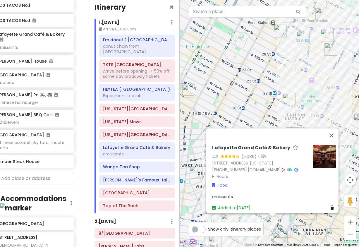
click at [245, 106] on div "Lafayette Grand Café & Bakery 4.2 (5,086) · [STREET_ADDRESS][US_STATE] [PHONE_N…" at bounding box center [270, 123] width 180 height 247
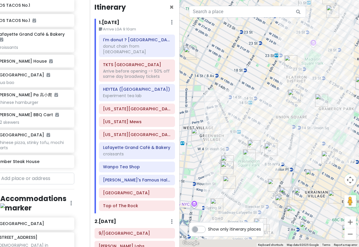
drag, startPoint x: 246, startPoint y: 71, endPoint x: 250, endPoint y: 40, distance: 31.6
click at [250, 40] on div at bounding box center [270, 123] width 180 height 247
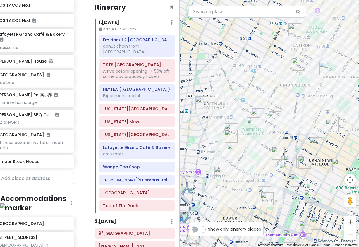
click at [232, 128] on img "Comedy Cellar" at bounding box center [231, 129] width 13 height 13
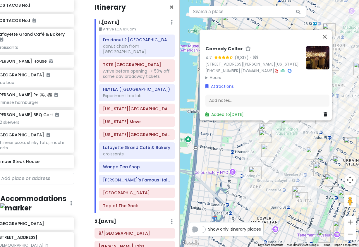
click at [266, 136] on img "7th Street Burger West Village" at bounding box center [265, 136] width 13 height 13
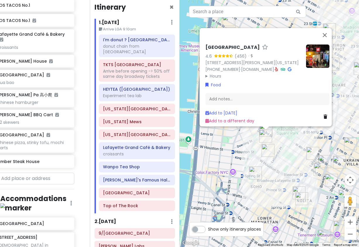
click at [268, 149] on img "Popup Bagels" at bounding box center [268, 150] width 13 height 13
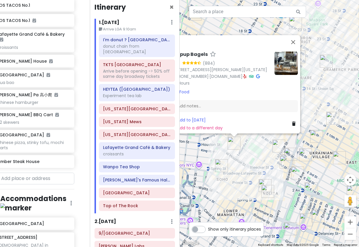
drag, startPoint x: 291, startPoint y: 166, endPoint x: 282, endPoint y: 157, distance: 12.0
click at [257, 158] on div "Popup Bagels 4.5 (884) [STREET_ADDRESS][PERSON_NAME][US_STATE] [PHONE_NUMBER] ·…" at bounding box center [270, 123] width 180 height 247
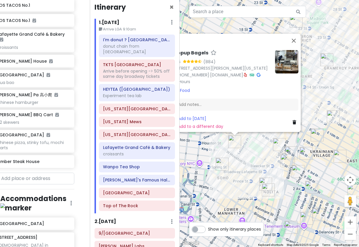
click at [283, 162] on img "Fish Cheeks" at bounding box center [286, 160] width 13 height 13
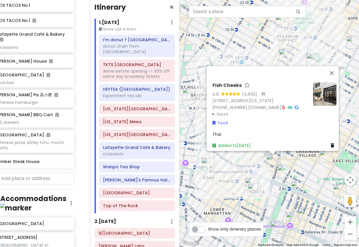
click at [252, 182] on img "7th Street Burger Soho" at bounding box center [251, 184] width 13 height 13
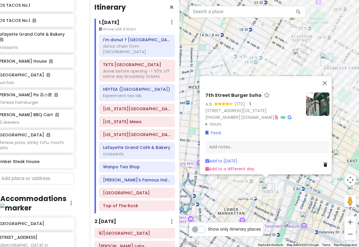
click at [266, 194] on img "FifthSip." at bounding box center [268, 189] width 13 height 13
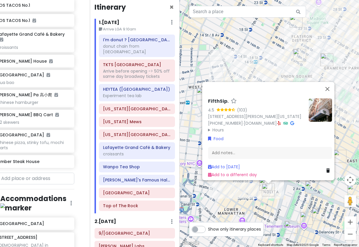
click at [281, 192] on div "FifthSip. 4.5 (103) [STREET_ADDRESS][PERSON_NAME][US_STATE] [PHONE_NUMBER] · [D…" at bounding box center [270, 123] width 180 height 247
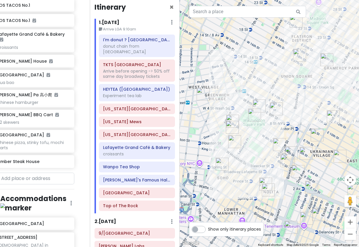
click at [268, 188] on img "FifthSip." at bounding box center [268, 189] width 13 height 13
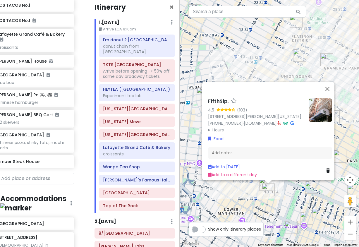
click at [322, 106] on img at bounding box center [320, 109] width 23 height 23
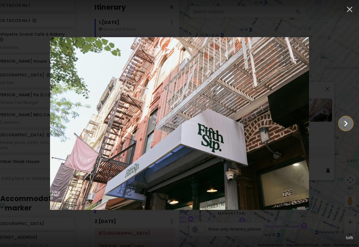
click at [347, 123] on icon "Show slide 2 of 5" at bounding box center [346, 124] width 4 height 6
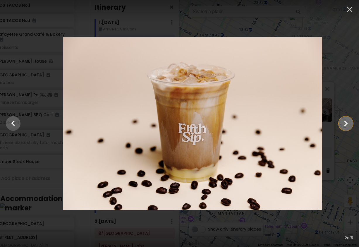
click at [347, 124] on icon "Show slide 3 of 5" at bounding box center [346, 124] width 4 height 6
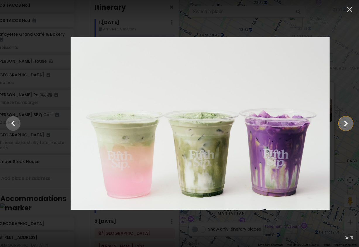
click at [347, 124] on icon "Show slide 4 of 5" at bounding box center [346, 124] width 4 height 6
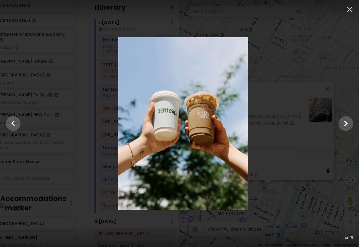
click at [341, 91] on div at bounding box center [183, 123] width 359 height 173
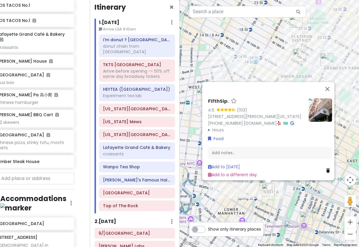
click at [262, 64] on div "FifthSip. 4.5 (103) [STREET_ADDRESS][PERSON_NAME][US_STATE] [PHONE_NUMBER] · [D…" at bounding box center [270, 123] width 180 height 247
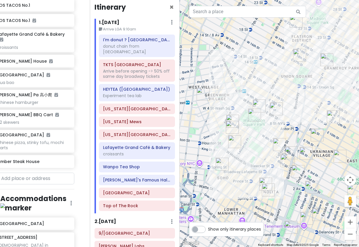
click at [283, 161] on img "Fish Cheeks" at bounding box center [286, 160] width 13 height 13
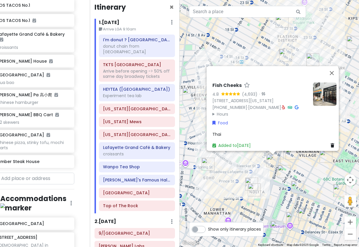
click at [267, 180] on div "Fish Cheeks 4.8 (4,693) · [STREET_ADDRESS][US_STATE] [PHONE_NUMBER] · [DOMAIN_N…" at bounding box center [270, 123] width 180 height 247
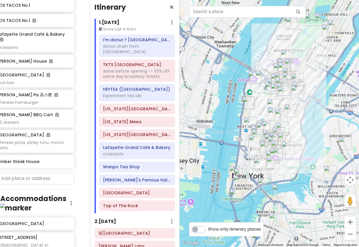
drag, startPoint x: 261, startPoint y: 184, endPoint x: 265, endPoint y: 163, distance: 21.2
click at [265, 163] on img "Mei Lai Wah" at bounding box center [260, 164] width 13 height 13
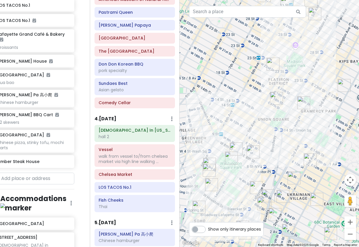
scroll to position [485, 0]
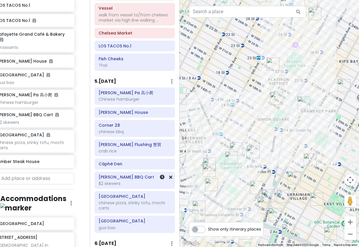
scroll to position [491, 0]
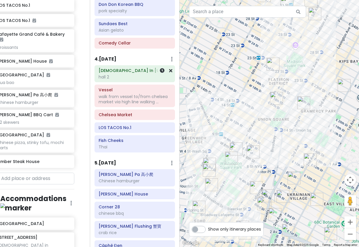
click at [126, 74] on div "hall 2" at bounding box center [135, 76] width 72 height 5
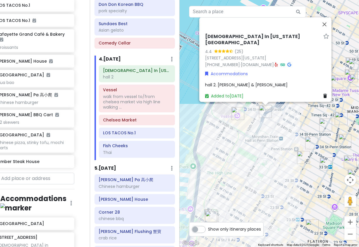
drag, startPoint x: 270, startPoint y: 171, endPoint x: 270, endPoint y: 93, distance: 78.1
click at [270, 110] on div "[DEMOGRAPHIC_DATA] In [US_STATE][GEOGRAPHIC_DATA] 4.4 (25) [STREET_ADDRESS][US_…" at bounding box center [270, 123] width 180 height 247
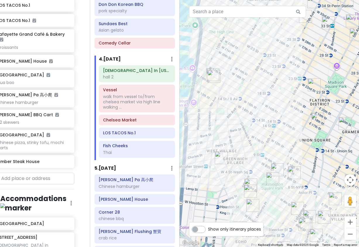
drag, startPoint x: 277, startPoint y: 134, endPoint x: 279, endPoint y: 113, distance: 21.8
click at [279, 113] on div "[DEMOGRAPHIC_DATA] In [US_STATE][GEOGRAPHIC_DATA] 4.4 (25) [STREET_ADDRESS][US_…" at bounding box center [270, 123] width 180 height 247
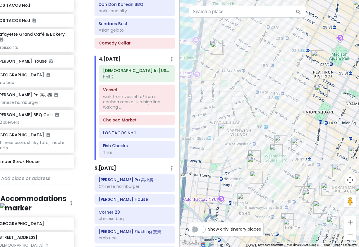
click at [223, 130] on img "L’industrie Pizzeria West Village" at bounding box center [224, 129] width 13 height 13
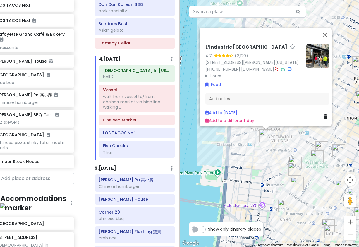
click at [293, 168] on img "7th Street Burger West Village" at bounding box center [294, 169] width 13 height 13
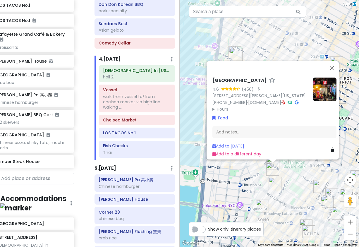
click at [269, 183] on img "Popup Bagels" at bounding box center [275, 183] width 13 height 13
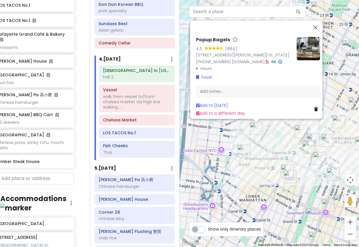
drag, startPoint x: 296, startPoint y: 196, endPoint x: 279, endPoint y: 140, distance: 58.5
click at [279, 140] on div "Popup Bagels 4.5 (884) [STREET_ADDRESS][PERSON_NAME][US_STATE] [PHONE_NUMBER] ·…" at bounding box center [270, 123] width 180 height 247
click at [295, 157] on div "Popup Bagels 4.5 (884) [STREET_ADDRESS][PERSON_NAME][US_STATE] [PHONE_NUMBER] ·…" at bounding box center [270, 123] width 180 height 247
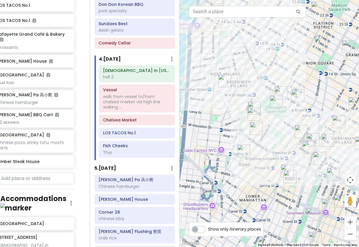
click at [284, 167] on img "7th Street Burger Soho" at bounding box center [287, 170] width 13 height 13
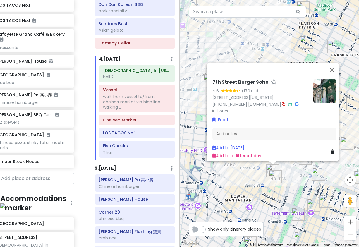
click at [278, 180] on img "FifthSip." at bounding box center [275, 176] width 13 height 13
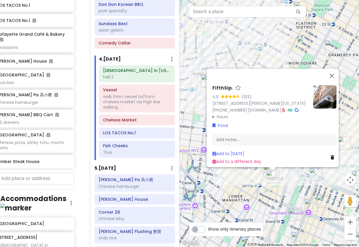
click at [274, 179] on img "FifthSip." at bounding box center [272, 176] width 13 height 13
click at [261, 180] on div "To navigate, press the arrow keys. FifthSip. 4.5 (103) [STREET_ADDRESS][PERSON_…" at bounding box center [270, 123] width 180 height 247
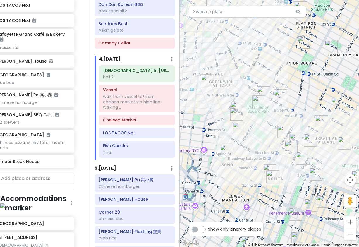
click at [266, 165] on img "7th Street Burger Soho" at bounding box center [270, 170] width 13 height 13
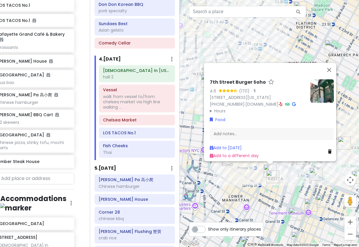
click at [238, 175] on div "7th Street Burger Soho 4.6 (170) · 250 Mulberry St, New York, NY 10012, USA (87…" at bounding box center [270, 123] width 180 height 247
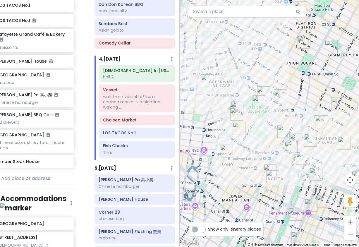
click at [228, 149] on img "Drip Drop Café, coffee shop" at bounding box center [226, 151] width 13 height 13
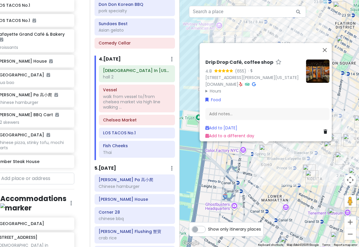
click at [292, 162] on div "Drip Drop Café, coffee shop 4.8 (655) · 98 Thompson St, New York, NY 10012, USA…" at bounding box center [270, 123] width 180 height 247
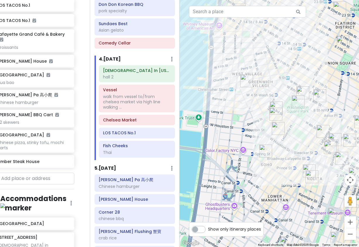
click at [311, 177] on img "FifthSip." at bounding box center [311, 176] width 13 height 13
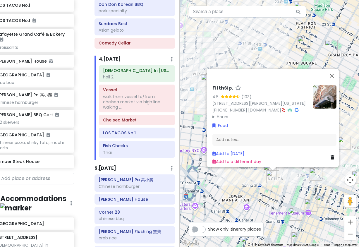
click at [328, 96] on img at bounding box center [324, 96] width 23 height 23
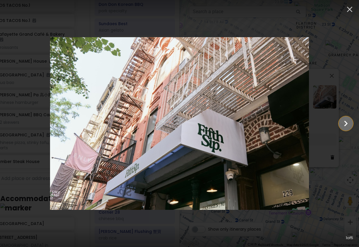
click at [345, 125] on icon "Show slide 2 of 5" at bounding box center [346, 124] width 4 height 6
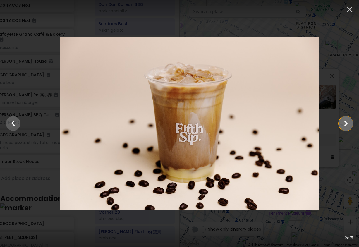
click at [345, 125] on icon "Show slide 3 of 5" at bounding box center [346, 124] width 4 height 6
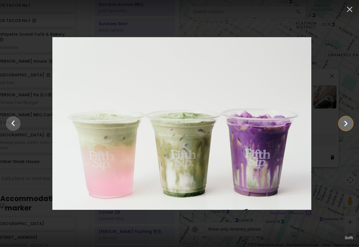
click at [345, 125] on icon "Show slide 4 of 5" at bounding box center [346, 124] width 4 height 6
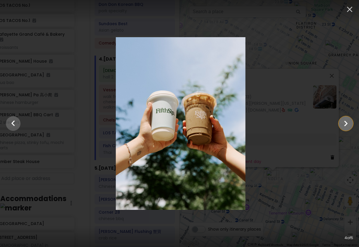
click at [345, 125] on icon "Show slide 5 of 5" at bounding box center [346, 124] width 4 height 6
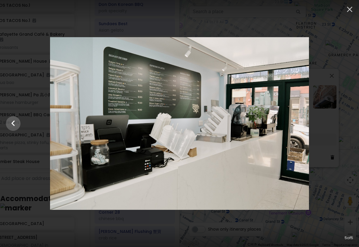
click at [329, 84] on div at bounding box center [179, 123] width 359 height 173
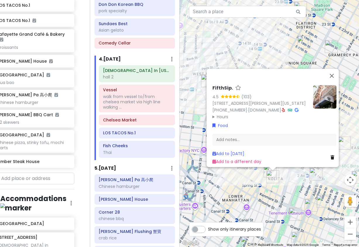
click at [269, 189] on div "FifthSip. 4.5 (103) 229 Mott St, New York, NY 10012, USA (917) 388-2855 · fifth…" at bounding box center [270, 123] width 180 height 247
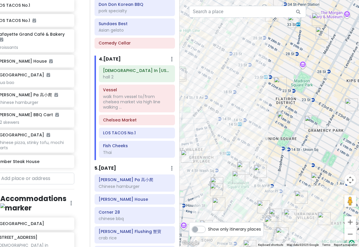
drag, startPoint x: 267, startPoint y: 62, endPoint x: 245, endPoint y: 143, distance: 84.5
click at [246, 142] on div at bounding box center [270, 123] width 180 height 247
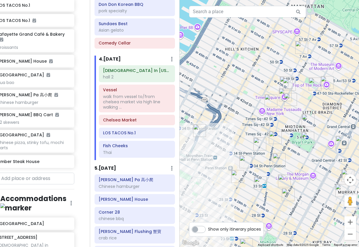
drag, startPoint x: 324, startPoint y: 62, endPoint x: 216, endPoint y: 110, distance: 118.0
click at [288, 116] on div at bounding box center [270, 123] width 180 height 247
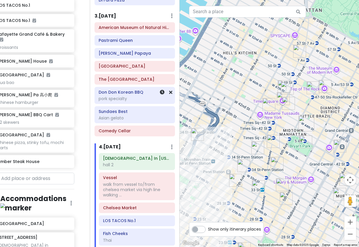
scroll to position [520, 0]
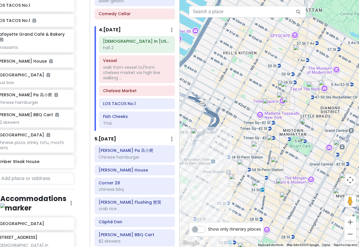
click at [288, 104] on img "I'm donut ? times square" at bounding box center [288, 103] width 13 height 13
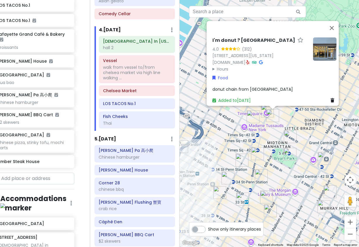
click at [290, 136] on img "Don Don Korean BBQ" at bounding box center [290, 136] width 13 height 13
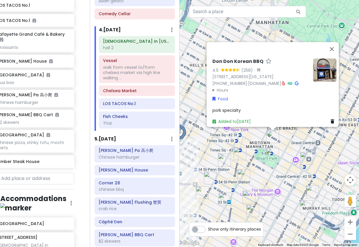
click at [235, 152] on img "Ten Thousand Coffee" at bounding box center [239, 153] width 13 height 13
click at [224, 158] on img "7th Street Burger" at bounding box center [224, 160] width 13 height 13
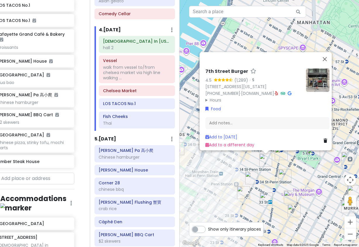
click at [290, 168] on div "7th Street Burger 4.5 (1,289) · 485 7th Ave, New York, NY 10018, USA (877) 245-…" at bounding box center [270, 123] width 180 height 247
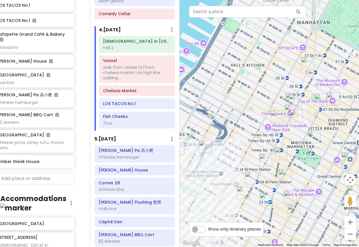
click at [288, 95] on img "HEYTEA (Times Square)" at bounding box center [292, 98] width 13 height 13
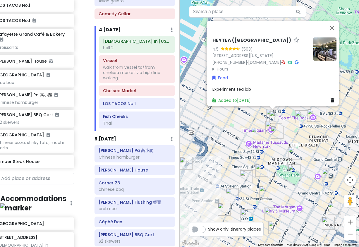
click at [311, 115] on img "Top of The Rock" at bounding box center [313, 115] width 13 height 13
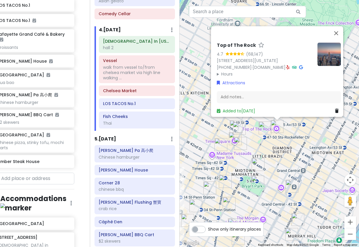
drag, startPoint x: 299, startPoint y: 116, endPoint x: 272, endPoint y: 122, distance: 27.1
click at [294, 116] on div "Top of The Rock 4.7 (68,147) 30 Rockefeller Plaza, New York, NY 10112, USA (212…" at bounding box center [270, 123] width 180 height 247
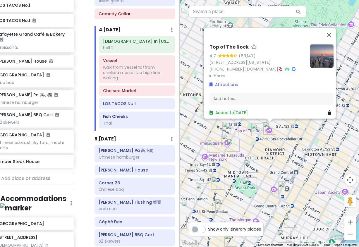
click at [257, 128] on img "Adel's Famous Halal Food" at bounding box center [257, 129] width 13 height 13
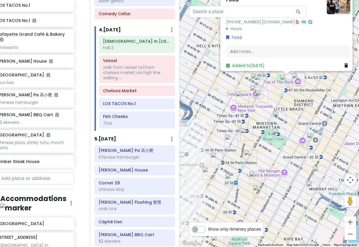
drag, startPoint x: 252, startPoint y: 175, endPoint x: 274, endPoint y: 117, distance: 62.0
click at [279, 116] on div "Adel's Famous Halal Food 4.3 (4,636) · 1221 6th Ave, New York, NY 10020, USA (8…" at bounding box center [270, 123] width 180 height 247
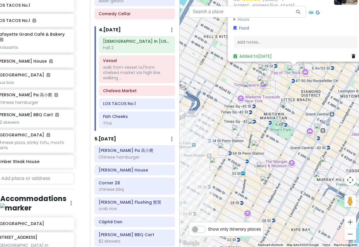
click at [217, 147] on div "Adel's Famous Halal Food 4.3 (4,636) · 1221 6th Ave, New York, NY 10020, USA (8…" at bounding box center [270, 123] width 180 height 247
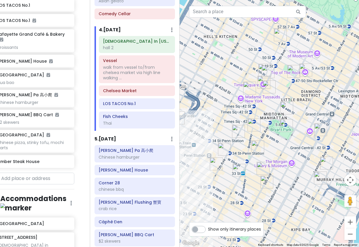
click at [220, 148] on img "LOS TACOS No.1" at bounding box center [224, 149] width 13 height 13
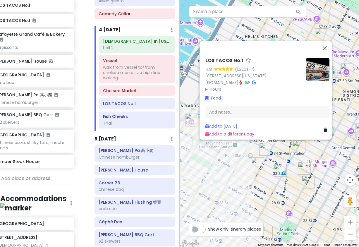
drag, startPoint x: 257, startPoint y: 164, endPoint x: 263, endPoint y: 164, distance: 5.9
click at [257, 164] on img "PopUp Bagels" at bounding box center [257, 163] width 13 height 13
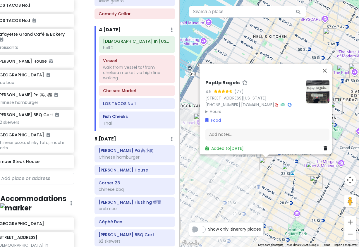
click at [311, 176] on img "Sundaes Best" at bounding box center [316, 182] width 13 height 13
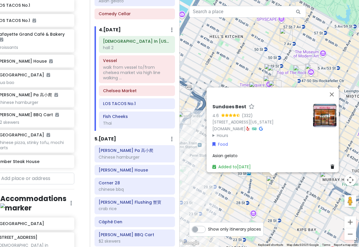
click at [249, 185] on div "Sundaes Best 4.6 (332) 4 E 32nd St Store 5, New York, NY 10016, USA sundaesbest…" at bounding box center [270, 123] width 180 height 247
click at [253, 188] on div "Sundaes Best 4.6 (332) 4 E 32nd St Store 5, New York, NY 10016, USA sundaesbest…" at bounding box center [270, 123] width 180 height 247
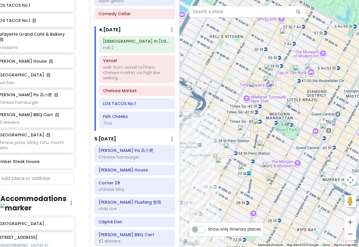
click at [246, 173] on img "FIFTYLAN KOREATOWN" at bounding box center [244, 170] width 13 height 13
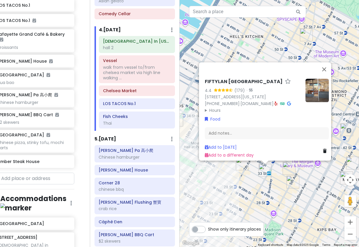
click at [210, 195] on div "FIFTYLAN KOREATOWN 4.4 (179) · 875 6th Ave, New York, NY 10001, USA (646) 861-0…" at bounding box center [270, 123] width 180 height 247
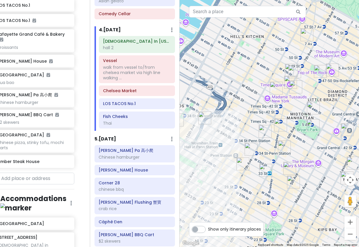
click at [283, 148] on img "Keens Steakhouse" at bounding box center [284, 146] width 13 height 13
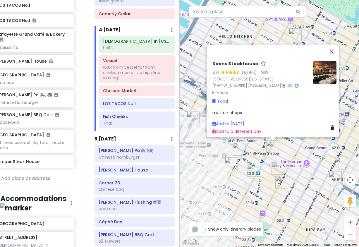
click at [293, 153] on div "Keens Steakhouse 4.6 (9,065) · 72 W 36th St., New York, NY 10018, USA (212) 947…" at bounding box center [270, 123] width 180 height 247
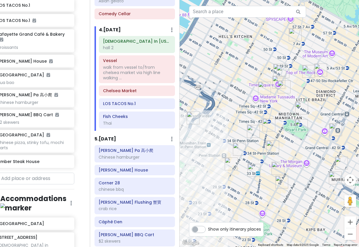
click at [254, 128] on img "7th Street Burger" at bounding box center [253, 131] width 13 height 13
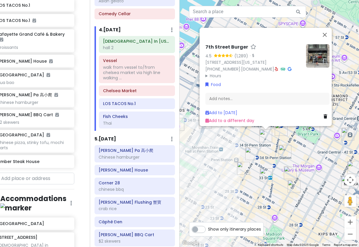
click at [275, 131] on div "7th Street Burger 4.5 (1,289) · 485 7th Ave, New York, NY 10018, USA (877) 245-…" at bounding box center [270, 123] width 180 height 247
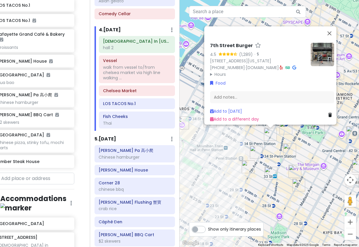
click at [283, 129] on img "Ten Thousand Coffee" at bounding box center [285, 127] width 13 height 13
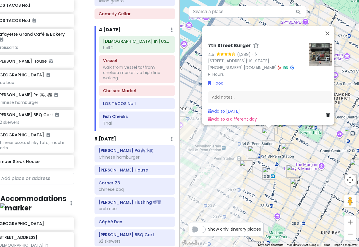
click at [283, 129] on img "Ten Thousand Coffee" at bounding box center [283, 127] width 13 height 13
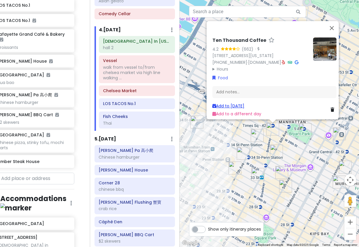
click at [231, 103] on link "Add to Sun 1/18" at bounding box center [228, 106] width 32 height 6
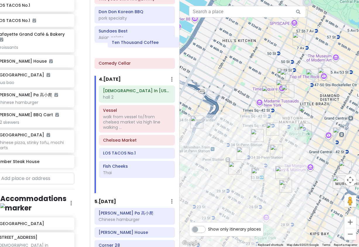
scroll to position [483, 0]
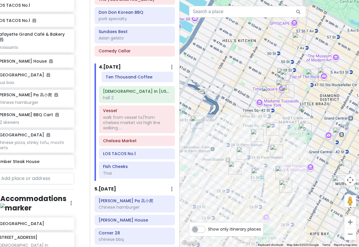
drag, startPoint x: 122, startPoint y: 134, endPoint x: 125, endPoint y: 80, distance: 53.9
click at [125, 80] on div "Church In New York City hall 2 Vessel walk from vessel to/from chelsea market v…" at bounding box center [136, 127] width 85 height 108
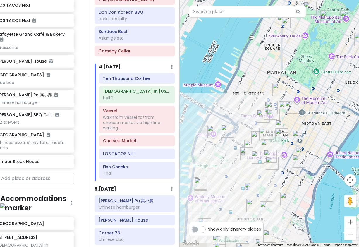
drag, startPoint x: 227, startPoint y: 194, endPoint x: 281, endPoint y: 137, distance: 78.2
click at [275, 147] on div at bounding box center [270, 123] width 180 height 247
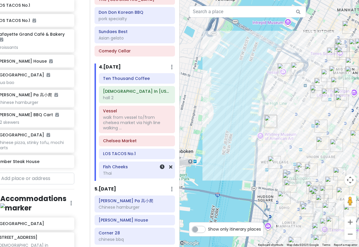
click at [124, 165] on div "Fish Cheeks Thai" at bounding box center [137, 170] width 68 height 15
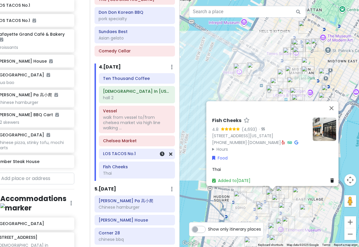
click at [127, 152] on div "LOS TACOS No.1" at bounding box center [137, 154] width 68 height 8
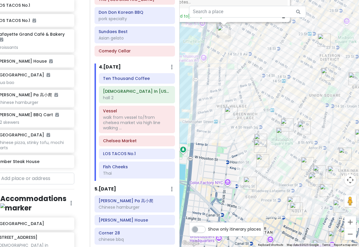
drag, startPoint x: 300, startPoint y: 200, endPoint x: 276, endPoint y: 158, distance: 48.5
click at [293, 161] on div "LOS TACOS No.1 4.7 (4,965) · 75 9th Ave, New York, NY 10011, USA www.lostacos1.…" at bounding box center [270, 123] width 180 height 247
click at [259, 148] on img "7th Street Burger West Village" at bounding box center [260, 146] width 13 height 13
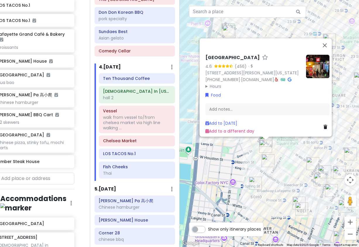
click at [275, 177] on div "7th Street Burger West Village 4.6 (456) · 110 MacDougal St, New York, NY 10012…" at bounding box center [270, 123] width 180 height 247
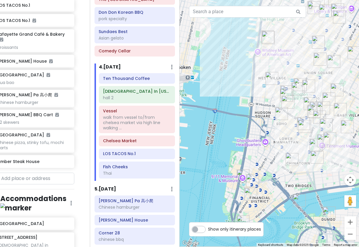
drag, startPoint x: 276, startPoint y: 190, endPoint x: 293, endPoint y: 122, distance: 70.2
click at [293, 122] on div at bounding box center [270, 123] width 180 height 247
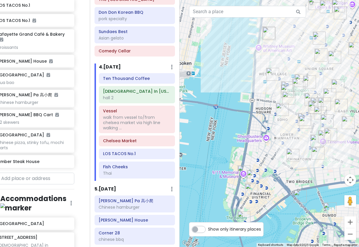
click at [249, 189] on img "Ten Thousand Coffee" at bounding box center [251, 189] width 13 height 13
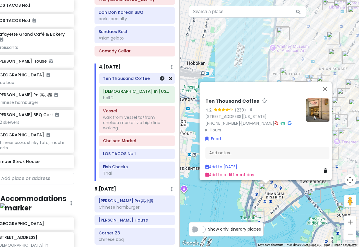
click at [169, 76] on icon at bounding box center [170, 78] width 3 height 5
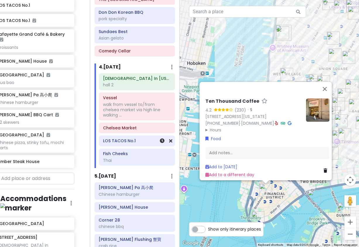
click at [143, 138] on h6 "LOS TACOS No.1" at bounding box center [137, 140] width 68 height 5
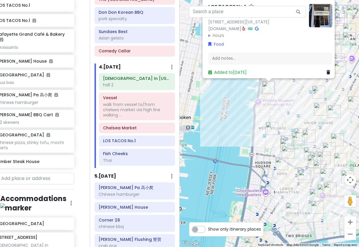
drag, startPoint x: 243, startPoint y: 176, endPoint x: 235, endPoint y: 102, distance: 75.0
click at [235, 104] on div "LOS TACOS No.1 4.7 (4,965) · 75 9th Ave, New York, NY 10011, USA www.lostacos1.…" at bounding box center [270, 123] width 180 height 247
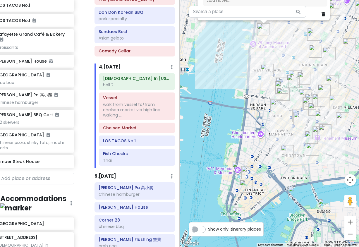
click at [247, 171] on img "Mercer Labs" at bounding box center [247, 172] width 13 height 13
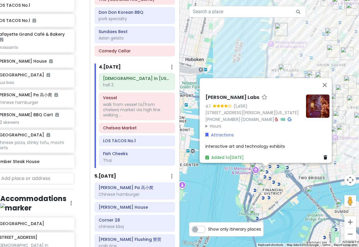
click at [216, 188] on div "[PERSON_NAME] Labs 4.1 (1,456) [STREET_ADDRESS][PERSON_NAME][US_STATE] [PHONE_N…" at bounding box center [270, 123] width 180 height 247
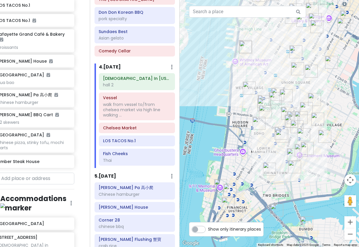
drag, startPoint x: 280, startPoint y: 129, endPoint x: 265, endPoint y: 137, distance: 16.7
click at [265, 137] on div at bounding box center [270, 123] width 180 height 247
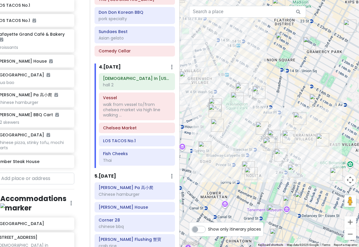
click at [268, 145] on img "Fish Cheeks" at bounding box center [269, 144] width 13 height 13
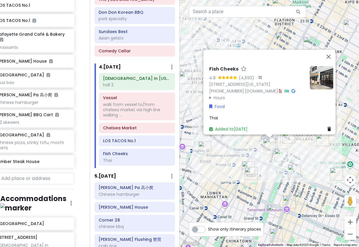
click at [252, 154] on div "Fish Cheeks 4.8 (4,693) · 55 Bond St, New York, NY 10012, USA (212) 677-2223 · …" at bounding box center [270, 123] width 180 height 247
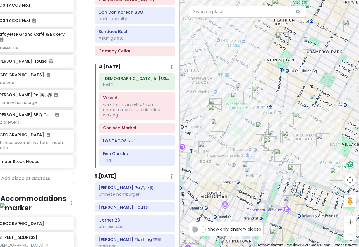
click at [286, 135] on img "New York Comedy Club - East Village" at bounding box center [288, 136] width 13 height 13
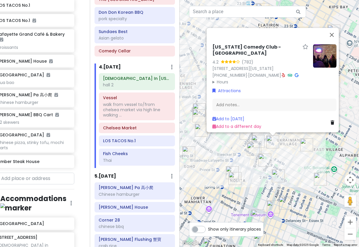
click at [284, 159] on div "New York Comedy Club - East Village 4.2 (782) 85 E 4th St, New York, NY 10003, …" at bounding box center [270, 123] width 180 height 247
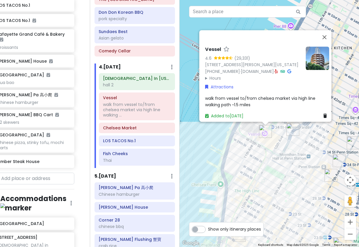
click at [314, 147] on div "Vessel 4.6 (29,331) 20 Hudson Yards, New York, NY 10001, USA (332) 204-8500 · w…" at bounding box center [270, 123] width 180 height 247
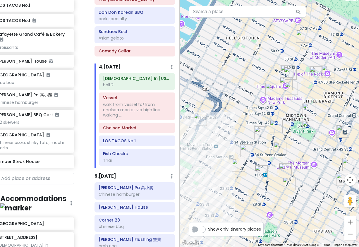
drag, startPoint x: 274, startPoint y: 133, endPoint x: 216, endPoint y: 127, distance: 58.5
click at [216, 127] on div at bounding box center [270, 123] width 180 height 247
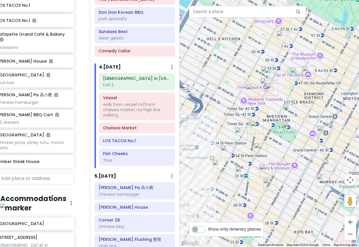
click at [259, 127] on img "Ten Thousand Coffee" at bounding box center [256, 127] width 13 height 13
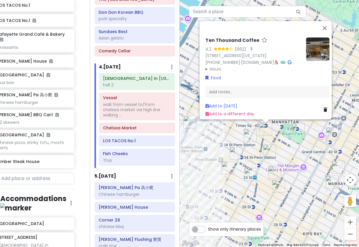
click at [248, 137] on img "7th Street Burger" at bounding box center [250, 135] width 13 height 13
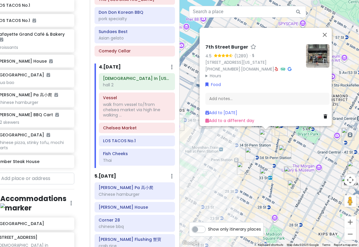
click at [240, 139] on div "7th Street Burger 4.5 (1,289) · 485 7th Ave, New York, NY 10018, USA (877) 245-…" at bounding box center [270, 123] width 180 height 247
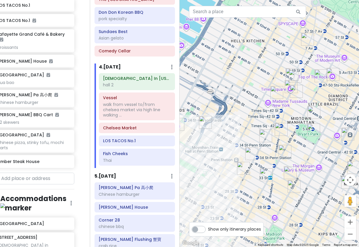
drag, startPoint x: 240, startPoint y: 139, endPoint x: 280, endPoint y: 38, distance: 108.4
click at [280, 38] on div at bounding box center [270, 123] width 180 height 247
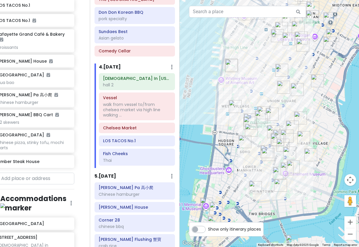
drag, startPoint x: 296, startPoint y: 109, endPoint x: 281, endPoint y: 96, distance: 20.1
click at [281, 96] on div at bounding box center [270, 123] width 180 height 247
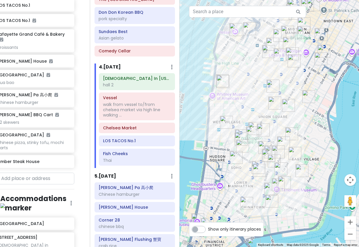
drag, startPoint x: 298, startPoint y: 61, endPoint x: 274, endPoint y: 105, distance: 49.7
click at [274, 105] on div at bounding box center [270, 123] width 180 height 247
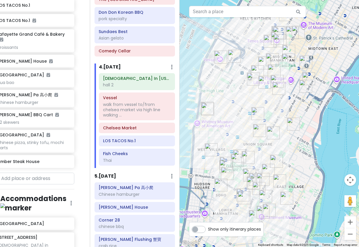
click at [295, 125] on img "New York Comedy Club - Midtown" at bounding box center [293, 124] width 13 height 13
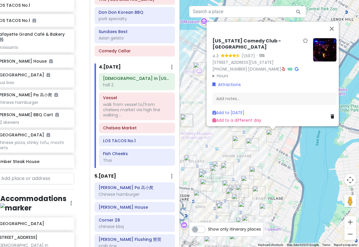
click at [300, 155] on div "New York Comedy Club - Midtown 4.3 (1,597) · 241 E 24th St, New York, NY 10010,…" at bounding box center [270, 123] width 180 height 247
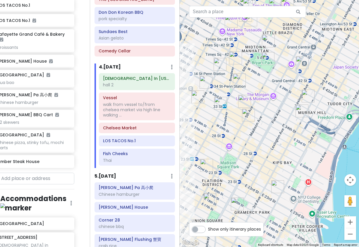
drag, startPoint x: 277, startPoint y: 110, endPoint x: 278, endPoint y: 163, distance: 53.5
click at [278, 163] on div at bounding box center [270, 123] width 180 height 247
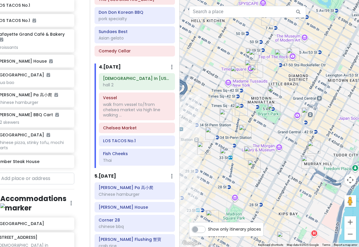
drag, startPoint x: 269, startPoint y: 87, endPoint x: 276, endPoint y: 137, distance: 50.8
click at [276, 137] on div at bounding box center [270, 123] width 180 height 247
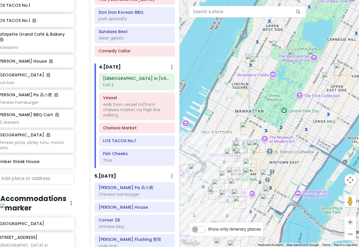
drag, startPoint x: 315, startPoint y: 68, endPoint x: 268, endPoint y: 128, distance: 75.4
click at [269, 127] on div at bounding box center [270, 123] width 180 height 247
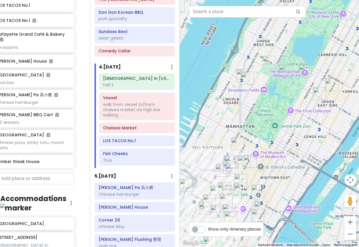
click at [285, 73] on img "Belvedere Castle" at bounding box center [285, 70] width 13 height 13
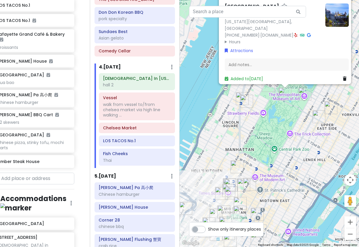
drag, startPoint x: 267, startPoint y: 157, endPoint x: 281, endPoint y: 118, distance: 41.7
click at [281, 120] on div "Belvedere Castle 4.5 (6,664) New York, NY 10024, USA (332) 213-3947 · www.centr…" at bounding box center [270, 123] width 180 height 247
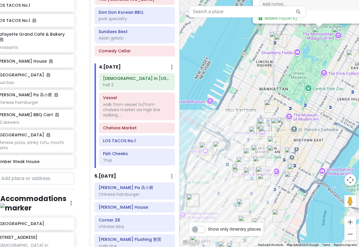
drag, startPoint x: 274, startPoint y: 134, endPoint x: 290, endPoint y: 120, distance: 21.5
click at [289, 121] on img "Top of The Rock" at bounding box center [283, 123] width 13 height 13
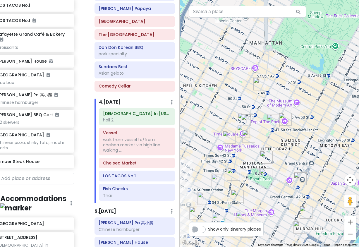
scroll to position [454, 0]
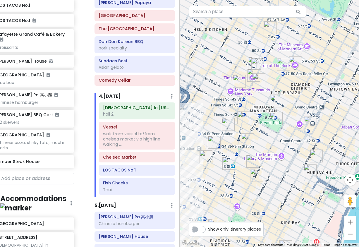
drag, startPoint x: 268, startPoint y: 157, endPoint x: 278, endPoint y: 117, distance: 40.7
click at [278, 117] on div "Belvedere Castle 4.5 (6,664) New York, NY 10024, USA (332) 213-3947 · www.centr…" at bounding box center [270, 123] width 180 height 247
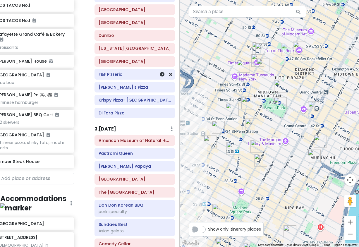
scroll to position [424, 0]
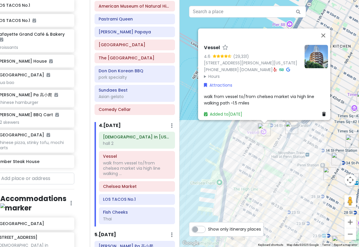
drag, startPoint x: 274, startPoint y: 203, endPoint x: 208, endPoint y: 110, distance: 113.9
click at [209, 113] on div "Vessel 4.6 (29,331) 20 Hudson Yards, New York, NY 10001, USA (332) 204-8500 · w…" at bounding box center [270, 123] width 180 height 247
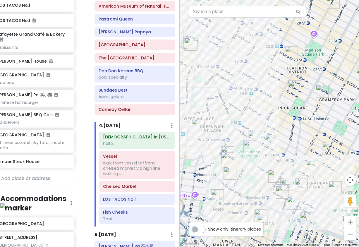
drag, startPoint x: 216, startPoint y: 123, endPoint x: 295, endPoint y: 112, distance: 79.7
click at [295, 112] on div "Vessel 4.6 (29,331) 20 Hudson Yards, New York, NY 10001, USA (332) 204-8500 · w…" at bounding box center [270, 123] width 180 height 247
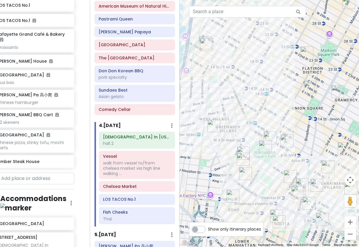
drag, startPoint x: 285, startPoint y: 123, endPoint x: 288, endPoint y: 124, distance: 3.4
click at [288, 124] on div "Vessel 4.6 (29,331) 20 Hudson Yards, New York, NY 10001, USA (332) 204-8500 · w…" at bounding box center [270, 123] width 180 height 247
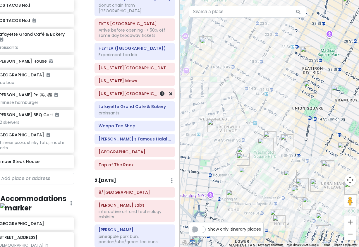
scroll to position [44, 0]
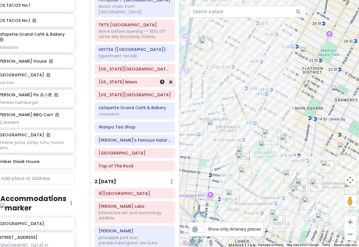
click at [130, 79] on h6 "[US_STATE] Mews" at bounding box center [135, 81] width 72 height 5
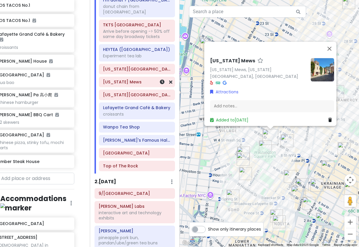
click at [128, 79] on h6 "[US_STATE] Mews" at bounding box center [137, 81] width 68 height 5
click at [122, 79] on h6 "[US_STATE] Mews" at bounding box center [137, 81] width 68 height 5
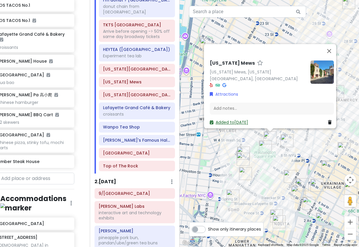
click at [227, 120] on link "Added to Thu 1/15" at bounding box center [229, 123] width 38 height 6
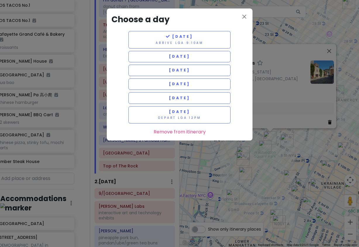
click at [267, 150] on div "close Choose a day Thursday 1/15 Arrive LGA 9:10am Friday 1/16 Saturday 1/17 Su…" at bounding box center [179, 123] width 359 height 247
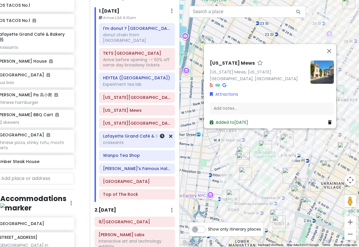
scroll to position [15, 0]
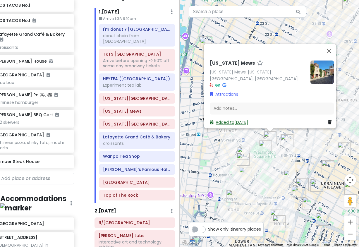
click at [230, 120] on link "Added to Thu 1/15" at bounding box center [229, 123] width 38 height 6
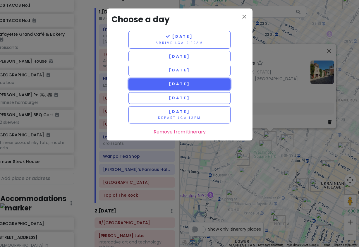
click at [187, 87] on button "Sunday 1/18" at bounding box center [179, 83] width 102 height 11
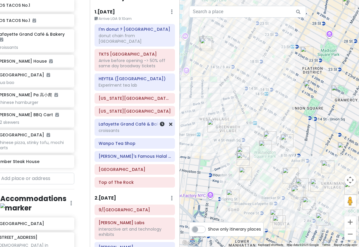
click at [132, 44] on div "croissants" at bounding box center [135, 38] width 72 height 11
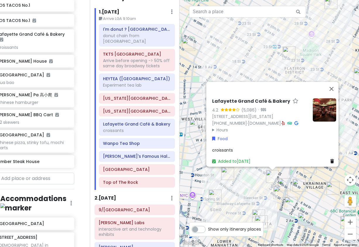
click at [217, 126] on summary "Hours" at bounding box center [260, 129] width 96 height 6
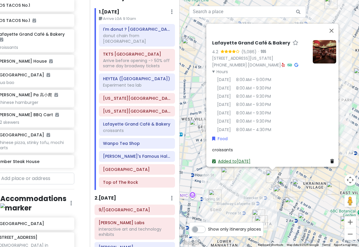
click at [232, 158] on link "Added to Thu 1/15" at bounding box center [231, 161] width 38 height 6
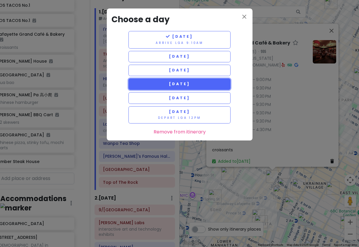
click at [189, 82] on span "Sunday 1/18" at bounding box center [179, 83] width 21 height 5
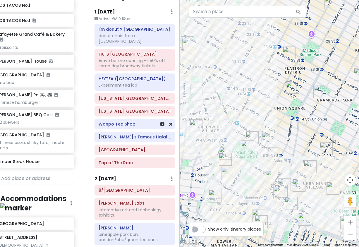
click at [135, 121] on h6 "Wanpo Tea Shop" at bounding box center [135, 123] width 72 height 5
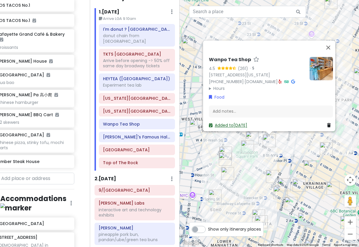
click at [227, 125] on link "Added to Thu 1/15" at bounding box center [228, 126] width 38 height 6
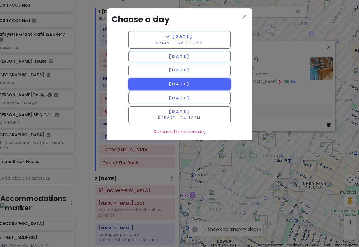
click at [198, 85] on button "Sunday 1/18" at bounding box center [179, 83] width 102 height 11
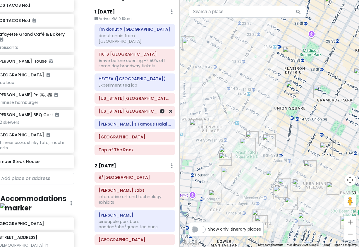
click at [135, 109] on div "[US_STATE][GEOGRAPHIC_DATA]" at bounding box center [135, 111] width 72 height 8
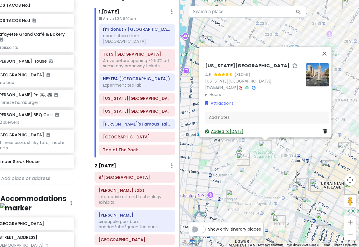
click at [219, 129] on link "Added to Thu 1/15" at bounding box center [224, 132] width 38 height 6
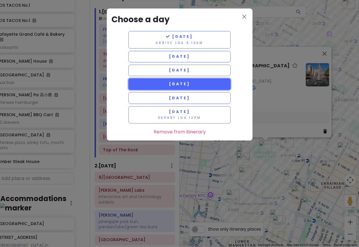
click at [190, 85] on span "Sunday 1/18" at bounding box center [179, 83] width 21 height 5
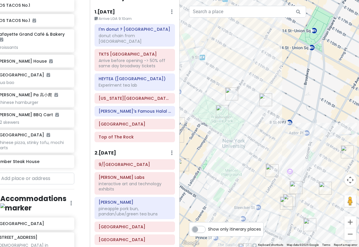
click at [220, 108] on img "Washington Square Park" at bounding box center [222, 111] width 13 height 13
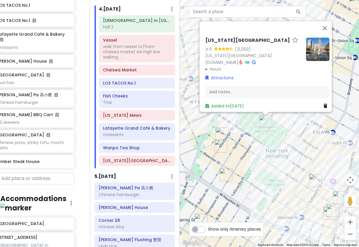
scroll to position [483, 0]
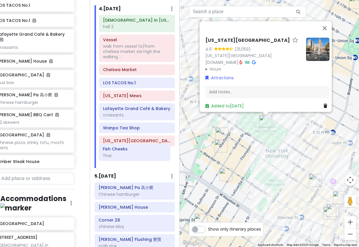
drag, startPoint x: 128, startPoint y: 97, endPoint x: 129, endPoint y: 154, distance: 57.3
click at [129, 154] on div "Church In New York City hall 2 Vessel walk from vessel to/from chelsea market v…" at bounding box center [136, 91] width 85 height 153
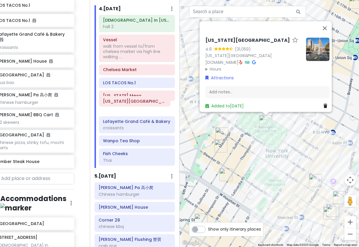
drag, startPoint x: 126, startPoint y: 137, endPoint x: 126, endPoint y: 103, distance: 34.2
click at [126, 103] on div "Church In New York City hall 2 Vessel walk from vessel to/from chelsea market v…" at bounding box center [136, 91] width 85 height 153
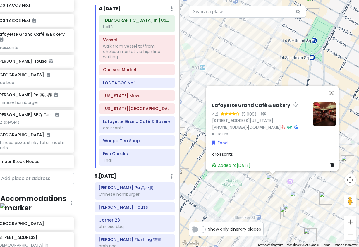
click at [248, 212] on div "Lafayette Grand Café & Bakery 4.2 (5,086) · 380 Lafayette St, New York, NY 1000…" at bounding box center [270, 123] width 180 height 247
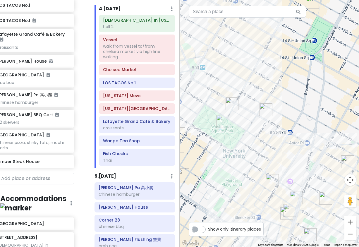
click at [267, 114] on img "Wanpo Tea Shop" at bounding box center [265, 109] width 13 height 13
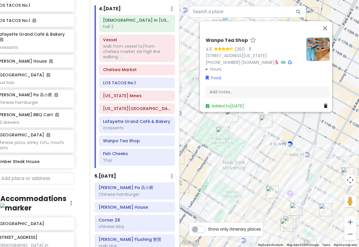
click at [221, 135] on img "Washington Square Park" at bounding box center [222, 133] width 13 height 13
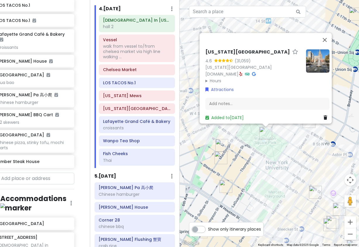
click at [254, 157] on div "Washington Square Park 4.6 (31,059) New York, NY 10012, USA www.nycgovparks.org…" at bounding box center [270, 123] width 180 height 247
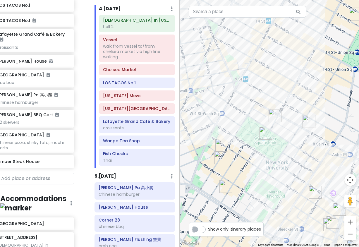
click at [221, 158] on img "7th Street Burger West Village" at bounding box center [220, 157] width 13 height 13
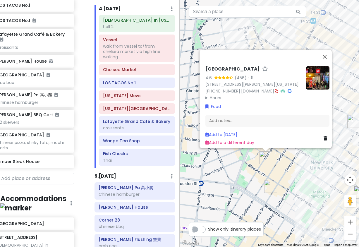
click at [295, 178] on div "7th Street Burger West Village 4.6 (456) · 110 MacDougal St, New York, NY 10012…" at bounding box center [270, 123] width 180 height 247
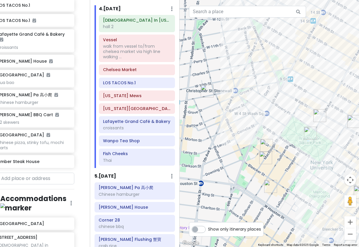
click at [264, 145] on img "Comedy Cellar" at bounding box center [266, 145] width 13 height 13
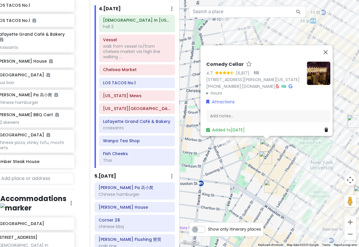
click at [269, 163] on img "7th Street Burger West Village" at bounding box center [265, 157] width 13 height 13
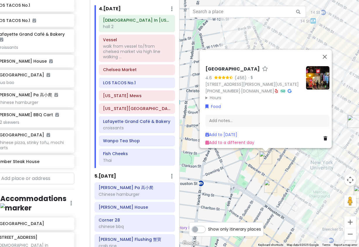
click at [267, 185] on img "Popup Bagels" at bounding box center [270, 186] width 13 height 13
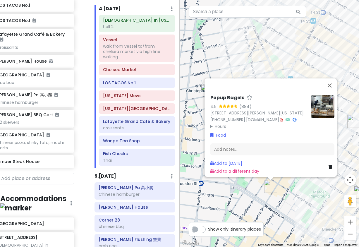
click at [303, 196] on div "Popup Bagels 4.5 (884) 177 Thompson St, New York, NY 10012, USA (203) 297-8819 …" at bounding box center [270, 123] width 180 height 247
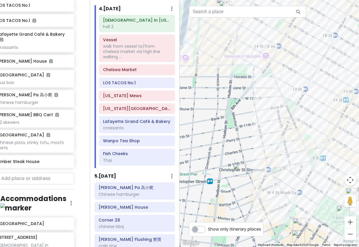
drag, startPoint x: 242, startPoint y: 96, endPoint x: 277, endPoint y: 178, distance: 88.9
click at [277, 178] on div at bounding box center [270, 123] width 180 height 247
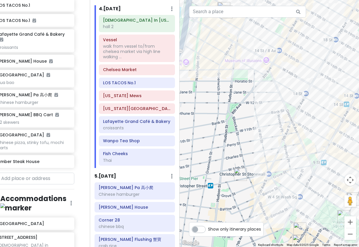
click at [238, 170] on img "L’industrie Pizzeria West Village" at bounding box center [240, 174] width 13 height 13
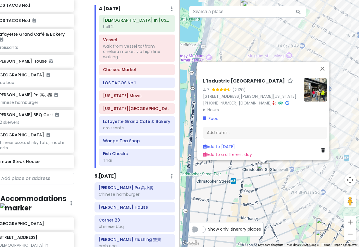
drag, startPoint x: 280, startPoint y: 200, endPoint x: 250, endPoint y: 151, distance: 57.4
click at [250, 151] on div "L’industrie Pizzeria West Village 4.7 (2,120) 104 Christopher St, New York, NY …" at bounding box center [270, 123] width 180 height 247
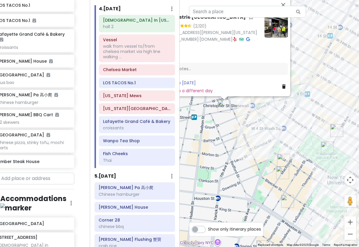
click at [262, 142] on div "L’industrie Pizzeria West Village 4.7 (2,120) 104 Christopher St, New York, NY …" at bounding box center [270, 123] width 180 height 247
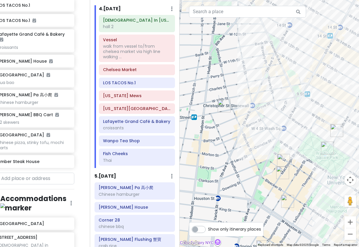
click at [279, 162] on img "Comedy Cellar" at bounding box center [283, 160] width 13 height 13
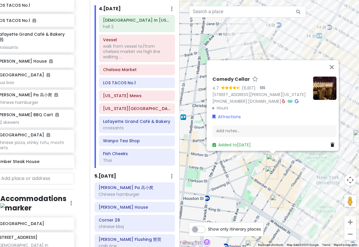
click at [278, 172] on div "Comedy Cellar 4.7 (6,817) · 117 MacDougal St, New York, NY 10012, USA (212) 254…" at bounding box center [270, 123] width 180 height 247
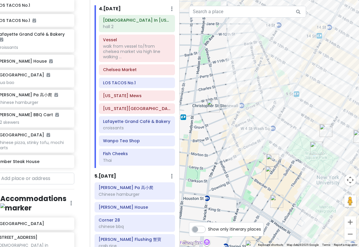
click at [269, 174] on img "7th Street Burger West Village" at bounding box center [271, 172] width 13 height 13
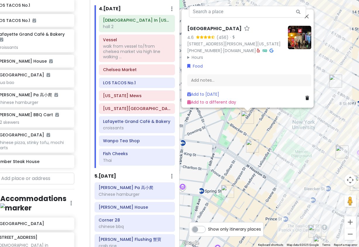
drag, startPoint x: 281, startPoint y: 188, endPoint x: 256, endPoint y: 130, distance: 63.4
click at [256, 130] on div "7th Street Burger West Village 4.6 (456) · 110 MacDougal St, New York, NY 10012…" at bounding box center [270, 123] width 180 height 247
click at [253, 136] on div "7th Street Burger West Village 4.6 (456) · 110 MacDougal St, New York, NY 10012…" at bounding box center [270, 123] width 180 height 247
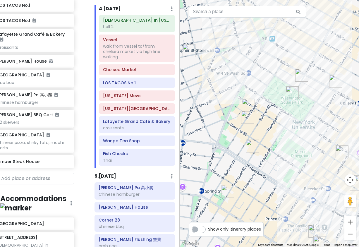
click at [331, 87] on img "Wanpo Tea Shop" at bounding box center [335, 81] width 13 height 13
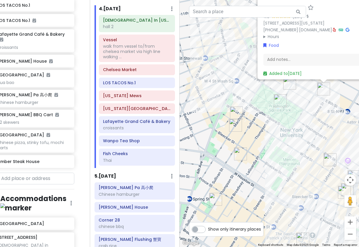
click at [333, 66] on div "Add notes..." at bounding box center [325, 60] width 124 height 12
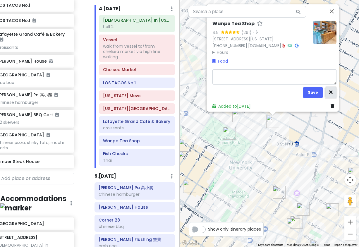
click at [329, 90] on icon "button" at bounding box center [331, 92] width 4 height 4
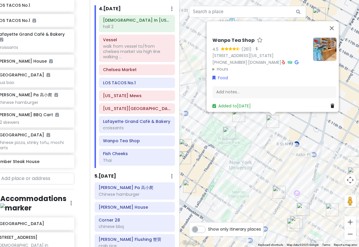
click at [190, 185] on img "Popup Bagels" at bounding box center [189, 186] width 13 height 13
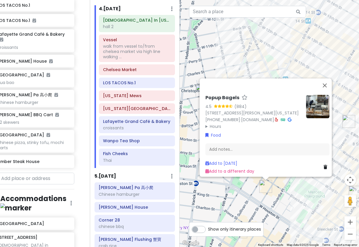
click at [302, 197] on div "Popup Bagels 4.5 (884) 177 Thompson St, New York, NY 10012, USA (203) 297-8819 …" at bounding box center [270, 123] width 180 height 247
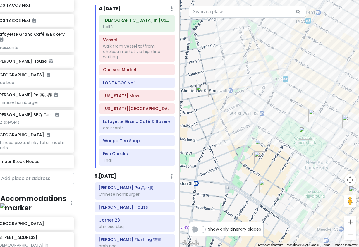
click at [261, 161] on img "7th Street Burger West Village" at bounding box center [260, 157] width 13 height 13
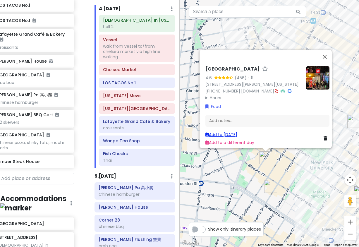
click at [217, 132] on link "Add to Sun 1/18" at bounding box center [221, 135] width 32 height 6
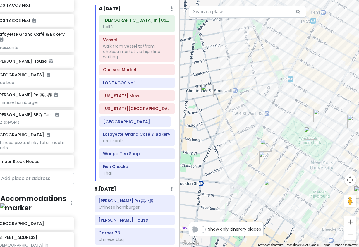
drag, startPoint x: 128, startPoint y: 172, endPoint x: 128, endPoint y: 124, distance: 47.4
click at [128, 124] on div "Church In New York City hall 2 Vessel walk from vessel to/from chelsea market v…" at bounding box center [136, 98] width 85 height 166
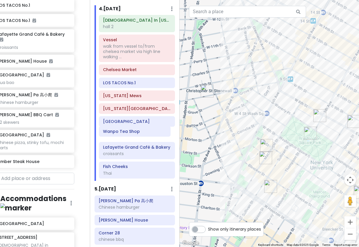
drag, startPoint x: 126, startPoint y: 149, endPoint x: 126, endPoint y: 133, distance: 17.0
click at [126, 133] on div "Church In New York City hall 2 Vessel walk from vessel to/from chelsea market v…" at bounding box center [136, 98] width 85 height 166
click at [266, 184] on img "Popup Bagels" at bounding box center [270, 186] width 13 height 13
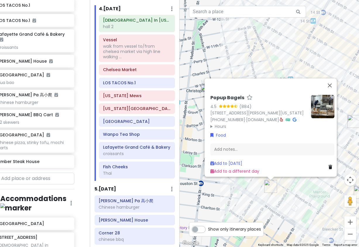
click at [297, 190] on div "Popup Bagels 4.5 (884) 177 Thompson St, New York, NY 10012, USA (203) 297-8819 …" at bounding box center [270, 123] width 180 height 247
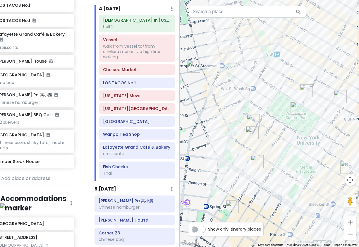
drag, startPoint x: 297, startPoint y: 190, endPoint x: 283, endPoint y: 164, distance: 28.8
click at [283, 164] on div at bounding box center [270, 123] width 180 height 247
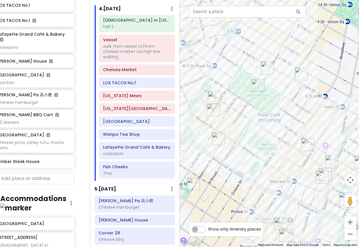
drag, startPoint x: 288, startPoint y: 162, endPoint x: 249, endPoint y: 140, distance: 45.1
click at [249, 140] on div at bounding box center [270, 123] width 180 height 247
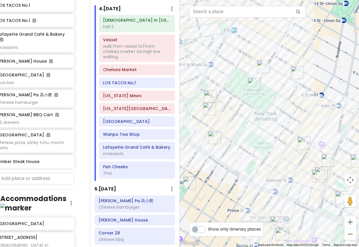
click at [302, 142] on img "Lafayette Grand Café & Bakery" at bounding box center [304, 143] width 13 height 13
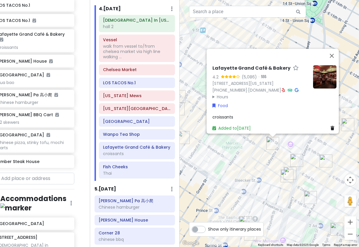
click at [284, 177] on img "Fish Cheeks" at bounding box center [287, 175] width 13 height 13
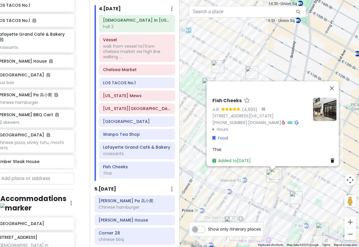
click at [255, 194] on div "Fish Cheeks 4.8 (4,693) · 55 Bond St, New York, NY 10012, USA (212) 677-2223 · …" at bounding box center [270, 123] width 180 height 247
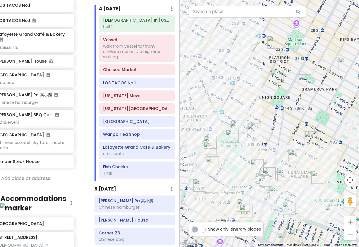
click at [281, 173] on img "New York Comedy Club - East Village" at bounding box center [283, 174] width 13 height 13
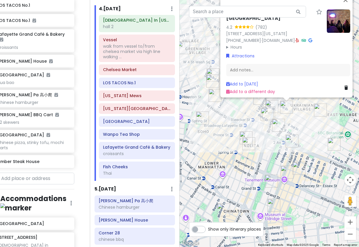
drag, startPoint x: 281, startPoint y: 191, endPoint x: 295, endPoint y: 123, distance: 69.6
click at [295, 123] on div "New York Comedy Club - East Village 4.2 (782) 85 E 4th St, New York, NY 10003, …" at bounding box center [270, 123] width 180 height 247
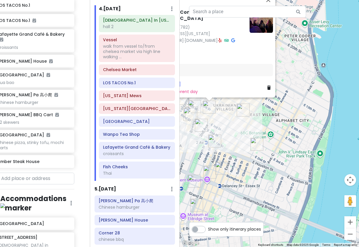
drag, startPoint x: 323, startPoint y: 119, endPoint x: 242, endPoint y: 119, distance: 81.3
click at [242, 119] on div "New York Comedy Club - East Village 4.2 (782) 85 E 4th St, New York, NY 10003, …" at bounding box center [270, 123] width 180 height 247
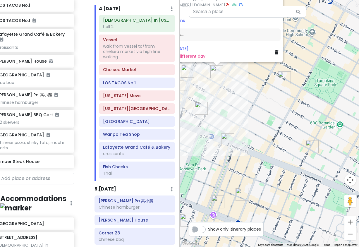
drag, startPoint x: 241, startPoint y: 143, endPoint x: 297, endPoint y: 143, distance: 55.3
click at [297, 143] on div "New York Comedy Club - East Village 4.2 (782) 85 E 4th St, New York, NY 10003, …" at bounding box center [270, 123] width 180 height 247
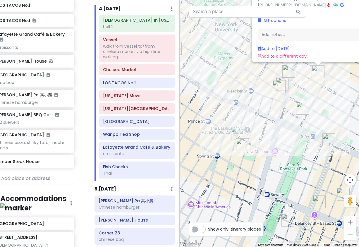
click at [269, 141] on div "New York Comedy Club - East Village 4.2 (782) 85 E 4th St, New York, NY 10003, …" at bounding box center [270, 123] width 180 height 247
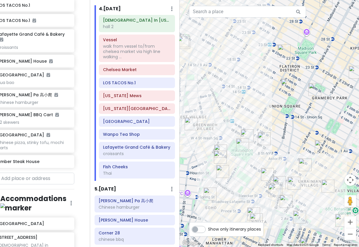
drag, startPoint x: 241, startPoint y: 158, endPoint x: 241, endPoint y: 173, distance: 14.3
click at [241, 173] on div at bounding box center [270, 123] width 180 height 247
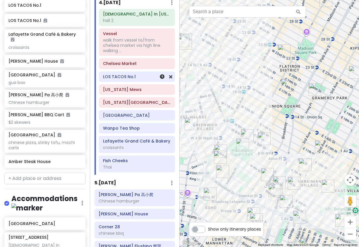
scroll to position [539, 0]
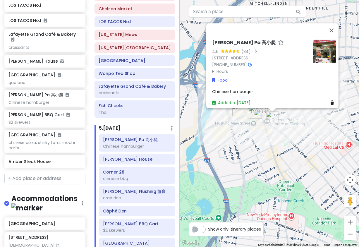
click at [235, 141] on div "Gao Xiao Pa 高小爬 4.6 (34) · 41-39 Kissena Blvd, Flushing, NY 11355, USA (929) 76…" at bounding box center [270, 123] width 180 height 247
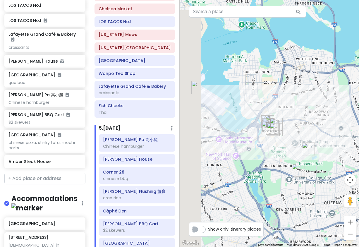
drag, startPoint x: 249, startPoint y: 153, endPoint x: 283, endPoint y: 150, distance: 34.9
click at [283, 150] on div at bounding box center [270, 123] width 180 height 247
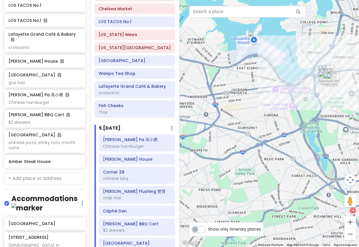
drag, startPoint x: 333, startPoint y: 157, endPoint x: 307, endPoint y: 104, distance: 58.7
click at [307, 104] on div at bounding box center [270, 123] width 180 height 247
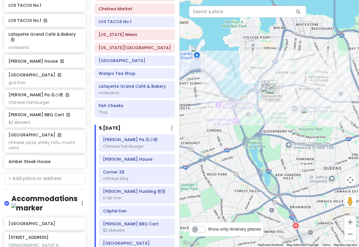
drag, startPoint x: 307, startPoint y: 104, endPoint x: 251, endPoint y: 129, distance: 61.3
click at [251, 129] on div at bounding box center [270, 123] width 180 height 247
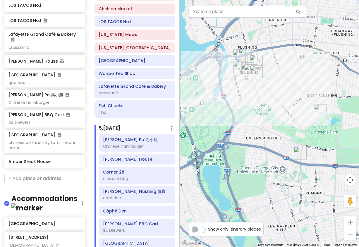
click at [317, 111] on img "157-17 Rose Ave" at bounding box center [320, 110] width 13 height 13
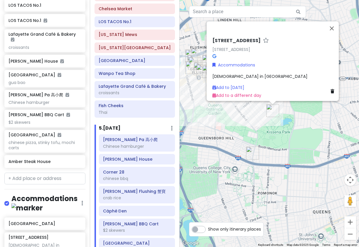
click at [260, 141] on div "157-17 Rose Ave 157-17 Rose Ave, Flushing, NY 11355, USA Accommodations church …" at bounding box center [270, 123] width 180 height 247
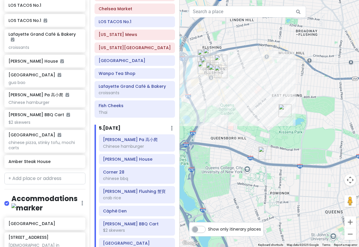
drag, startPoint x: 233, startPoint y: 139, endPoint x: 263, endPoint y: 148, distance: 31.6
click at [249, 139] on div at bounding box center [270, 123] width 180 height 247
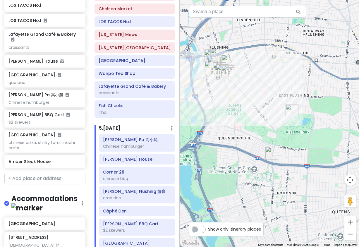
drag, startPoint x: 196, startPoint y: 154, endPoint x: 235, endPoint y: 139, distance: 41.8
click at [230, 141] on div at bounding box center [270, 123] width 180 height 247
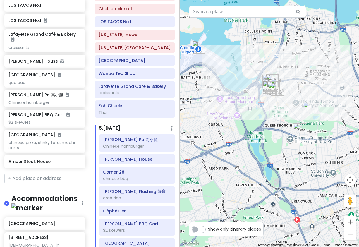
drag, startPoint x: 216, startPoint y: 130, endPoint x: 236, endPoint y: 134, distance: 20.5
click at [235, 134] on div at bounding box center [270, 123] width 180 height 247
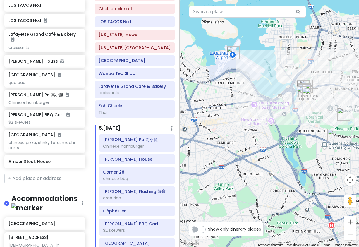
drag, startPoint x: 219, startPoint y: 129, endPoint x: 256, endPoint y: 126, distance: 37.2
click at [256, 126] on div at bounding box center [270, 123] width 180 height 247
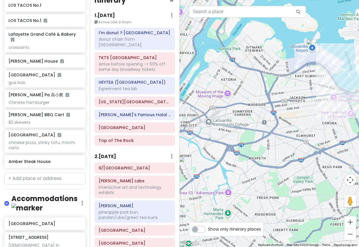
scroll to position [7, 0]
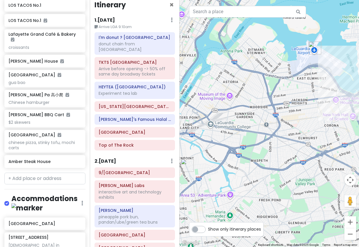
drag, startPoint x: 208, startPoint y: 139, endPoint x: 211, endPoint y: 143, distance: 4.6
click at [211, 143] on div at bounding box center [270, 123] width 180 height 247
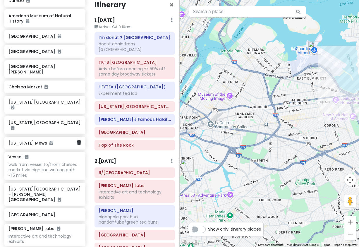
scroll to position [348, 0]
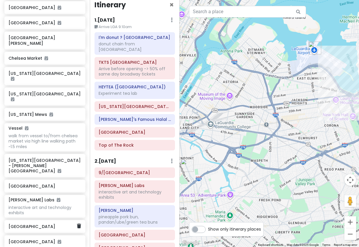
click at [41, 222] on div "[GEOGRAPHIC_DATA]" at bounding box center [42, 226] width 68 height 8
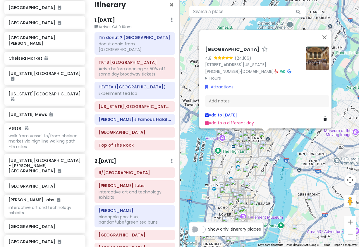
click at [216, 112] on link "Add to Mon 1/19" at bounding box center [221, 115] width 32 height 6
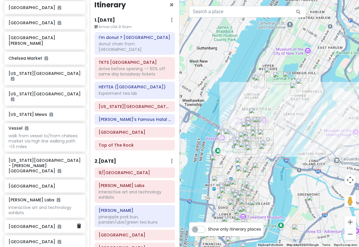
click at [50, 220] on div "[GEOGRAPHIC_DATA]" at bounding box center [44, 226] width 81 height 13
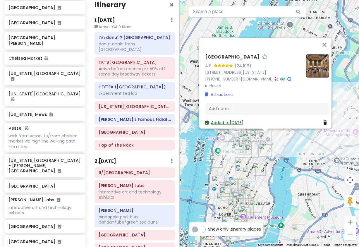
click at [228, 120] on link "Added to Mon 1/19" at bounding box center [224, 123] width 38 height 6
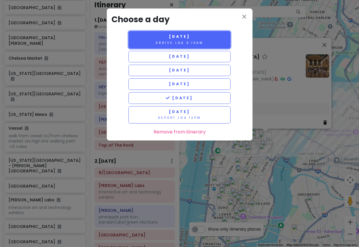
click at [187, 41] on small "Arrive LGA 9:10am" at bounding box center [180, 43] width 48 height 4
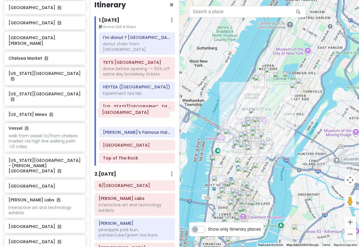
drag, startPoint x: 133, startPoint y: 154, endPoint x: 132, endPoint y: 114, distance: 40.4
click at [132, 114] on div "I'm donut ? times square donut chain from Japan TKTS Times Square Arrive before…" at bounding box center [136, 98] width 85 height 133
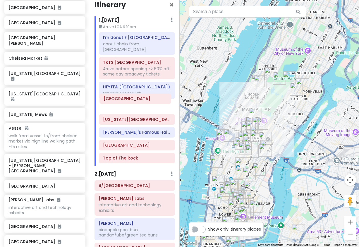
drag, startPoint x: 131, startPoint y: 116, endPoint x: 132, endPoint y: 101, distance: 15.5
click at [132, 101] on div "I'm donut ? times square donut chain from Japan TKTS Times Square Arrive before…" at bounding box center [136, 98] width 85 height 133
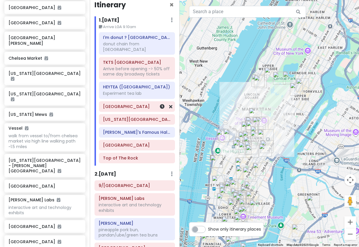
click at [132, 104] on h6 "[GEOGRAPHIC_DATA]" at bounding box center [137, 106] width 68 height 5
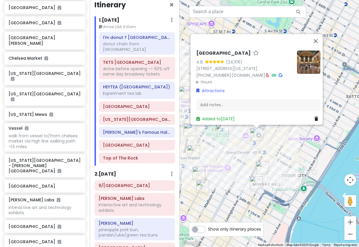
click at [246, 150] on div "[GEOGRAPHIC_DATA] 4.8 (24,106) [STREET_ADDRESS][US_STATE] [PHONE_NUMBER] · [DOM…" at bounding box center [270, 123] width 180 height 247
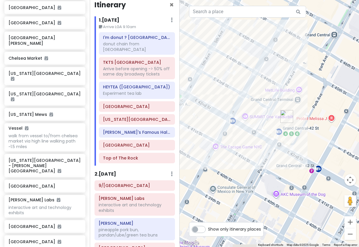
drag, startPoint x: 261, startPoint y: 165, endPoint x: 281, endPoint y: 142, distance: 30.5
click at [281, 142] on div at bounding box center [270, 123] width 180 height 247
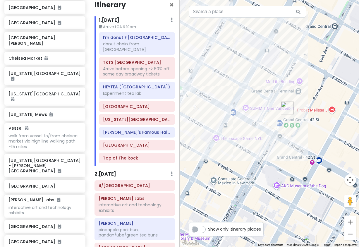
drag, startPoint x: 256, startPoint y: 144, endPoint x: 256, endPoint y: 126, distance: 17.3
click at [256, 126] on div at bounding box center [270, 123] width 180 height 247
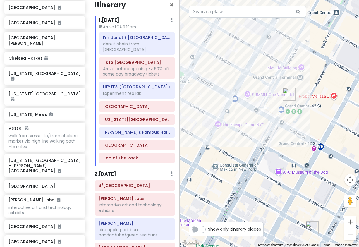
drag, startPoint x: 255, startPoint y: 158, endPoint x: 270, endPoint y: 110, distance: 50.4
click at [269, 112] on div at bounding box center [270, 123] width 180 height 247
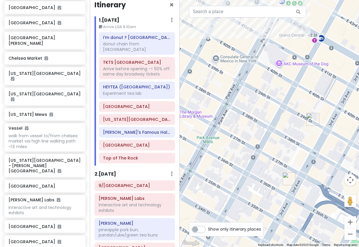
click at [314, 124] on img "KJUN" at bounding box center [312, 119] width 13 height 13
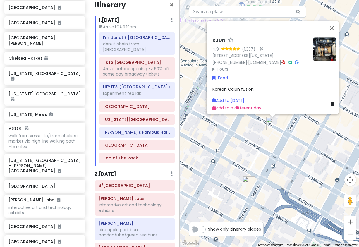
click at [250, 183] on img "Sarge’s Delicatessen & Diner" at bounding box center [249, 182] width 13 height 13
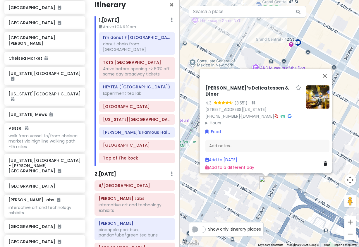
click at [235, 190] on div "Sarge’s Delicatessen & Diner 4.3 (3,551) · 548 3rd Ave, New York, NY 10016, USA…" at bounding box center [270, 123] width 180 height 247
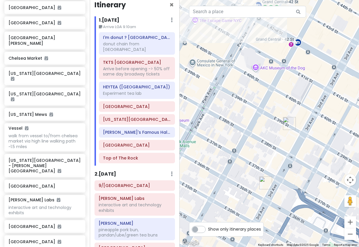
click at [267, 179] on img "Sarge’s Delicatessen & Diner" at bounding box center [265, 182] width 13 height 13
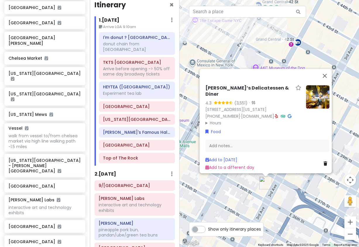
click at [317, 97] on img at bounding box center [317, 96] width 23 height 23
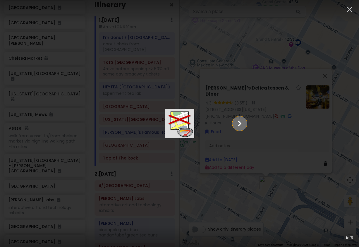
click at [245, 121] on icon "Show slide 2 of 5" at bounding box center [239, 123] width 11 height 14
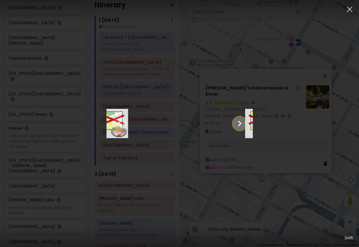
click at [245, 121] on icon "Show slide 3 of 5" at bounding box center [239, 123] width 11 height 14
click at [245, 122] on icon "Show slide 4 of 5" at bounding box center [239, 123] width 11 height 14
click at [245, 122] on icon "Show slide 5 of 5" at bounding box center [239, 123] width 11 height 14
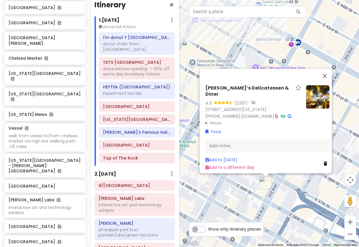
click at [351, 116] on div "Sarge’s Delicatessen & Diner 4.3 (3,551) · 548 3rd Ave, New York, NY 10016, USA…" at bounding box center [270, 123] width 180 height 247
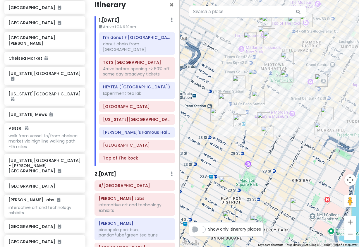
click at [318, 126] on img "Sarge’s Delicatessen & Diner" at bounding box center [320, 128] width 13 height 13
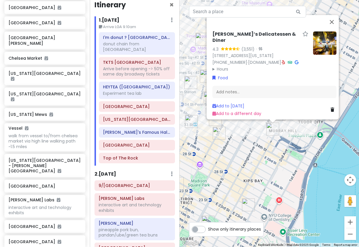
click at [233, 143] on div "Sarge’s Delicatessen & Diner 4.3 (3,551) · 548 3rd Ave, New York, NY 10016, USA…" at bounding box center [270, 123] width 180 height 247
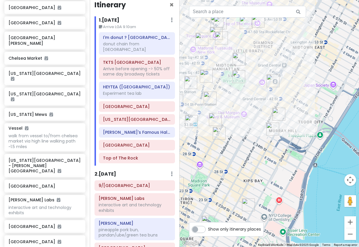
click at [272, 128] on img "Sarge’s Delicatessen & Diner" at bounding box center [272, 129] width 13 height 13
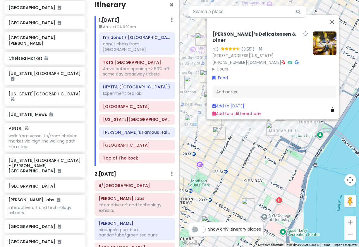
click at [261, 140] on div "Sarge’s Delicatessen & Diner 4.3 (3,551) · 548 3rd Ave, New York, NY 10016, USA…" at bounding box center [270, 123] width 180 height 247
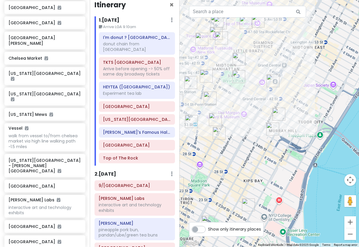
click at [271, 127] on img "Sarge’s Delicatessen & Diner" at bounding box center [272, 129] width 13 height 13
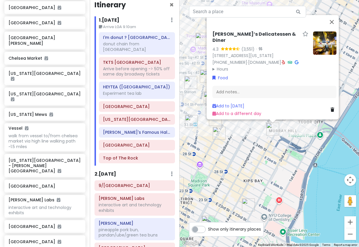
click at [278, 131] on img "Sarge’s Delicatessen & Diner" at bounding box center [272, 129] width 13 height 13
click at [282, 131] on div "To navigate, press the arrow keys. Sarge’s Delicatessen & Diner 4.3 (3,551) · 5…" at bounding box center [270, 123] width 180 height 247
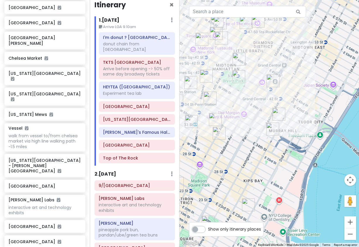
click at [278, 116] on img "KJUN" at bounding box center [278, 114] width 13 height 13
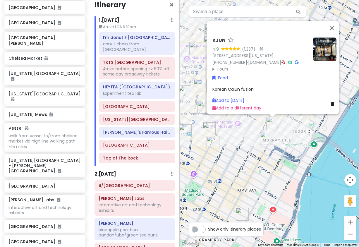
click at [288, 132] on div "KJUN 4.9 (1,337) · 154 E 39th St, New York, NY 10016, USA (347) 675-8026 · www.…" at bounding box center [270, 123] width 180 height 247
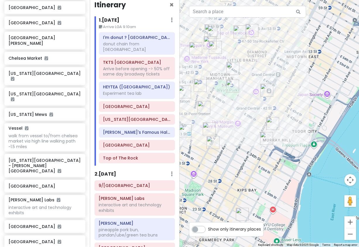
click at [272, 126] on img "KJUN" at bounding box center [272, 123] width 13 height 13
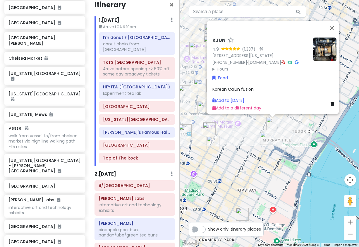
click at [325, 149] on div "KJUN 4.9 (1,337) · 154 E 39th St, New York, NY 10016, USA (347) 675-8026 · www.…" at bounding box center [270, 123] width 180 height 247
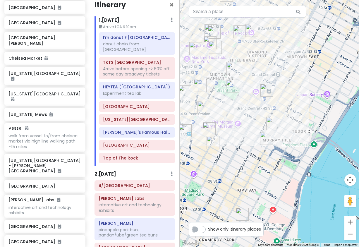
click at [204, 109] on img "Keens Steakhouse" at bounding box center [203, 107] width 13 height 13
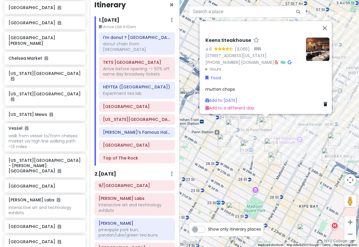
click at [237, 128] on img "LOS TACOS No.1" at bounding box center [232, 125] width 13 height 13
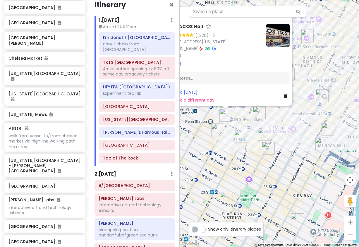
drag, startPoint x: 330, startPoint y: 163, endPoint x: 281, endPoint y: 152, distance: 51.1
click at [287, 149] on div "LOS TACOS No.1 4.8 (1,320) · 201 W 33rd St, New York, NY 10119, USA www.lostaco…" at bounding box center [270, 123] width 180 height 247
click at [264, 150] on img "Sundaes Best" at bounding box center [267, 148] width 13 height 13
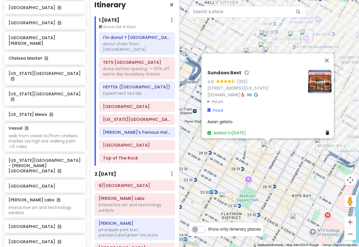
click at [298, 162] on div "Sundaes Best 4.6 (332) 4 E 32nd St Store 5, New York, NY 10016, USA sundaesbest…" at bounding box center [270, 123] width 180 height 247
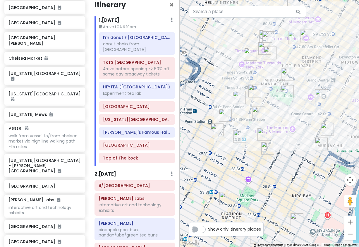
click at [324, 128] on img "KJUN" at bounding box center [327, 129] width 13 height 13
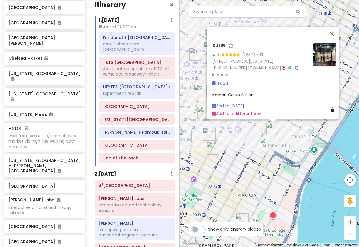
click at [264, 145] on img "Sarge’s Delicatessen & Diner" at bounding box center [266, 143] width 13 height 13
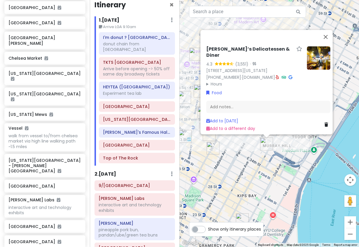
click at [248, 155] on div "Sarge’s Delicatessen & Diner 4.3 (3,551) · 548 3rd Ave, New York, NY 10016, USA…" at bounding box center [270, 123] width 180 height 247
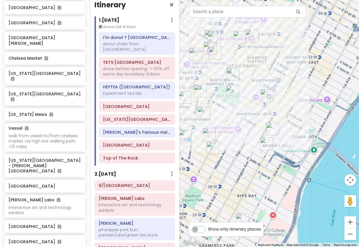
click at [264, 144] on img "Sarge’s Delicatessen & Diner" at bounding box center [266, 143] width 13 height 13
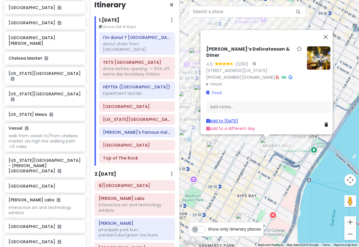
click at [231, 119] on link "Add to Thu 1/15" at bounding box center [222, 121] width 32 height 6
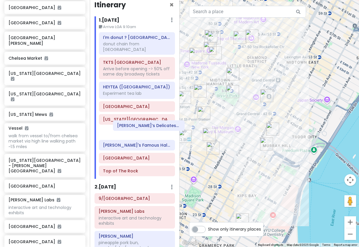
drag, startPoint x: 122, startPoint y: 161, endPoint x: 132, endPoint y: 130, distance: 32.3
click at [132, 130] on div "I'm donut ? times square donut chain from Japan TKTS Times Square Arrive before…" at bounding box center [136, 105] width 85 height 146
click at [264, 96] on img "Grand Central Terminal" at bounding box center [266, 95] width 13 height 13
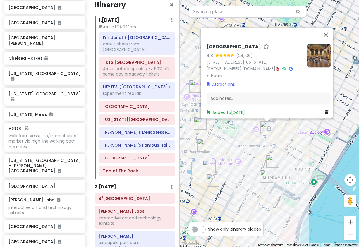
click at [229, 123] on img "New York Public Library - Stephen A. Schwarzman Building" at bounding box center [232, 123] width 13 height 13
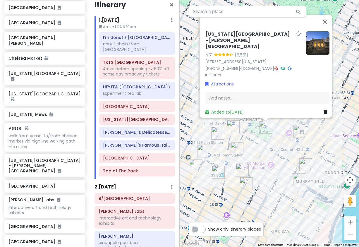
click at [295, 178] on img "Sarge’s Delicatessen & Diner" at bounding box center [299, 179] width 13 height 13
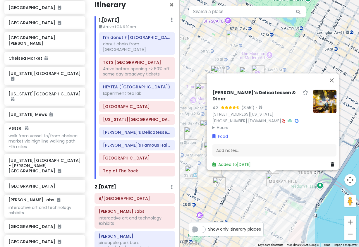
click at [291, 182] on div "Sarge’s Delicatessen & Diner 4.3 (3,551) · [STREET_ADDRESS][US_STATE] [PHONE_NU…" at bounding box center [270, 123] width 180 height 247
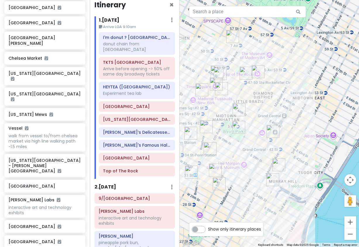
click at [275, 162] on img "KJUN" at bounding box center [278, 164] width 13 height 13
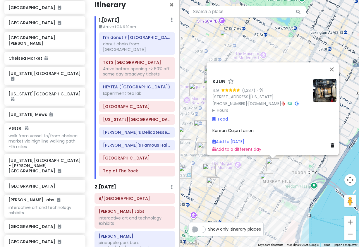
click at [288, 180] on div "KJUN 4.9 (1,337) · 154 E 39th St, New York, NY 10016, USA (347) 675-8026 · www.…" at bounding box center [270, 123] width 180 height 247
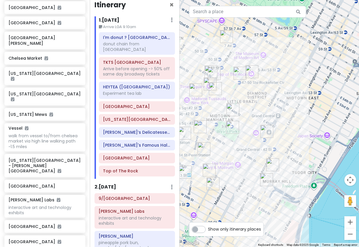
click at [273, 166] on img "KJUN" at bounding box center [272, 164] width 13 height 13
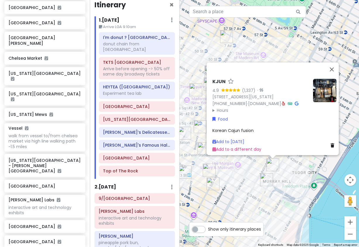
click at [221, 108] on summary "Hours" at bounding box center [260, 110] width 96 height 6
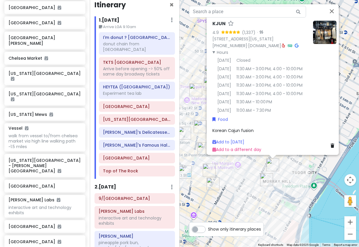
click at [313, 21] on img at bounding box center [324, 32] width 23 height 23
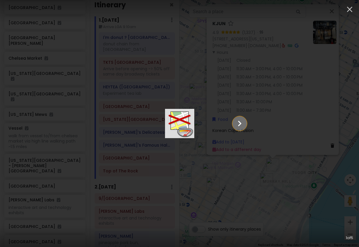
click at [245, 124] on icon "Show slide 2 of 5" at bounding box center [239, 123] width 11 height 14
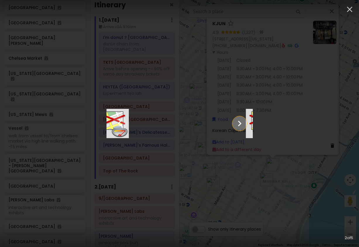
click at [245, 124] on icon "Show slide 3 of 5" at bounding box center [239, 123] width 11 height 14
click at [245, 124] on icon "Show slide 4 of 5" at bounding box center [239, 123] width 11 height 14
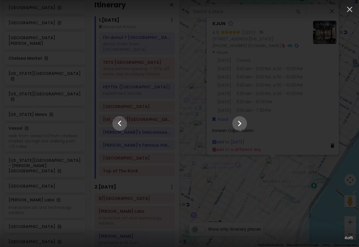
click at [217, 219] on div "4 of 5" at bounding box center [179, 123] width 359 height 247
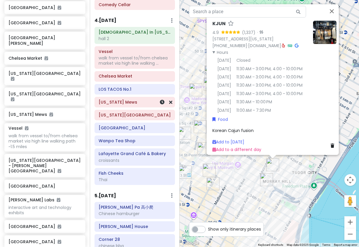
scroll to position [533, 0]
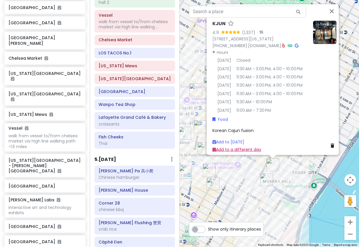
click at [227, 149] on link "Add to a different day" at bounding box center [236, 150] width 49 height 6
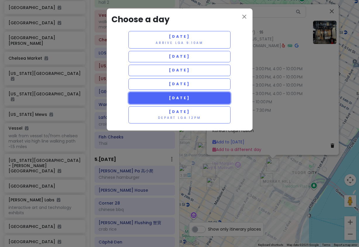
click at [179, 94] on button "Monday 1/19" at bounding box center [179, 97] width 102 height 11
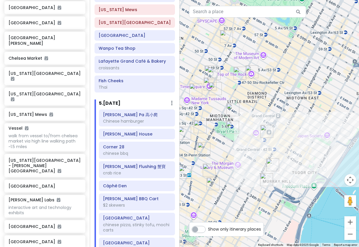
scroll to position [666, 0]
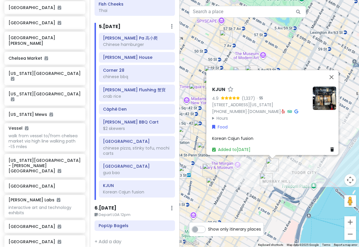
click at [243, 193] on div "KJUN 4.9 (1,337) · 154 E 39th St, New York, NY 10016, USA (347) 675-8026 · www.…" at bounding box center [270, 123] width 180 height 247
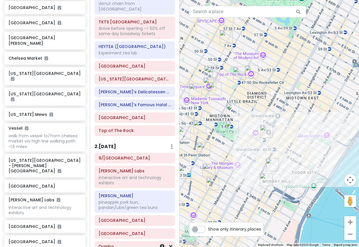
scroll to position [0, 0]
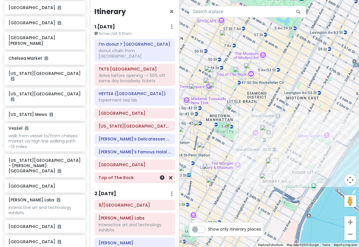
click at [123, 175] on h6 "Top of The Rock" at bounding box center [135, 177] width 72 height 5
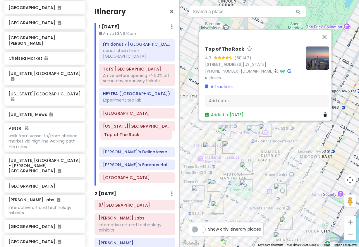
drag, startPoint x: 121, startPoint y: 177, endPoint x: 123, endPoint y: 140, distance: 37.8
click at [123, 140] on div "I'm donut ? times square donut chain from Japan TKTS Times Square Arrive before…" at bounding box center [136, 112] width 85 height 146
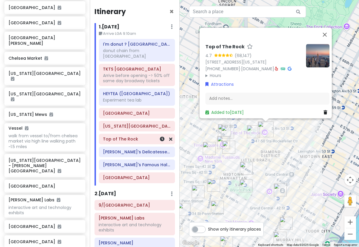
click at [123, 136] on h6 "Top of The Rock" at bounding box center [137, 138] width 68 height 5
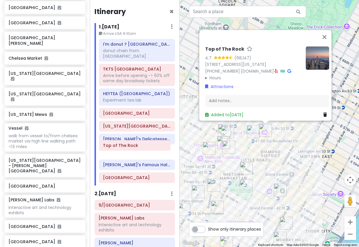
drag, startPoint x: 122, startPoint y: 137, endPoint x: 122, endPoint y: 149, distance: 12.3
click at [122, 149] on div "I'm donut ? times square donut chain from Japan TKTS Times Square Arrive before…" at bounding box center [136, 112] width 85 height 146
click at [252, 131] on img "Adel's Famous Halal Food" at bounding box center [253, 131] width 13 height 13
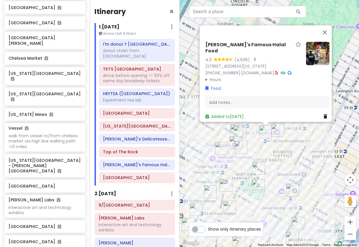
click at [304, 158] on div "Adel's Famous Halal Food 4.3 (4,636) · 1221 6th Ave, New York, NY 10020, USA (8…" at bounding box center [270, 123] width 180 height 247
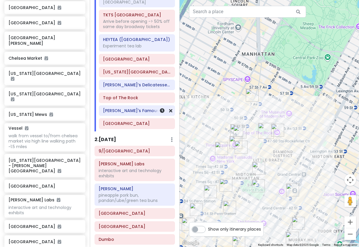
scroll to position [59, 0]
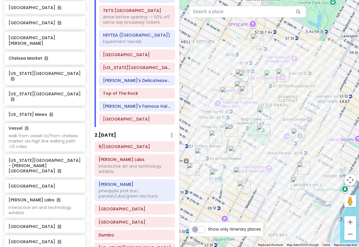
drag, startPoint x: 301, startPoint y: 142, endPoint x: 307, endPoint y: 95, distance: 47.8
click at [307, 95] on div at bounding box center [270, 123] width 180 height 247
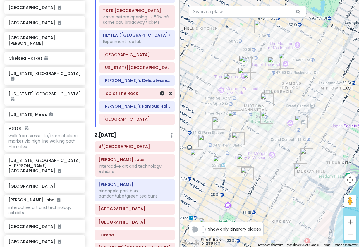
click at [138, 91] on h6 "Top of The Rock" at bounding box center [137, 93] width 68 height 5
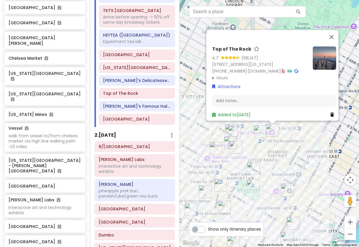
click at [306, 154] on div "Top of The Rock 4.7 (68,147) 30 Rockefeller Plaza, New York, NY 10112, USA (212…" at bounding box center [270, 123] width 180 height 247
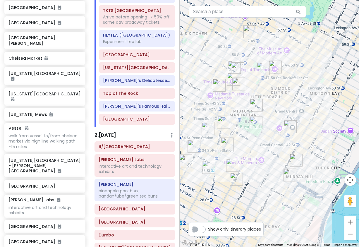
drag, startPoint x: 309, startPoint y: 177, endPoint x: 312, endPoint y: 111, distance: 65.9
click at [312, 111] on div at bounding box center [270, 123] width 180 height 247
click at [114, 145] on div "9/[GEOGRAPHIC_DATA]" at bounding box center [135, 146] width 72 height 8
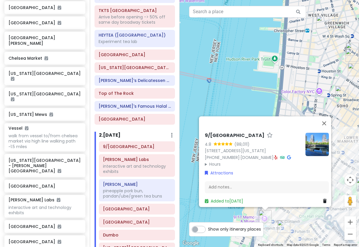
drag, startPoint x: 235, startPoint y: 90, endPoint x: 231, endPoint y: 31, distance: 58.9
click at [231, 31] on div "9/11 Memorial & Museum 4.8 (88,011) 180 Greenwich St, New York, NY 10007, USA (…" at bounding box center [270, 123] width 180 height 247
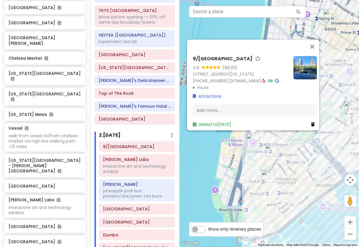
drag, startPoint x: 298, startPoint y: 174, endPoint x: 261, endPoint y: 152, distance: 42.5
click at [261, 152] on div "9/11 Memorial & Museum 4.8 (88,011) 180 Greenwich St, New York, NY 10007, USA (…" at bounding box center [270, 123] width 180 height 247
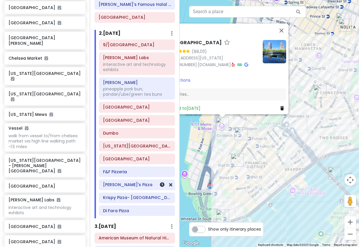
scroll to position [176, 0]
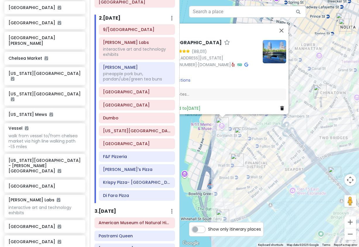
click at [283, 160] on div "9/[GEOGRAPHIC_DATA] 4.8 (88,011) [STREET_ADDRESS][US_STATE] [PHONE_NUMBER] · [D…" at bounding box center [270, 123] width 180 height 247
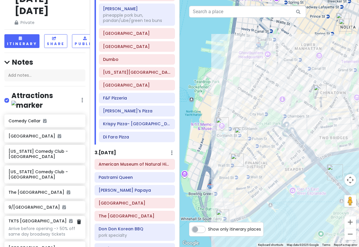
scroll to position [0, 0]
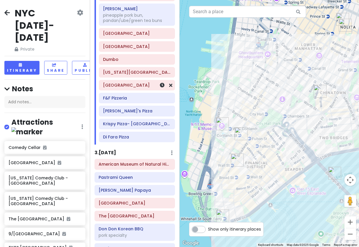
click at [137, 82] on h6 "[GEOGRAPHIC_DATA]" at bounding box center [137, 84] width 68 height 5
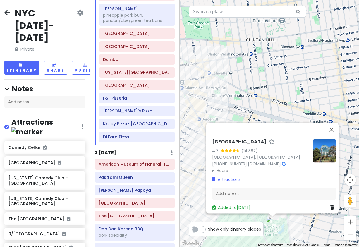
click at [216, 111] on div "[GEOGRAPHIC_DATA] 4.7 (14,382) [GEOGRAPHIC_DATA], [GEOGRAPHIC_DATA] [PHONE_NUMB…" at bounding box center [270, 123] width 180 height 247
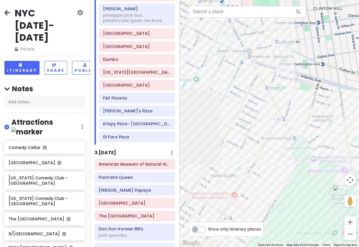
drag, startPoint x: 216, startPoint y: 111, endPoint x: 285, endPoint y: 75, distance: 77.8
click at [285, 75] on div at bounding box center [270, 123] width 180 height 247
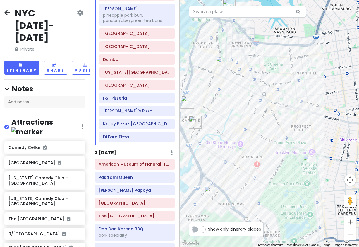
drag, startPoint x: 255, startPoint y: 90, endPoint x: 251, endPoint y: 125, distance: 35.1
click at [251, 125] on div at bounding box center [270, 123] width 180 height 247
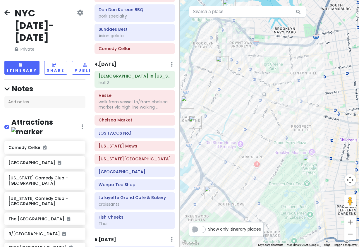
scroll to position [478, 0]
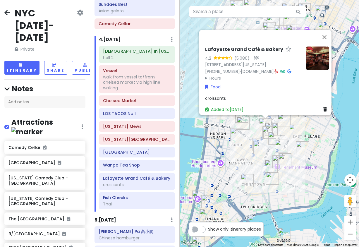
click at [206, 200] on img "Mercer Labs" at bounding box center [207, 201] width 13 height 13
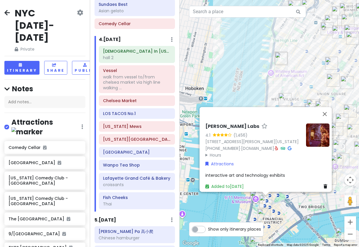
click at [214, 152] on summary "Hours" at bounding box center [253, 155] width 96 height 6
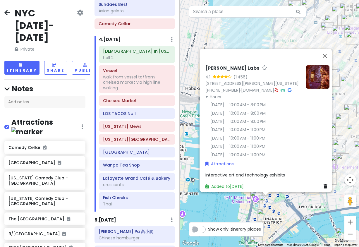
click at [217, 206] on div "[PERSON_NAME] Labs 4.1 (1,456) [STREET_ADDRESS][PERSON_NAME][US_STATE] [PHONE_N…" at bounding box center [270, 123] width 180 height 247
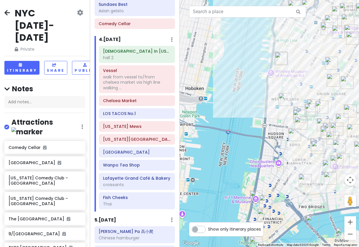
click at [255, 197] on img "9/11 Memorial & Museum" at bounding box center [256, 196] width 13 height 13
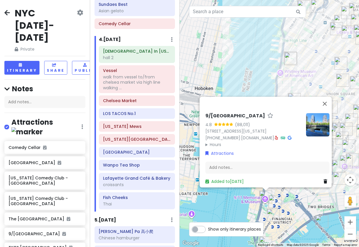
click at [207, 141] on summary "Hours" at bounding box center [253, 144] width 96 height 6
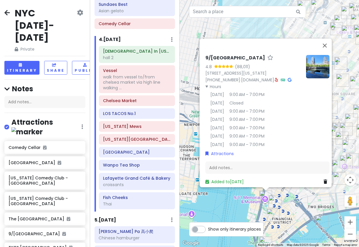
drag, startPoint x: 221, startPoint y: 200, endPoint x: 256, endPoint y: 202, distance: 34.9
click at [223, 200] on div "9/[GEOGRAPHIC_DATA] 4.8 (88,011) [STREET_ADDRESS][US_STATE] [PHONE_NUMBER] · [D…" at bounding box center [270, 123] width 180 height 247
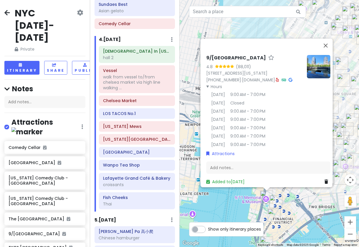
click at [272, 199] on img "Mercer Labs" at bounding box center [275, 201] width 13 height 13
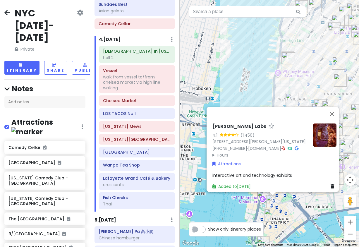
click at [219, 152] on summary "Hours" at bounding box center [260, 155] width 96 height 6
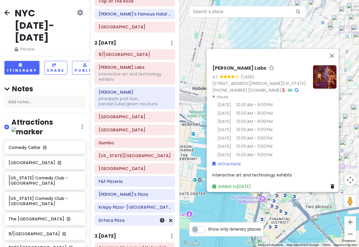
scroll to position [127, 0]
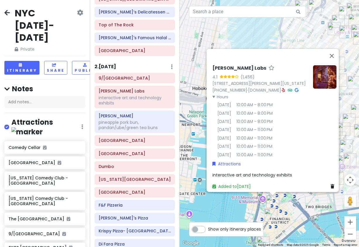
click at [262, 196] on img "9/11 Memorial & Museum" at bounding box center [263, 196] width 13 height 13
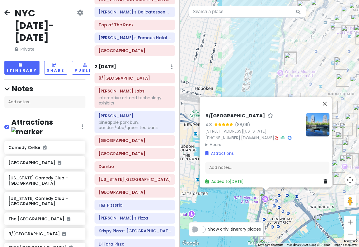
click at [214, 141] on summary "Hours" at bounding box center [253, 144] width 96 height 6
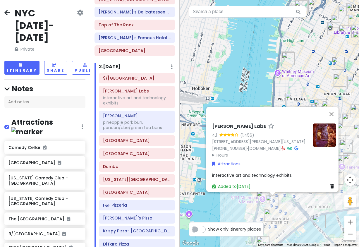
click at [222, 152] on summary "Hours" at bounding box center [260, 155] width 96 height 6
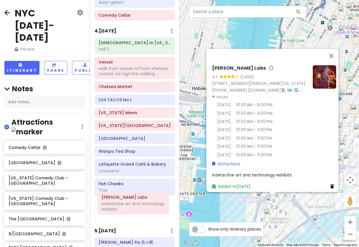
scroll to position [488, 0]
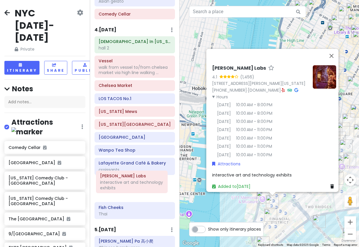
drag, startPoint x: 137, startPoint y: 94, endPoint x: 135, endPoint y: 184, distance: 90.2
click at [135, 184] on div "Itinerary × 1 . Thu 1/15 Edit Day Notes Delete Day Arrive LGA 9:10am I'm donut …" at bounding box center [135, 123] width 90 height 247
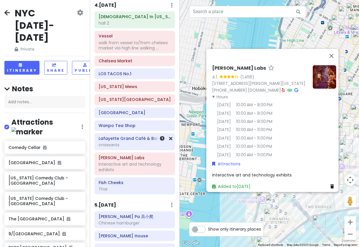
scroll to position [438, 0]
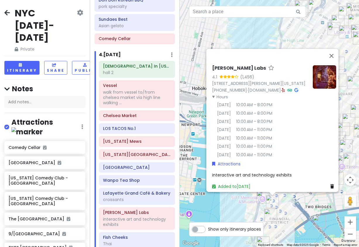
click at [300, 214] on div "Mercer Labs 4.1 (1,456) 21 Dey St, New York, NY 10007, USA (212) 600-9009 · mer…" at bounding box center [270, 123] width 180 height 247
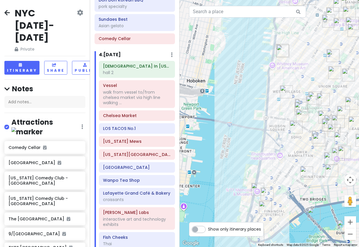
drag, startPoint x: 298, startPoint y: 203, endPoint x: 290, endPoint y: 164, distance: 39.5
click at [286, 181] on div at bounding box center [270, 123] width 180 height 247
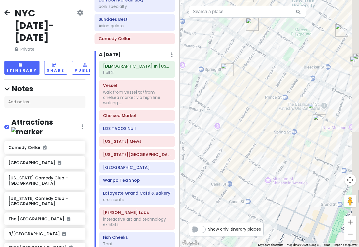
drag, startPoint x: 290, startPoint y: 91, endPoint x: 234, endPoint y: 85, distance: 55.6
click at [234, 85] on div at bounding box center [270, 123] width 180 height 247
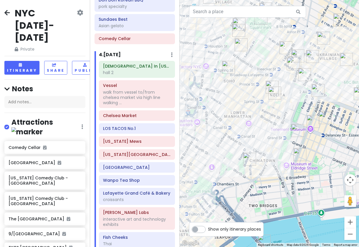
drag, startPoint x: 230, startPoint y: 83, endPoint x: 247, endPoint y: 80, distance: 17.0
click at [247, 80] on div at bounding box center [270, 123] width 180 height 247
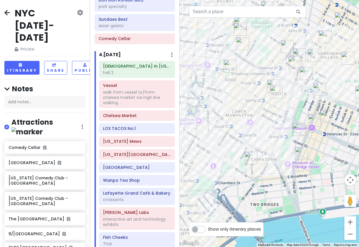
click at [286, 46] on img "Lafayette Grand Café & Bakery" at bounding box center [287, 46] width 13 height 13
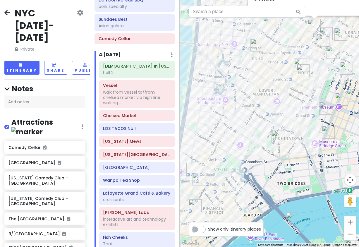
drag, startPoint x: 234, startPoint y: 184, endPoint x: 273, endPoint y: 100, distance: 92.8
click at [273, 100] on div "Lafayette Grand Café & Bakery 4.2 (5,086) · 380 Lafayette St, New York, NY 1000…" at bounding box center [270, 123] width 180 height 247
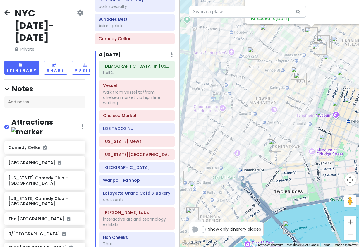
drag, startPoint x: 267, startPoint y: 128, endPoint x: 255, endPoint y: 144, distance: 19.0
click at [255, 144] on div "Lafayette Grand Café & Bakery 4.2 (5,086) · 380 Lafayette St, New York, NY 1000…" at bounding box center [270, 123] width 180 height 247
click at [274, 146] on img "Mei Lai Wah" at bounding box center [275, 145] width 13 height 13
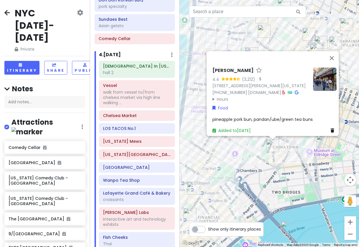
click at [267, 175] on div "Mei Lai Wah 4.4 (3,212) · 41 Mott St, New York, NY 10013, USA (212) 966-7866 · …" at bounding box center [270, 123] width 180 height 247
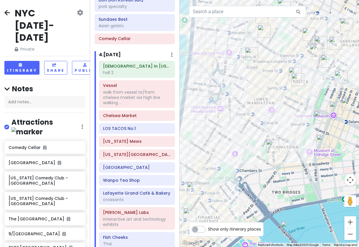
click at [191, 185] on img "Mercer Labs" at bounding box center [193, 188] width 13 height 13
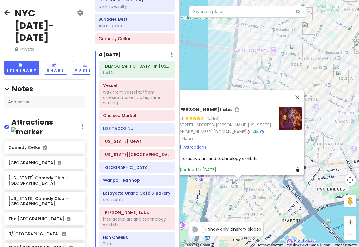
drag, startPoint x: 298, startPoint y: 206, endPoint x: 270, endPoint y: 202, distance: 28.6
click at [270, 202] on div "Mercer Labs 4.1 (1,456) 21 Dey St, New York, NY 10007, USA (212) 600-9009 · mer…" at bounding box center [270, 123] width 180 height 247
click at [323, 145] on img "Mei Lai Wah" at bounding box center [317, 142] width 13 height 13
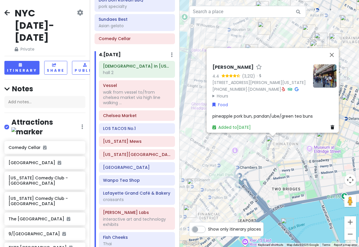
click at [323, 142] on img "Scarr's Pizza" at bounding box center [323, 137] width 13 height 13
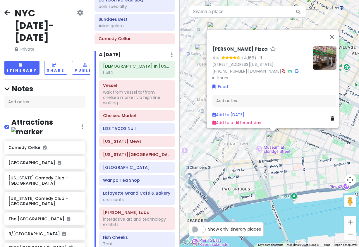
click at [233, 159] on div "Scarr's Pizza 4.4 (4,166) · 35 Orchard St, New York, NY 10002, USA (212) 334-34…" at bounding box center [270, 123] width 180 height 247
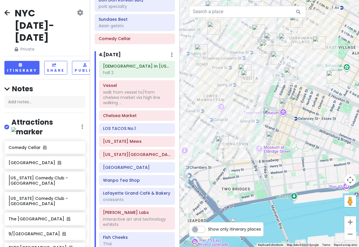
click at [224, 147] on img "Mei Lai Wah" at bounding box center [222, 142] width 13 height 13
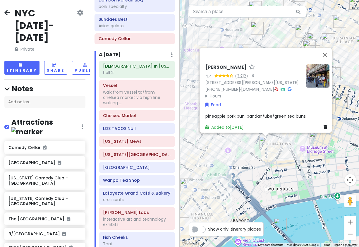
click at [218, 93] on summary "Hours" at bounding box center [253, 95] width 96 height 6
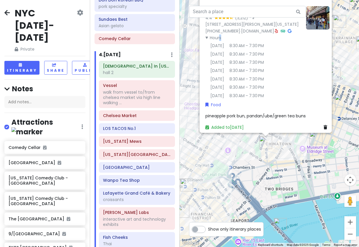
click at [291, 164] on div "Mei Lai Wah 4.4 (3,212) · 41 Mott St, New York, NY 10013, USA (212) 966-7866 · …" at bounding box center [270, 123] width 180 height 247
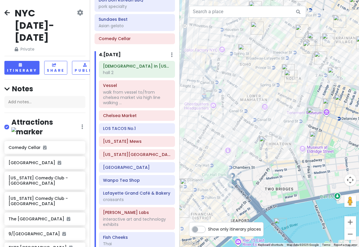
click at [266, 144] on img "Mei Lai Wah" at bounding box center [265, 142] width 13 height 13
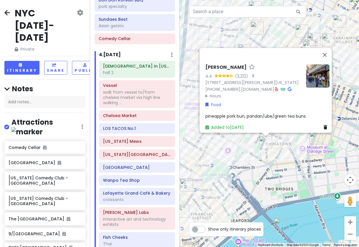
click at [286, 154] on div "Mei Lai Wah 4.4 (3,212) · 41 Mott St, New York, NY 10013, USA (212) 966-7866 · …" at bounding box center [270, 123] width 180 height 247
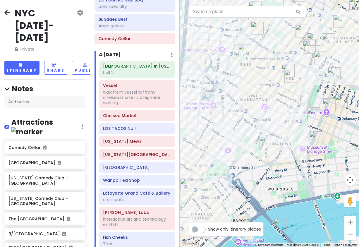
click at [313, 141] on img "Scarr's Pizza" at bounding box center [316, 137] width 13 height 13
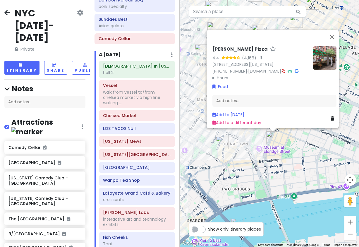
click at [307, 160] on div "Scarr's Pizza 4.4 (4,166) · 35 Orchard St, New York, NY 10002, USA (212) 334-34…" at bounding box center [270, 123] width 180 height 247
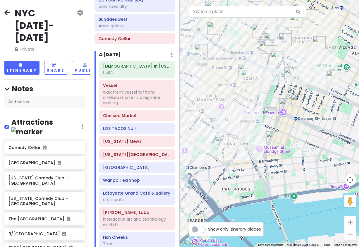
click at [272, 113] on img "The Sandwich Board" at bounding box center [270, 113] width 13 height 13
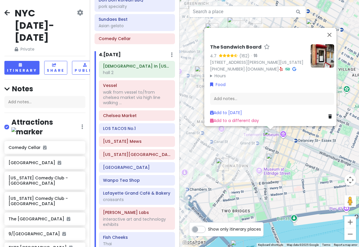
click at [287, 147] on div "The Sandwich Board 4.7 (162) · 115 Eldridge St FRNT A, New York, NY 10002, USA …" at bounding box center [270, 123] width 180 height 247
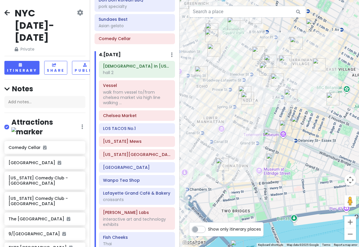
click at [283, 126] on img "Okiboru House of Tsukemen" at bounding box center [285, 126] width 13 height 13
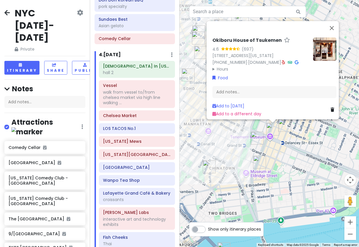
click at [292, 144] on div "Okiboru House of Tsukemen 4.6 (697) 117 Orchard St, New York, NY 10002, USA (91…" at bounding box center [270, 123] width 180 height 247
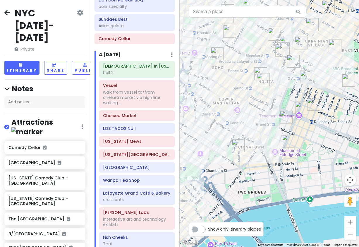
drag, startPoint x: 208, startPoint y: 180, endPoint x: 238, endPoint y: 158, distance: 37.3
click at [238, 158] on div at bounding box center [270, 123] width 180 height 247
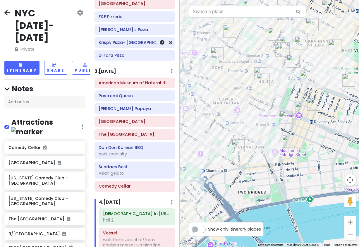
scroll to position [175, 0]
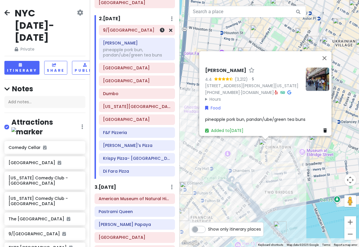
click at [137, 27] on h6 "9/[GEOGRAPHIC_DATA]" at bounding box center [137, 29] width 68 height 5
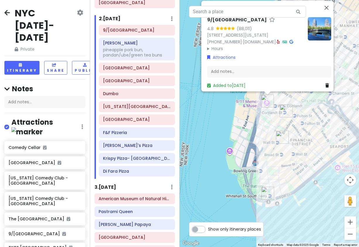
drag, startPoint x: 275, startPoint y: 201, endPoint x: 277, endPoint y: 122, distance: 79.0
click at [277, 122] on div "9/11 Memorial & Museum 4.8 (88,011) 180 Greenwich St, New York, NY 10007, USA (…" at bounding box center [270, 123] width 180 height 247
click at [278, 136] on img "Ten Thousand Coffee" at bounding box center [282, 136] width 13 height 13
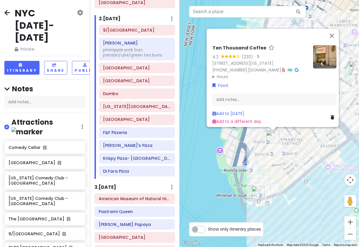
click at [271, 160] on div "Ten Thousand Coffee 4.2 (230) · 14 Wall St, New York, NY 10005, USA (646) 589-6…" at bounding box center [270, 123] width 180 height 247
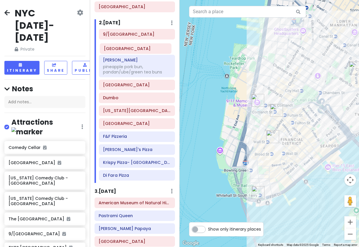
scroll to position [161, 0]
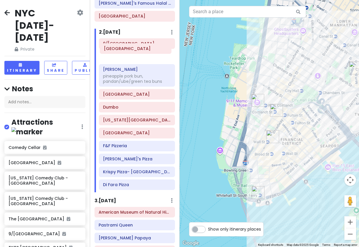
drag, startPoint x: 110, startPoint y: 66, endPoint x: 111, endPoint y: 51, distance: 14.9
click at [111, 51] on div "9/11 Memorial & Museum Mei Lai Wah pineapple pork bun, pandan/ube/green tea bun…" at bounding box center [136, 115] width 85 height 154
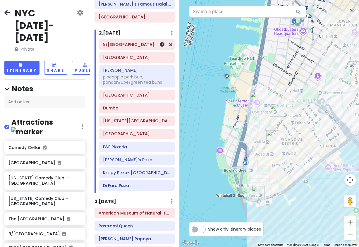
click at [133, 42] on h6 "9/[GEOGRAPHIC_DATA]" at bounding box center [137, 44] width 68 height 5
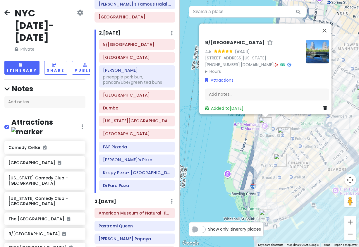
click at [223, 143] on div "9/11 Memorial & Museum 4.8 (88,011) 180 Greenwich St, New York, NY 10007, USA (…" at bounding box center [270, 123] width 180 height 247
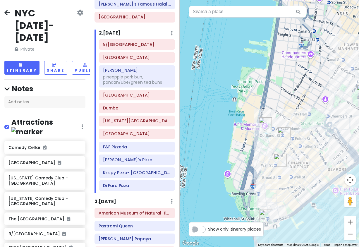
click at [283, 132] on img "Mercer Labs" at bounding box center [284, 133] width 13 height 13
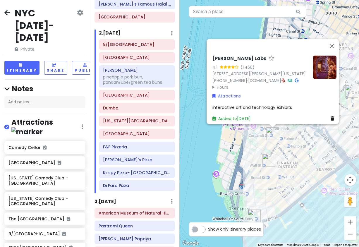
click at [269, 161] on img "Ten Thousand Coffee" at bounding box center [268, 160] width 13 height 13
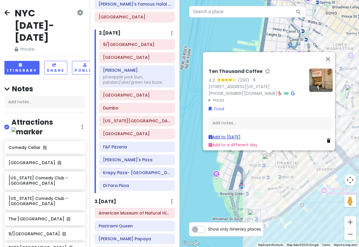
click at [224, 134] on link "Add to Fri 1/16" at bounding box center [225, 137] width 32 height 6
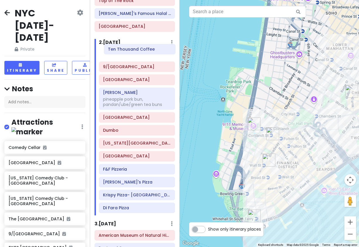
drag, startPoint x: 128, startPoint y: 195, endPoint x: 133, endPoint y: 51, distance: 144.0
click at [133, 51] on div "9/11 Memorial & Museum Staten Island Ferry Mei Lai Wah pineapple pork bun, pand…" at bounding box center [136, 132] width 85 height 167
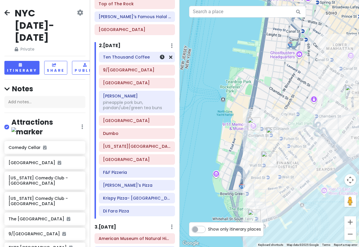
click at [129, 54] on h6 "Ten Thousand Coffee" at bounding box center [137, 56] width 68 height 5
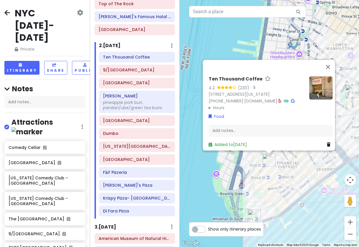
click at [322, 77] on img at bounding box center [320, 87] width 23 height 23
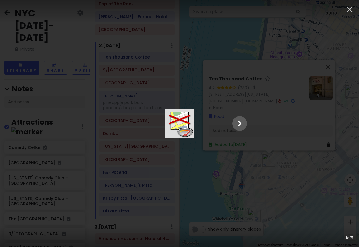
click at [253, 110] on div at bounding box center [179, 123] width 146 height 29
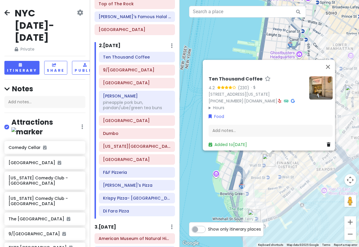
click at [211, 169] on div "Ten Thousand Coffee 4.2 (230) · [STREET_ADDRESS][US_STATE] [PHONE_NUMBER] · [DO…" at bounding box center [270, 123] width 180 height 247
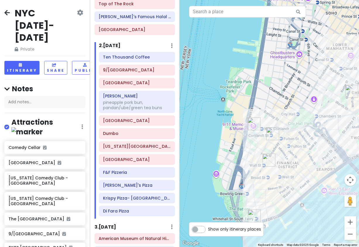
drag, startPoint x: 320, startPoint y: 106, endPoint x: 289, endPoint y: 78, distance: 41.9
click at [290, 78] on div at bounding box center [270, 123] width 180 height 247
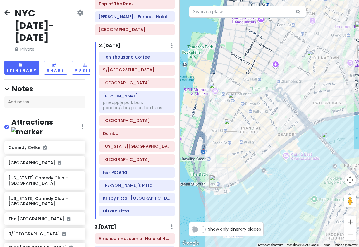
click at [232, 97] on img "Mercer Labs" at bounding box center [234, 98] width 13 height 13
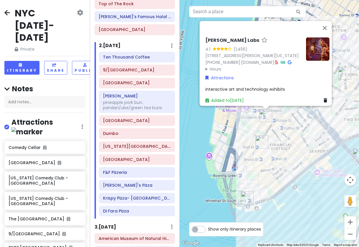
click at [284, 147] on div "Mercer Labs 4.1 (1,456) 21 Dey St, New York, NY 10007, USA (212) 600-9009 · mer…" at bounding box center [270, 123] width 180 height 247
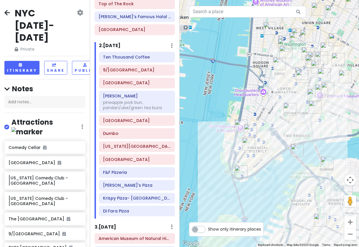
drag, startPoint x: 326, startPoint y: 110, endPoint x: 300, endPoint y: 120, distance: 27.9
click at [300, 120] on div at bounding box center [270, 123] width 180 height 247
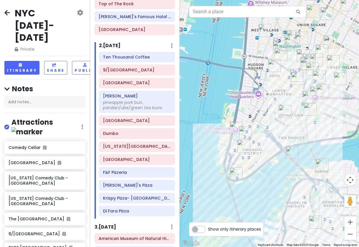
click at [281, 110] on img "Mei Lai Wah" at bounding box center [284, 111] width 13 height 13
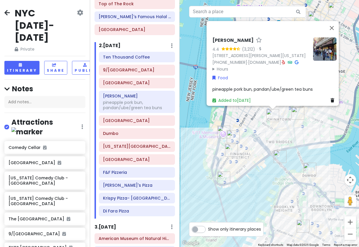
click at [215, 66] on summary "Hours" at bounding box center [260, 69] width 96 height 6
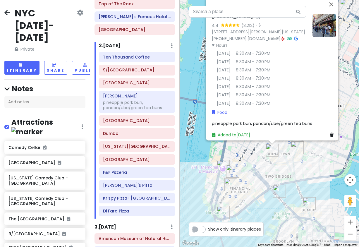
drag, startPoint x: 194, startPoint y: 94, endPoint x: 193, endPoint y: 131, distance: 36.6
click at [193, 131] on div "Mei Lai Wah 4.4 (3,212) · 41 Mott St, New York, NY 10013, USA (212) 966-7866 · …" at bounding box center [270, 123] width 180 height 247
click at [288, 169] on div "Mei Lai Wah 4.4 (3,212) · 41 Mott St, New York, NY 10013, USA (212) 966-7866 · …" at bounding box center [270, 123] width 180 height 247
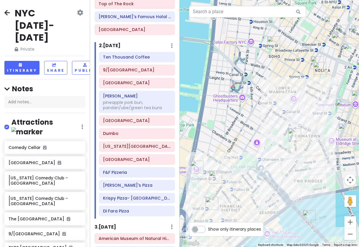
drag, startPoint x: 219, startPoint y: 156, endPoint x: 252, endPoint y: 74, distance: 88.2
click at [251, 90] on div at bounding box center [270, 123] width 180 height 247
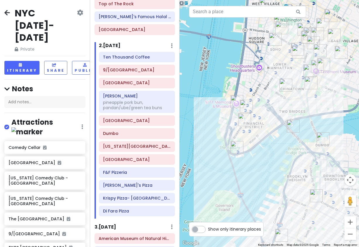
drag, startPoint x: 279, startPoint y: 162, endPoint x: 257, endPoint y: 145, distance: 28.1
click at [263, 149] on div at bounding box center [270, 123] width 180 height 247
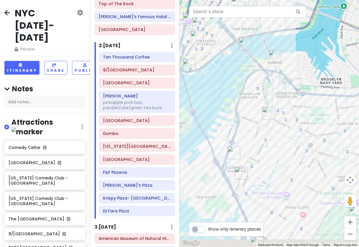
drag, startPoint x: 256, startPoint y: 159, endPoint x: 243, endPoint y: 87, distance: 73.3
click at [243, 90] on div at bounding box center [270, 123] width 180 height 247
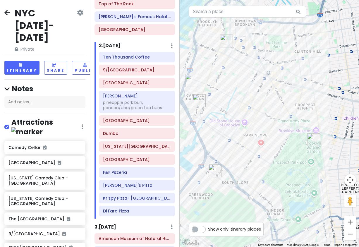
drag, startPoint x: 316, startPoint y: 166, endPoint x: 279, endPoint y: 162, distance: 37.2
click at [279, 162] on div at bounding box center [270, 123] width 180 height 247
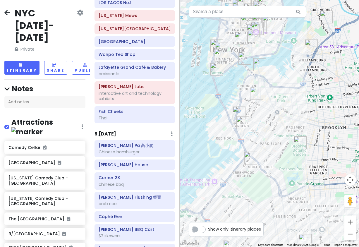
scroll to position [587, 0]
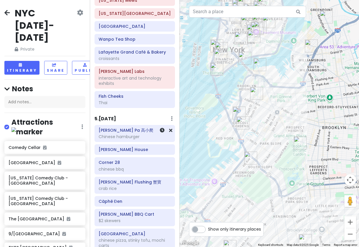
click at [137, 128] on div "Gao Xiao Pa 高小爬 Chinese hamburger" at bounding box center [135, 133] width 72 height 15
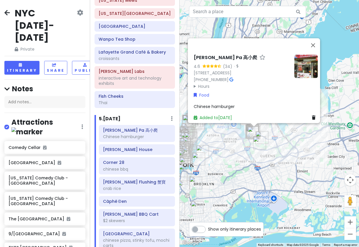
click at [228, 152] on div "Gao Xiao Pa 高小爬 4.6 (34) · 41-39 Kissena Blvd, Flushing, NY 11355, USA (929) 76…" at bounding box center [270, 123] width 180 height 247
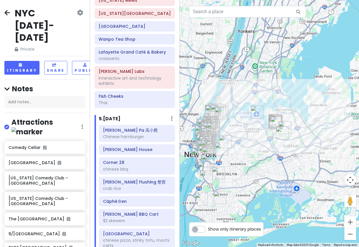
drag, startPoint x: 245, startPoint y: 153, endPoint x: 249, endPoint y: 151, distance: 4.6
click at [249, 151] on div at bounding box center [270, 123] width 180 height 247
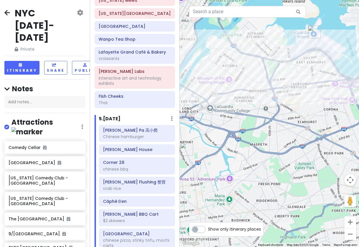
drag, startPoint x: 239, startPoint y: 145, endPoint x: 279, endPoint y: 121, distance: 46.9
click at [279, 121] on div at bounding box center [270, 123] width 180 height 247
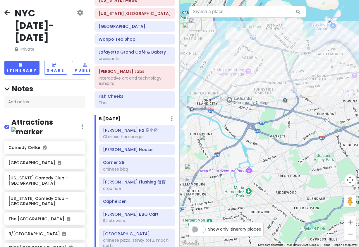
drag, startPoint x: 224, startPoint y: 124, endPoint x: 242, endPoint y: 119, distance: 18.2
click at [241, 119] on div at bounding box center [270, 123] width 180 height 247
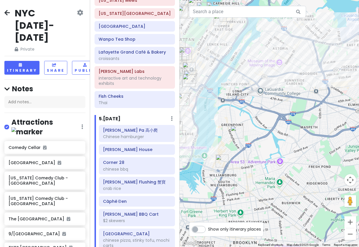
drag, startPoint x: 232, startPoint y: 124, endPoint x: 244, endPoint y: 120, distance: 12.6
click at [244, 120] on div at bounding box center [270, 123] width 180 height 247
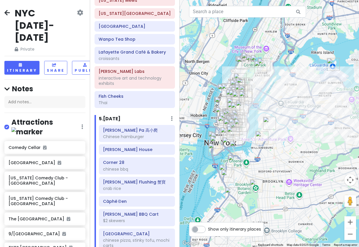
click at [266, 127] on img "Amber Steak House" at bounding box center [269, 123] width 13 height 13
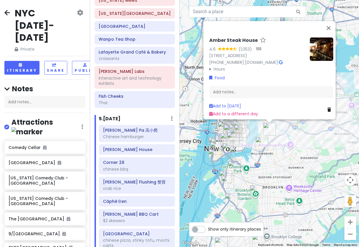
click at [262, 140] on img "L'Industrie Pizzeria" at bounding box center [261, 143] width 13 height 13
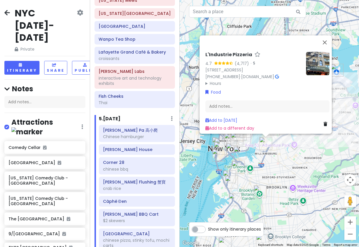
click at [271, 160] on div "L'Industrie Pizzeria 4.7 (4,717) · 254 S 2nd St, Brooklyn, NY 11211, USA (718) …" at bounding box center [270, 123] width 180 height 247
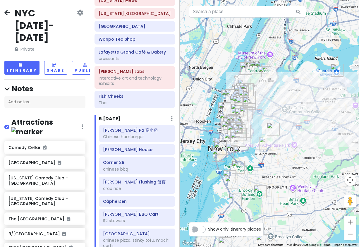
click at [241, 153] on img "Dumbo" at bounding box center [239, 152] width 13 height 13
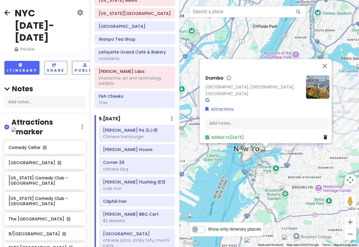
drag, startPoint x: 257, startPoint y: 166, endPoint x: 260, endPoint y: 166, distance: 3.2
click at [257, 166] on div "Dumbo Dumbo, Brooklyn, NY 11201, USA Attractions Add notes... Added to Fri 1/16" at bounding box center [270, 123] width 180 height 247
click at [260, 166] on img "New York Transit Museum" at bounding box center [263, 167] width 13 height 13
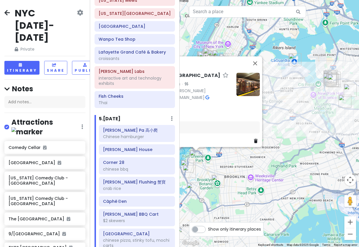
drag, startPoint x: 324, startPoint y: 181, endPoint x: 252, endPoint y: 170, distance: 72.5
click at [252, 170] on div "New York Transit Museum 4.7 (5,940) · 99 Schermerhorn St, Brooklyn, NY 11201, U…" at bounding box center [270, 123] width 180 height 247
click at [253, 168] on div "New York Transit Museum 4.7 (5,940) · 99 Schermerhorn St, Brooklyn, NY 11201, U…" at bounding box center [270, 123] width 180 height 247
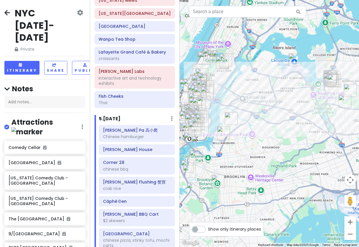
click at [217, 183] on img "Brooklyn Botanic Garden" at bounding box center [218, 181] width 13 height 13
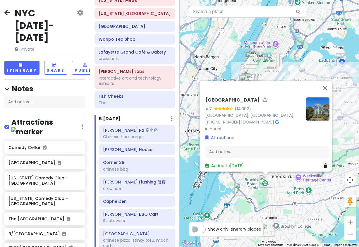
click at [272, 186] on div "Brooklyn Botanic Garden 4.7 (14,382) Brooklyn, NY 11238, USA (718) 623-7200 · b…" at bounding box center [270, 123] width 180 height 247
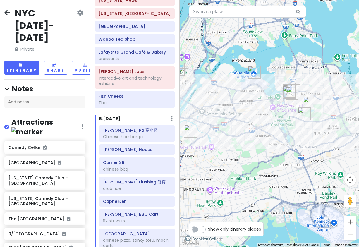
drag, startPoint x: 307, startPoint y: 155, endPoint x: 216, endPoint y: 168, distance: 91.0
click at [216, 168] on div at bounding box center [270, 123] width 180 height 247
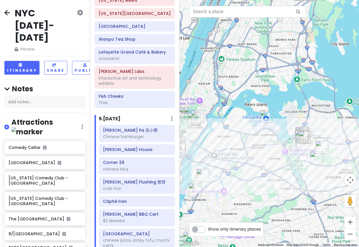
drag, startPoint x: 243, startPoint y: 64, endPoint x: 257, endPoint y: 112, distance: 50.3
click at [257, 112] on div at bounding box center [270, 123] width 180 height 247
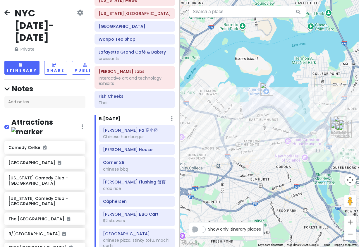
drag, startPoint x: 266, startPoint y: 132, endPoint x: 248, endPoint y: 70, distance: 64.5
click at [249, 70] on div at bounding box center [270, 123] width 180 height 247
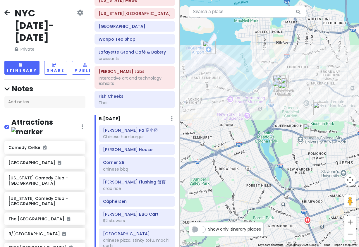
drag, startPoint x: 313, startPoint y: 80, endPoint x: 299, endPoint y: 94, distance: 20.5
click at [300, 98] on div at bounding box center [270, 123] width 180 height 247
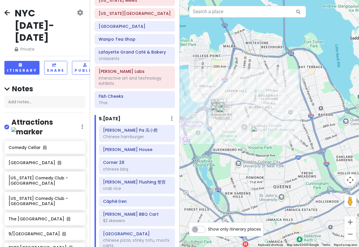
drag, startPoint x: 258, startPoint y: 70, endPoint x: 198, endPoint y: 68, distance: 60.6
click at [198, 68] on div at bounding box center [270, 123] width 180 height 247
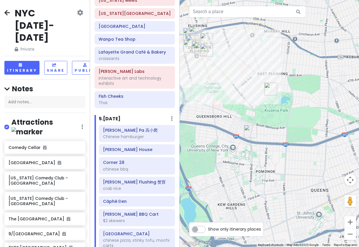
drag, startPoint x: 247, startPoint y: 127, endPoint x: 262, endPoint y: 120, distance: 16.0
click at [261, 120] on div at bounding box center [270, 123] width 180 height 247
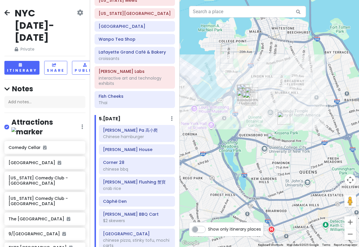
drag, startPoint x: 229, startPoint y: 104, endPoint x: 251, endPoint y: 128, distance: 32.3
click at [251, 128] on div at bounding box center [270, 123] width 180 height 247
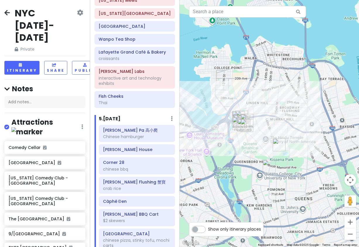
drag, startPoint x: 232, startPoint y: 147, endPoint x: 254, endPoint y: 146, distance: 22.6
click at [254, 146] on div at bounding box center [270, 123] width 180 height 247
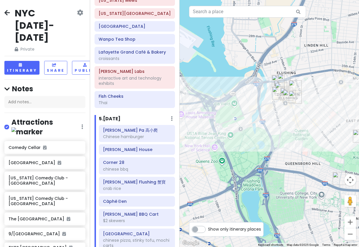
drag, startPoint x: 284, startPoint y: 150, endPoint x: 264, endPoint y: 136, distance: 25.2
click at [264, 136] on div at bounding box center [270, 123] width 180 height 247
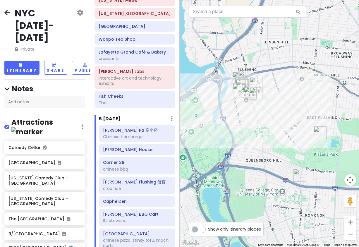
drag, startPoint x: 273, startPoint y: 140, endPoint x: 246, endPoint y: 142, distance: 26.4
click at [246, 142] on div at bounding box center [270, 123] width 180 height 247
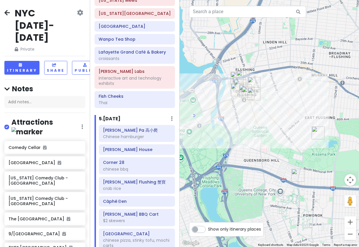
drag, startPoint x: 312, startPoint y: 143, endPoint x: 275, endPoint y: 142, distance: 36.6
click at [277, 144] on div at bounding box center [270, 123] width 180 height 247
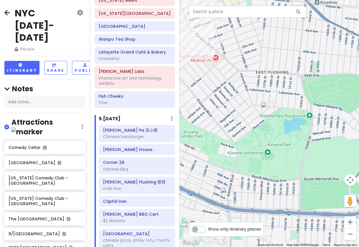
drag, startPoint x: 267, startPoint y: 138, endPoint x: 303, endPoint y: 123, distance: 39.1
click at [303, 123] on div at bounding box center [270, 123] width 180 height 247
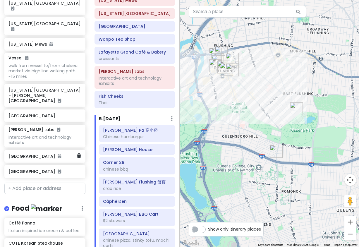
scroll to position [468, 0]
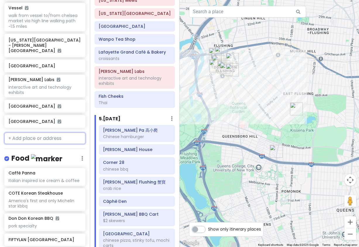
click at [34, 133] on input "text" at bounding box center [44, 139] width 81 height 12
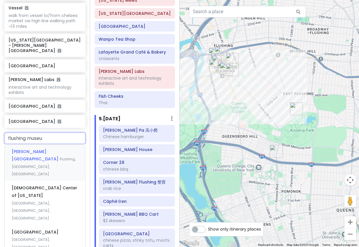
type input "flushing museum"
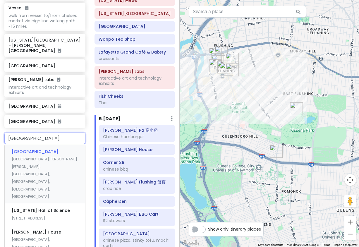
click at [40, 144] on div "Queens Museum Flushing Meadows Corona Park, Building, Corona, NY, USA" at bounding box center [45, 173] width 80 height 59
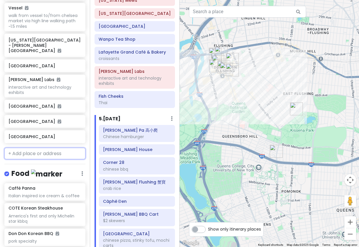
scroll to position [483, 0]
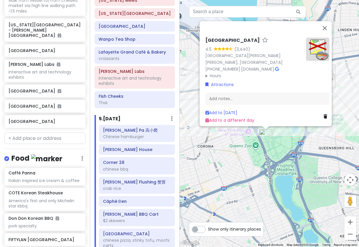
click at [265, 153] on div "Queens Museum 4.5 (3,440) Flushing Meadows Corona Park, Building, Corona, NY 11…" at bounding box center [270, 123] width 180 height 247
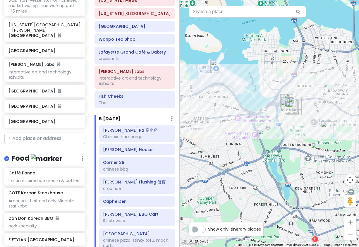
click at [257, 90] on div at bounding box center [270, 123] width 180 height 247
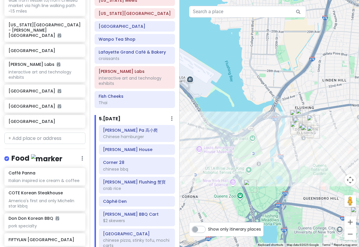
drag, startPoint x: 263, startPoint y: 135, endPoint x: 255, endPoint y: 17, distance: 117.6
click at [255, 18] on div at bounding box center [270, 123] width 180 height 247
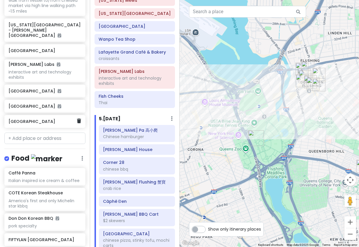
click at [29, 117] on div "[GEOGRAPHIC_DATA]" at bounding box center [42, 121] width 68 height 8
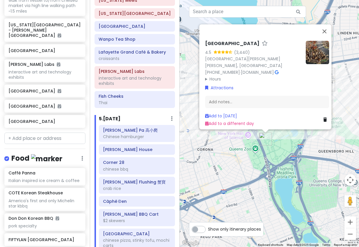
click at [219, 76] on summary "Hours" at bounding box center [253, 79] width 96 height 6
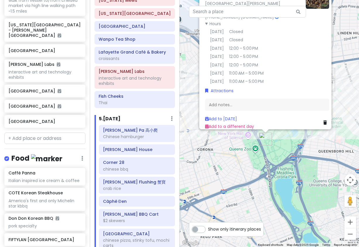
click at [218, 152] on div "Queens Museum 4.5 (3,440) Flushing Meadows Corona Park, Building, Corona, NY 11…" at bounding box center [270, 123] width 180 height 247
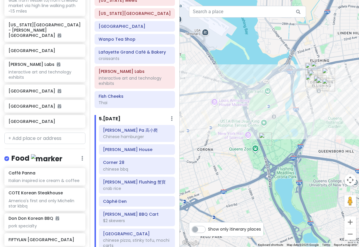
click at [264, 140] on img "Queens Museum" at bounding box center [265, 139] width 13 height 13
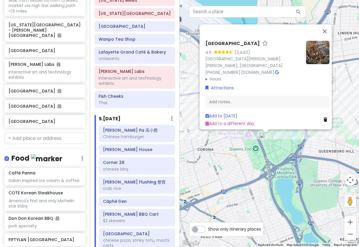
click at [214, 76] on summary "Hours" at bounding box center [253, 79] width 96 height 6
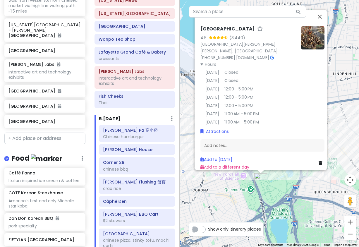
drag, startPoint x: 217, startPoint y: 156, endPoint x: 212, endPoint y: 198, distance: 41.8
click at [212, 198] on div "Queens Museum 4.5 (3,440) Flushing Meadows Corona Park, Building, Corona, NY 11…" at bounding box center [270, 123] width 180 height 247
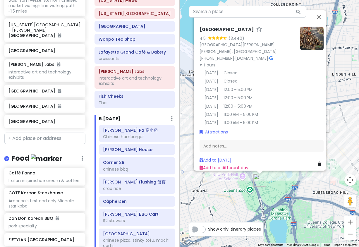
click at [229, 189] on div "Queens Museum 4.5 (3,440) Flushing Meadows Corona Park, Building, Corona, NY 11…" at bounding box center [270, 123] width 180 height 247
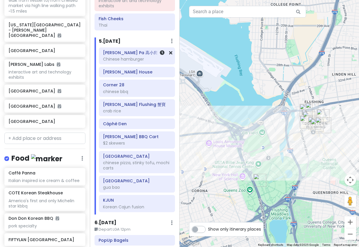
scroll to position [675, 0]
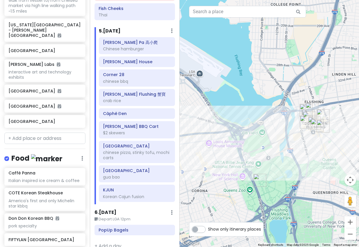
click at [258, 179] on img "Queens Museum" at bounding box center [259, 180] width 13 height 13
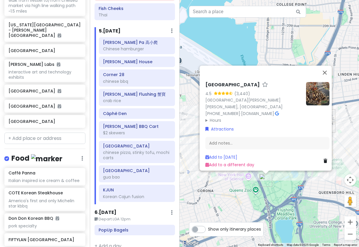
click at [313, 90] on img at bounding box center [317, 93] width 23 height 23
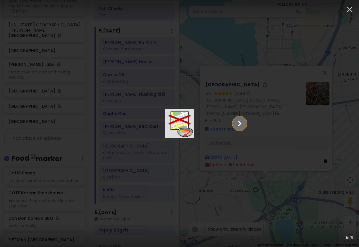
click at [245, 122] on icon "Show slide 2 of 5" at bounding box center [239, 123] width 11 height 14
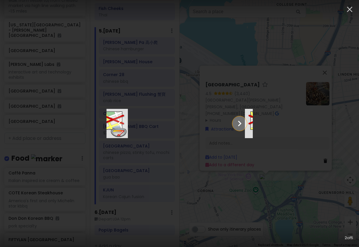
click at [245, 122] on icon "Show slide 3 of 5" at bounding box center [239, 123] width 11 height 14
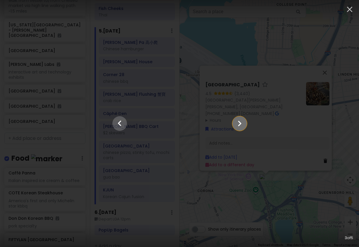
click at [245, 123] on icon "Show slide 4 of 5" at bounding box center [239, 123] width 11 height 14
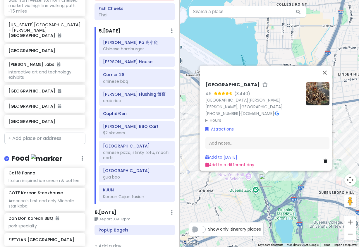
click at [286, 181] on div "Queens Museum 4.5 (3,440) Flushing Meadows Corona Park, Building, Corona, NY 11…" at bounding box center [270, 123] width 180 height 247
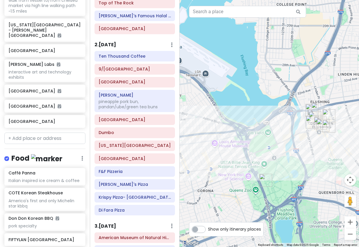
scroll to position [148, 0]
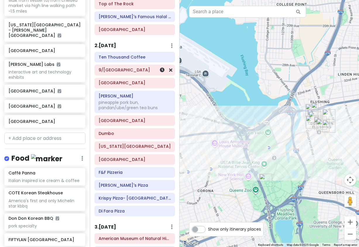
click at [129, 68] on div "9/[GEOGRAPHIC_DATA]" at bounding box center [135, 70] width 72 height 8
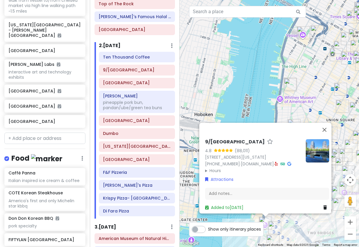
click at [207, 167] on summary "Hours" at bounding box center [253, 170] width 96 height 6
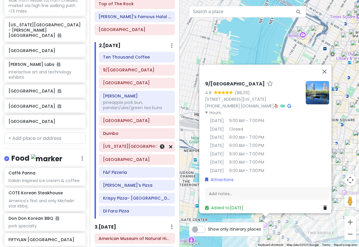
click at [128, 144] on h6 "[US_STATE][GEOGRAPHIC_DATA]" at bounding box center [137, 146] width 68 height 5
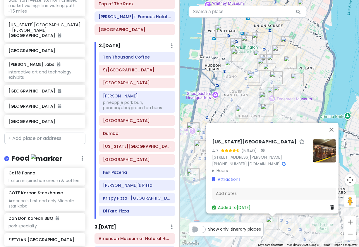
click at [216, 167] on summary "Hours" at bounding box center [260, 170] width 96 height 6
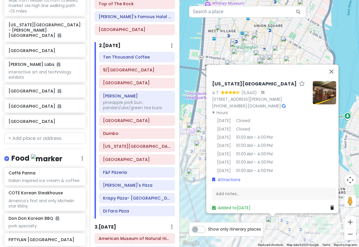
click at [190, 193] on div "New York Transit Museum 4.7 (5,940) · 99 Schermerhorn St, Brooklyn, NY 11201, U…" at bounding box center [270, 123] width 180 height 247
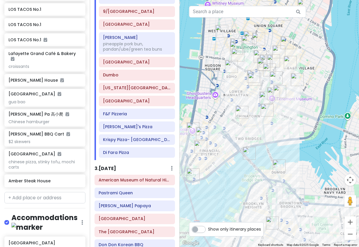
scroll to position [1606, 0]
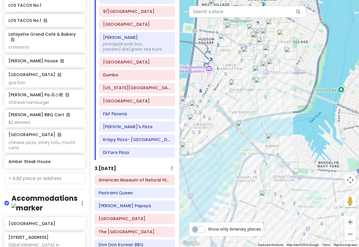
drag, startPoint x: 230, startPoint y: 192, endPoint x: 224, endPoint y: 164, distance: 28.5
click at [224, 164] on div at bounding box center [270, 123] width 180 height 247
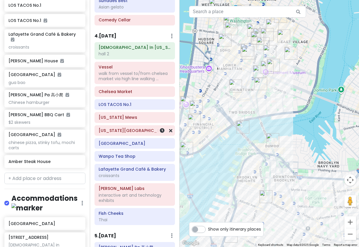
scroll to position [616, 0]
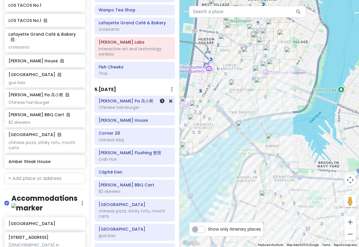
click at [128, 99] on div "Gao Xiao Pa 高小爬 Chinese hamburger" at bounding box center [135, 104] width 72 height 15
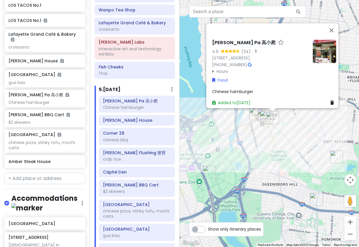
click at [213, 145] on div "Gao Xiao Pa 高小爬 4.6 (34) · 41-39 Kissena Blvd, Flushing, NY 11355, USA (929) 76…" at bounding box center [270, 123] width 180 height 247
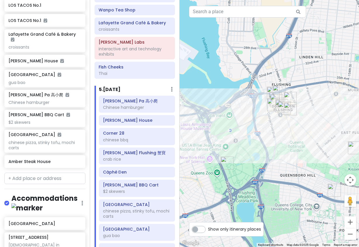
drag, startPoint x: 212, startPoint y: 147, endPoint x: 250, endPoint y: 126, distance: 43.5
click at [250, 126] on div at bounding box center [270, 123] width 180 height 247
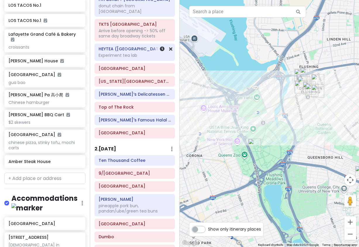
scroll to position [60, 0]
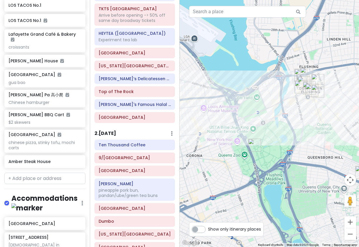
click at [252, 143] on img "Queens Museum" at bounding box center [254, 145] width 13 height 13
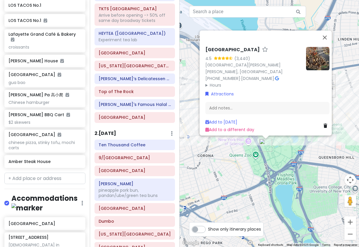
click at [274, 155] on div "Queens Museum 4.5 (3,440) Flushing Meadows Corona Park, Building, Corona, NY 11…" at bounding box center [270, 123] width 180 height 247
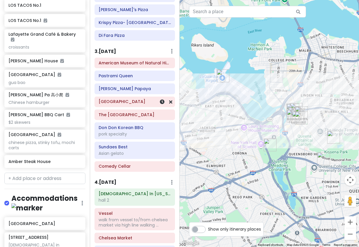
scroll to position [265, 0]
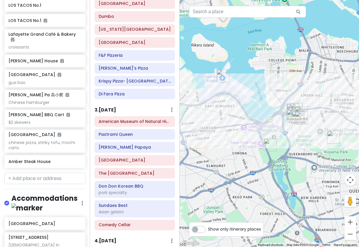
type input "38 w 96th st new"
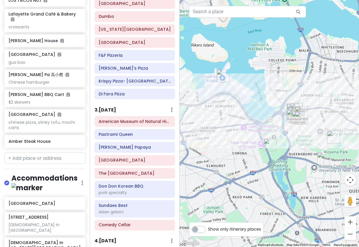
scroll to position [1636, 0]
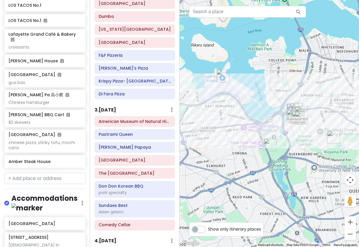
scroll to position [1622, 0]
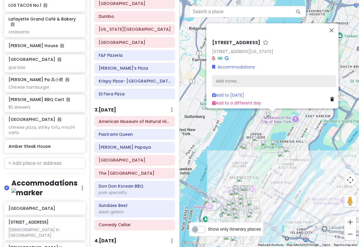
click at [238, 75] on div "Add notes..." at bounding box center [274, 81] width 124 height 12
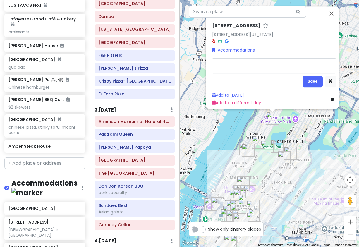
type textarea "x"
type textarea "h"
type textarea "x"
type textarea "ha"
type textarea "x"
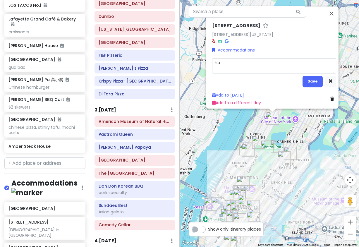
type textarea "hal"
type textarea "x"
type textarea "hall"
type textarea "x"
type textarea "hall"
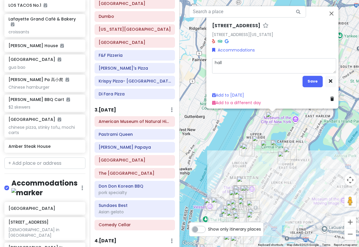
type textarea "x"
type textarea "hall 6"
click at [307, 76] on button "Save" at bounding box center [312, 81] width 20 height 11
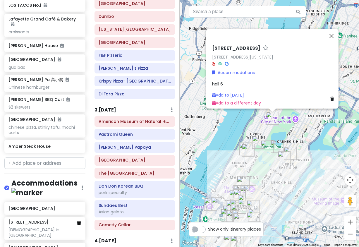
click at [77, 220] on link at bounding box center [79, 223] width 4 height 7
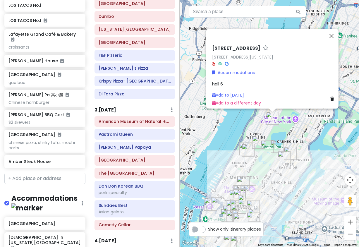
click at [279, 134] on div "38 W 96th St 38 W 96th St, New York, NY 10025, USA Accommodations hall 6 Add to…" at bounding box center [270, 123] width 180 height 247
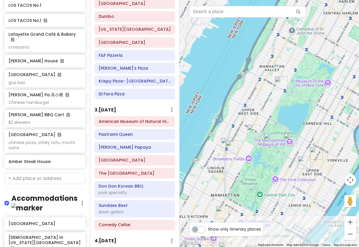
drag, startPoint x: 269, startPoint y: 137, endPoint x: 280, endPoint y: 101, distance: 37.1
click at [280, 101] on div at bounding box center [270, 123] width 180 height 247
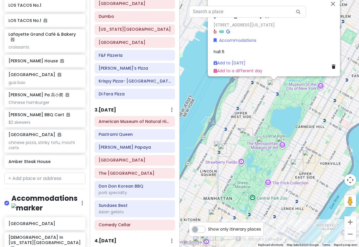
drag, startPoint x: 272, startPoint y: 151, endPoint x: 273, endPoint y: 129, distance: 21.7
click at [273, 129] on div "38 W 96th St 38 W 96th St, New York, NY 10025, USA Accommodations hall 6 Add to…" at bounding box center [270, 123] width 180 height 247
click at [54, 227] on div "NYC 1/15-1/20/26 Private Change Dates Make a Copy Delete Trip Give Feedback 💡 S…" at bounding box center [45, 123] width 90 height 247
click at [48, 235] on div "Church In New York City hall 2. Sam & Winnie" at bounding box center [44, 249] width 73 height 29
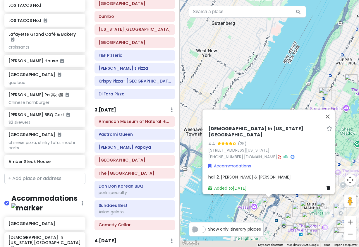
drag, startPoint x: 264, startPoint y: 89, endPoint x: 265, endPoint y: 31, distance: 58.2
click at [265, 31] on div "[DEMOGRAPHIC_DATA] In [US_STATE][GEOGRAPHIC_DATA] 4.4 (25) [STREET_ADDRESS][US_…" at bounding box center [270, 123] width 180 height 247
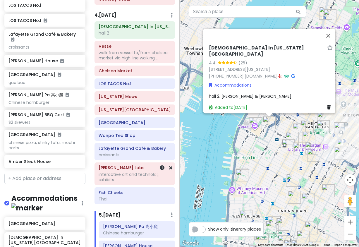
scroll to position [528, 0]
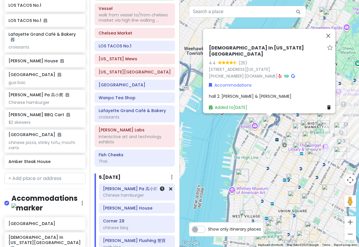
click at [119, 187] on div "Gao Xiao Pa 高小爬 Chinese hamburger" at bounding box center [137, 192] width 68 height 15
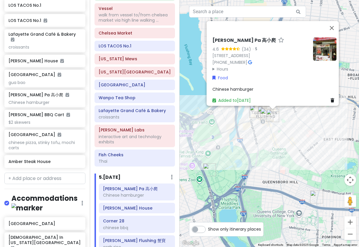
click at [223, 66] on summary "Hours" at bounding box center [260, 69] width 96 height 6
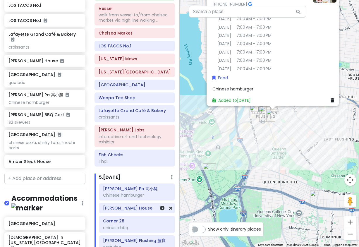
click at [123, 206] on div "[PERSON_NAME] House" at bounding box center [137, 208] width 68 height 8
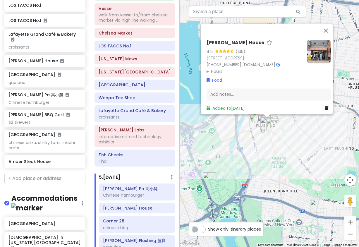
click at [215, 68] on summary "Hours" at bounding box center [255, 71] width 96 height 6
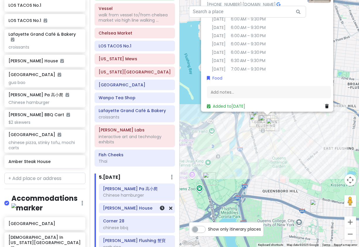
click at [114, 205] on h6 "[PERSON_NAME] House" at bounding box center [137, 207] width 68 height 5
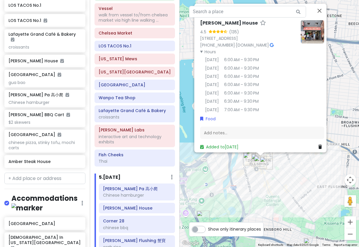
drag, startPoint x: 250, startPoint y: 189, endPoint x: 250, endPoint y: 207, distance: 17.6
click at [250, 207] on div "Zhu Ji Dumpling House 4.5 (135) 40-52 Main St, Flushing, NY 11354, USA (718) 35…" at bounding box center [270, 123] width 180 height 247
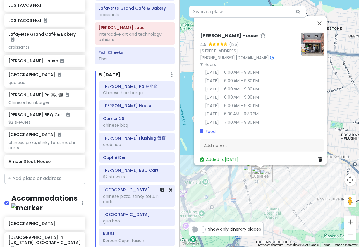
scroll to position [645, 0]
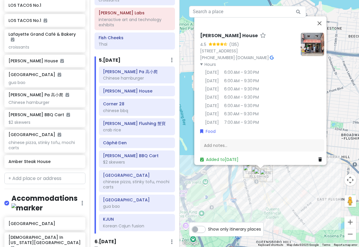
click at [233, 194] on div "Zhu Ji Dumpling House 4.5 (135) 40-52 Main St, Flushing, NY 11354, USA (718) 35…" at bounding box center [270, 123] width 180 height 247
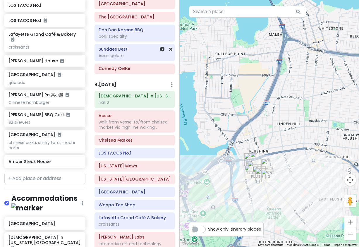
scroll to position [324, 0]
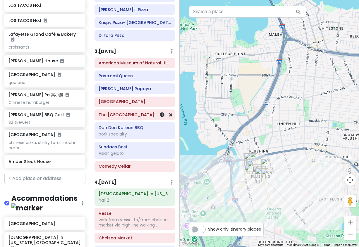
click at [128, 112] on div "The [GEOGRAPHIC_DATA]" at bounding box center [135, 115] width 72 height 8
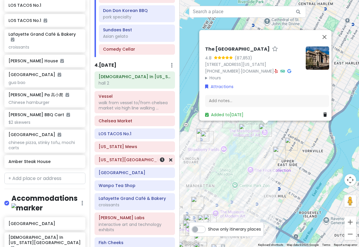
scroll to position [493, 0]
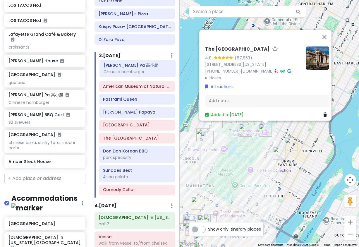
scroll to position [318, 0]
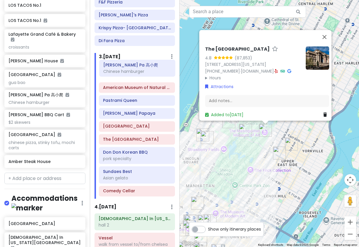
drag, startPoint x: 133, startPoint y: 189, endPoint x: 137, endPoint y: 71, distance: 118.6
click at [137, 71] on div "Itinerary × 1 . [DATE] Edit Day Notes Delete Day Arrive LGA 9:10am I'm donut ? …" at bounding box center [135, 123] width 90 height 247
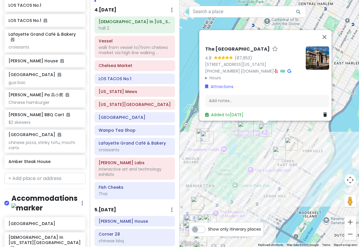
scroll to position [523, 0]
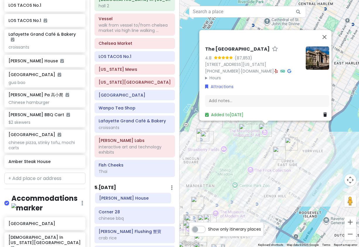
drag, startPoint x: 128, startPoint y: 209, endPoint x: 129, endPoint y: 199, distance: 10.3
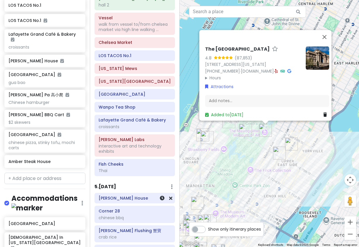
click at [132, 195] on h6 "[PERSON_NAME] House" at bounding box center [135, 197] width 72 height 5
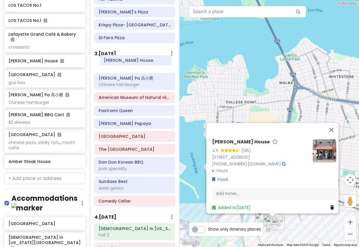
scroll to position [320, 0]
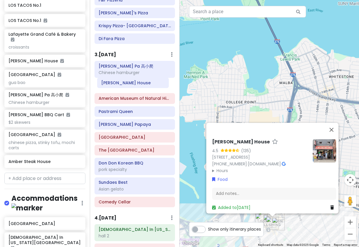
drag, startPoint x: 129, startPoint y: 195, endPoint x: 127, endPoint y: 85, distance: 110.3
click at [127, 85] on div "Itinerary × 1 . Thu 1/15 Edit Day Notes Delete Day Arrive LGA 9:10am I'm donut …" at bounding box center [135, 123] width 90 height 247
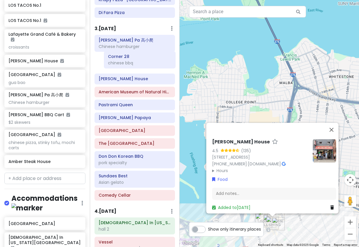
scroll to position [343, 0]
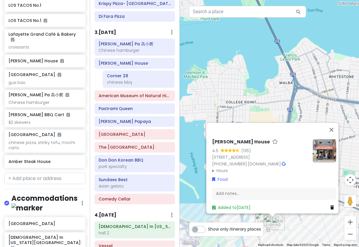
drag, startPoint x: 124, startPoint y: 164, endPoint x: 128, endPoint y: 79, distance: 84.6
click at [128, 79] on div "Itinerary × 1 . Thu 1/15 Edit Day Notes Delete Day Arrive LGA 9:10am I'm donut …" at bounding box center [135, 123] width 90 height 247
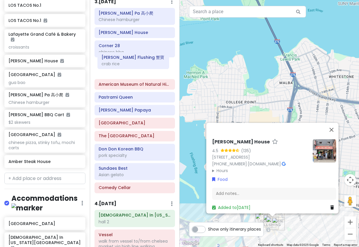
scroll to position [372, 0]
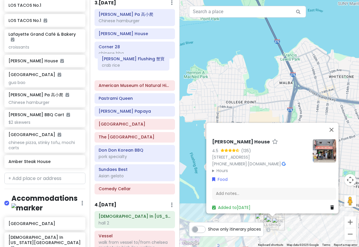
drag, startPoint x: 128, startPoint y: 192, endPoint x: 127, endPoint y: 64, distance: 128.1
click at [127, 64] on div "Itinerary × 1 . Thu 1/15 Edit Day Notes Delete Day Arrive LGA 9:10am I'm donut …" at bounding box center [135, 123] width 90 height 247
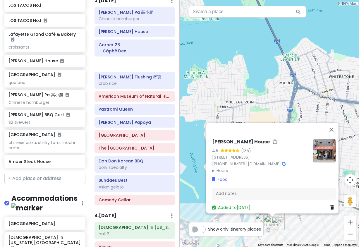
scroll to position [370, 0]
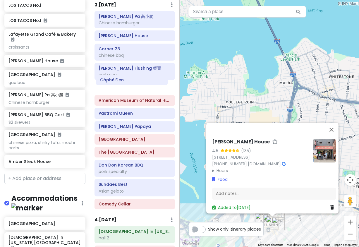
drag, startPoint x: 126, startPoint y: 234, endPoint x: 122, endPoint y: 78, distance: 155.7
click at [122, 78] on div "Itinerary × 1 . Thu 1/15 Edit Day Notes Delete Day Arrive LGA 9:10am I'm donut …" at bounding box center [135, 123] width 90 height 247
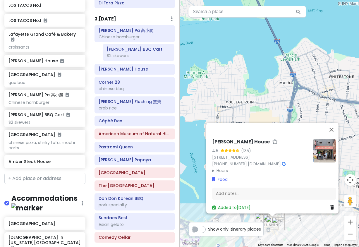
scroll to position [355, 0]
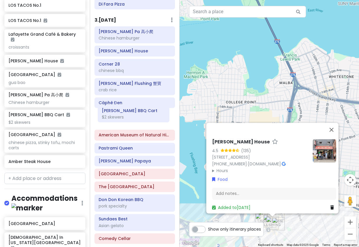
drag, startPoint x: 123, startPoint y: 169, endPoint x: 122, endPoint y: 117, distance: 51.5
click at [122, 117] on div "Itinerary × 1 . Thu 1/15 Edit Day Notes Delete Day Arrive LGA 9:10am I'm donut …" at bounding box center [135, 123] width 90 height 247
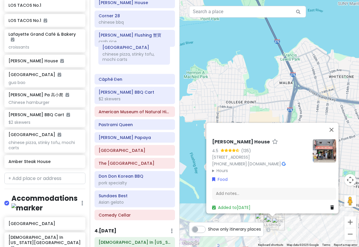
scroll to position [403, 0]
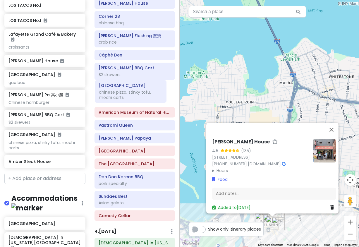
drag, startPoint x: 119, startPoint y: 174, endPoint x: 115, endPoint y: 92, distance: 82.3
click at [115, 92] on div "Itinerary × 1 . Thu 1/15 Edit Day Notes Delete Day Arrive LGA 9:10am I'm donut …" at bounding box center [135, 123] width 90 height 247
click at [115, 92] on div "Gao Xiao Pa 高小爬 Chinese hamburger Zhu Ji Dumpling House Corner 28 chinese bbq X…" at bounding box center [134, 101] width 89 height 245
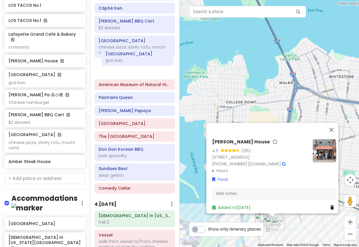
scroll to position [449, 0]
drag, startPoint x: 114, startPoint y: 181, endPoint x: 113, endPoint y: 66, distance: 115.6
click at [113, 66] on div "Itinerary × 1 . Thu 1/15 Edit Day Notes Delete Day Arrive LGA 9:10am I'm donut …" at bounding box center [135, 123] width 90 height 247
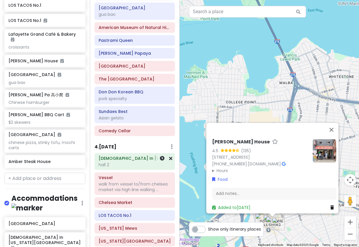
scroll to position [474, 0]
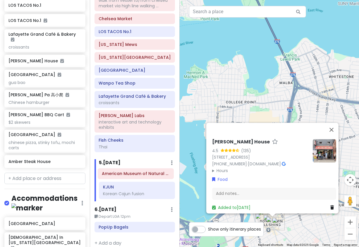
drag, startPoint x: 119, startPoint y: 58, endPoint x: 123, endPoint y: 177, distance: 119.1
click at [123, 177] on div "Itinerary × 1 . Thu 1/15 Edit Day Notes Delete Day Arrive LGA 9:10am I'm donut …" at bounding box center [135, 123] width 90 height 247
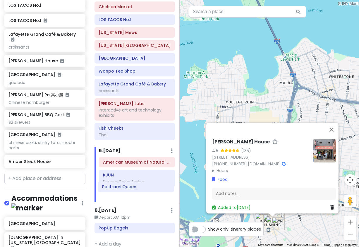
scroll to position [692, 0]
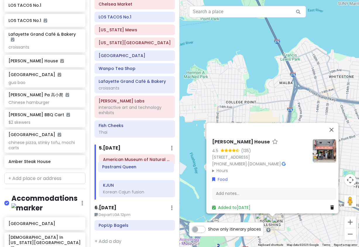
drag, startPoint x: 125, startPoint y: 130, endPoint x: 128, endPoint y: 169, distance: 39.4
click at [128, 169] on div "Itinerary × 1 . Thu 1/15 Edit Day Notes Delete Day Arrive LGA 9:10am I'm donut …" at bounding box center [135, 123] width 90 height 247
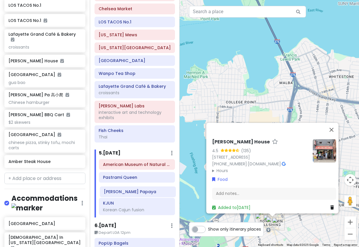
scroll to position [675, 0]
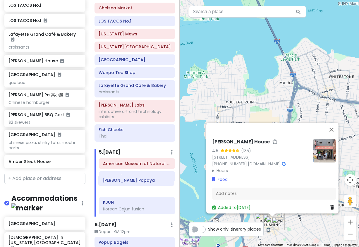
drag, startPoint x: 131, startPoint y: 127, endPoint x: 135, endPoint y: 182, distance: 55.1
click at [135, 182] on div "Itinerary × 1 . Thu 1/15 Edit Day Notes Delete Day Arrive LGA 9:10am I'm donut …" at bounding box center [135, 123] width 90 height 247
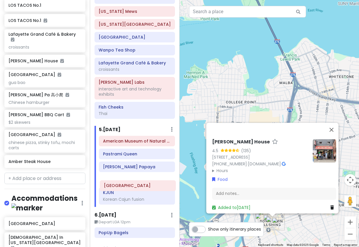
scroll to position [692, 0]
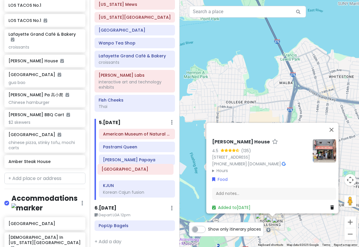
drag, startPoint x: 127, startPoint y: 57, endPoint x: 130, endPoint y: 171, distance: 114.4
click at [130, 171] on div "Itinerary × 1 . Thu 1/15 Edit Day Notes Delete Day Arrive LGA 9:10am I'm donut …" at bounding box center [135, 123] width 90 height 247
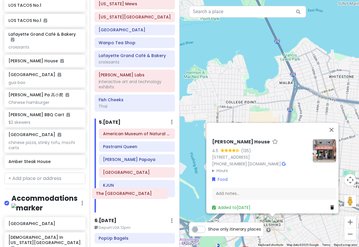
scroll to position [683, 0]
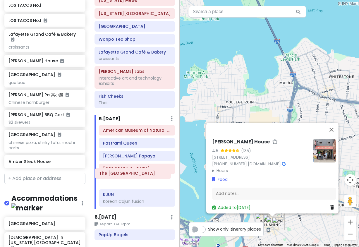
drag, startPoint x: 135, startPoint y: 69, endPoint x: 138, endPoint y: 176, distance: 106.8
click at [137, 176] on div "Itinerary × 1 . Thu 1/15 Edit Day Notes Delete Day Arrive LGA 9:10am I'm donut …" at bounding box center [135, 123] width 90 height 247
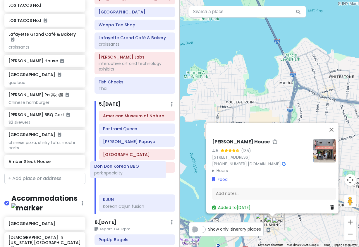
scroll to position [696, 0]
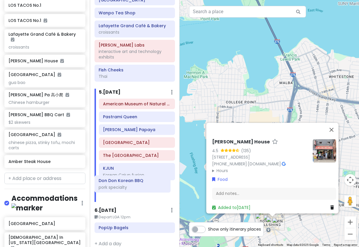
drag, startPoint x: 123, startPoint y: 114, endPoint x: 126, endPoint y: 187, distance: 73.2
click at [125, 187] on div "Itinerary × 1 . Thu 1/15 Edit Day Notes Delete Day Arrive LGA 9:10am I'm donut …" at bounding box center [135, 123] width 90 height 247
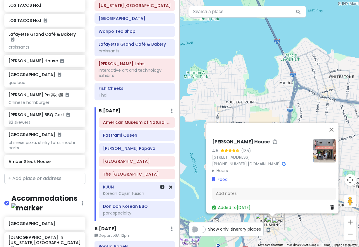
scroll to position [657, 0]
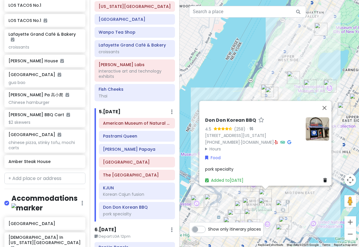
click at [217, 146] on summary "Hours" at bounding box center [253, 148] width 96 height 6
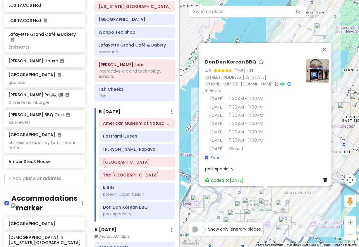
click at [189, 143] on div "Don Don Korean BBQ 4.5 (258) · [STREET_ADDRESS][US_STATE] [PHONE_NUMBER] · [DOM…" at bounding box center [270, 123] width 180 height 247
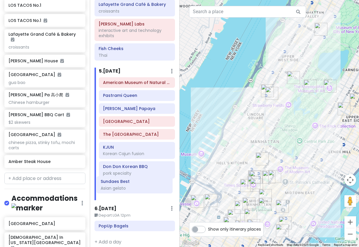
scroll to position [699, 0]
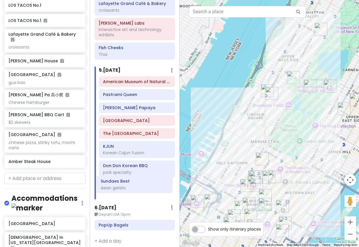
drag, startPoint x: 135, startPoint y: 175, endPoint x: 135, endPoint y: 186, distance: 11.4
click at [135, 186] on div "Itinerary × 1 . Thu 1/15 Edit Day Notes Delete Day Arrive LGA 9:10am I'm donut …" at bounding box center [135, 123] width 90 height 247
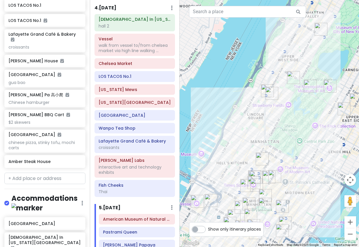
scroll to position [543, 0]
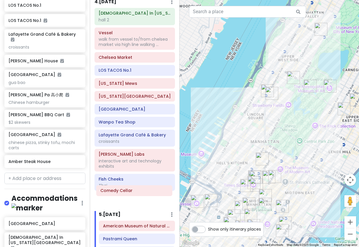
drag, startPoint x: 124, startPoint y: 45, endPoint x: 126, endPoint y: 191, distance: 145.7
click at [126, 191] on div "Itinerary × 1 . Thu 1/15 Edit Day Notes Delete Day Arrive LGA 9:10am I'm donut …" at bounding box center [135, 123] width 90 height 247
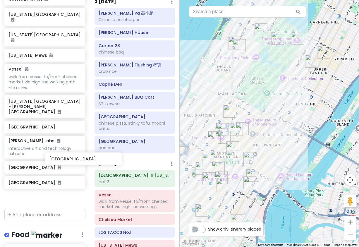
scroll to position [407, 13]
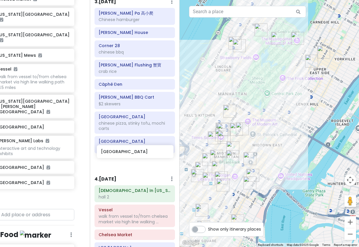
drag, startPoint x: 47, startPoint y: 166, endPoint x: 140, endPoint y: 153, distance: 93.5
click at [140, 153] on div "NYC 1/15-1/20/26 Private Change Dates Make a Copy Delete Trip Give Feedback 💡 S…" at bounding box center [179, 123] width 359 height 247
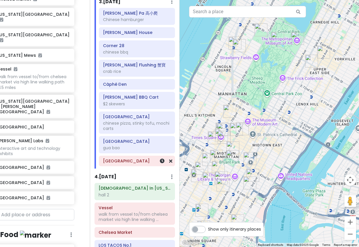
scroll to position [392, 13]
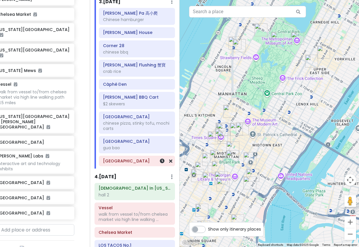
click at [128, 158] on h6 "[GEOGRAPHIC_DATA]" at bounding box center [137, 160] width 68 height 5
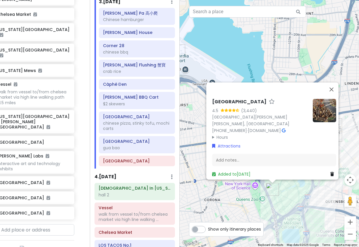
click at [279, 210] on div "Queens Museum 4.5 (3,440) Flushing Meadows Corona Park, Building, Corona, NY 11…" at bounding box center [270, 123] width 180 height 247
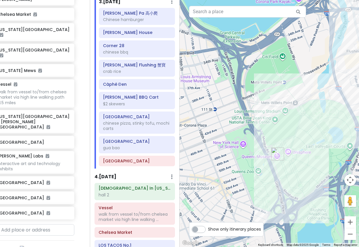
drag, startPoint x: 276, startPoint y: 164, endPoint x: 278, endPoint y: 130, distance: 34.9
click at [278, 130] on div at bounding box center [270, 123] width 180 height 247
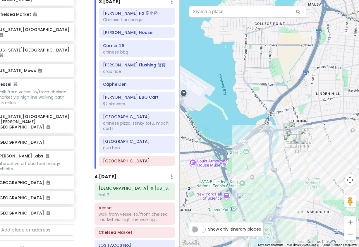
drag, startPoint x: 247, startPoint y: 73, endPoint x: 235, endPoint y: 130, distance: 58.3
click at [235, 130] on div at bounding box center [270, 123] width 180 height 247
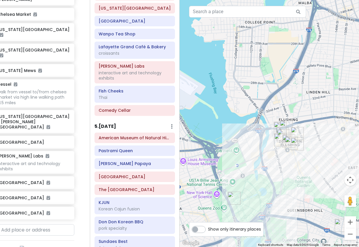
scroll to position [637, 0]
click at [124, 148] on h6 "Pastrami Queen" at bounding box center [135, 150] width 72 height 5
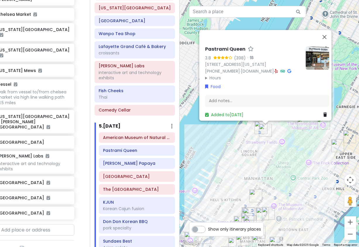
click at [308, 51] on img at bounding box center [317, 57] width 23 height 23
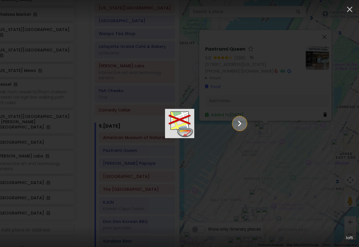
click at [241, 124] on icon "Show slide 2 of 5" at bounding box center [240, 124] width 4 height 6
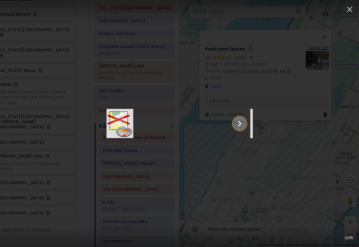
click at [241, 124] on icon "Show slide 3 of 5" at bounding box center [240, 124] width 4 height 6
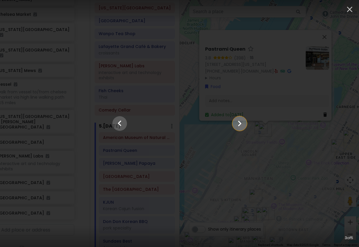
click at [241, 124] on icon "Show slide 4 of 5" at bounding box center [240, 124] width 4 height 6
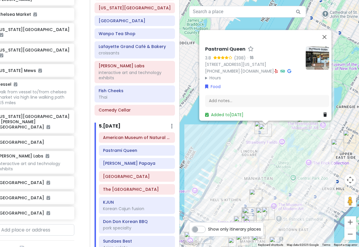
click at [287, 69] on icon at bounding box center [289, 71] width 4 height 4
click at [304, 143] on div "Pastrami Queen 3.8 (398) · 138 W 72nd St, New York, NY 10023, USA (212) 877-287…" at bounding box center [270, 123] width 180 height 247
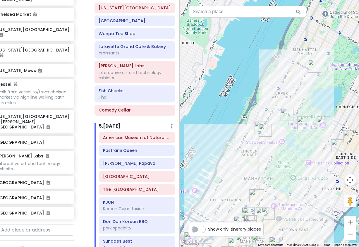
click at [336, 144] on img "Pastrami Queen" at bounding box center [337, 145] width 13 height 13
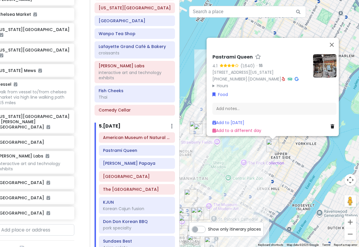
click at [284, 139] on img "PopUp Bagels" at bounding box center [284, 136] width 13 height 13
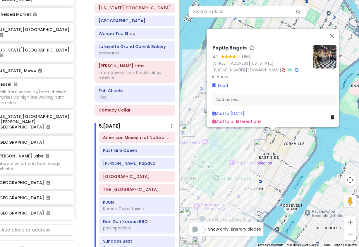
click at [273, 159] on div "PopUp Bagels 4.2 (156) 1457 3rd Ave, New York, NY 10028, USA (203) 297-8819 · w…" at bounding box center [270, 123] width 180 height 247
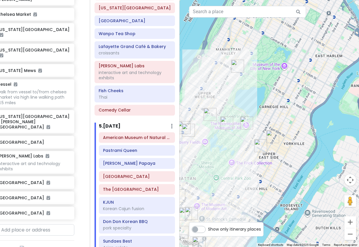
click at [182, 127] on img "Pastrami Queen" at bounding box center [188, 130] width 13 height 13
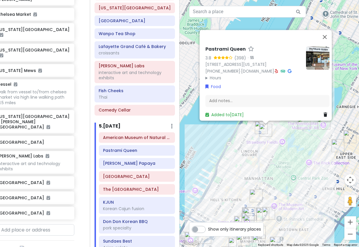
click at [263, 154] on div "Pastrami Queen 3.8 (398) · 138 W 72nd St, New York, NY 10023, USA (212) 877-287…" at bounding box center [270, 123] width 180 height 247
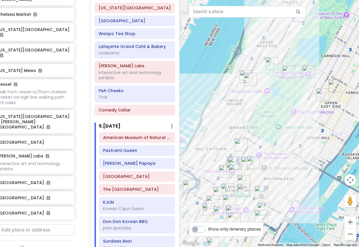
drag, startPoint x: 284, startPoint y: 192, endPoint x: 268, endPoint y: 140, distance: 55.1
click at [268, 140] on div at bounding box center [270, 123] width 180 height 247
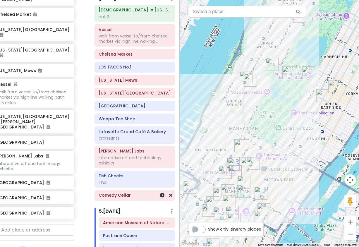
scroll to position [549, 0]
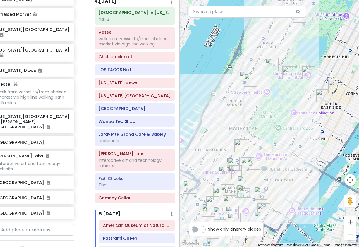
click at [275, 65] on img "American Museum of Natural History" at bounding box center [272, 64] width 13 height 13
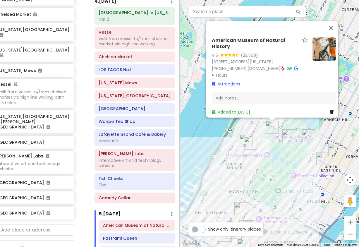
click at [220, 72] on summary "Hours" at bounding box center [260, 75] width 96 height 6
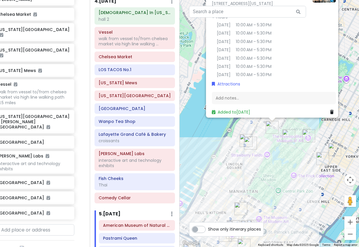
click at [306, 135] on img "The Metropolitan Museum of Art" at bounding box center [308, 135] width 13 height 13
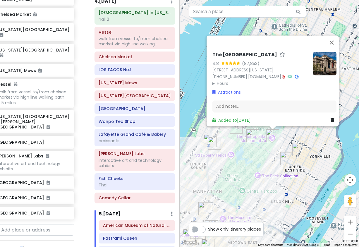
click at [215, 81] on summary "Hours" at bounding box center [260, 83] width 96 height 6
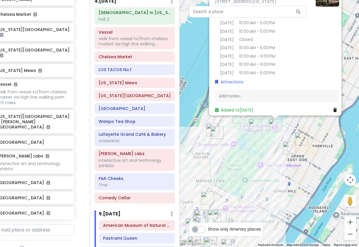
drag, startPoint x: 201, startPoint y: 134, endPoint x: 204, endPoint y: 124, distance: 11.0
click at [204, 124] on div "The Metropolitan Museum of Art 4.8 (87,853) 1000 5th Ave, New York, NY 10028, U…" at bounding box center [270, 123] width 180 height 247
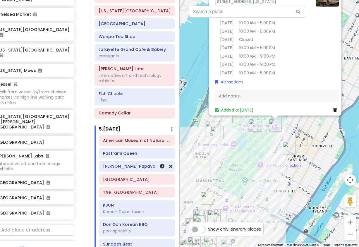
scroll to position [637, 0]
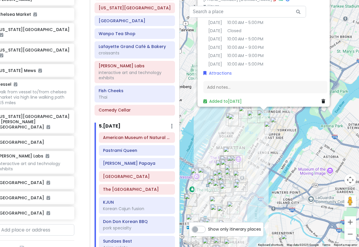
drag, startPoint x: 252, startPoint y: 168, endPoint x: 257, endPoint y: 165, distance: 5.5
click at [257, 165] on div "The Metropolitan Museum of Art 4.8 (87,853) 1000 5th Ave, New York, NY 10028, U…" at bounding box center [270, 123] width 180 height 247
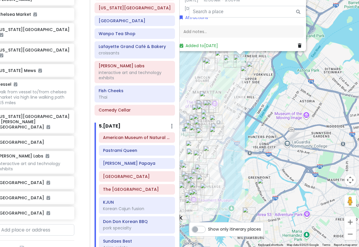
drag, startPoint x: 302, startPoint y: 159, endPoint x: 271, endPoint y: 106, distance: 61.6
click at [271, 106] on div "The Metropolitan Museum of Art 4.8 (87,853) 1000 5th Ave, New York, NY 10028, U…" at bounding box center [270, 123] width 180 height 247
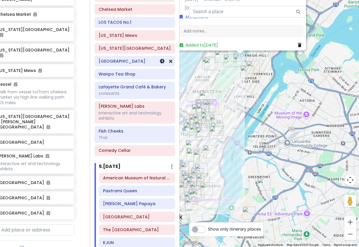
scroll to position [607, 0]
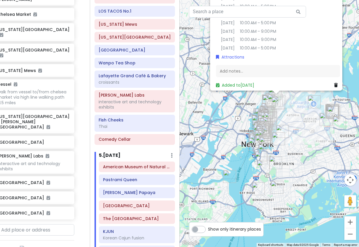
click at [272, 164] on img "Brooklyn Botanic Garden" at bounding box center [275, 162] width 13 height 13
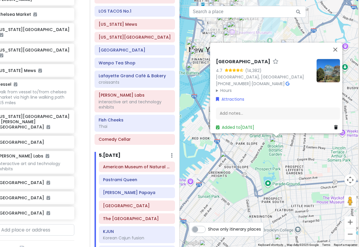
drag, startPoint x: 275, startPoint y: 184, endPoint x: 273, endPoint y: 160, distance: 24.0
click at [273, 160] on div "Brooklyn Botanic Garden 4.7 (14,382) Brooklyn, NY 11238, USA (718) 623-7200 · b…" at bounding box center [270, 123] width 180 height 247
click at [272, 160] on div "Brooklyn Botanic Garden 4.7 (14,382) Brooklyn, NY 11238, USA (718) 623-7200 · b…" at bounding box center [270, 123] width 180 height 247
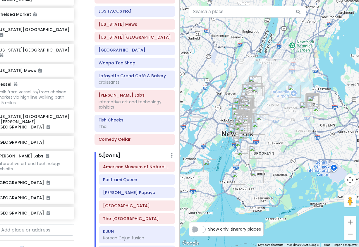
drag, startPoint x: 326, startPoint y: 132, endPoint x: 292, endPoint y: 145, distance: 36.3
click at [292, 145] on div at bounding box center [270, 123] width 180 height 247
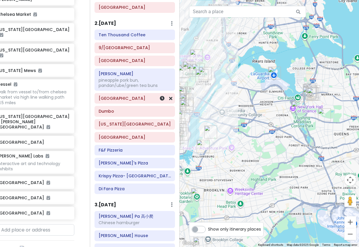
scroll to position [136, 0]
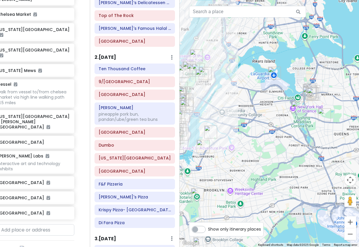
click at [266, 139] on div at bounding box center [270, 123] width 180 height 247
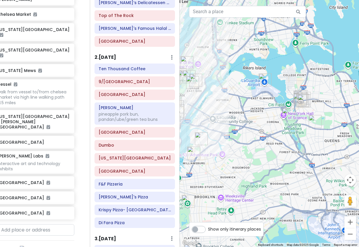
click at [293, 128] on div at bounding box center [270, 123] width 180 height 247
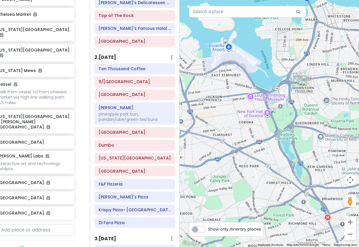
click at [278, 113] on img "Queens Museum" at bounding box center [276, 113] width 13 height 13
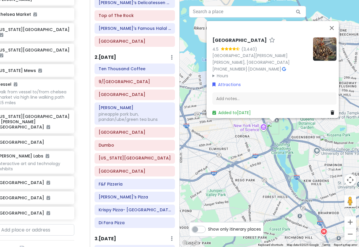
click at [289, 152] on div "Queens Museum 4.5 (3,440) Flushing Meadows Corona Park, Building, Corona, NY 11…" at bounding box center [270, 123] width 180 height 247
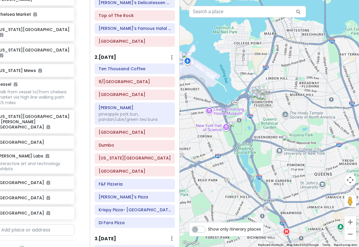
drag, startPoint x: 292, startPoint y: 148, endPoint x: 254, endPoint y: 148, distance: 38.3
click at [254, 148] on div at bounding box center [270, 123] width 180 height 247
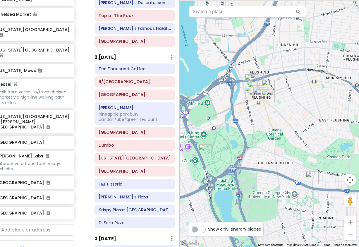
drag, startPoint x: 243, startPoint y: 133, endPoint x: 232, endPoint y: 164, distance: 32.9
click at [232, 165] on div at bounding box center [270, 123] width 180 height 247
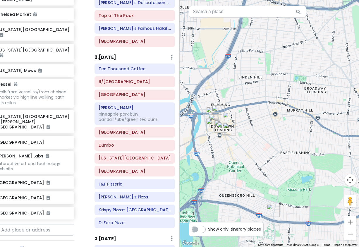
drag, startPoint x: 254, startPoint y: 128, endPoint x: 219, endPoint y: 155, distance: 44.0
click at [219, 155] on div at bounding box center [270, 123] width 180 height 247
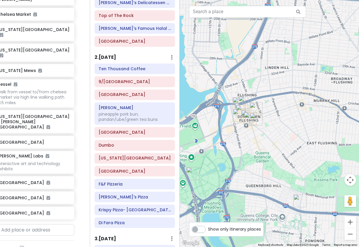
drag, startPoint x: 219, startPoint y: 155, endPoint x: 271, endPoint y: 98, distance: 77.1
click at [260, 133] on div at bounding box center [270, 123] width 180 height 247
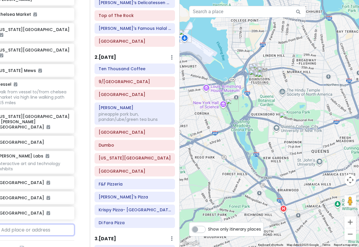
drag, startPoint x: 24, startPoint y: 199, endPoint x: 33, endPoint y: 199, distance: 8.8
click at [24, 224] on input "text" at bounding box center [33, 230] width 81 height 12
type input "new york botani"
click at [32, 240] on span "New York Botanical Garden" at bounding box center [24, 246] width 47 height 13
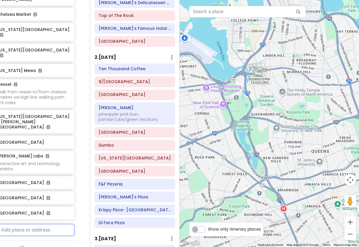
scroll to position [407, 11]
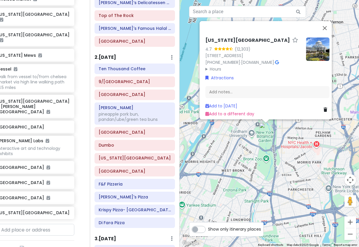
click at [266, 164] on div "New York Botanical Garden 4.7 (12,303) 2900 Southern Blvd, Bronx, NY 10458, USA…" at bounding box center [270, 123] width 180 height 247
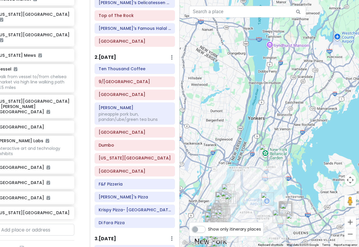
click at [265, 149] on img "New York Botanical Garden" at bounding box center [265, 151] width 13 height 13
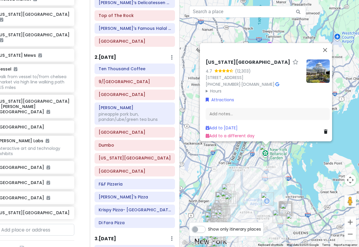
click at [326, 131] on link at bounding box center [327, 131] width 6 height 6
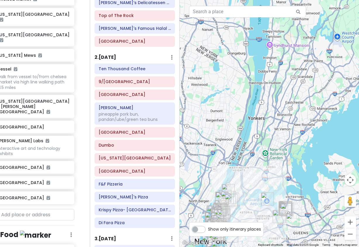
scroll to position [392, 11]
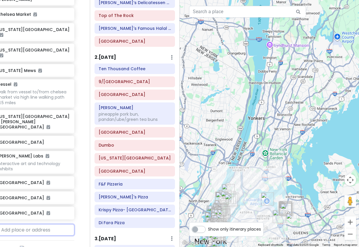
click at [46, 224] on input "text" at bounding box center [33, 230] width 81 height 12
type input "tangram"
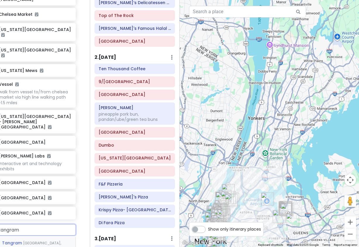
click at [39, 240] on span "39th Avenue, Flushing, NY, USA" at bounding box center [31, 250] width 59 height 20
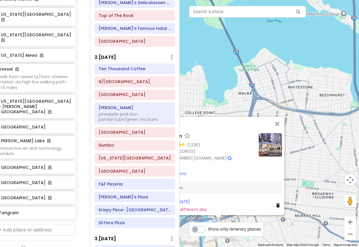
drag, startPoint x: 268, startPoint y: 222, endPoint x: 316, endPoint y: 190, distance: 57.7
click at [320, 188] on div "← Move left → Move right ↑ Move up ↓ Move down + Zoom in - Zoom out Home Jump l…" at bounding box center [270, 123] width 180 height 247
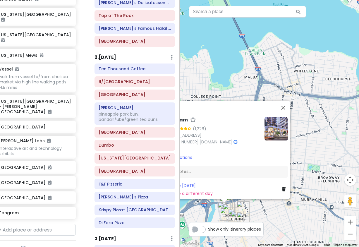
drag, startPoint x: 321, startPoint y: 163, endPoint x: 339, endPoint y: 121, distance: 46.4
click at [339, 121] on div "Tangram 4.3 (1,226) 133-33 39th Ave, Flushing, NY 11354, USA (718) 509-0588 · t…" at bounding box center [270, 123] width 180 height 247
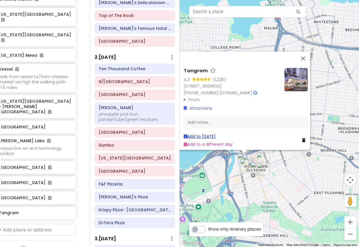
click at [209, 135] on link "Add to Mon 1/19" at bounding box center [200, 136] width 32 height 6
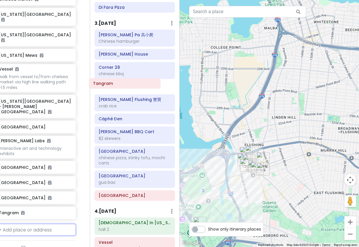
scroll to position [351, 0]
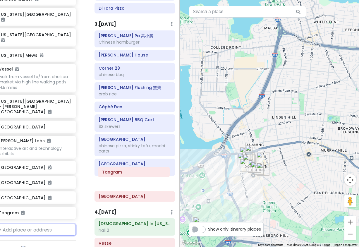
drag, startPoint x: 123, startPoint y: 189, endPoint x: 122, endPoint y: 175, distance: 14.7
click at [122, 175] on div "Itinerary × 1 . Thu 1/15 Edit Day Notes Delete Day Arrive LGA 9:10am I'm donut …" at bounding box center [135, 123] width 90 height 247
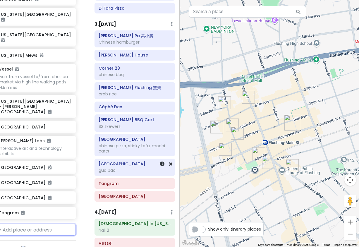
click at [154, 159] on div at bounding box center [163, 167] width 20 height 16
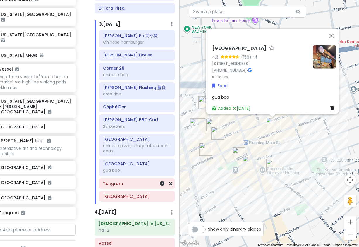
click at [115, 181] on h6 "Tangram" at bounding box center [137, 183] width 68 height 5
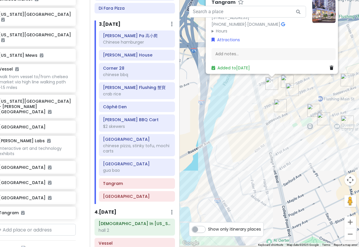
drag, startPoint x: 268, startPoint y: 193, endPoint x: 279, endPoint y: 127, distance: 67.6
click at [278, 128] on div "Tangram 4.3 (1,226) 133-33 39th Ave, Flushing, NY 11354, USA (718) 509-0588 · t…" at bounding box center [270, 123] width 180 height 247
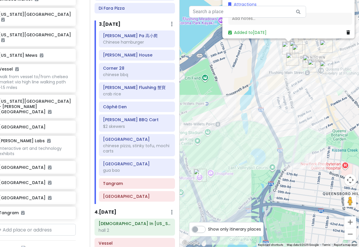
drag, startPoint x: 259, startPoint y: 170, endPoint x: 266, endPoint y: 153, distance: 18.1
click at [266, 153] on div "Tangram 4.3 (1,226) 133-33 39th Ave, Flushing, NY 11354, USA (718) 509-0588 · t…" at bounding box center [270, 123] width 180 height 247
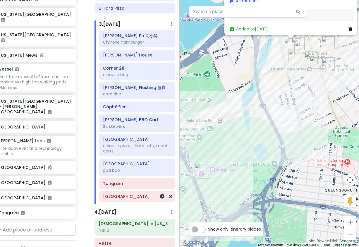
click at [128, 194] on h6 "[GEOGRAPHIC_DATA]" at bounding box center [137, 196] width 68 height 5
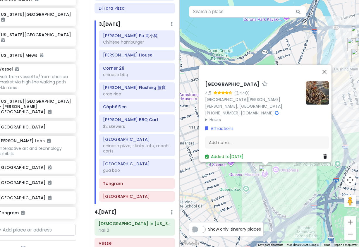
click at [305, 190] on div "Queens Museum 4.5 (3,440) Flushing Meadows Corona Park, Building, Corona, NY 11…" at bounding box center [270, 123] width 180 height 247
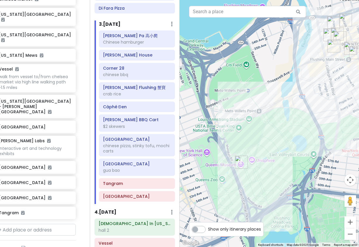
drag, startPoint x: 292, startPoint y: 184, endPoint x: 264, endPoint y: 171, distance: 30.8
click at [264, 171] on div at bounding box center [270, 123] width 180 height 247
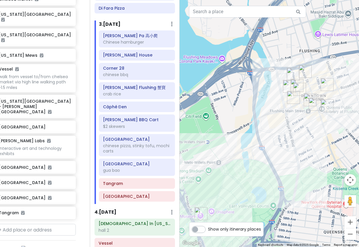
click at [228, 156] on div at bounding box center [270, 123] width 180 height 247
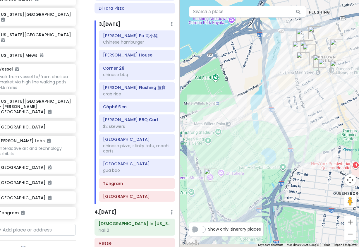
drag, startPoint x: 224, startPoint y: 146, endPoint x: 241, endPoint y: 80, distance: 68.3
click at [241, 81] on div at bounding box center [270, 123] width 180 height 247
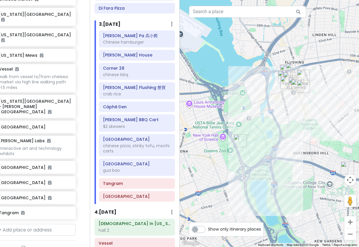
click at [239, 128] on div at bounding box center [270, 123] width 180 height 247
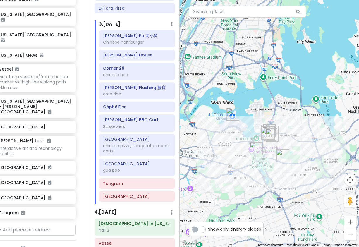
drag, startPoint x: 207, startPoint y: 171, endPoint x: 250, endPoint y: 163, distance: 44.1
click at [250, 163] on div at bounding box center [270, 123] width 180 height 247
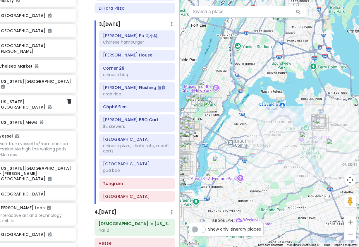
scroll to position [290, 10]
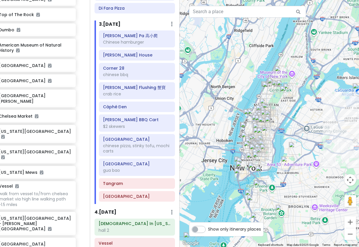
drag, startPoint x: 221, startPoint y: 131, endPoint x: 298, endPoint y: 117, distance: 78.5
click at [298, 117] on div at bounding box center [270, 123] width 180 height 247
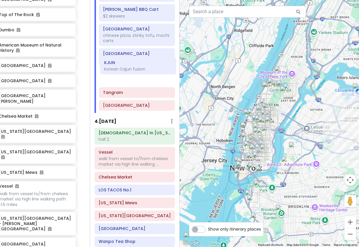
scroll to position [460, 0]
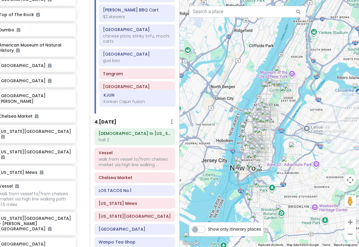
drag, startPoint x: 131, startPoint y: 149, endPoint x: 136, endPoint y: 100, distance: 49.5
click at [136, 100] on div "Itinerary × 1 . Thu 1/15 Edit Day Notes Delete Day Arrive LGA 9:10am I'm donut …" at bounding box center [135, 123] width 90 height 247
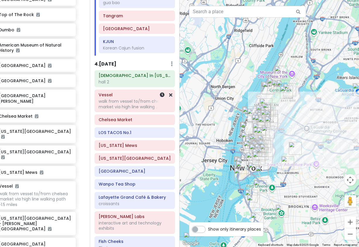
scroll to position [519, 0]
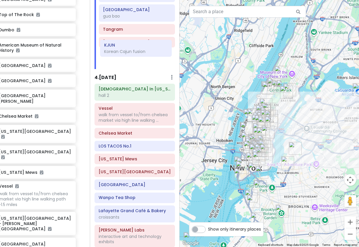
drag, startPoint x: 133, startPoint y: 39, endPoint x: 134, endPoint y: 49, distance: 9.4
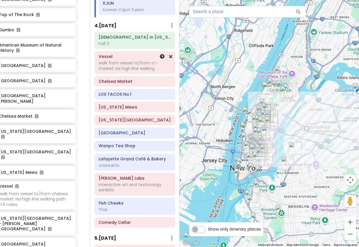
scroll to position [617, 0]
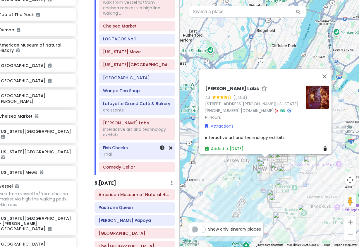
click at [123, 145] on h6 "Fish Cheeks" at bounding box center [137, 147] width 68 height 5
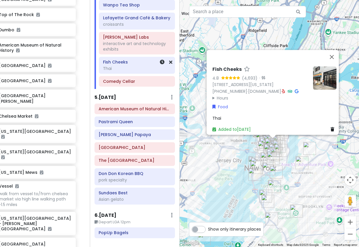
scroll to position [710, 0]
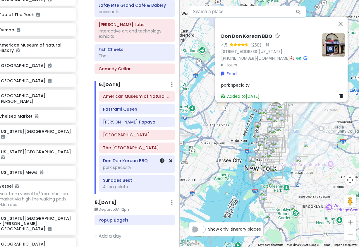
scroll to position [705, 0]
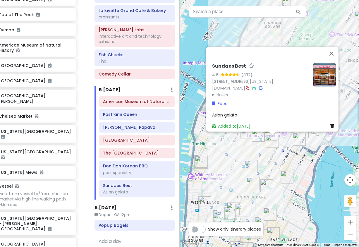
click at [273, 159] on div "Sundaes Best 4.6 (332) 4 E 32nd St Store 5, New York, NY 10016, USA sundaesbest…" at bounding box center [270, 123] width 180 height 247
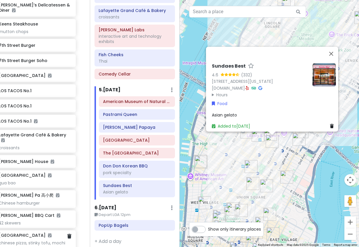
scroll to position [1580, 10]
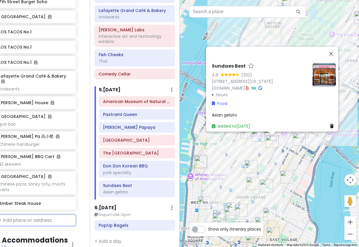
drag, startPoint x: 40, startPoint y: 157, endPoint x: 55, endPoint y: 153, distance: 15.2
click at [40, 214] on input "text" at bounding box center [35, 220] width 81 height 12
type input "new won"
click at [32, 231] on span "West 32nd Street, New York, NY, USA" at bounding box center [33, 241] width 62 height 20
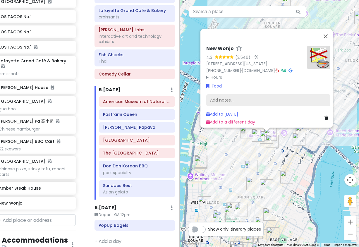
click at [245, 98] on div "Add notes..." at bounding box center [268, 100] width 124 height 12
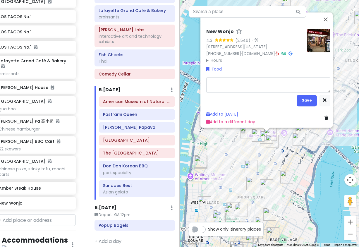
type textarea "x"
type textarea "c"
type textarea "x"
type textarea "ch"
type textarea "x"
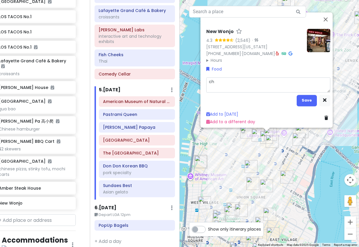
type textarea "cha"
type textarea "x"
type textarea "char"
type textarea "x"
type textarea "charc"
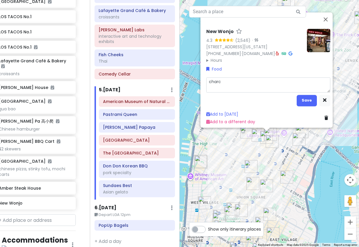
type textarea "x"
type textarea "charco"
type textarea "x"
type textarea "charcoa"
type textarea "x"
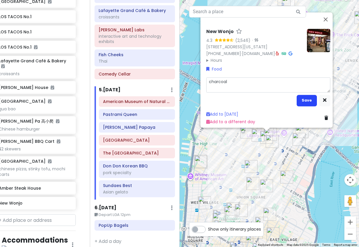
type textarea "charcoal"
click at [304, 95] on button "Save" at bounding box center [307, 100] width 20 height 11
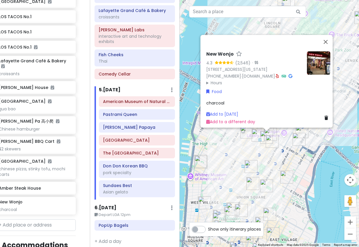
scroll to position [1600, 10]
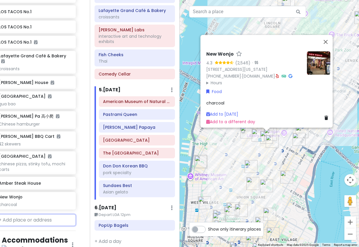
click at [17, 214] on input "text" at bounding box center [35, 220] width 81 height 12
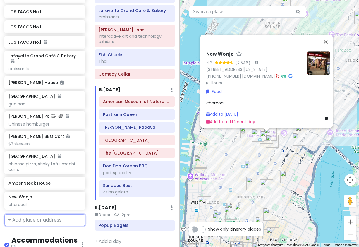
paste input "Yoon Haeundae"
type input "Yoon Haeundae"
click at [34, 226] on div "Yoon Haeundae Galbi Restaurant, West 36th Street, New York, NY, USA" at bounding box center [45, 244] width 80 height 37
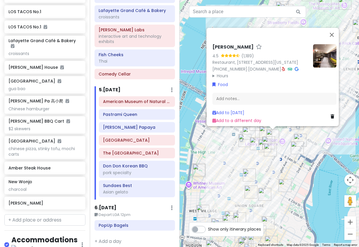
click at [327, 47] on img at bounding box center [324, 55] width 23 height 23
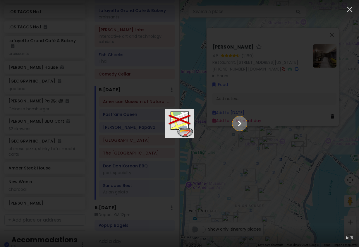
click at [245, 120] on icon "Show slide 2 of 5" at bounding box center [239, 123] width 11 height 14
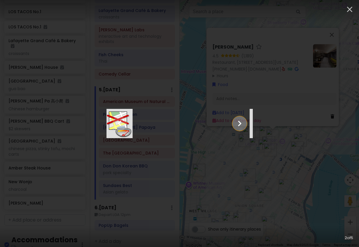
click at [245, 120] on icon "Show slide 3 of 5" at bounding box center [239, 123] width 11 height 14
click at [245, 120] on icon "Show slide 4 of 5" at bounding box center [239, 123] width 11 height 14
click at [245, 120] on icon "Show slide 5 of 5" at bounding box center [239, 123] width 11 height 14
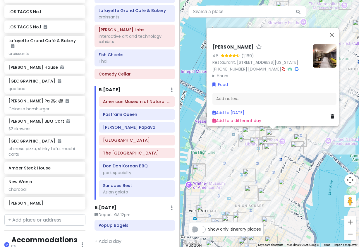
click at [296, 166] on div "Yoon Haeundae Galbi 4.5 (1,189) Restaurant, 8 W 36th St. 1st Floor, New York, N…" at bounding box center [270, 123] width 180 height 247
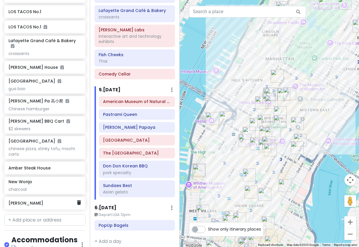
click at [49, 200] on h6 "[PERSON_NAME]" at bounding box center [42, 202] width 68 height 5
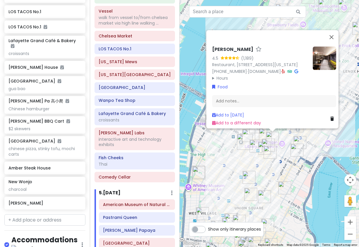
scroll to position [588, 0]
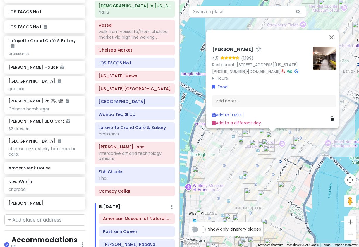
click at [284, 161] on div "Yoon Haeundae Galbi 4.5 (1,189) Restaurant, 8 W 36th St. 1st Floor, New York, N…" at bounding box center [270, 123] width 180 height 247
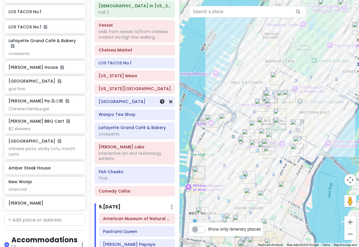
click at [126, 101] on div "[GEOGRAPHIC_DATA]" at bounding box center [135, 102] width 80 height 10
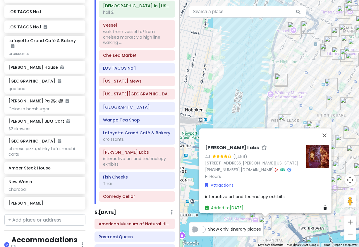
click at [206, 94] on div "Mercer Labs 4.1 (1,456) 21 Dey St, New York, NY 10007, USA (212) 600-9009 · mer…" at bounding box center [270, 123] width 180 height 247
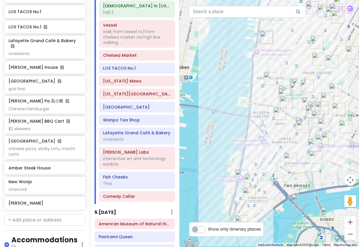
drag, startPoint x: 269, startPoint y: 159, endPoint x: 253, endPoint y: 116, distance: 45.8
click at [253, 116] on div at bounding box center [270, 123] width 180 height 247
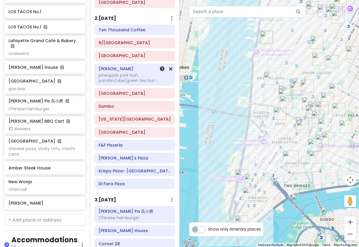
scroll to position [120, 0]
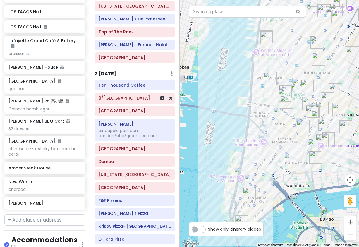
click at [121, 95] on h6 "9/[GEOGRAPHIC_DATA]" at bounding box center [135, 97] width 72 height 5
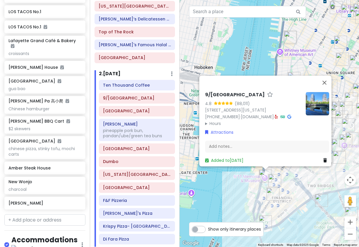
drag, startPoint x: 124, startPoint y: 112, endPoint x: 127, endPoint y: 111, distance: 3.2
click at [126, 111] on div "Ten Thousand Coffee 9/11 Memorial & Museum Staten Island Ferry Mei Lai Wah pine…" at bounding box center [136, 163] width 85 height 167
click at [128, 108] on h6 "[GEOGRAPHIC_DATA]" at bounding box center [137, 110] width 68 height 5
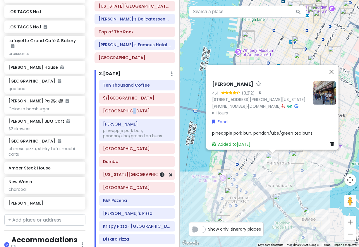
click at [123, 172] on h6 "[US_STATE][GEOGRAPHIC_DATA]" at bounding box center [137, 174] width 68 height 5
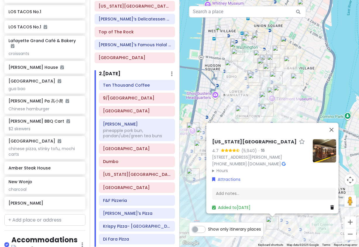
click at [222, 167] on summary "Hours" at bounding box center [260, 170] width 96 height 6
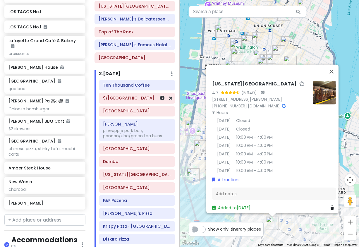
click at [118, 95] on h6 "9/[GEOGRAPHIC_DATA]" at bounding box center [137, 97] width 68 height 5
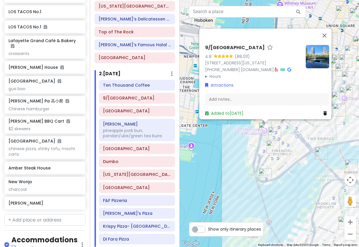
click at [212, 73] on summary "Hours" at bounding box center [253, 76] width 96 height 6
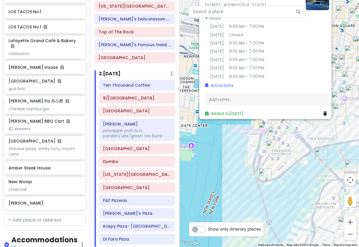
click at [232, 173] on div "9/11 Memorial & Museum 4.8 (88,011) 180 Greenwich St, New York, NY 10007, USA (…" at bounding box center [270, 123] width 180 height 247
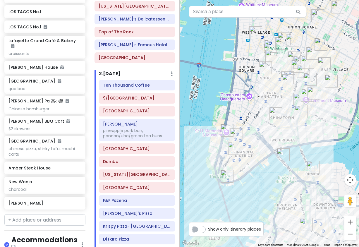
drag, startPoint x: 220, startPoint y: 148, endPoint x: 200, endPoint y: 147, distance: 20.8
click at [200, 148] on div at bounding box center [270, 123] width 180 height 247
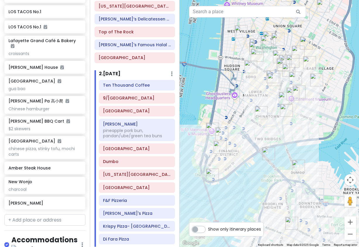
click at [296, 163] on img "Dumbo" at bounding box center [298, 166] width 13 height 13
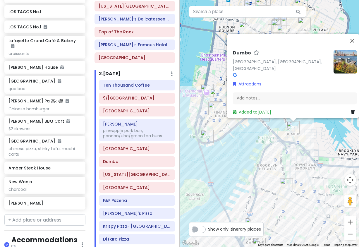
drag, startPoint x: 276, startPoint y: 196, endPoint x: 296, endPoint y: 156, distance: 44.4
click at [296, 156] on div "Dumbo Dumbo, Brooklyn, NY 11201, USA Attractions Add notes... Added to Fri 1/16" at bounding box center [270, 123] width 180 height 247
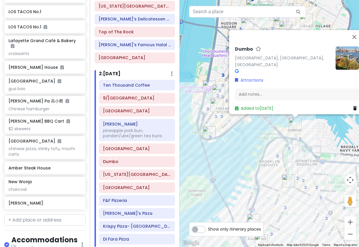
click at [289, 179] on img "New York Transit Museum" at bounding box center [288, 180] width 13 height 13
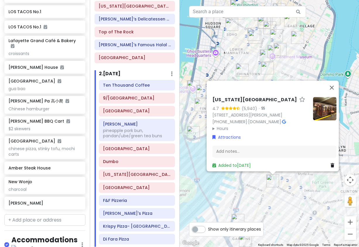
click at [293, 184] on div "New York Transit Museum 4.7 (5,940) · 99 Schermerhorn St, Brooklyn, NY 11201, U…" at bounding box center [270, 123] width 180 height 247
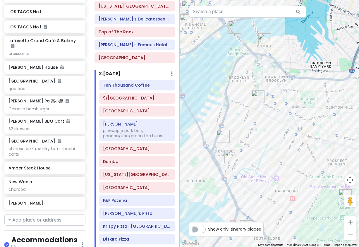
drag, startPoint x: 290, startPoint y: 185, endPoint x: 275, endPoint y: 95, distance: 90.8
click at [275, 95] on div at bounding box center [270, 123] width 180 height 247
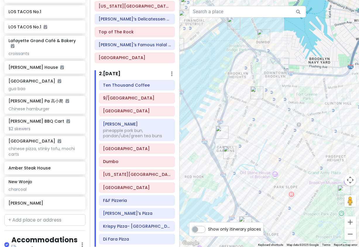
click at [343, 190] on img "Brooklyn Botanic Garden" at bounding box center [344, 191] width 13 height 13
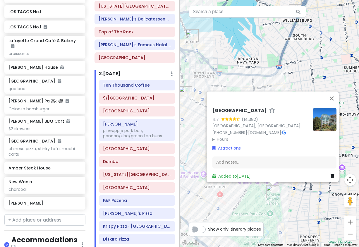
click at [238, 76] on div "Brooklyn Botanic Garden 4.7 (14,382) Brooklyn, NY 11238, USA (718) 623-7200 · b…" at bounding box center [270, 123] width 180 height 247
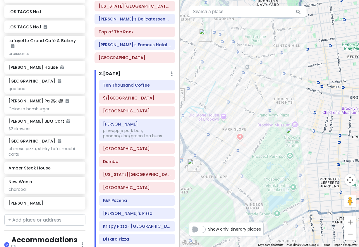
drag, startPoint x: 287, startPoint y: 160, endPoint x: 307, endPoint y: 101, distance: 61.8
click at [307, 101] on div at bounding box center [270, 123] width 180 height 247
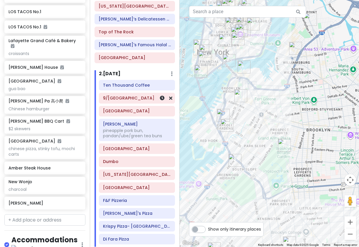
click at [133, 95] on h6 "9/[GEOGRAPHIC_DATA]" at bounding box center [137, 97] width 68 height 5
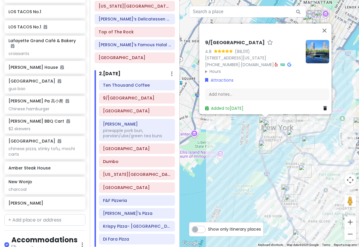
click at [215, 68] on summary "Hours" at bounding box center [253, 71] width 96 height 6
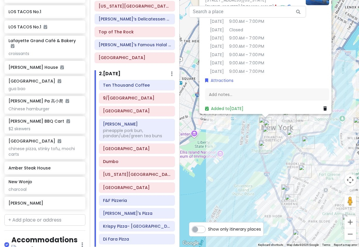
click at [243, 188] on div "9/11 Memorial & Museum 4.8 (88,011) 180 Greenwich St, New York, NY 10007, USA (…" at bounding box center [270, 123] width 180 height 247
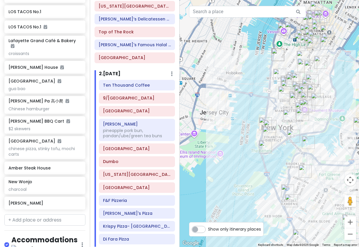
click at [293, 135] on img "Brooklyn Bridge" at bounding box center [293, 136] width 13 height 13
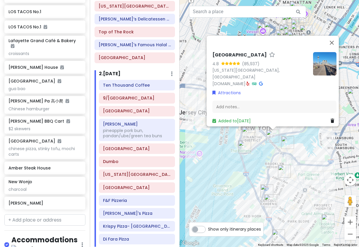
click at [287, 141] on img "Dumbo" at bounding box center [287, 142] width 13 height 13
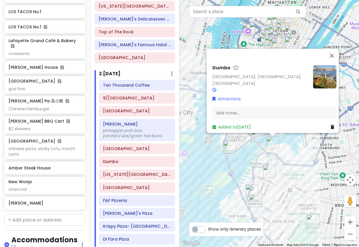
click at [298, 146] on div "Dumbo Dumbo, Brooklyn, NY 11201, USA Attractions Add notes... Added to Fri 1/16" at bounding box center [270, 123] width 180 height 247
click at [294, 148] on div "Dumbo Dumbo, Brooklyn, NY 11201, USA Attractions Add notes... Added to Fri 1/16" at bounding box center [270, 123] width 180 height 247
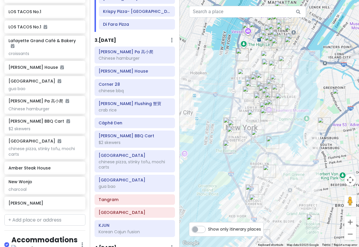
scroll to position [325, 0]
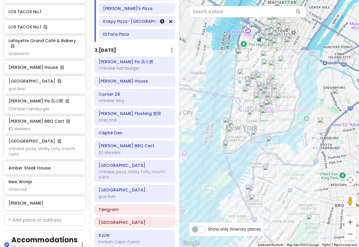
click at [125, 19] on h6 "Krispy Pizza- [GEOGRAPHIC_DATA], [GEOGRAPHIC_DATA]" at bounding box center [137, 21] width 68 height 5
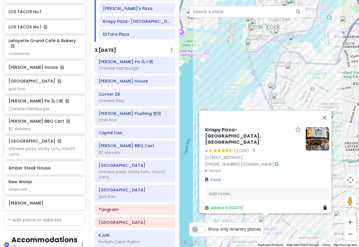
click at [243, 98] on div "Krispy Pizza- Brooklyn, NY 4.5 (2,039) · 7112 13th Ave, Brooklyn, NY 11228, USA…" at bounding box center [270, 123] width 180 height 247
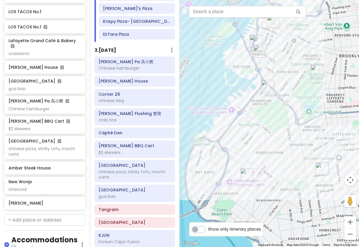
drag, startPoint x: 243, startPoint y: 98, endPoint x: 224, endPoint y: 47, distance: 54.3
click at [224, 47] on div at bounding box center [270, 123] width 180 height 247
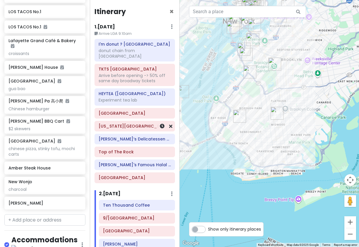
click at [136, 123] on h6 "[US_STATE][GEOGRAPHIC_DATA] - [PERSON_NAME][GEOGRAPHIC_DATA]" at bounding box center [135, 125] width 72 height 5
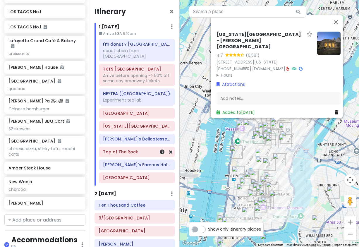
scroll to position [59, 0]
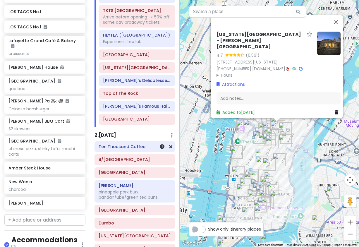
click at [129, 144] on h6 "Ten Thousand Coffee" at bounding box center [135, 146] width 72 height 5
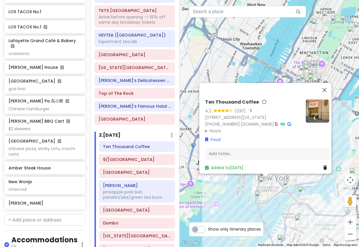
drag, startPoint x: 279, startPoint y: 214, endPoint x: 281, endPoint y: 173, distance: 41.0
click at [281, 173] on div "Ten Thousand Coffee 4.2 (230) · [STREET_ADDRESS][US_STATE] [PHONE_NUMBER] · [DO…" at bounding box center [270, 123] width 180 height 247
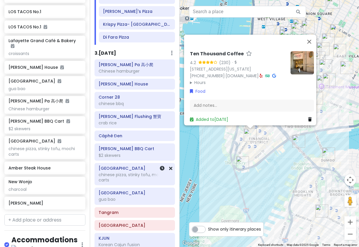
scroll to position [351, 0]
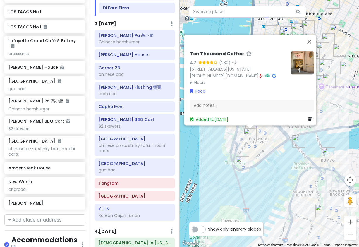
click at [213, 172] on div "Ten Thousand Coffee 4.2 (230) · [STREET_ADDRESS][US_STATE] [PHONE_NUMBER] · [DO…" at bounding box center [270, 123] width 180 height 247
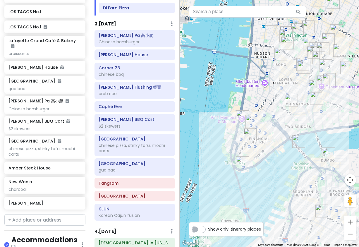
click at [247, 136] on img "Ten Thousand Coffee" at bounding box center [250, 134] width 13 height 13
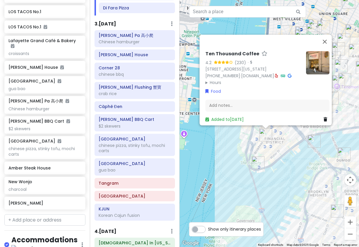
click at [231, 155] on div "Ten Thousand Coffee 4.2 (230) · [STREET_ADDRESS][US_STATE] [PHONE_NUMBER] · [DO…" at bounding box center [270, 123] width 180 height 247
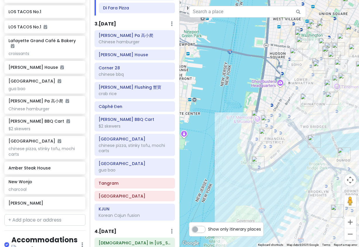
click at [255, 117] on img "9/11 Memorial & Museum" at bounding box center [258, 116] width 13 height 13
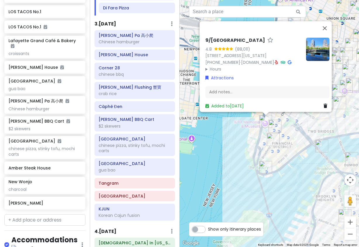
click at [269, 139] on img "Ten Thousand Coffee" at bounding box center [273, 139] width 13 height 13
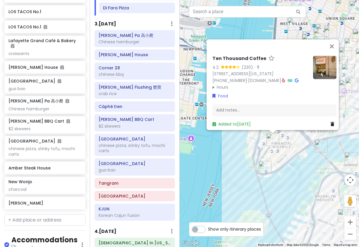
click at [269, 166] on img "Staten Island Ferry" at bounding box center [265, 167] width 13 height 13
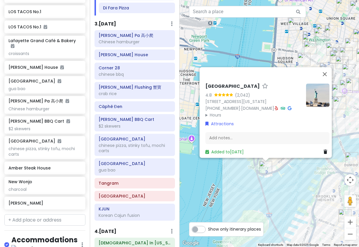
click at [295, 174] on div "[GEOGRAPHIC_DATA] 4.8 (2,042) [STREET_ADDRESS][US_STATE] [PHONE_NUMBER] · [DOMA…" at bounding box center [270, 123] width 180 height 247
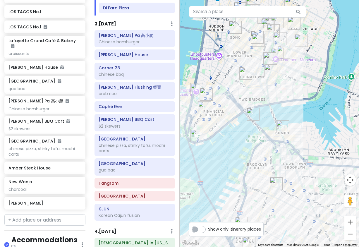
drag, startPoint x: 295, startPoint y: 174, endPoint x: 225, endPoint y: 142, distance: 77.1
click at [225, 142] on div at bounding box center [270, 123] width 180 height 247
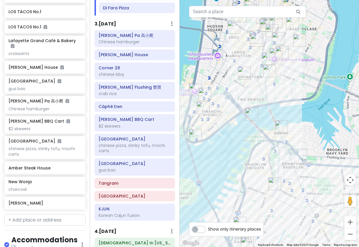
drag, startPoint x: 235, startPoint y: 168, endPoint x: 230, endPoint y: 123, distance: 45.6
click at [230, 126] on div at bounding box center [270, 123] width 180 height 247
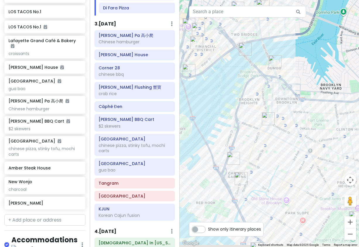
drag, startPoint x: 251, startPoint y: 183, endPoint x: 252, endPoint y: 137, distance: 46.2
click at [252, 137] on div at bounding box center [270, 123] width 180 height 247
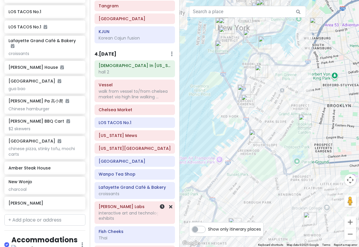
scroll to position [527, 0]
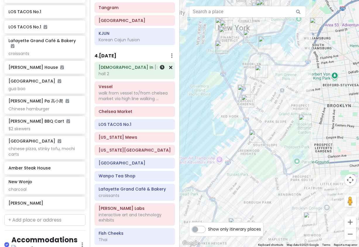
click at [130, 65] on h6 "[DEMOGRAPHIC_DATA] In [US_STATE][GEOGRAPHIC_DATA]" at bounding box center [135, 67] width 72 height 5
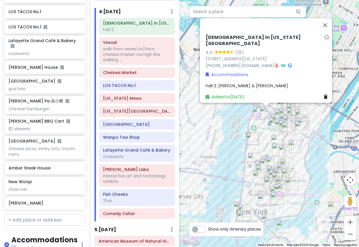
scroll to position [644, 0]
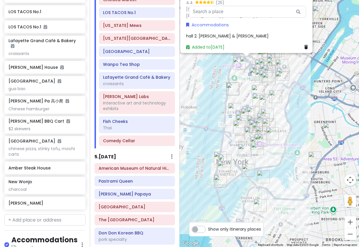
drag, startPoint x: 242, startPoint y: 182, endPoint x: 222, endPoint y: 130, distance: 55.7
click at [222, 130] on div "[DEMOGRAPHIC_DATA] In [US_STATE][GEOGRAPHIC_DATA] 4.4 (25) [STREET_ADDRESS][US_…" at bounding box center [270, 123] width 180 height 247
click at [127, 166] on h6 "American Museum of Natural History" at bounding box center [135, 168] width 72 height 5
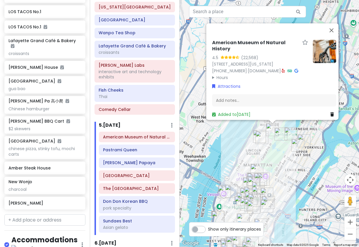
scroll to position [702, 0]
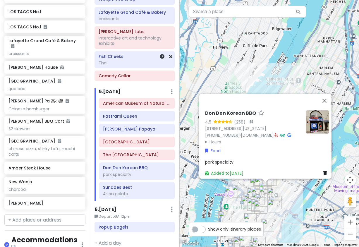
scroll to position [705, 0]
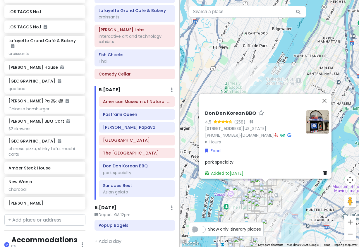
click at [281, 187] on div "Don Don Korean BBQ 4.5 (258) · [STREET_ADDRESS][US_STATE] [PHONE_NUMBER] · [DOM…" at bounding box center [270, 123] width 180 height 247
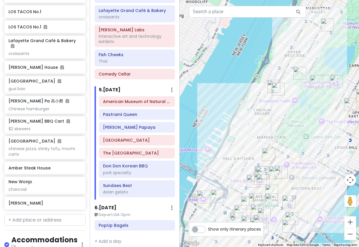
click at [269, 189] on img "Don Don Korean BBQ" at bounding box center [271, 191] width 13 height 13
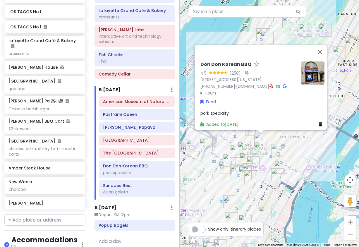
drag, startPoint x: 321, startPoint y: 194, endPoint x: 310, endPoint y: 139, distance: 56.1
click at [310, 139] on div "Don Don Korean BBQ 4.5 (258) · [STREET_ADDRESS][US_STATE] [PHONE_NUMBER] · [DOM…" at bounding box center [270, 123] width 180 height 247
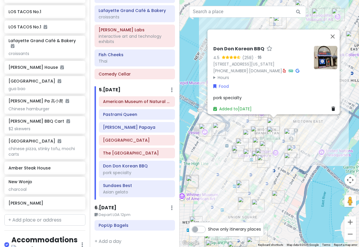
click at [241, 128] on div "Don Don Korean BBQ 4.5 (258) · [STREET_ADDRESS][US_STATE] [PHONE_NUMBER] · [DOM…" at bounding box center [270, 123] width 180 height 247
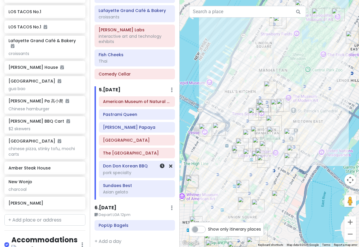
click at [130, 163] on h6 "Don Don Korean BBQ" at bounding box center [137, 165] width 68 height 5
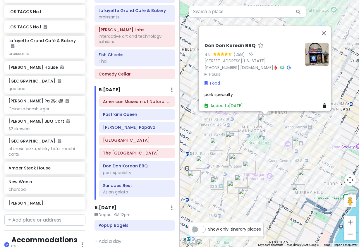
click at [296, 141] on img "Grand Central Terminal" at bounding box center [298, 142] width 13 height 13
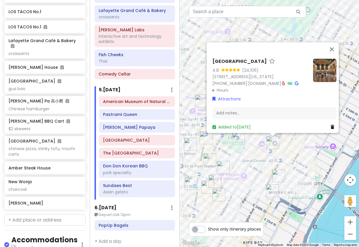
click at [309, 156] on div "[GEOGRAPHIC_DATA] 4.8 (24,106) [STREET_ADDRESS][US_STATE] [PHONE_NUMBER] · [DOM…" at bounding box center [270, 123] width 180 height 247
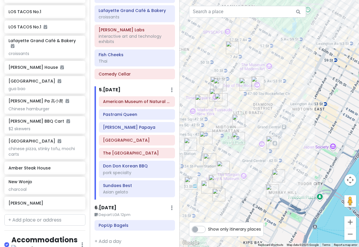
click at [276, 175] on img "KJUN" at bounding box center [278, 175] width 13 height 13
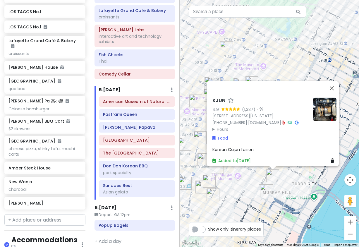
click at [263, 189] on img "Sarge’s Delicatessen & Diner" at bounding box center [266, 190] width 13 height 13
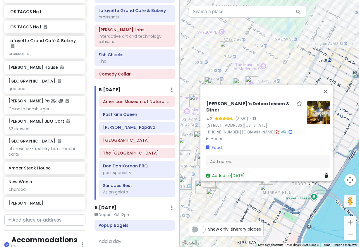
click at [245, 202] on div "Sarge’s Delicatessen & Diner 4.3 (3,551) · [STREET_ADDRESS][US_STATE] [PHONE_NU…" at bounding box center [270, 123] width 180 height 247
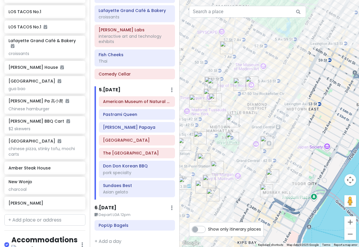
click at [267, 189] on img "Sarge’s Delicatessen & Diner" at bounding box center [266, 190] width 13 height 13
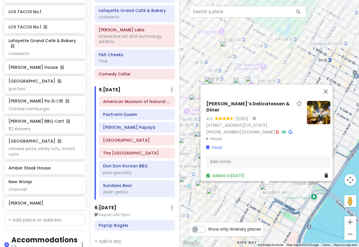
click at [216, 135] on summary "Hours" at bounding box center [254, 138] width 96 height 6
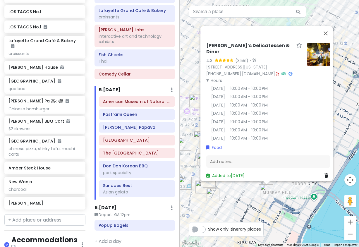
click at [240, 196] on div "Sarge’s Delicatessen & Diner 4.3 (3,551) · [STREET_ADDRESS][US_STATE] [PHONE_NU…" at bounding box center [270, 123] width 180 height 247
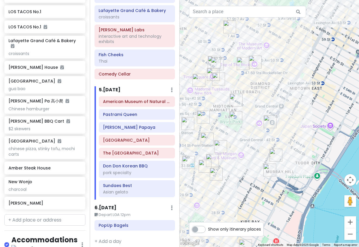
drag, startPoint x: 242, startPoint y: 153, endPoint x: 248, endPoint y: 73, distance: 80.1
click at [248, 73] on div at bounding box center [270, 123] width 180 height 247
